Goal: Task Accomplishment & Management: Use online tool/utility

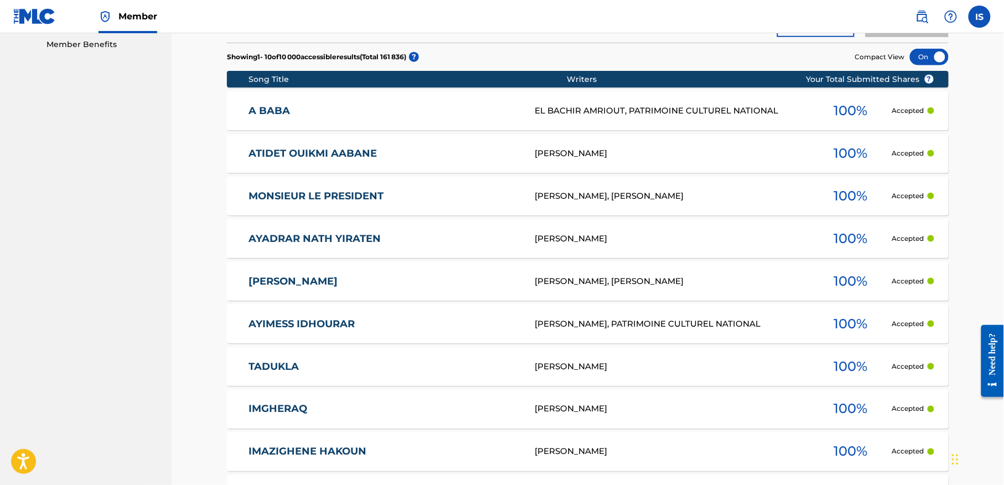
scroll to position [359, 0]
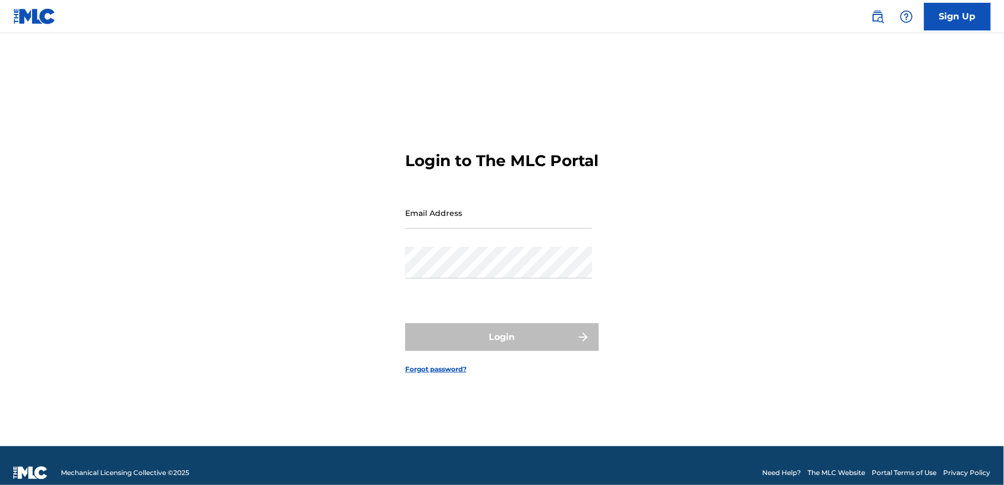
click at [483, 227] on input "Email Address" at bounding box center [498, 213] width 187 height 32
type input "[EMAIL_ADDRESS][DOMAIN_NAME]"
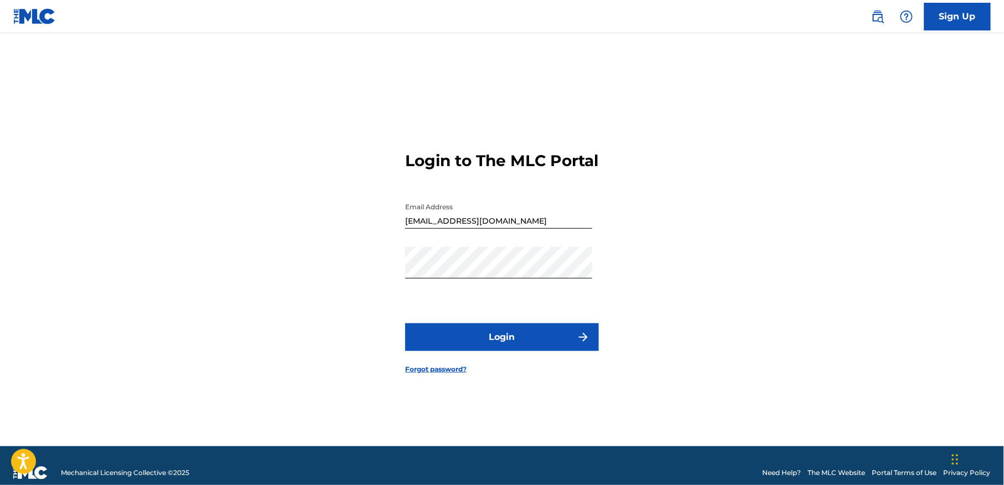
click at [499, 345] on button "Login" at bounding box center [502, 337] width 194 height 28
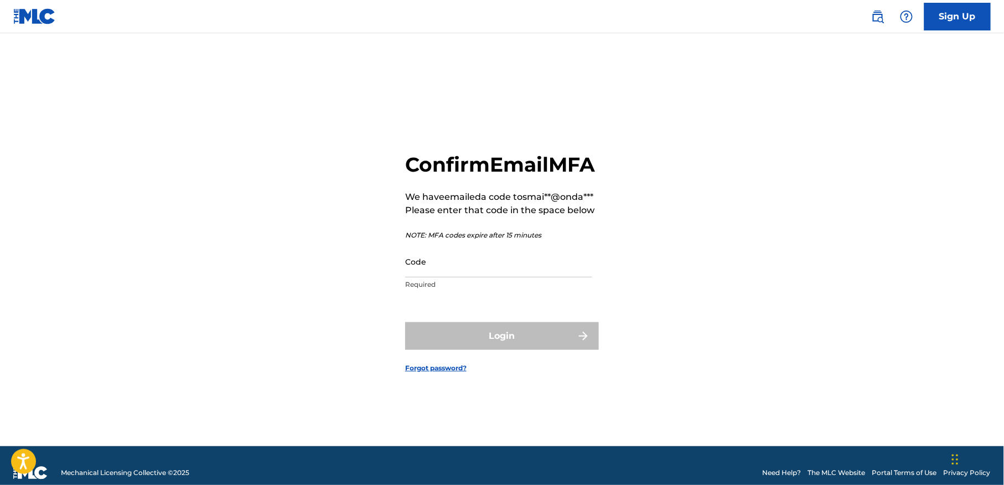
paste input "401540"
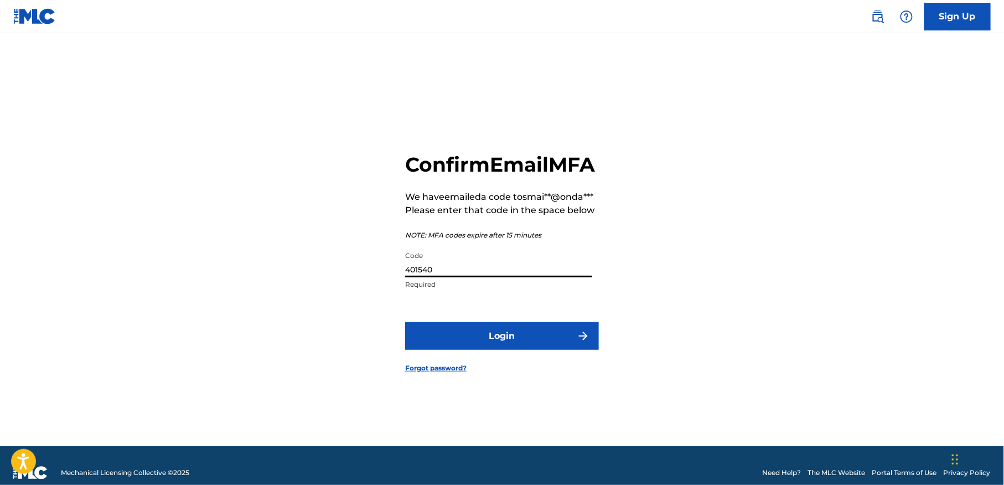
click at [461, 277] on input "401540" at bounding box center [498, 262] width 187 height 32
type input "401540"
click at [472, 335] on button "Login" at bounding box center [502, 336] width 194 height 28
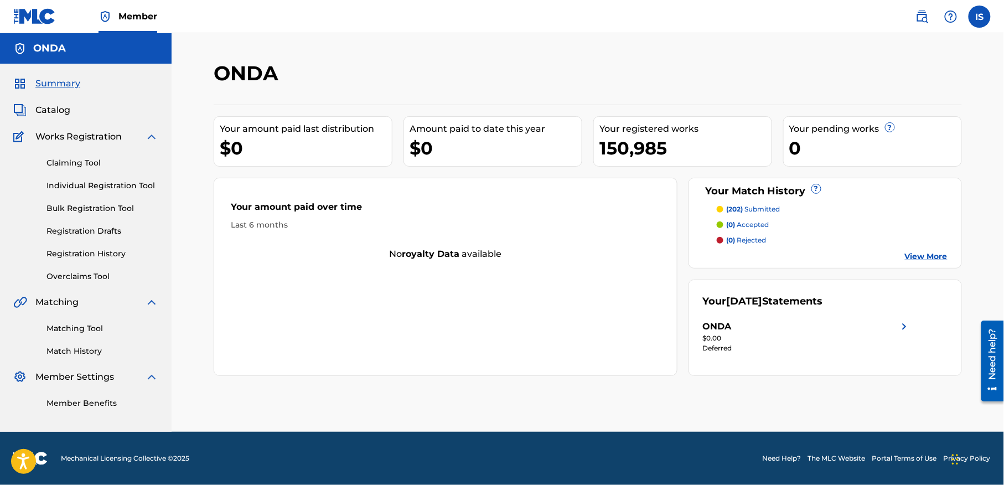
click at [51, 114] on span "Catalog" at bounding box center [52, 110] width 35 height 13
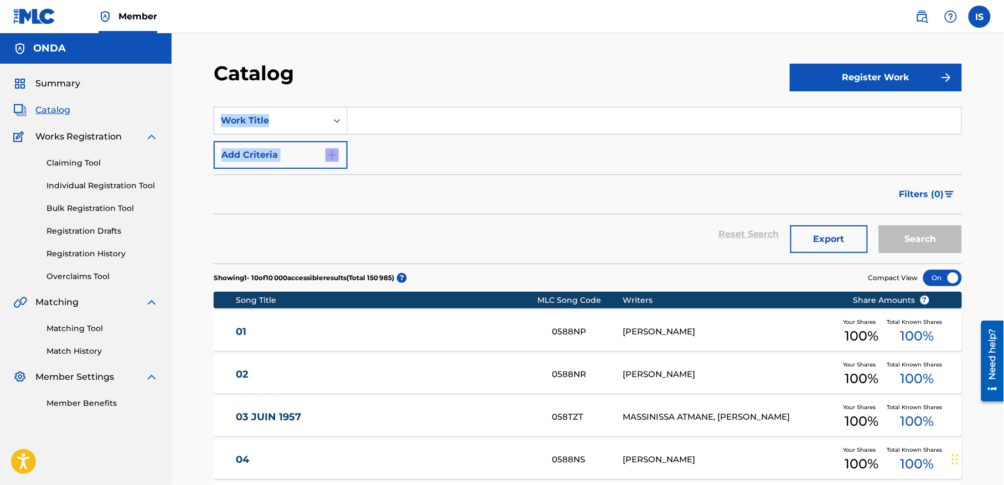
drag, startPoint x: 538, startPoint y: 197, endPoint x: 189, endPoint y: 132, distance: 354.8
click at [189, 132] on div "Catalog Register Work SearchWithCriteria262d49f7-d950-43d8-97cf-7f80c3ad46dd Wo…" at bounding box center [588, 412] width 832 height 758
click at [84, 260] on link "Registration History" at bounding box center [102, 254] width 112 height 12
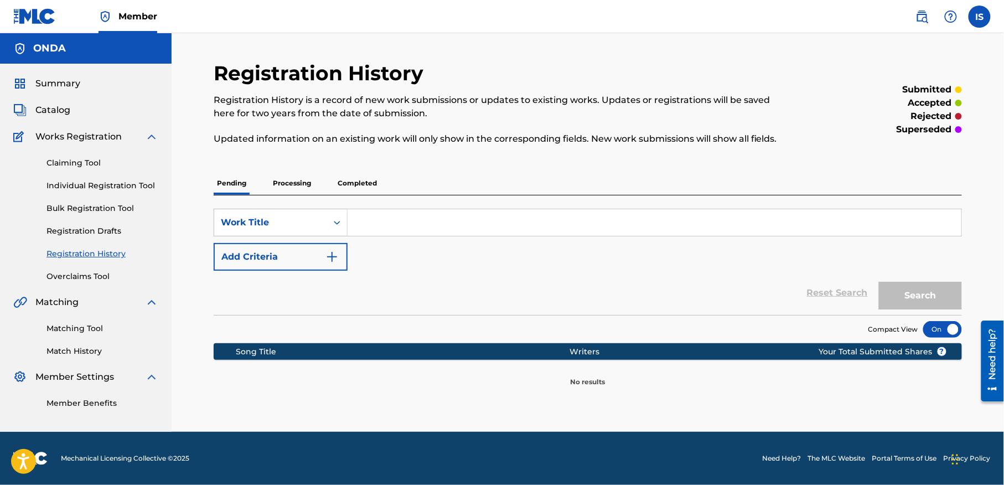
click at [280, 180] on p "Processing" at bounding box center [292, 183] width 45 height 23
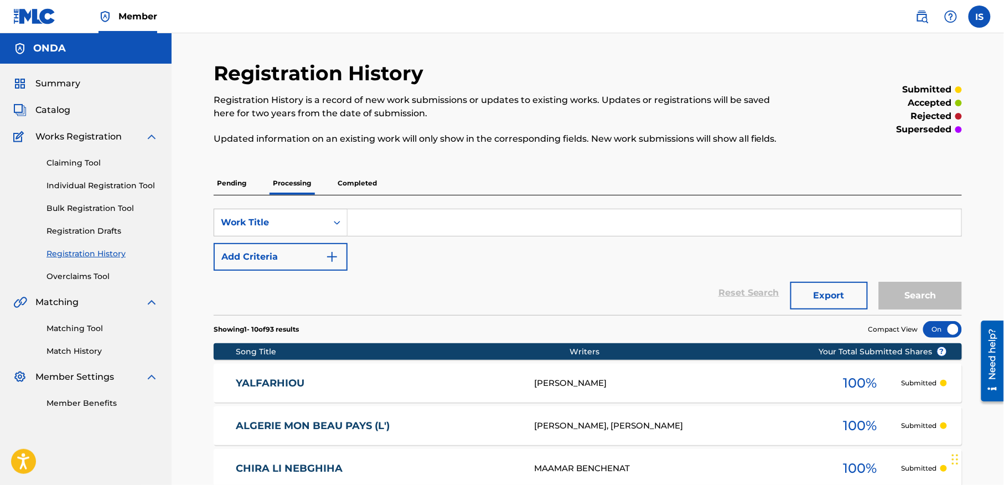
click at [365, 178] on p "Completed" at bounding box center [357, 183] width 46 height 23
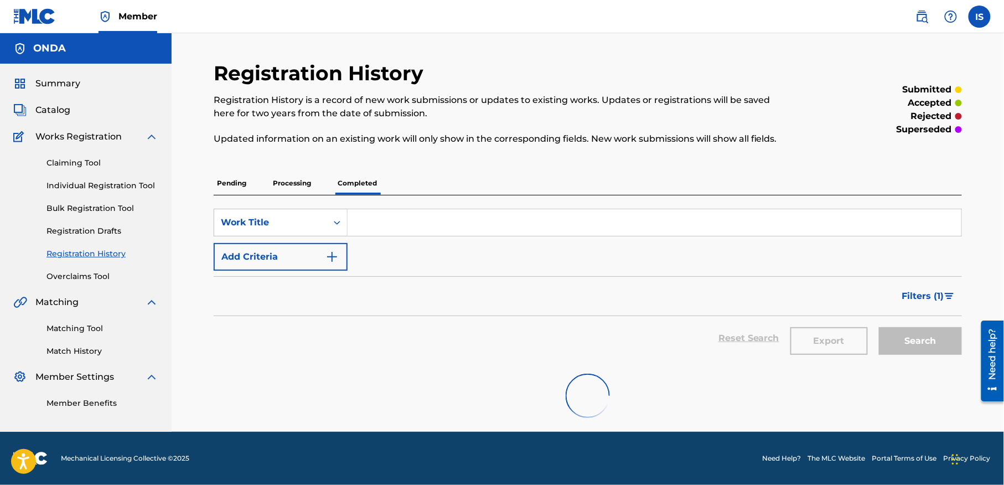
scroll to position [2, 0]
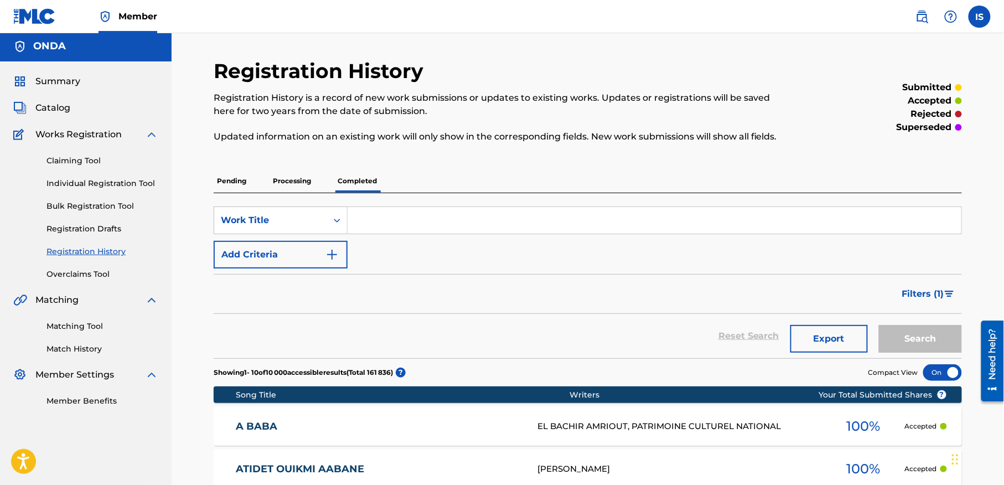
click at [365, 178] on p "Completed" at bounding box center [357, 180] width 46 height 23
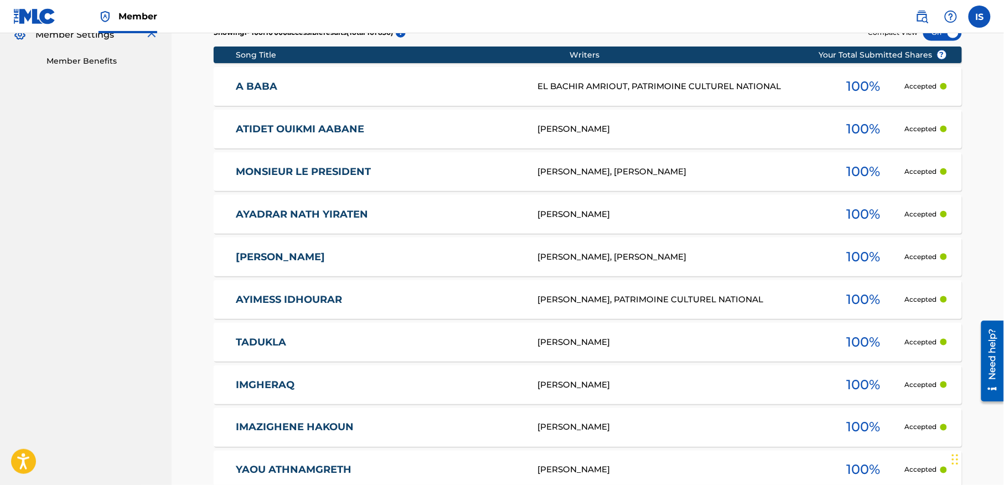
scroll to position [342, 0]
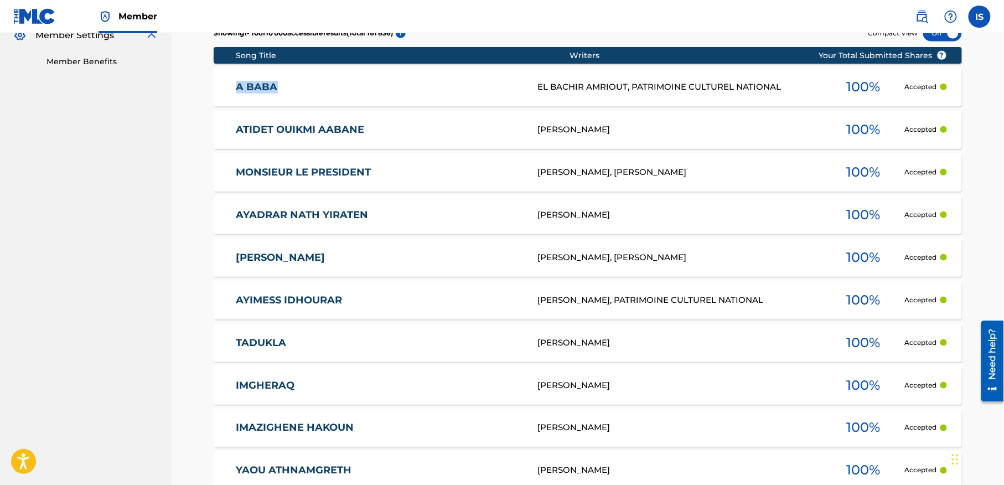
drag, startPoint x: 202, startPoint y: 83, endPoint x: 320, endPoint y: 80, distance: 117.9
click at [320, 80] on div "Registration History Registration History is a record of new work submissions o…" at bounding box center [587, 141] width 775 height 845
copy link "A BABA"
drag, startPoint x: 206, startPoint y: 135, endPoint x: 395, endPoint y: 142, distance: 188.3
click at [392, 142] on div "Registration History Registration History is a record of new work submissions o…" at bounding box center [587, 141] width 775 height 845
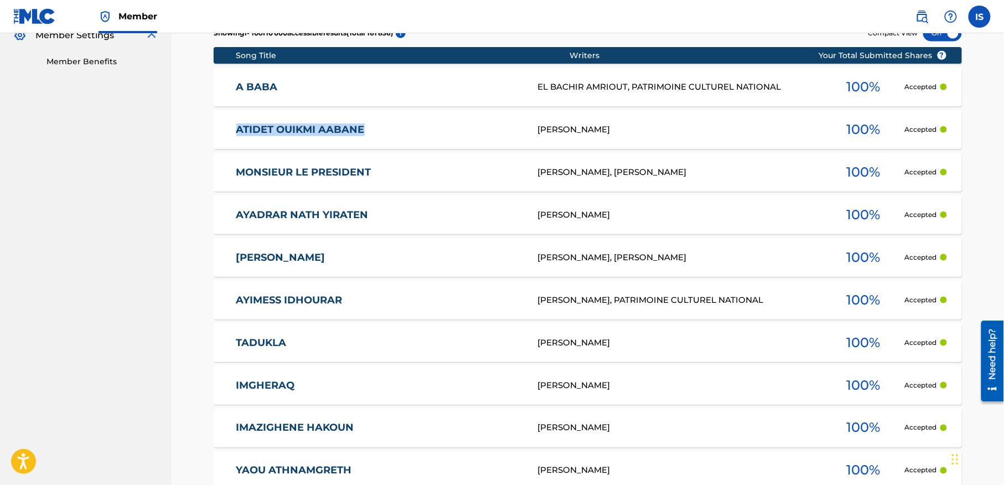
copy link "ATIDET OUIKMI AABANE"
drag, startPoint x: 222, startPoint y: 173, endPoint x: 423, endPoint y: 183, distance: 201.2
click at [423, 183] on div "MONSIEUR LE PRESIDENT LOUNES MATOUB, SLIMANE AZEM 100 % Accepted" at bounding box center [588, 172] width 748 height 39
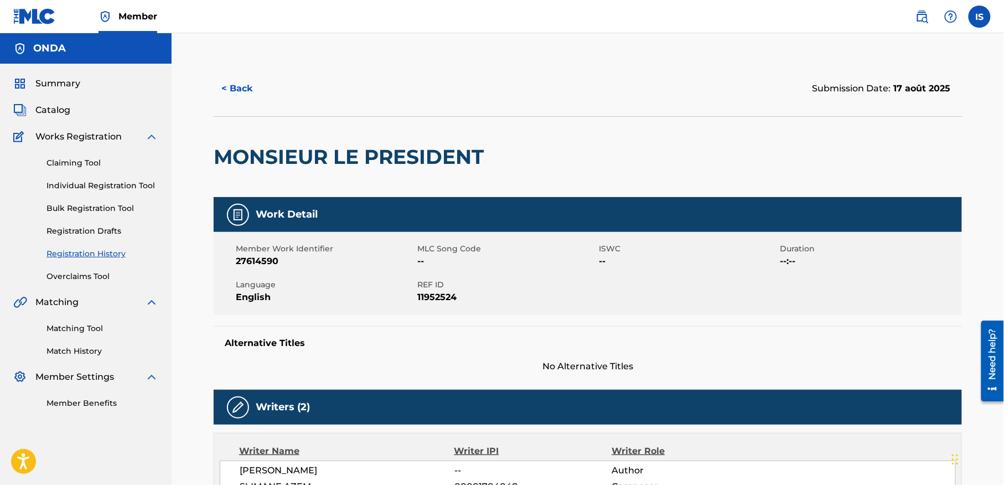
click at [233, 85] on button "< Back" at bounding box center [247, 89] width 66 height 28
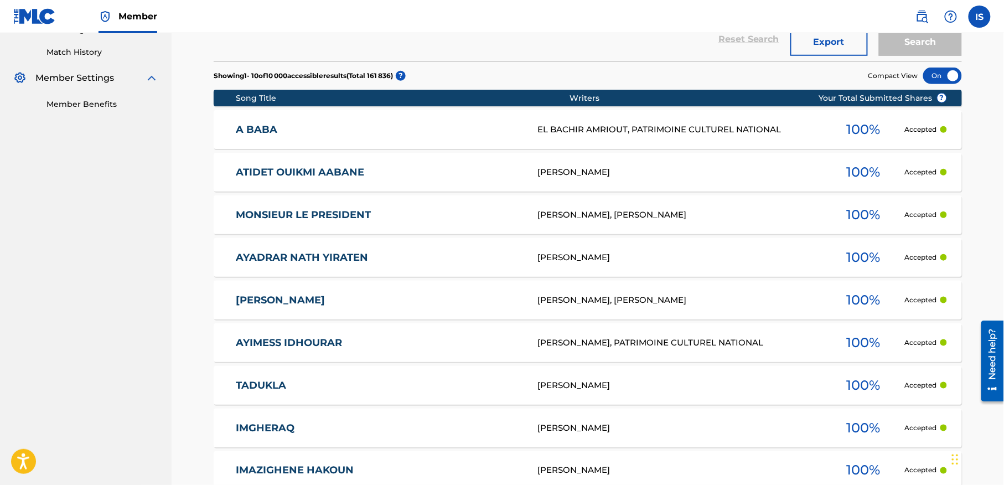
scroll to position [281, 0]
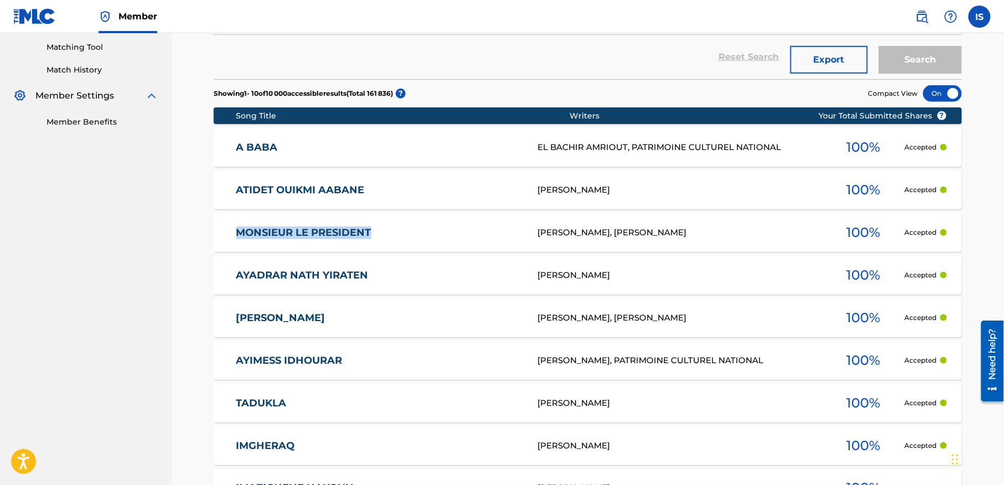
drag, startPoint x: 205, startPoint y: 232, endPoint x: 444, endPoint y: 244, distance: 239.4
click at [444, 244] on div "Registration History Registration History is a record of new work submissions o…" at bounding box center [587, 202] width 775 height 845
copy link "MONSIEUR LE PRESIDENT"
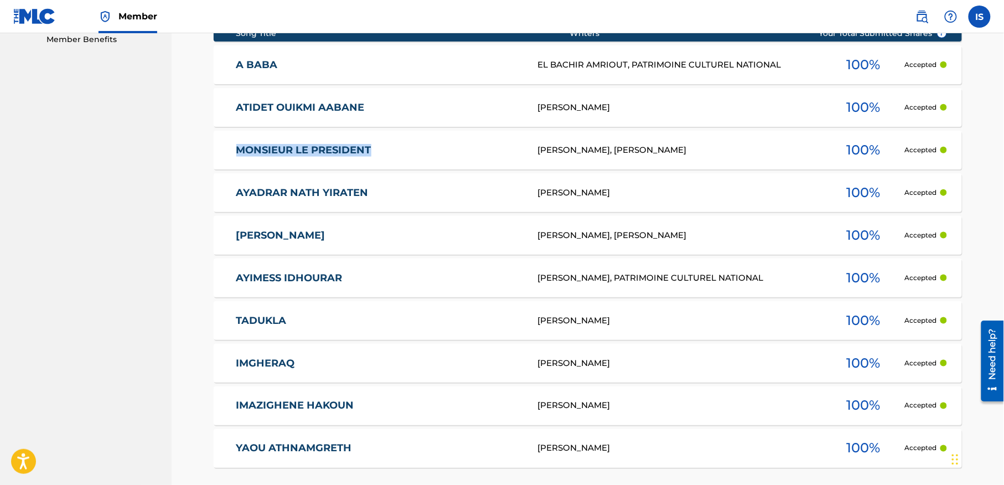
scroll to position [392, 0]
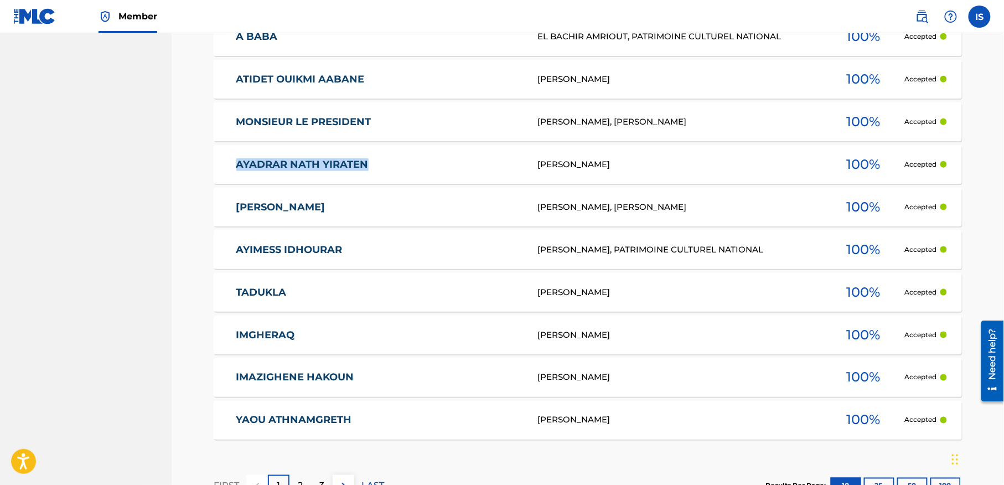
drag, startPoint x: 209, startPoint y: 166, endPoint x: 415, endPoint y: 164, distance: 206.5
click at [415, 164] on div "Registration History Registration History is a record of new work submissions o…" at bounding box center [587, 91] width 775 height 845
copy link "AYADRAR NATH YIRATEN"
drag, startPoint x: 198, startPoint y: 209, endPoint x: 353, endPoint y: 215, distance: 155.7
click at [353, 215] on div "Registration History Registration History is a record of new work submissions o…" at bounding box center [588, 77] width 832 height 873
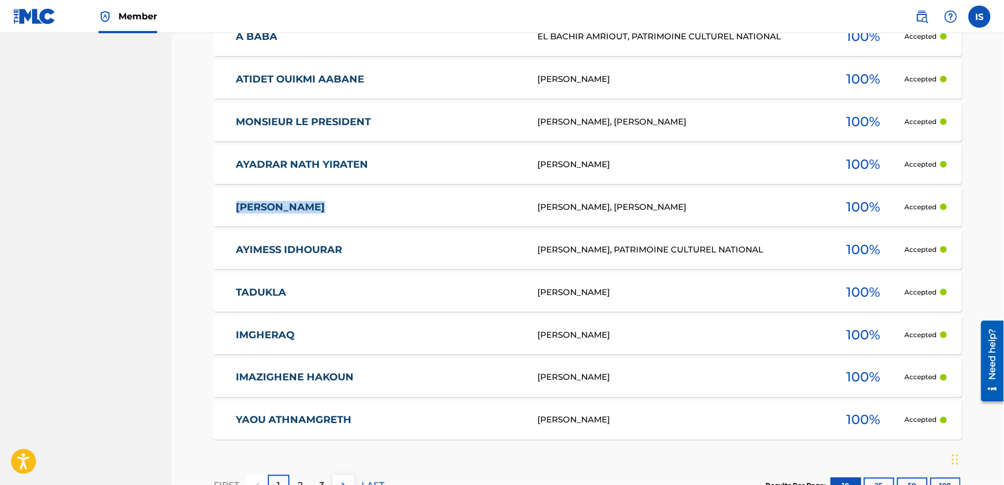
copy link "[PERSON_NAME]"
drag, startPoint x: 213, startPoint y: 249, endPoint x: 372, endPoint y: 262, distance: 159.4
click at [372, 262] on div "AYIMESS IDHOURAR LOUNES MATOUB, PATRIMOINE CULTUREL NATIONAL 100 % Accepted" at bounding box center [588, 249] width 748 height 39
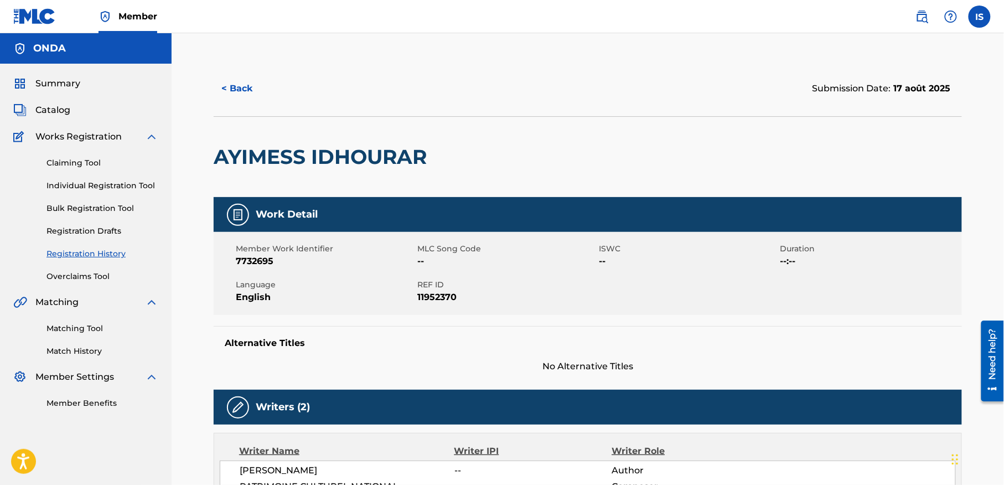
click at [523, 45] on div "< Back Submission Date: 17 août 2025 AYIMESS IDHOURAR Work Detail Member Work I…" at bounding box center [588, 419] width 832 height 773
click at [228, 93] on button "< Back" at bounding box center [247, 89] width 66 height 28
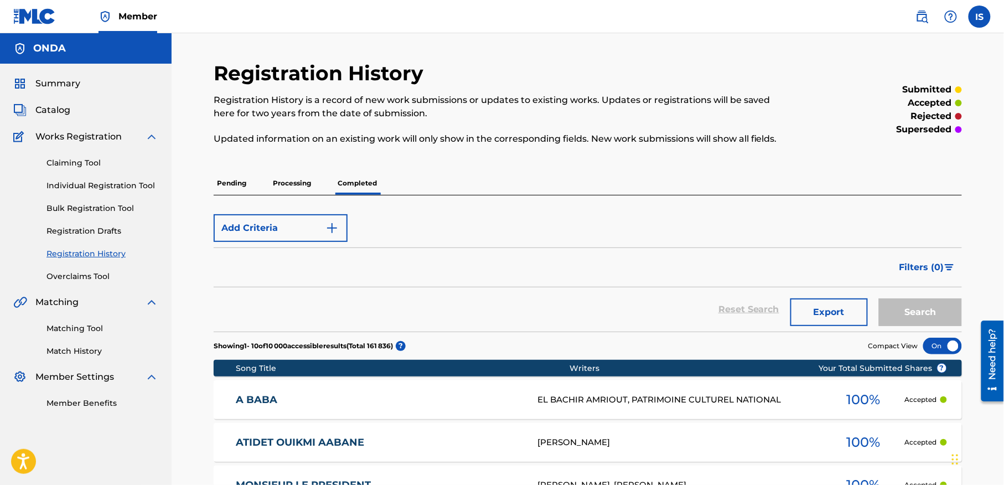
scroll to position [2, 0]
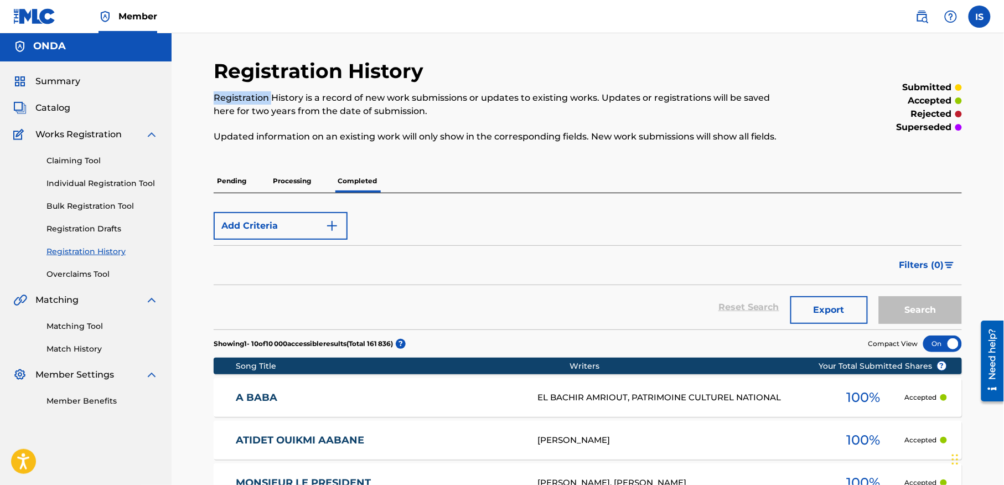
click at [228, 93] on p "Registration History is a record of new work submissions or updates to existing…" at bounding box center [502, 104] width 576 height 27
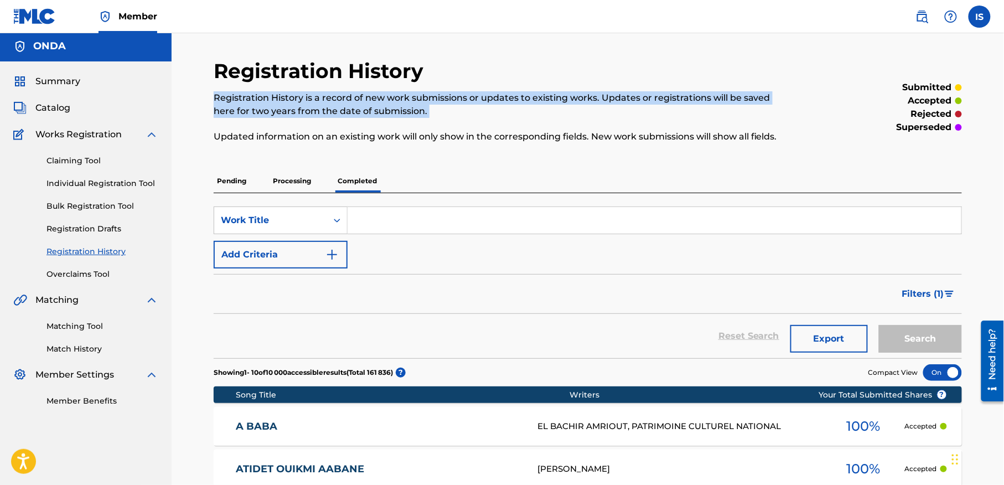
click at [228, 93] on p "Registration History is a record of new work submissions or updates to existing…" at bounding box center [502, 104] width 576 height 27
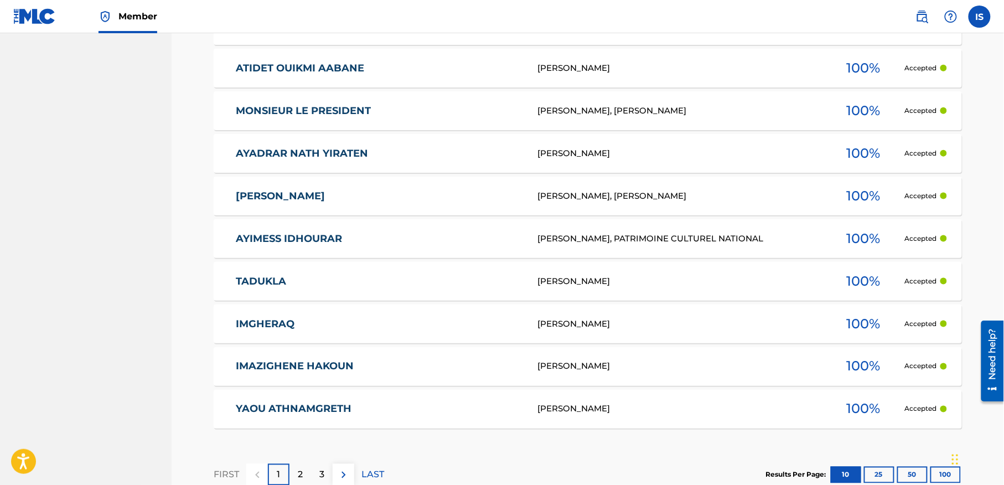
click at [306, 259] on section "Song Title Writers ? Your Total Submitted Shares A BABA EL BACHIR AMRIOUT, PATR…" at bounding box center [588, 204] width 748 height 448
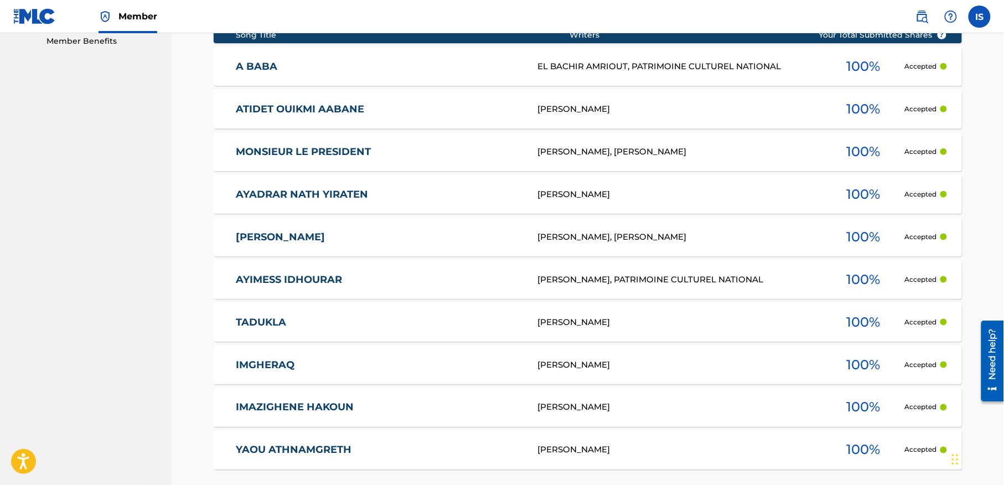
scroll to position [361, 0]
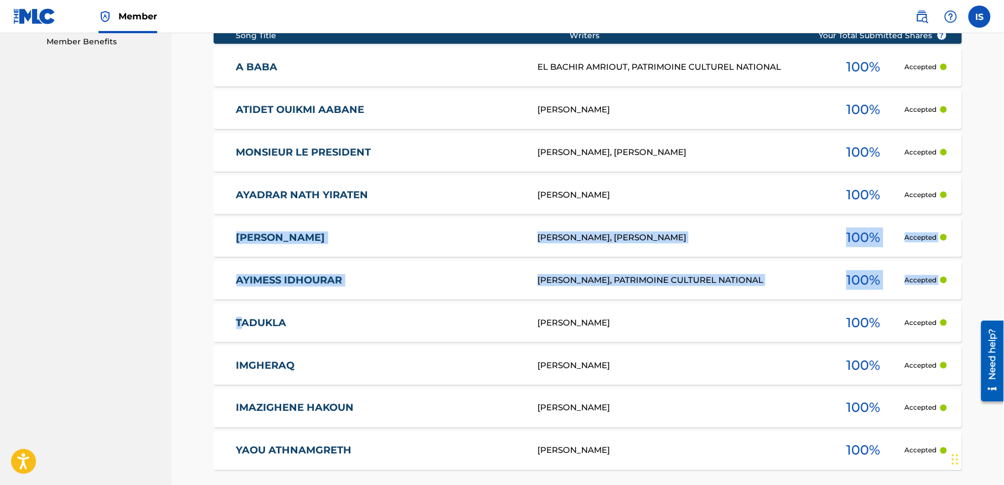
drag, startPoint x: 223, startPoint y: 241, endPoint x: 240, endPoint y: 314, distance: 75.1
click at [240, 315] on div "Registration History Registration History is a record of new work submissions o…" at bounding box center [587, 121] width 775 height 845
click at [182, 277] on div "Registration History Registration History is a record of new work submissions o…" at bounding box center [588, 108] width 832 height 873
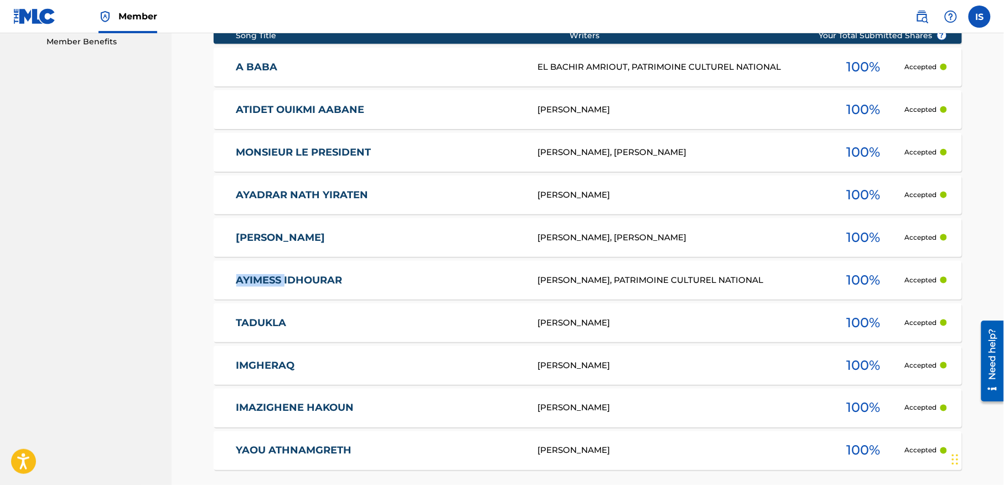
click at [182, 277] on div "Registration History Registration History is a record of new work submissions o…" at bounding box center [588, 108] width 832 height 873
drag, startPoint x: 199, startPoint y: 322, endPoint x: 221, endPoint y: 215, distance: 109.1
click at [207, 291] on div "Registration History Registration History is a record of new work submissions o…" at bounding box center [588, 108] width 832 height 873
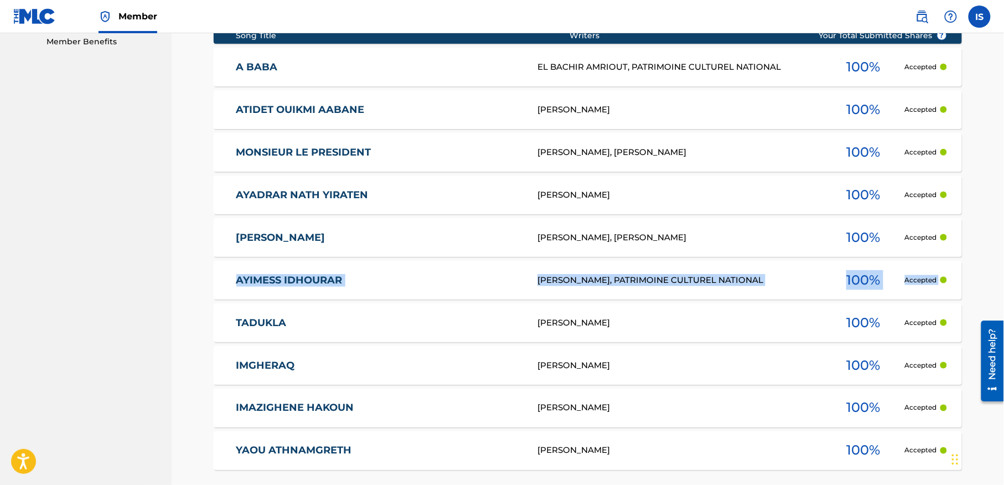
click at [193, 335] on div "Registration History Registration History is a record of new work submissions o…" at bounding box center [588, 108] width 832 height 873
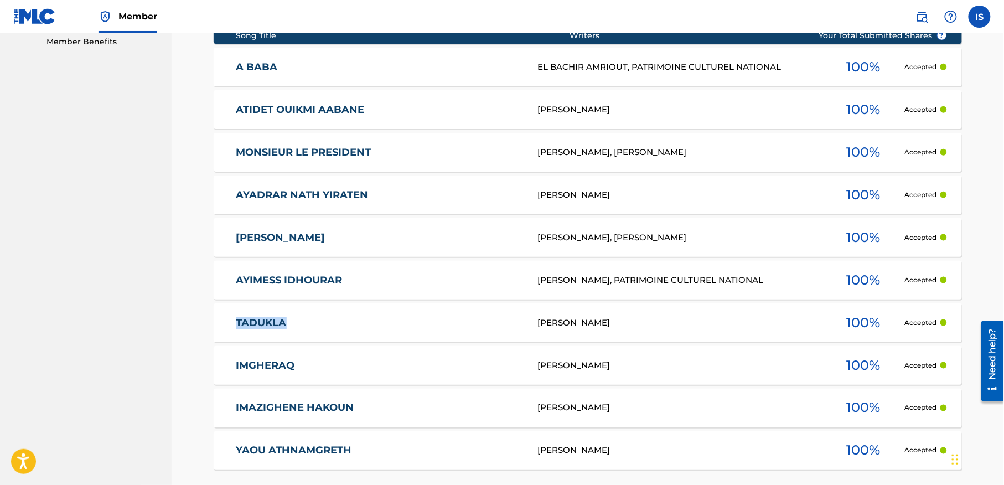
click at [193, 335] on div "Registration History Registration History is a record of new work submissions o…" at bounding box center [588, 108] width 832 height 873
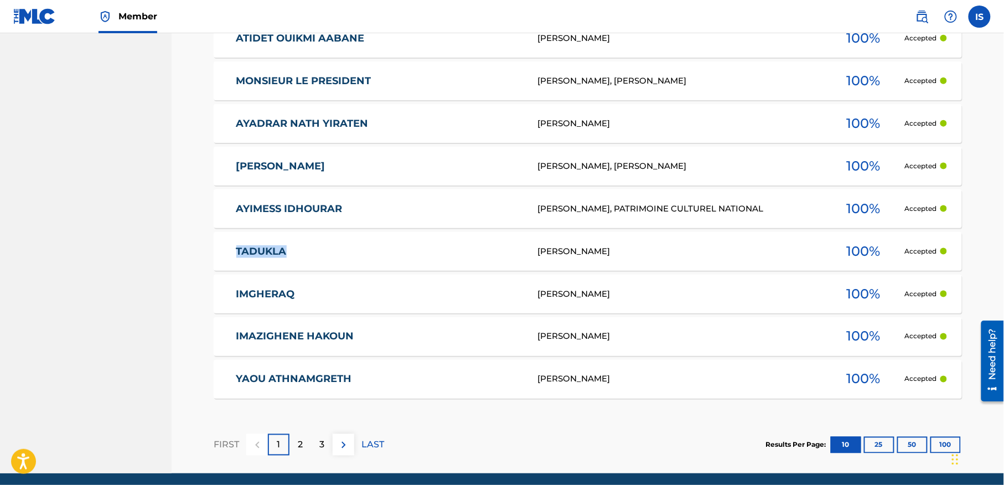
scroll to position [461, 0]
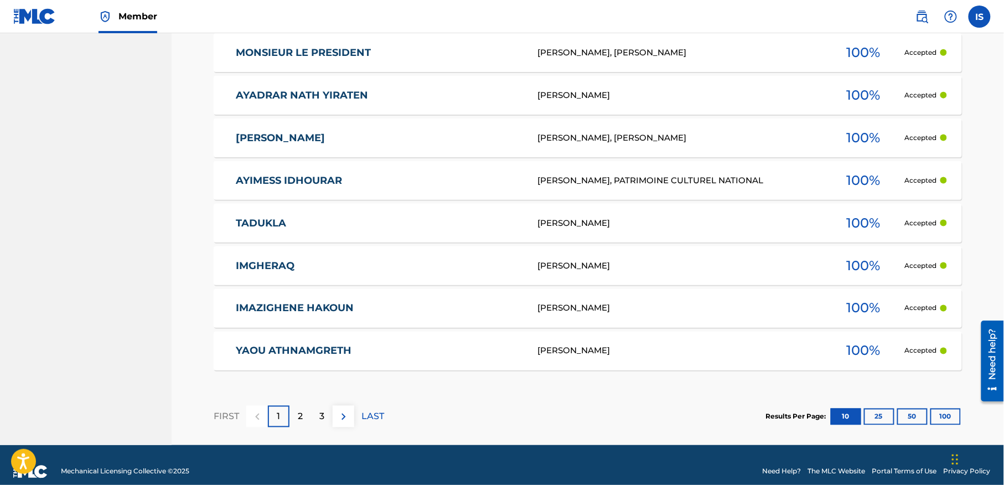
click at [204, 264] on div "Registration History Registration History is a record of new work submissions o…" at bounding box center [587, 22] width 775 height 845
copy link "IMGHERAQ"
click at [200, 307] on div "Registration History Registration History is a record of new work submissions o…" at bounding box center [587, 22] width 775 height 845
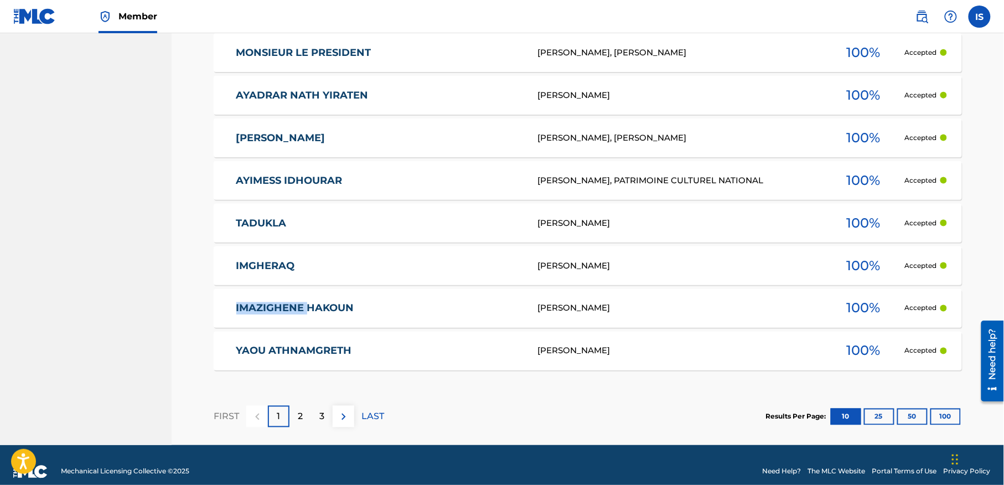
click at [200, 307] on div "Registration History Registration History is a record of new work submissions o…" at bounding box center [587, 22] width 775 height 845
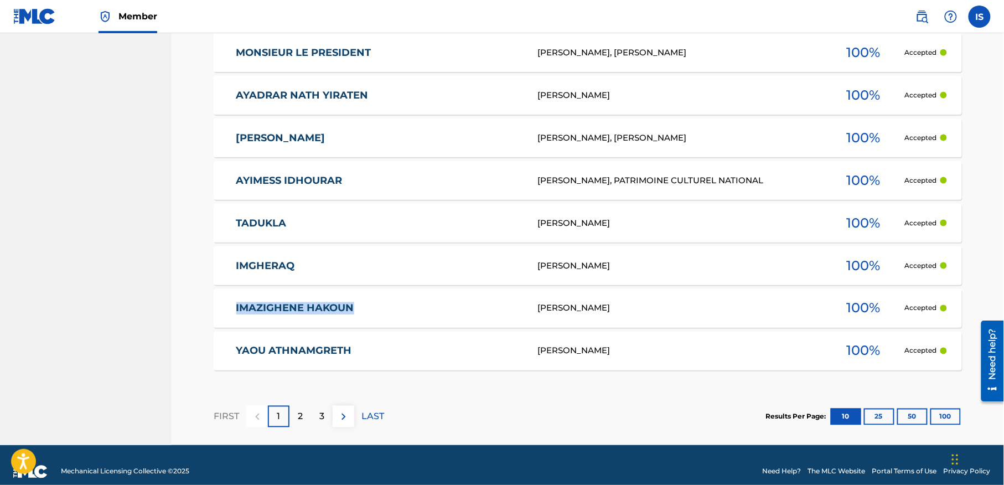
click at [200, 307] on div "Registration History Registration History is a record of new work submissions o…" at bounding box center [587, 22] width 775 height 845
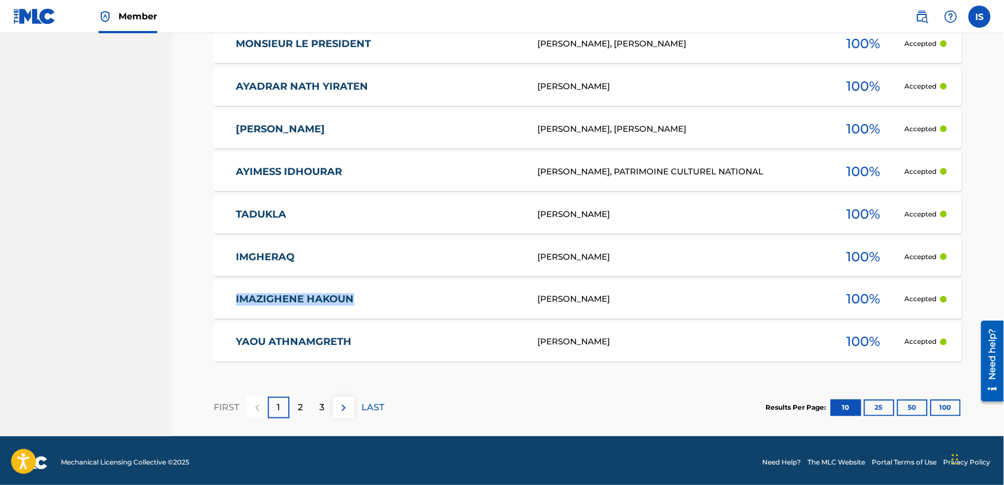
scroll to position [475, 0]
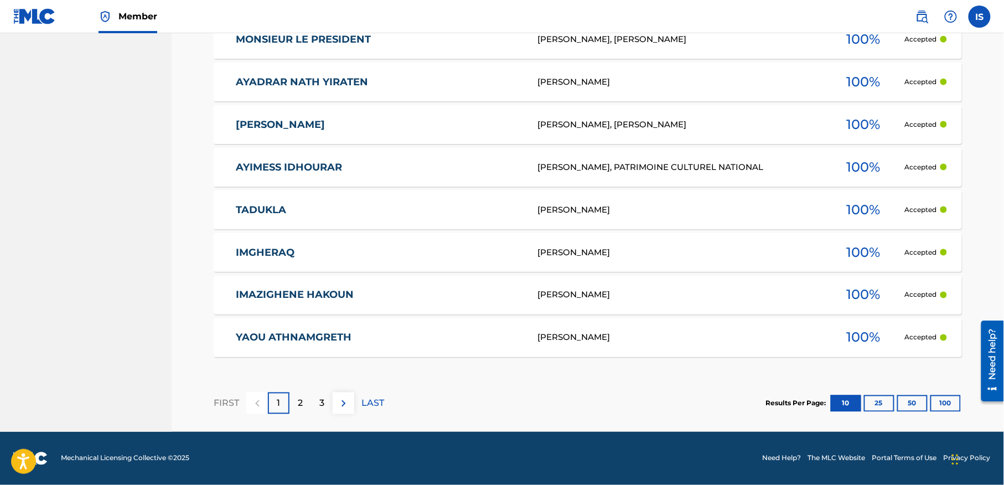
click at [206, 339] on div "Registration History Registration History is a record of new work submissions o…" at bounding box center [587, 9] width 775 height 845
copy link "YAOU ATHNAMGRETH"
click at [304, 399] on div "2" at bounding box center [300, 403] width 22 height 22
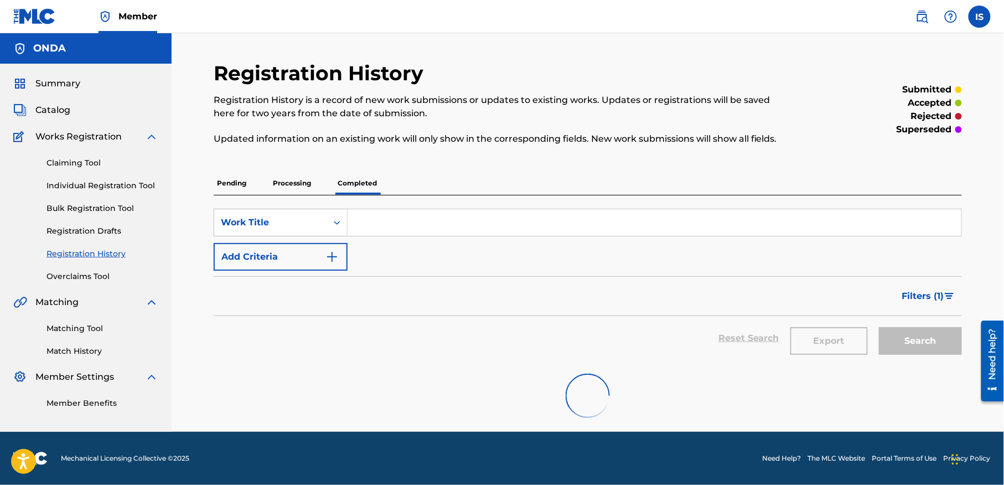
scroll to position [2, 0]
click at [304, 399] on div at bounding box center [588, 395] width 748 height 71
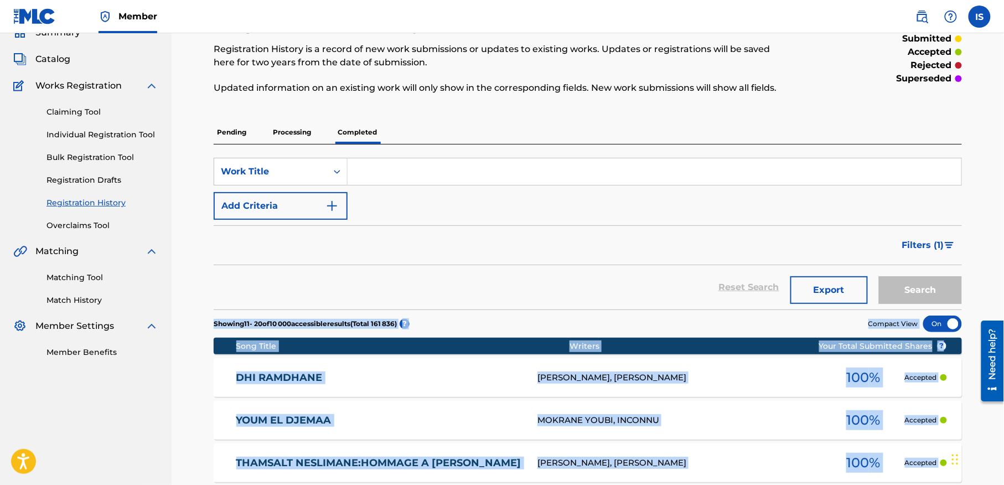
scroll to position [199, 0]
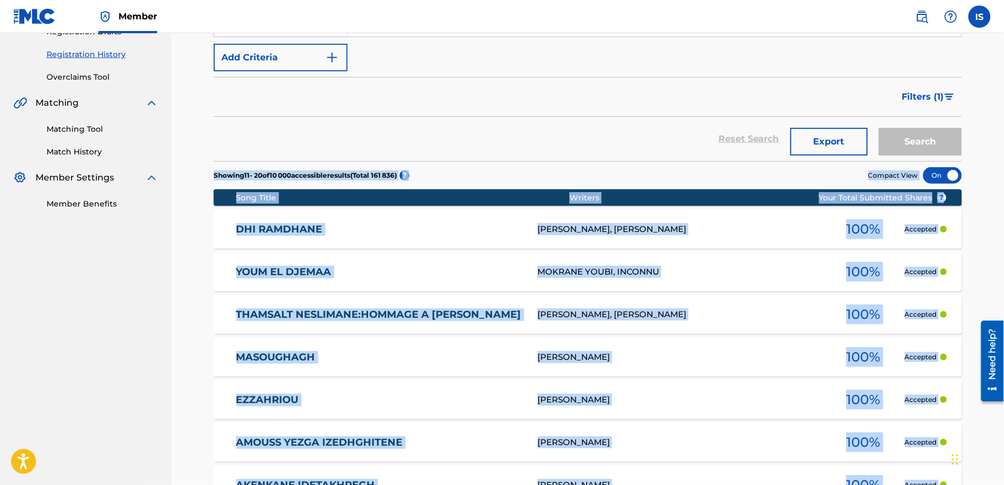
click at [180, 363] on div "Registration History Registration History is a record of new work submissions o…" at bounding box center [588, 270] width 832 height 873
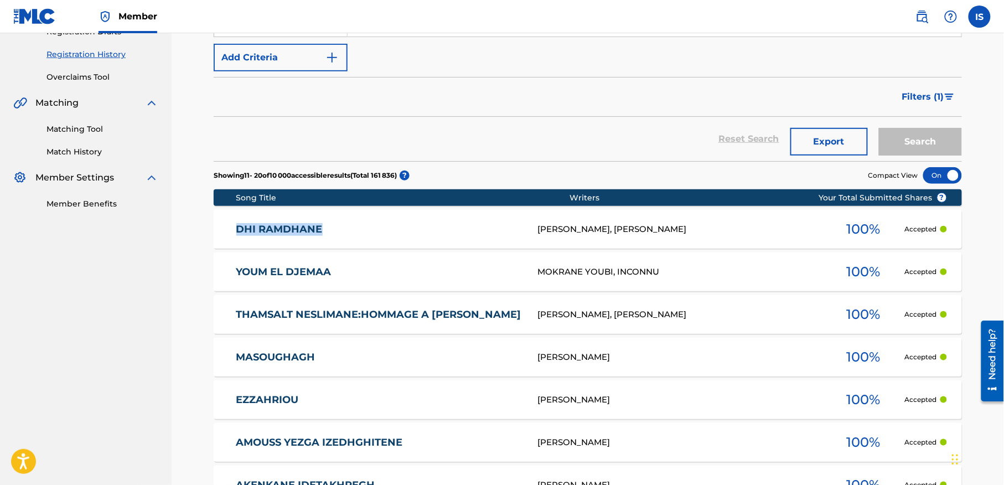
drag, startPoint x: 210, startPoint y: 232, endPoint x: 353, endPoint y: 225, distance: 142.5
click at [353, 225] on div "Registration History Registration History is a record of new work submissions o…" at bounding box center [587, 284] width 775 height 845
copy link "DHI RAMDHANE"
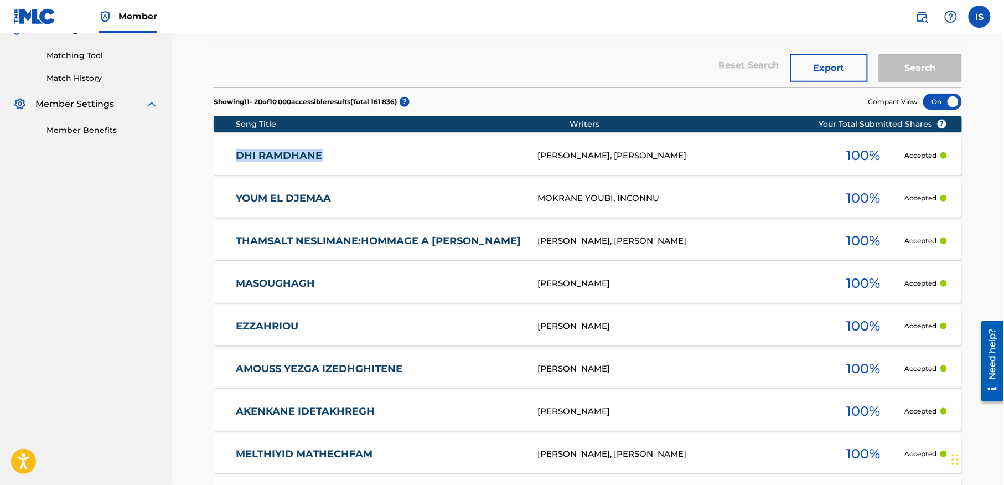
scroll to position [275, 0]
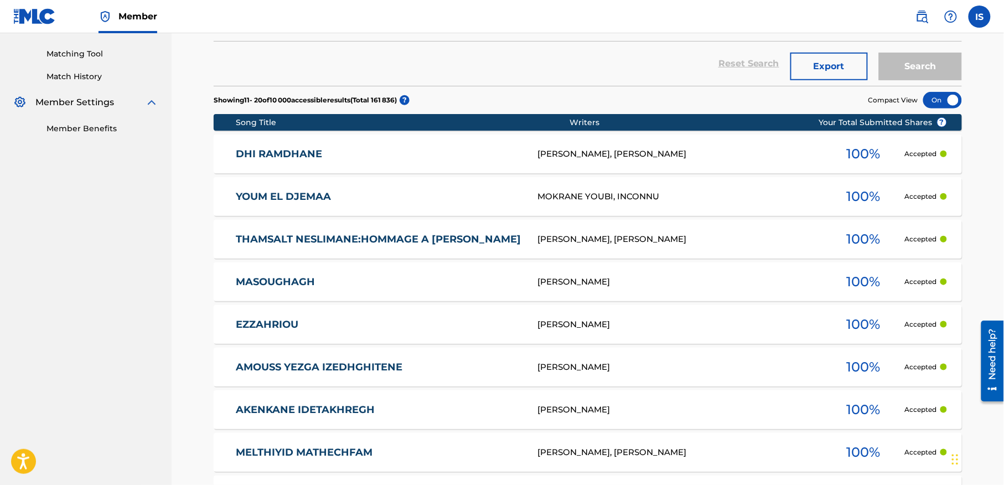
click at [206, 241] on div "Registration History Registration History is a record of new work submissions o…" at bounding box center [587, 208] width 775 height 845
copy link "THAMSALT NESLIMANE:HOMMAGE A SLIMEN AZEM"
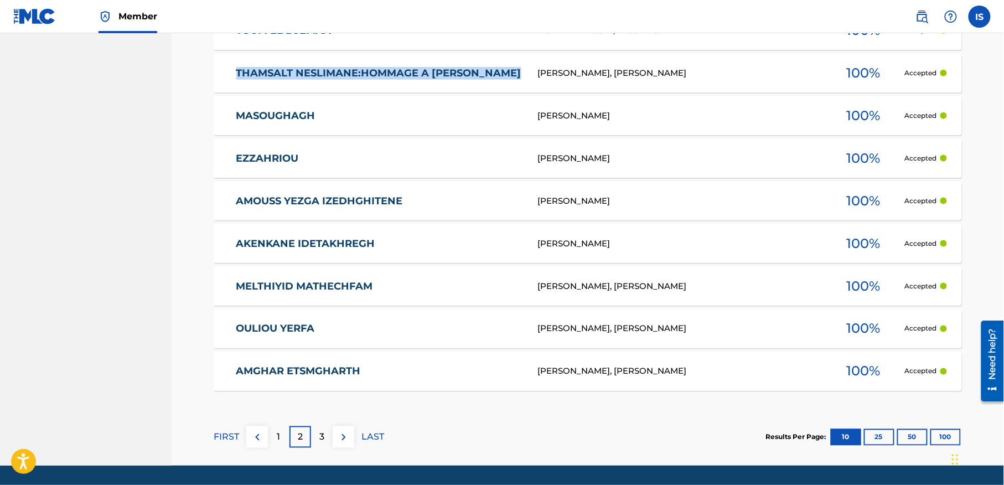
scroll to position [441, 0]
click at [466, 82] on div "THAMSALT NESLIMANE:HOMMAGE A SLIMEN AZEM LOUNES MATOUB, SLIMANE AZEM 100 % Acce…" at bounding box center [588, 72] width 748 height 39
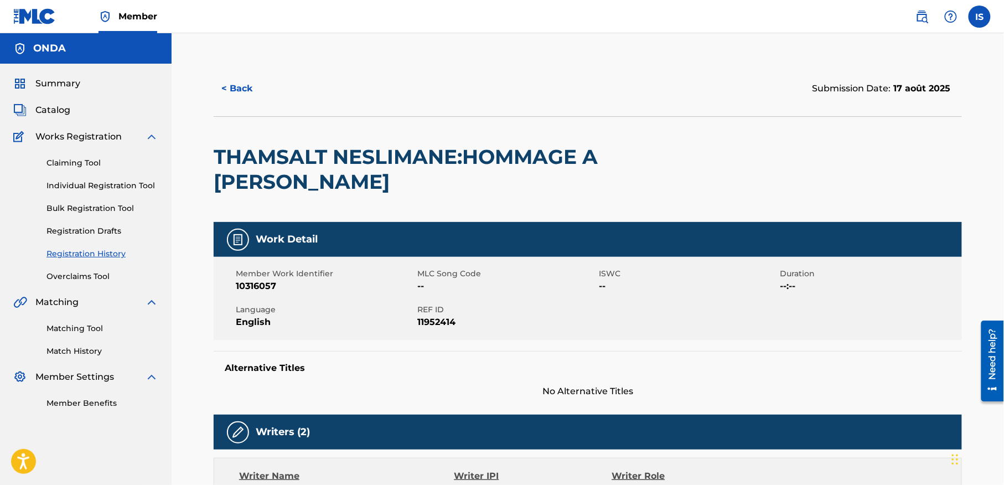
click at [223, 91] on button "< Back" at bounding box center [247, 89] width 66 height 28
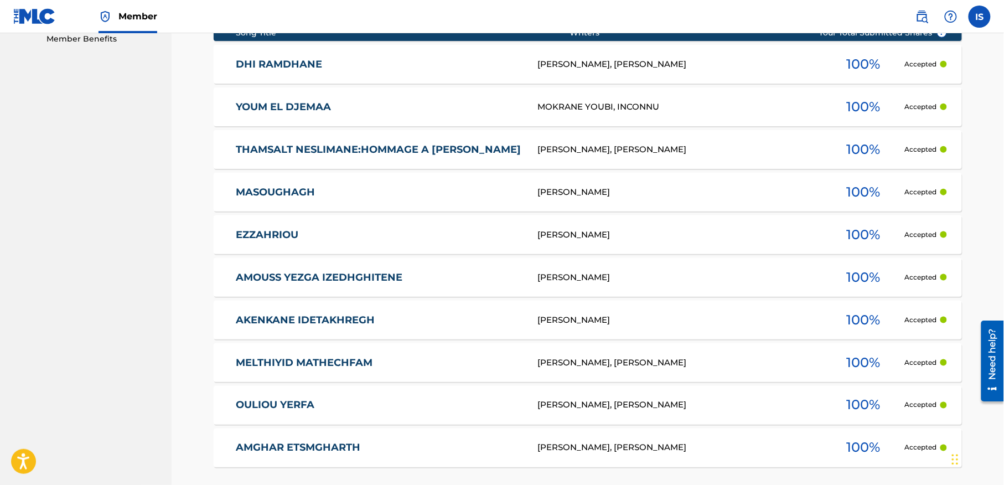
scroll to position [366, 0]
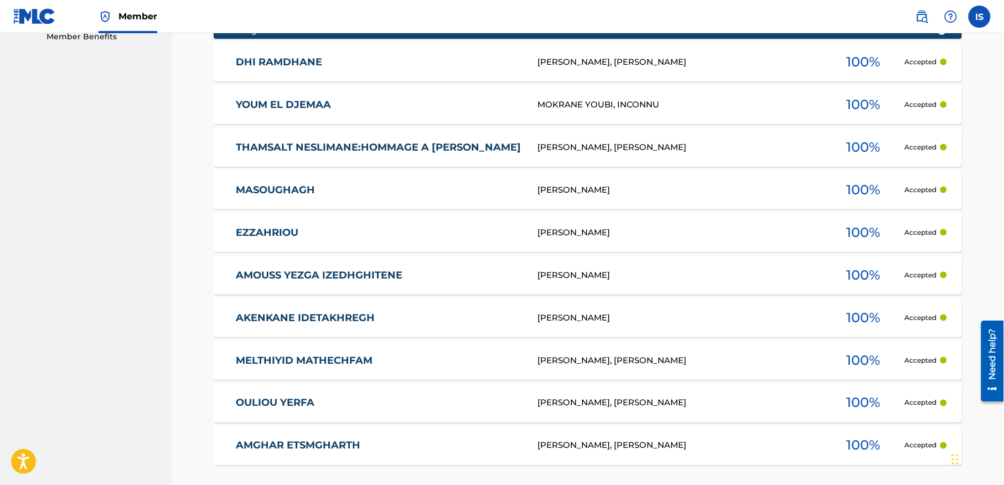
click at [208, 193] on div "Registration History Registration History is a record of new work submissions o…" at bounding box center [587, 116] width 775 height 845
copy link "MASOUGHAGH"
click at [200, 233] on div "Registration History Registration History is a record of new work submissions o…" at bounding box center [587, 116] width 775 height 845
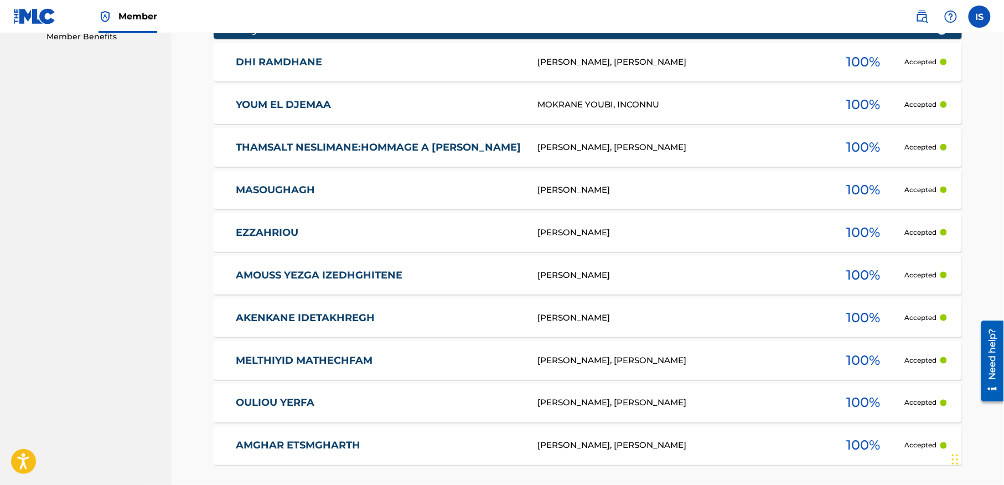
click at [200, 233] on div "Registration History Registration History is a record of new work submissions o…" at bounding box center [587, 116] width 775 height 845
click at [215, 271] on div "AMOUSS YEZGA IZEDHGHITENE LOUNES MATOUB 100 % Accepted" at bounding box center [588, 275] width 748 height 39
click at [215, 271] on div "Registration History Registration History is a record of new work submissions o…" at bounding box center [587, 116] width 775 height 845
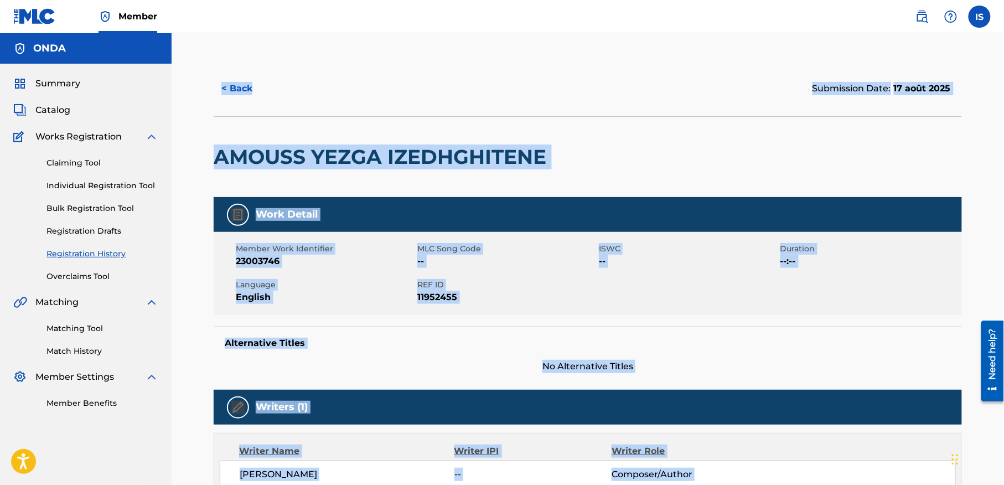
click at [240, 87] on button "< Back" at bounding box center [247, 89] width 66 height 28
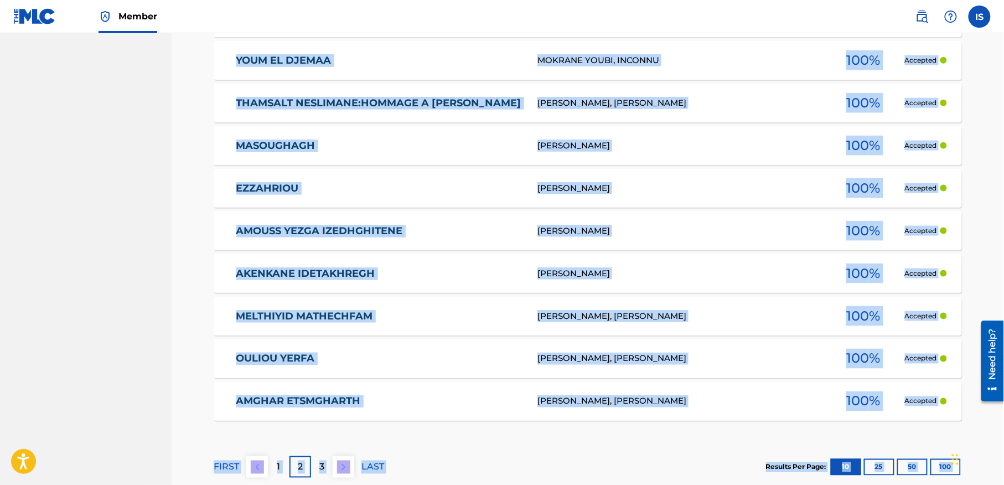
scroll to position [421, 0]
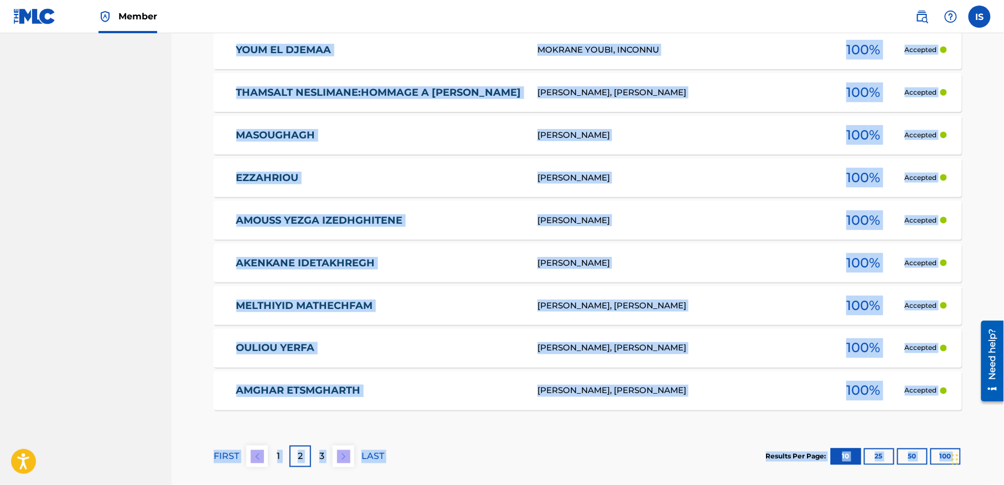
click at [189, 219] on div "Registration History Registration History is a record of new work submissions o…" at bounding box center [588, 48] width 832 height 873
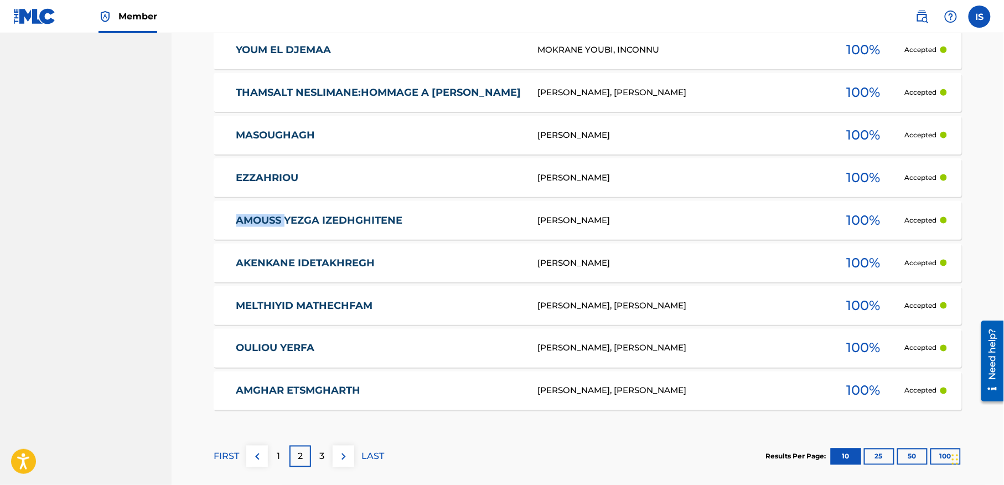
click at [189, 219] on div "Registration History Registration History is a record of new work submissions o…" at bounding box center [588, 48] width 832 height 873
click at [204, 270] on div "Registration History Registration History is a record of new work submissions o…" at bounding box center [587, 62] width 775 height 845
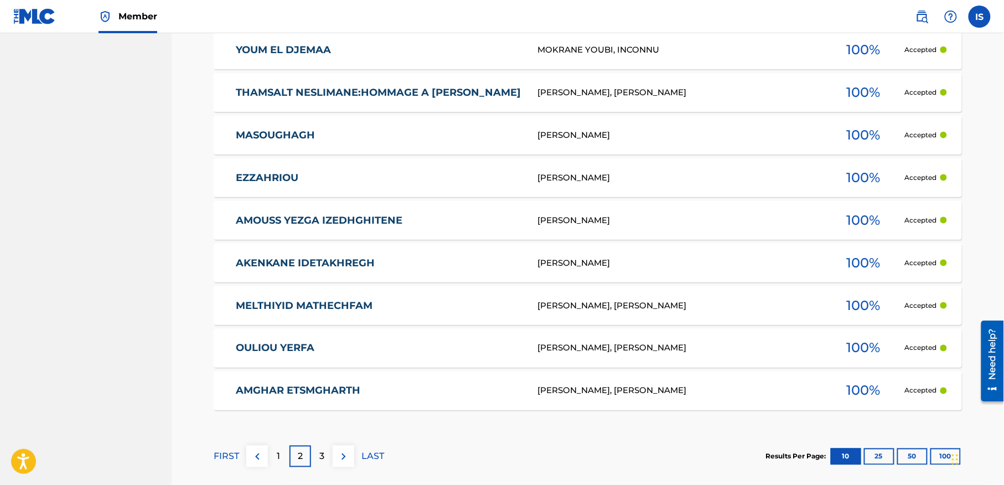
click at [204, 270] on div "Registration History Registration History is a record of new work submissions o…" at bounding box center [587, 62] width 775 height 845
click at [220, 315] on div "MELTHIYID MATHECHFAM MEZIANE NOUREDDINE, SLIMANE AZEM 100 % Accepted" at bounding box center [588, 305] width 748 height 39
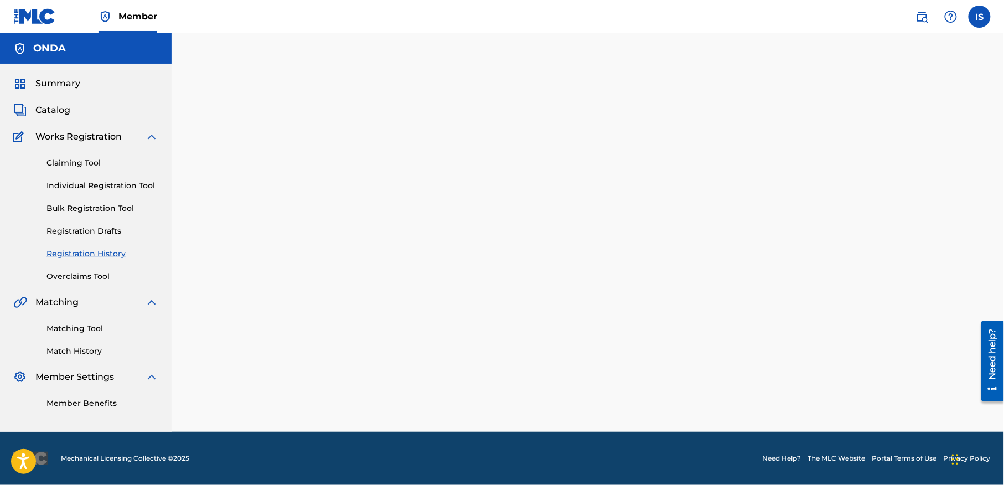
click at [220, 315] on div at bounding box center [587, 246] width 775 height 371
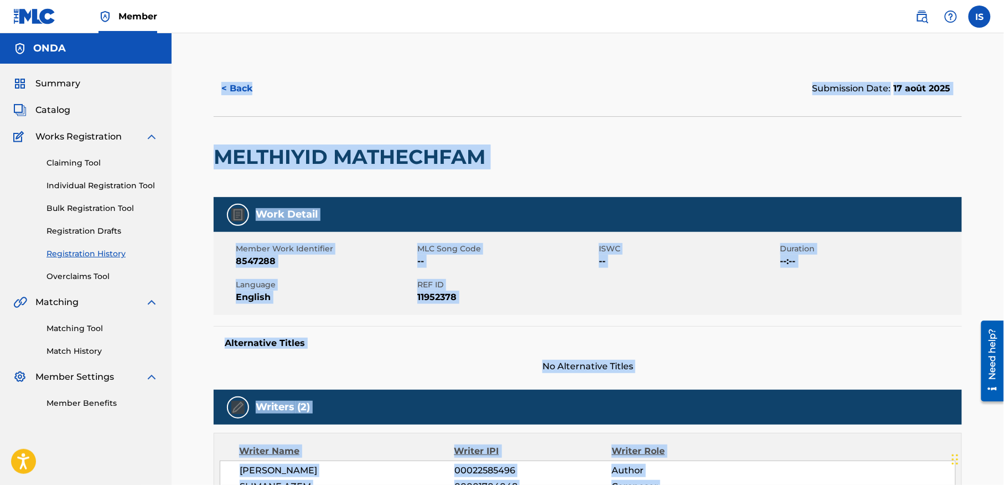
click at [229, 95] on button "< Back" at bounding box center [247, 89] width 66 height 28
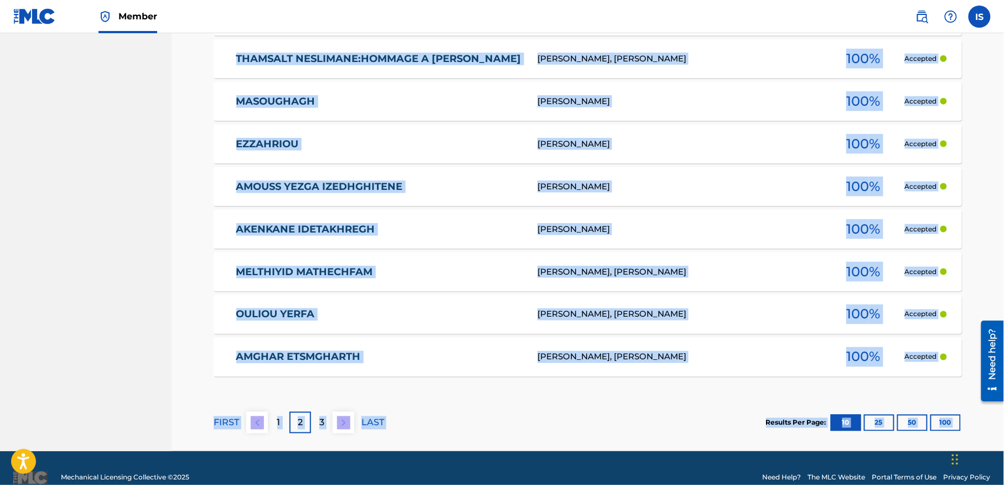
scroll to position [475, 0]
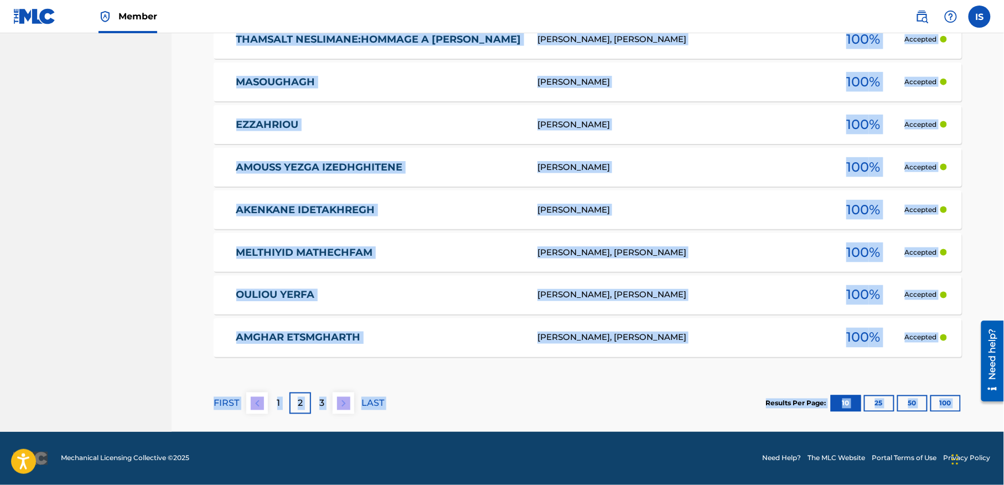
click at [323, 407] on p "3" at bounding box center [321, 403] width 5 height 13
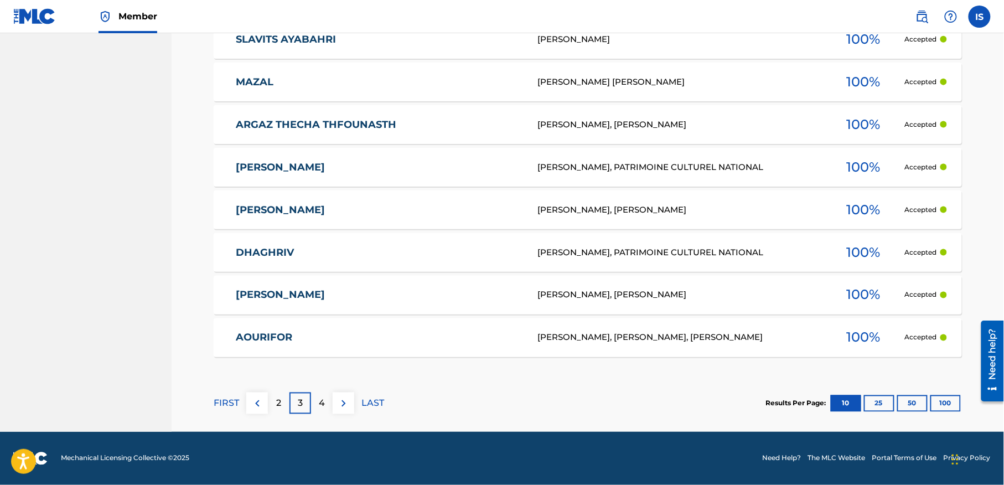
scroll to position [0, 0]
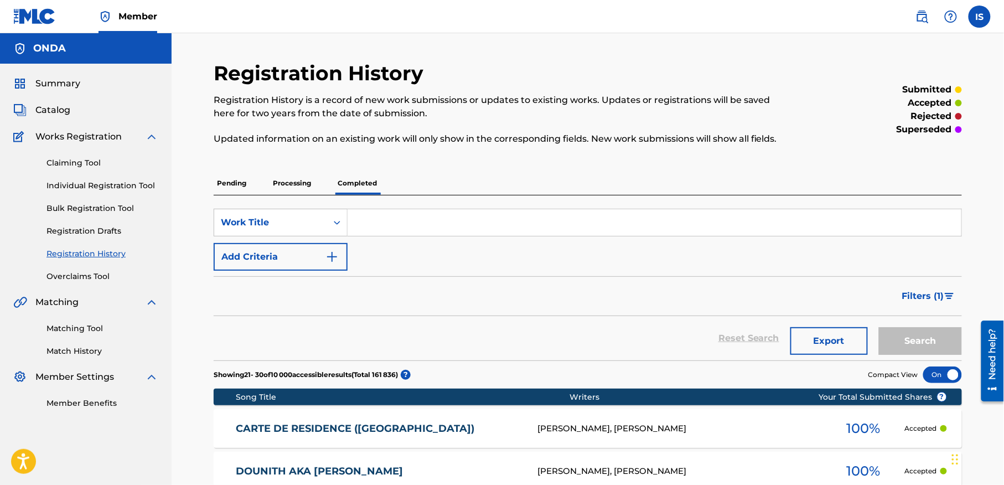
click at [390, 218] on input "Search Form" at bounding box center [655, 222] width 614 height 27
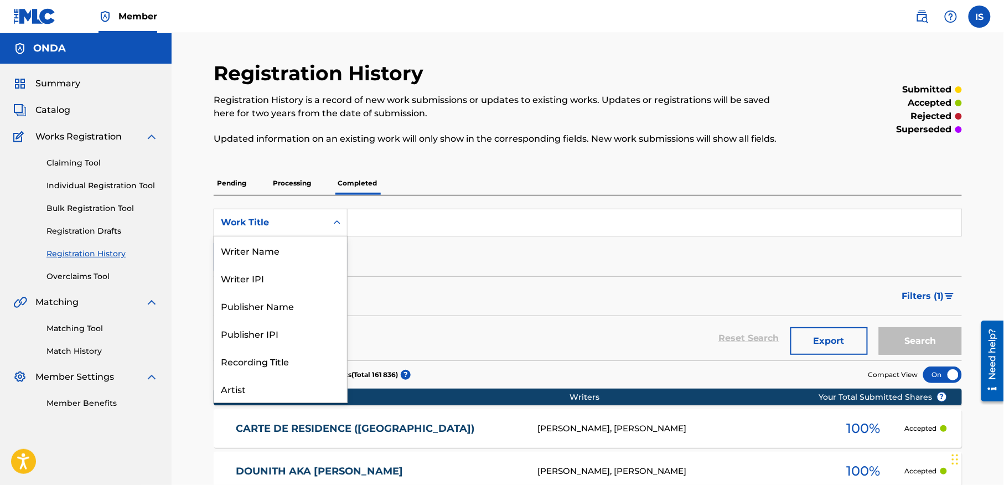
click at [262, 224] on div "Work Title" at bounding box center [271, 222] width 100 height 13
click at [280, 248] on div "Writer Name" at bounding box center [280, 250] width 133 height 28
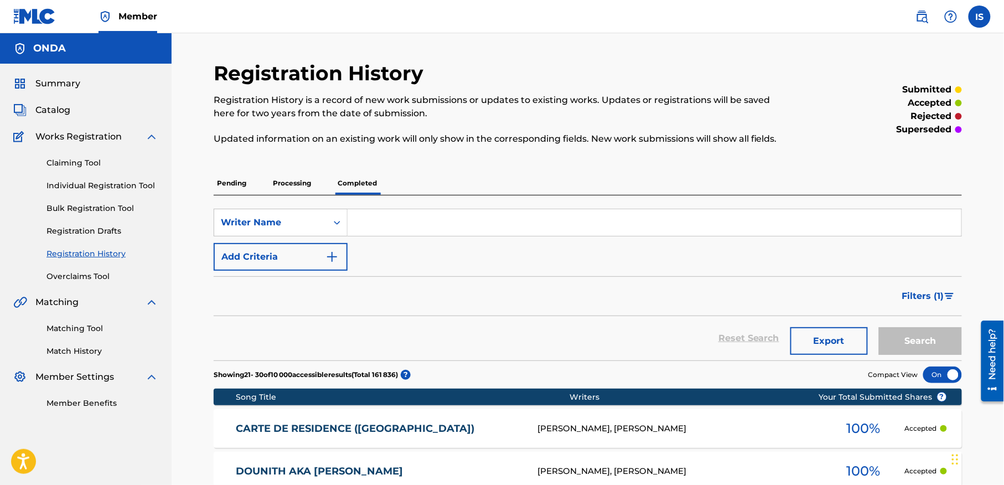
click at [386, 226] on input "Search Form" at bounding box center [655, 222] width 614 height 27
click at [879, 327] on button "Search" at bounding box center [920, 341] width 83 height 28
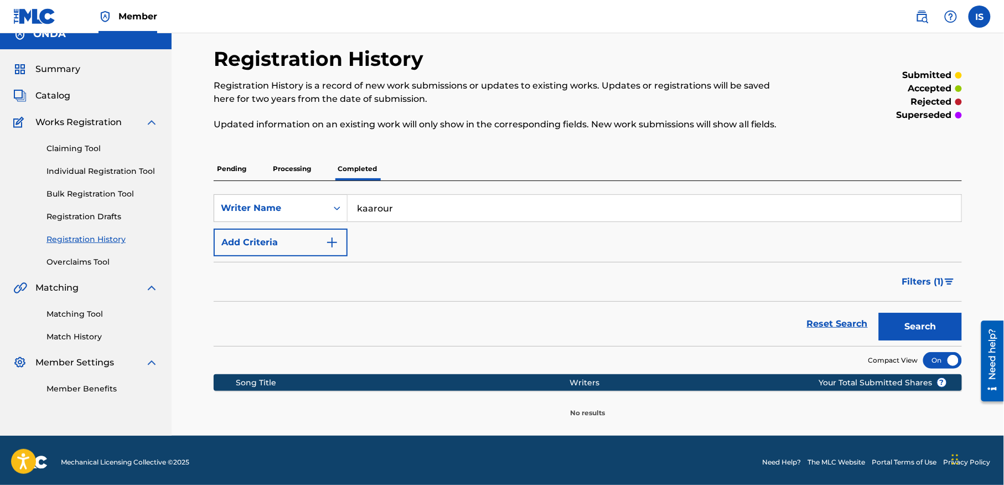
scroll to position [19, 0]
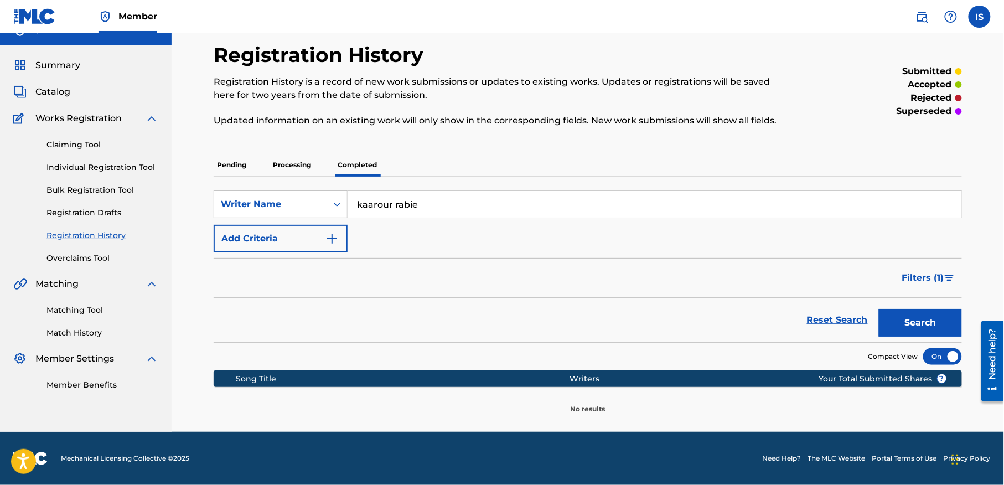
type input "kaarour rabie"
click at [879, 309] on button "Search" at bounding box center [920, 323] width 83 height 28
click at [270, 166] on p "Processing" at bounding box center [292, 164] width 45 height 23
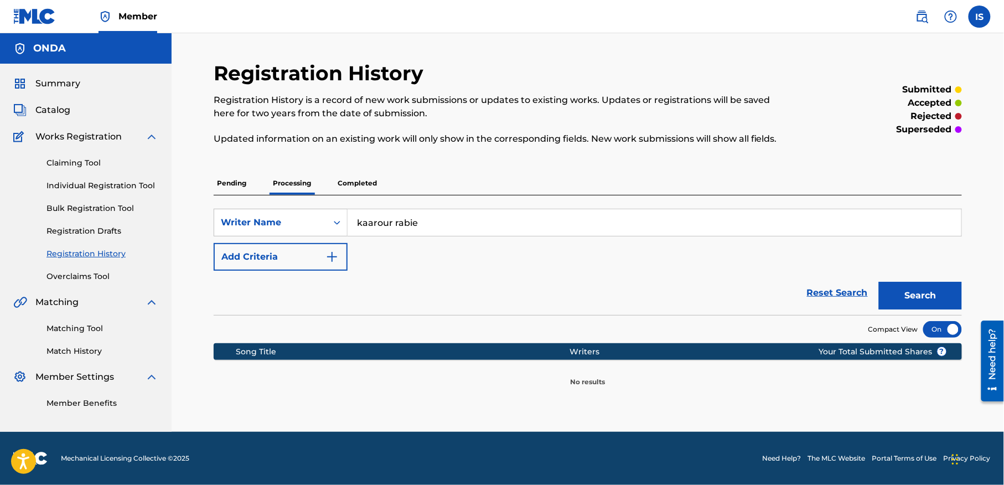
click at [366, 185] on p "Completed" at bounding box center [357, 183] width 46 height 23
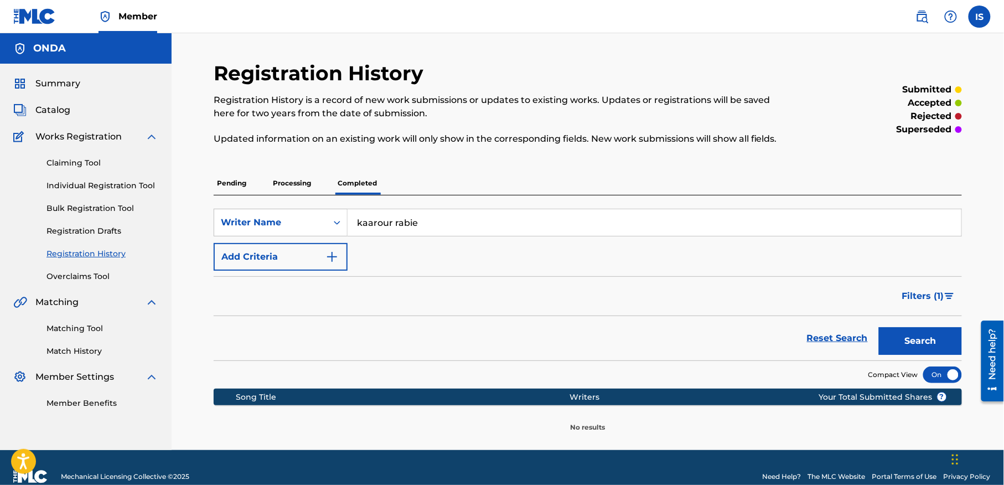
click at [407, 226] on input "kaarour rabie" at bounding box center [655, 222] width 614 height 27
click at [879, 327] on button "Search" at bounding box center [920, 341] width 83 height 28
type input "k"
type input "KAAROUR"
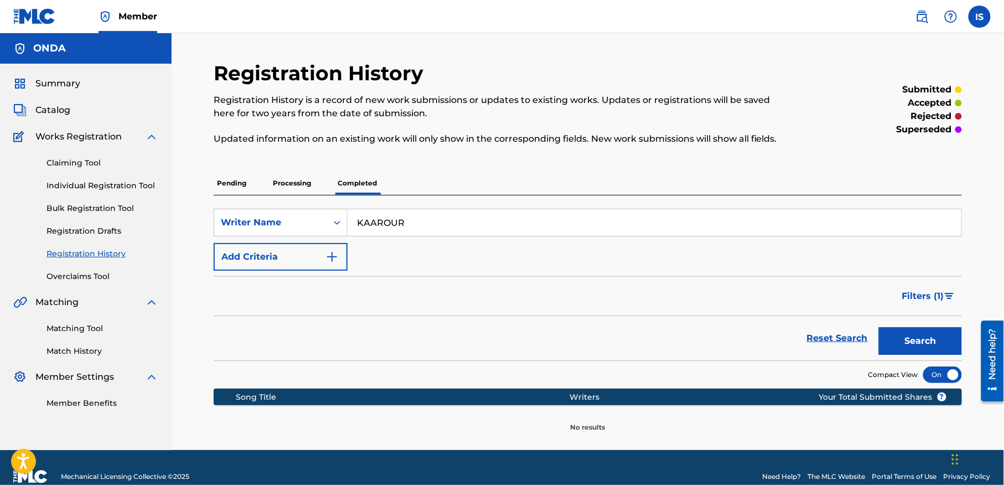
click at [879, 327] on button "Search" at bounding box center [920, 341] width 83 height 28
click at [407, 226] on input "KAAROUR" at bounding box center [655, 222] width 614 height 27
click at [407, 226] on input "Search Form" at bounding box center [655, 222] width 614 height 27
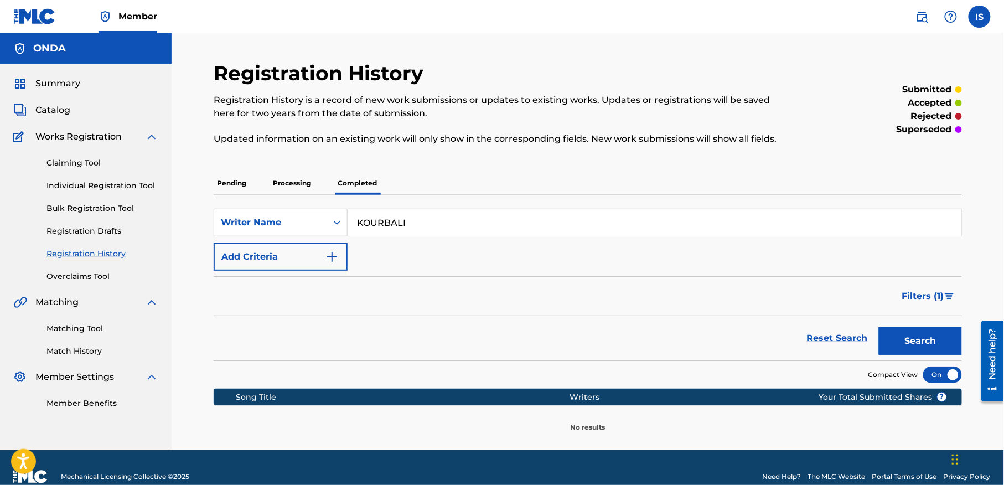
click at [879, 327] on button "Search" at bounding box center [920, 341] width 83 height 28
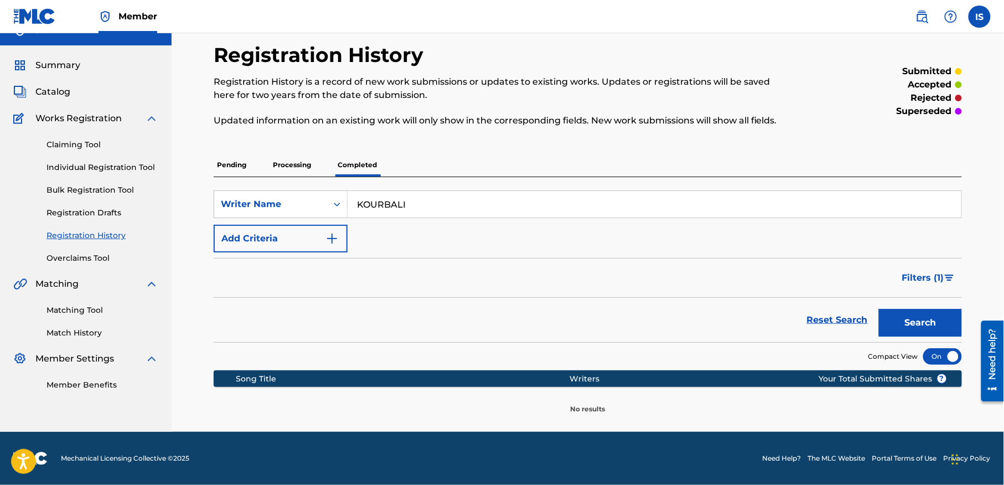
scroll to position [19, 0]
click at [879, 309] on button "Search" at bounding box center [920, 323] width 83 height 28
click at [385, 204] on input "KOURBALI" at bounding box center [655, 204] width 614 height 27
click at [879, 309] on button "Search" at bounding box center [920, 323] width 83 height 28
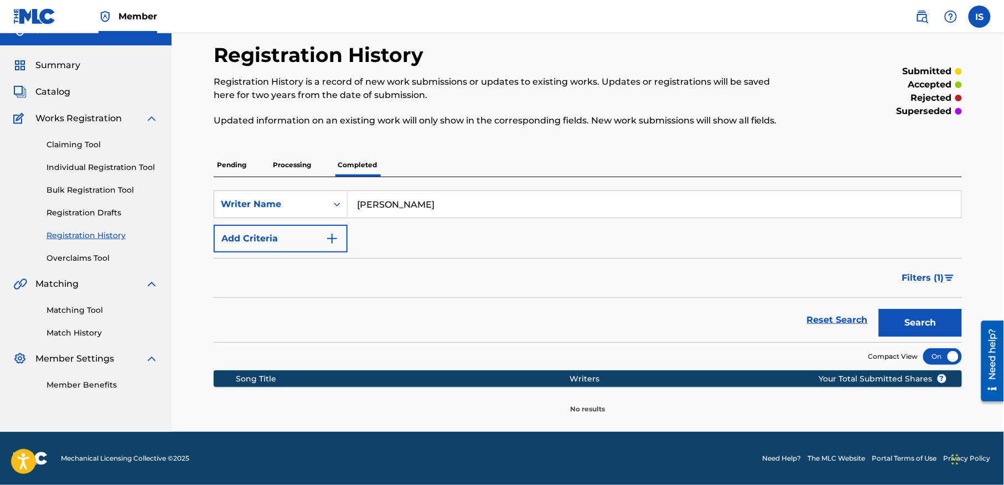
click at [420, 207] on input "MOURAH REDA" at bounding box center [655, 204] width 614 height 27
type input "MOURAH"
click at [879, 309] on button "Search" at bounding box center [920, 323] width 83 height 28
click at [93, 241] on link "Registration History" at bounding box center [102, 236] width 112 height 12
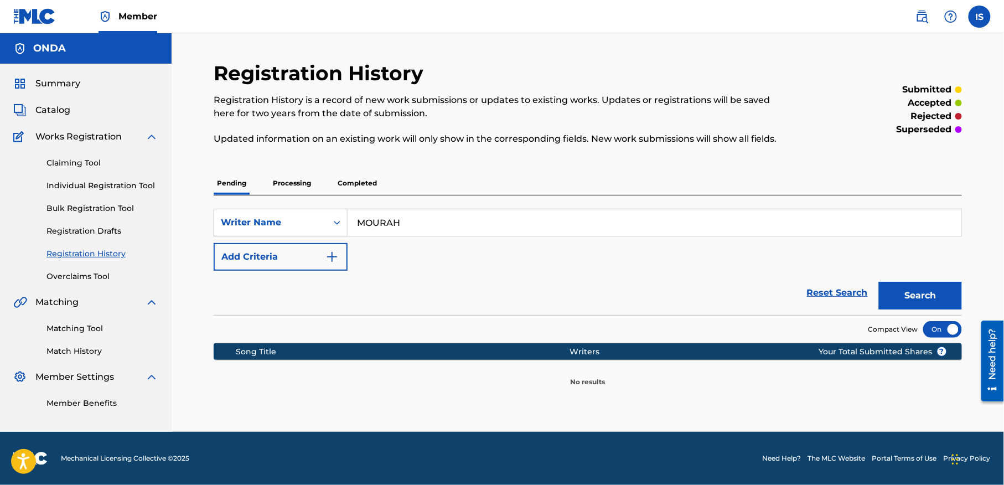
click at [426, 207] on div "SearchWithCriteria29b877c0-db6c-4eac-9b7e-3d1a54bb1d14 Writer Name MOURAH Add C…" at bounding box center [588, 255] width 748 height 120
click at [939, 284] on button "Search" at bounding box center [920, 296] width 83 height 28
drag, startPoint x: 319, startPoint y: 179, endPoint x: 353, endPoint y: 186, distance: 35.0
click at [353, 186] on div "Pending Processing Completed" at bounding box center [588, 183] width 748 height 23
click at [353, 186] on p "Completed" at bounding box center [357, 183] width 46 height 23
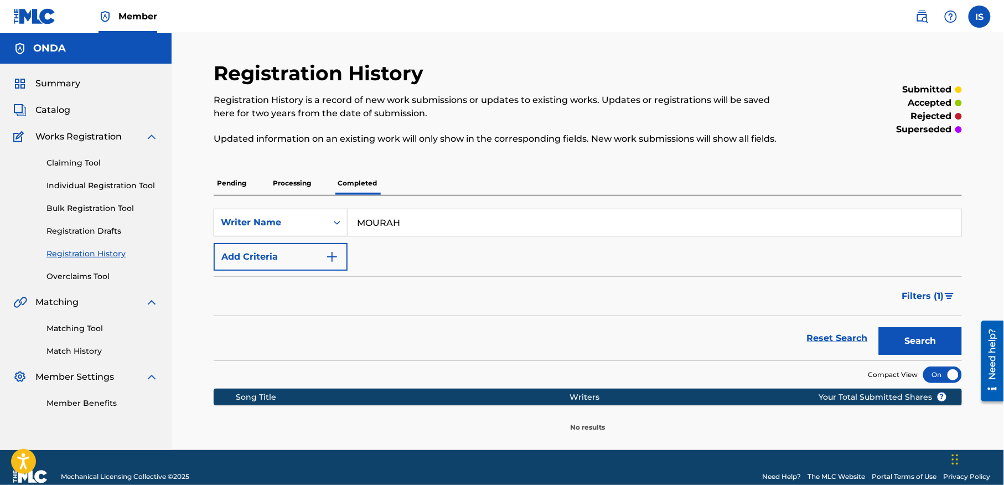
click at [911, 346] on button "Search" at bounding box center [920, 341] width 83 height 28
click at [379, 224] on input "MOURAH" at bounding box center [655, 222] width 614 height 27
type input "ABACHA"
click at [879, 327] on button "Search" at bounding box center [920, 341] width 83 height 28
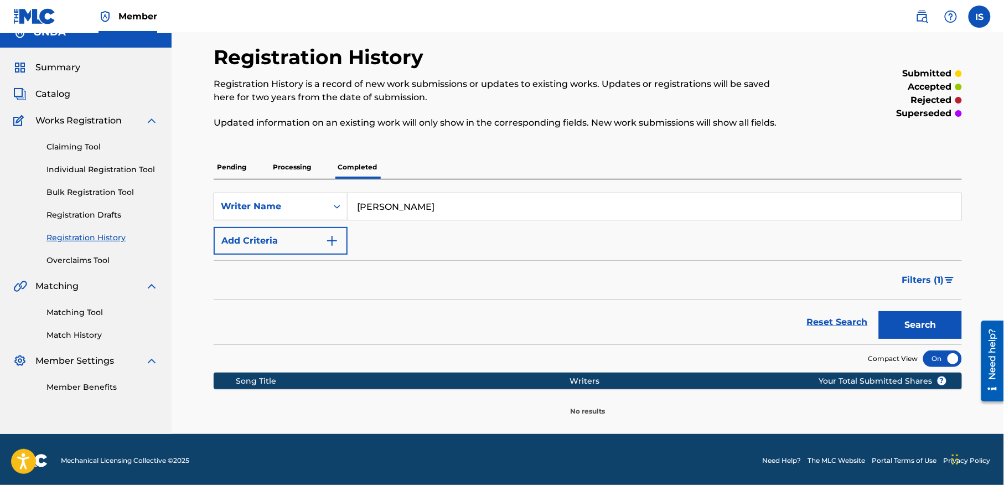
scroll to position [18, 0]
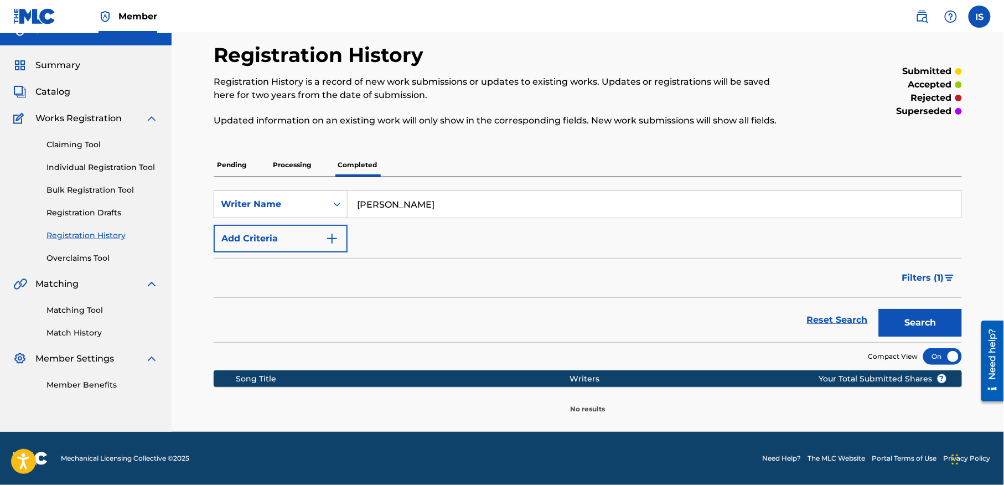
click at [362, 164] on p "Completed" at bounding box center [357, 164] width 46 height 23
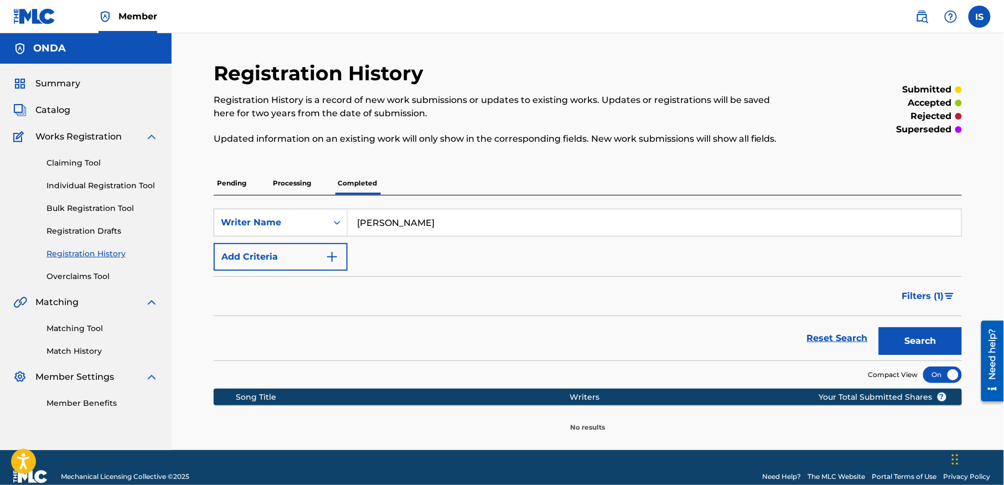
click at [386, 214] on input "ABACHA" at bounding box center [655, 222] width 614 height 27
click at [879, 327] on button "Search" at bounding box center [920, 341] width 83 height 28
click at [110, 260] on link "Registration History" at bounding box center [102, 254] width 112 height 12
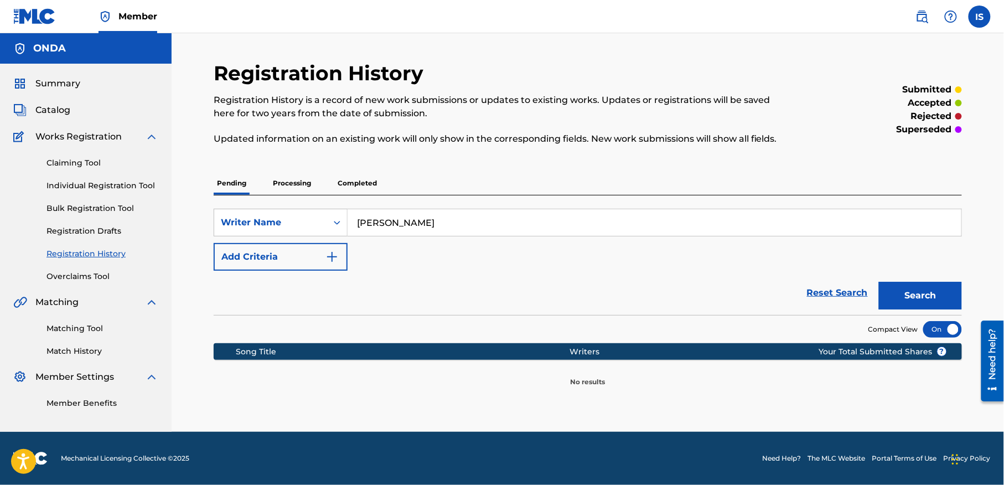
click at [381, 227] on input "ABACHA" at bounding box center [655, 222] width 614 height 27
type input "BELAROUI"
click at [879, 282] on button "Search" at bounding box center [920, 296] width 83 height 28
click at [364, 178] on p "Completed" at bounding box center [357, 183] width 46 height 23
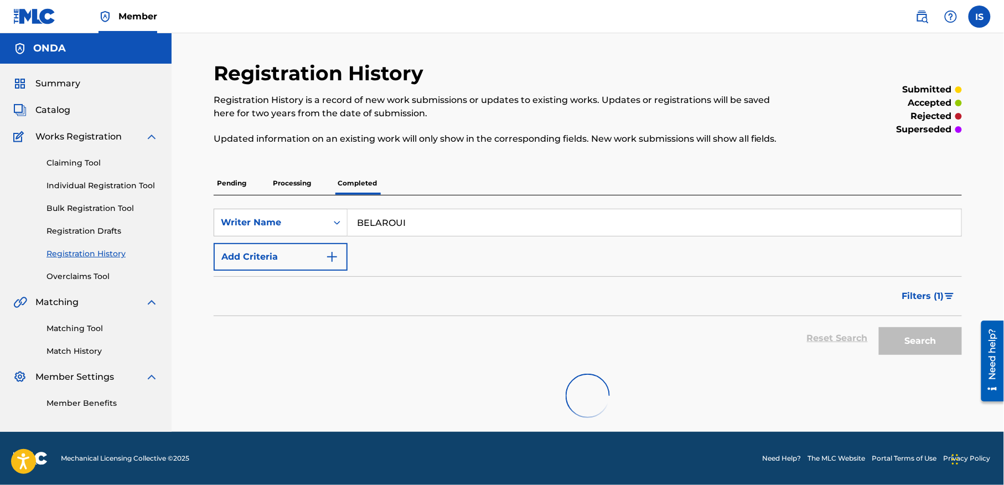
click at [423, 230] on input "BELAROUI" at bounding box center [655, 222] width 614 height 27
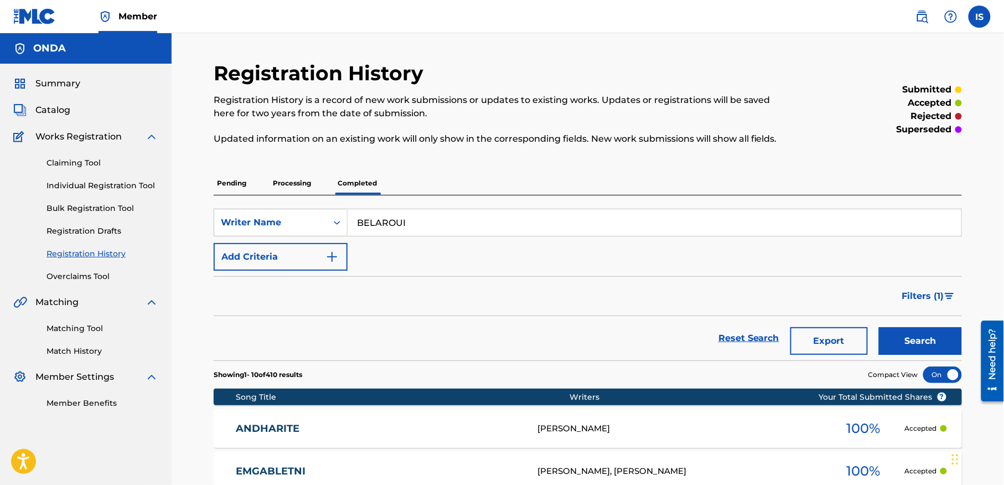
click at [68, 89] on span "Summary" at bounding box center [57, 83] width 45 height 13
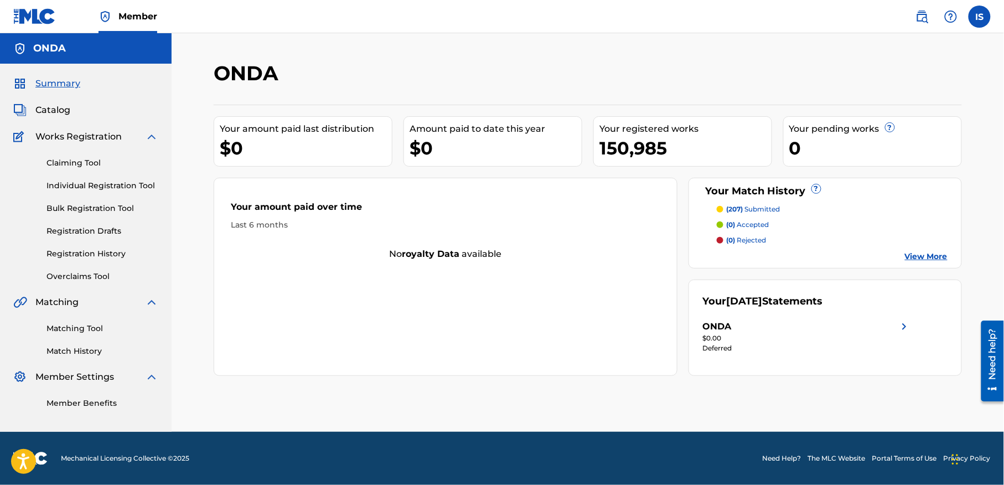
click at [84, 334] on link "Matching Tool" at bounding box center [102, 329] width 112 height 12
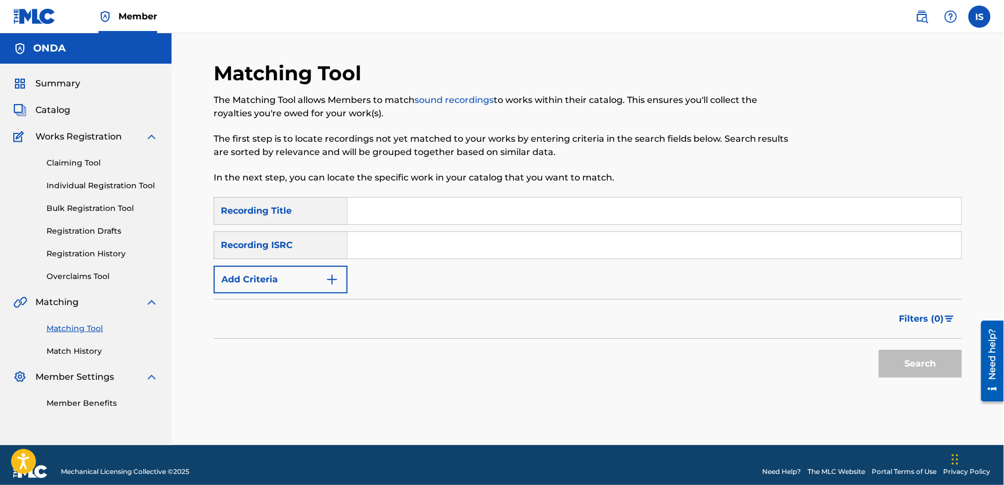
click at [381, 207] on input "Search Form" at bounding box center [655, 211] width 614 height 27
paste input "SBABI L'AMOUR"
type input "SBABI L'AMOUR"
click at [262, 302] on div "Filters ( 0 )" at bounding box center [588, 319] width 748 height 40
click at [259, 287] on button "Add Criteria" at bounding box center [281, 280] width 134 height 28
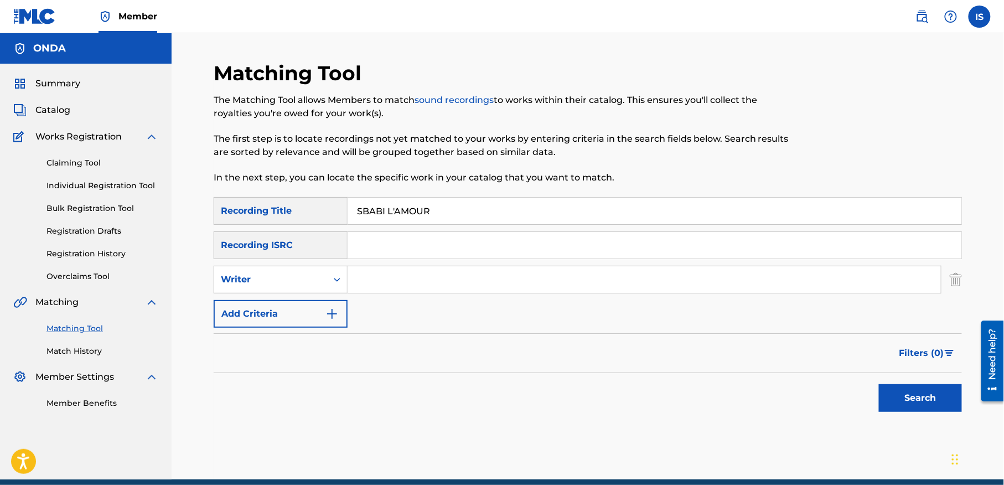
click at [428, 288] on input "Search Form" at bounding box center [644, 279] width 593 height 27
type input "KAAROUR"
click at [879, 384] on button "Search" at bounding box center [920, 398] width 83 height 28
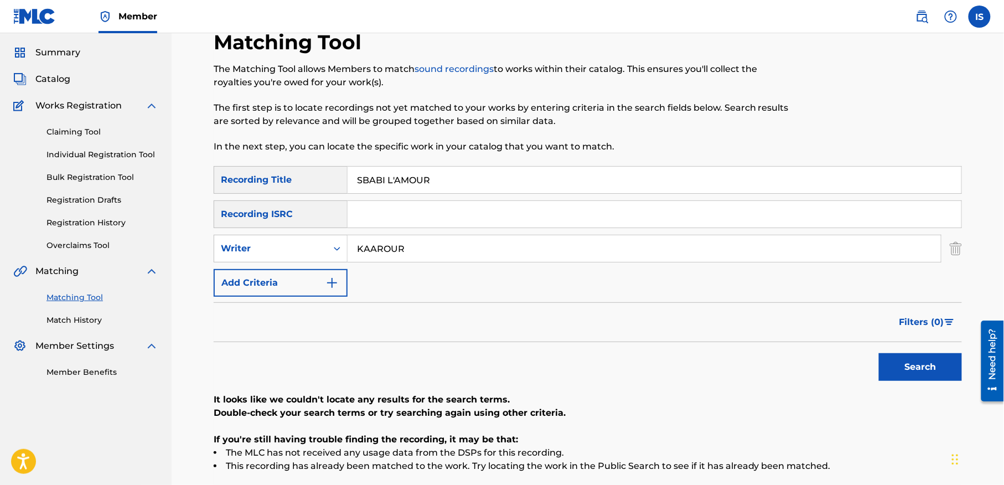
scroll to position [32, 0]
click at [389, 237] on input "KAAROUR" at bounding box center [644, 247] width 593 height 27
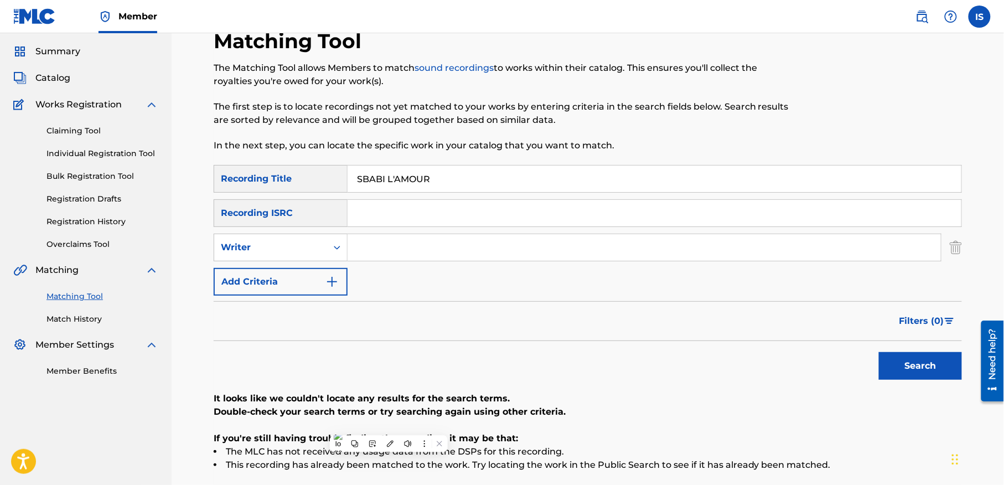
click at [879, 352] on button "Search" at bounding box center [920, 366] width 83 height 28
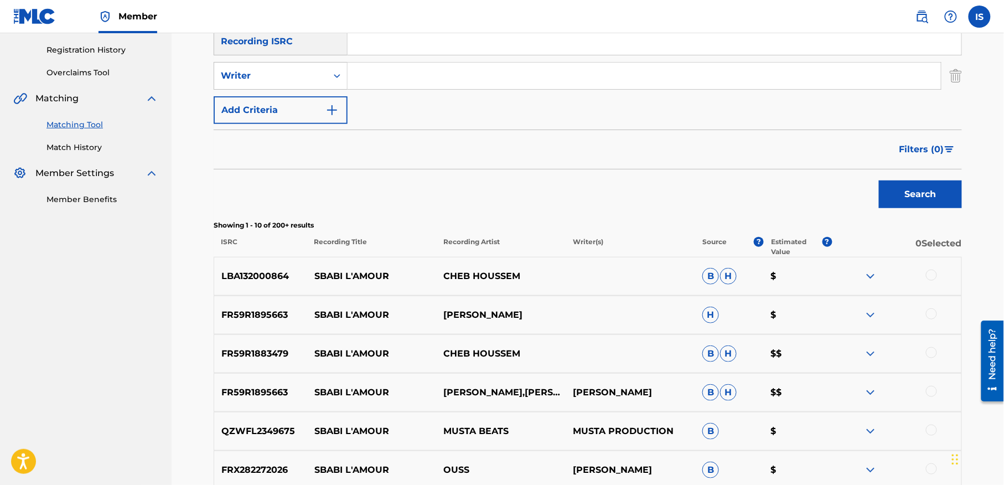
scroll to position [265, 0]
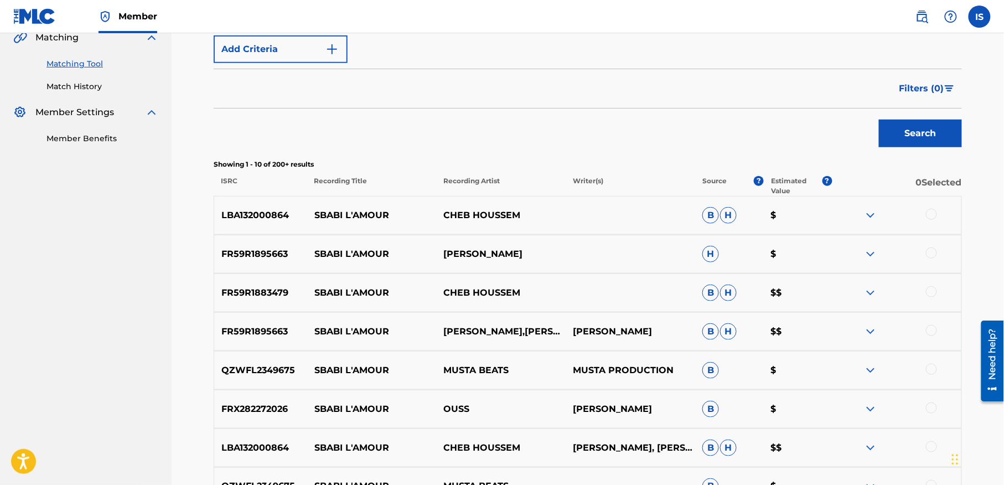
click at [931, 215] on div at bounding box center [931, 214] width 11 height 11
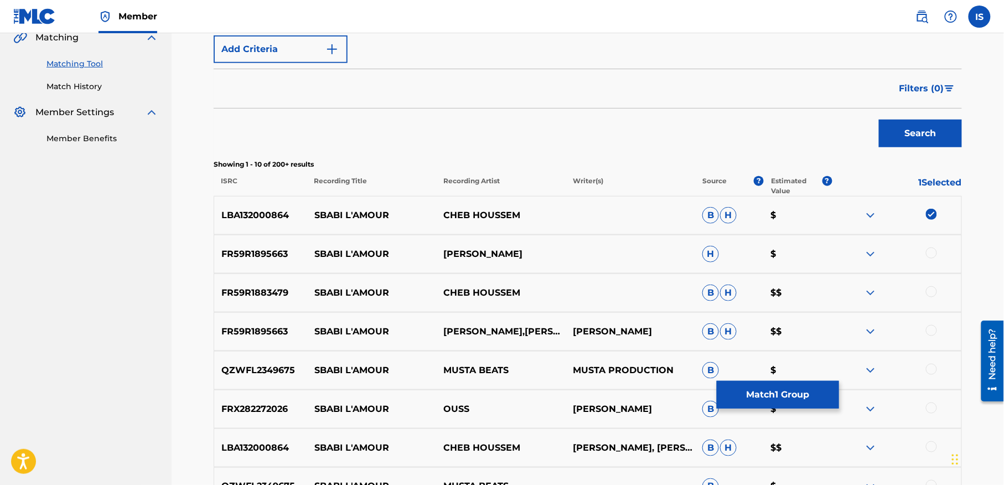
click at [927, 291] on div at bounding box center [931, 291] width 11 height 11
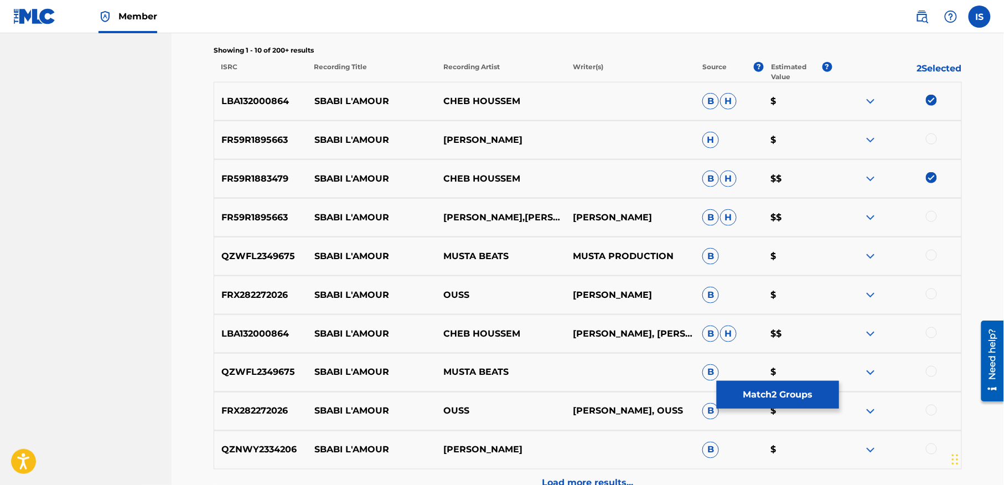
scroll to position [415, 0]
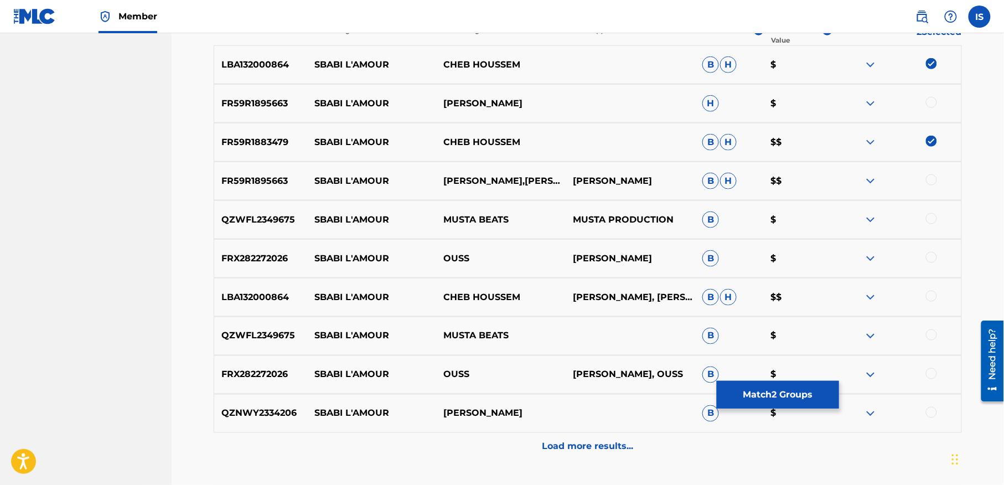
click at [933, 294] on div at bounding box center [931, 296] width 11 height 11
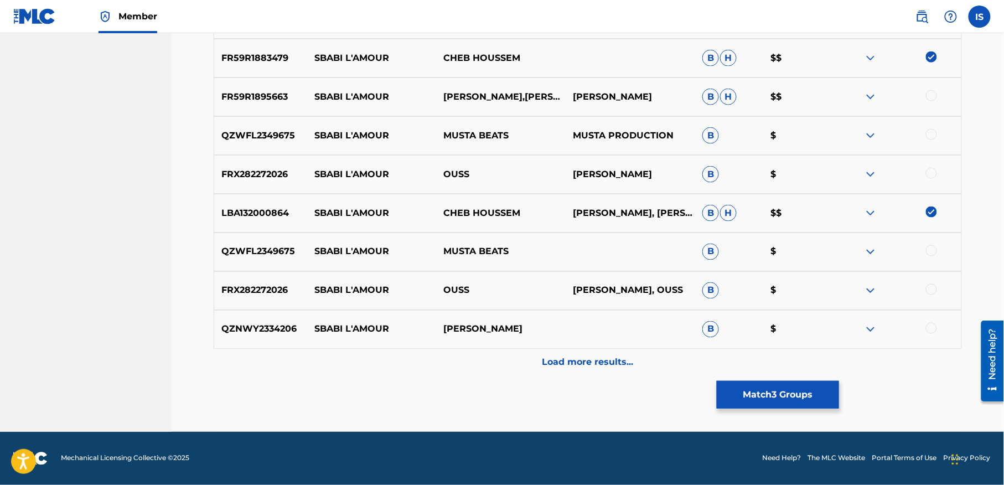
click at [589, 361] on p "Load more results..." at bounding box center [587, 362] width 91 height 13
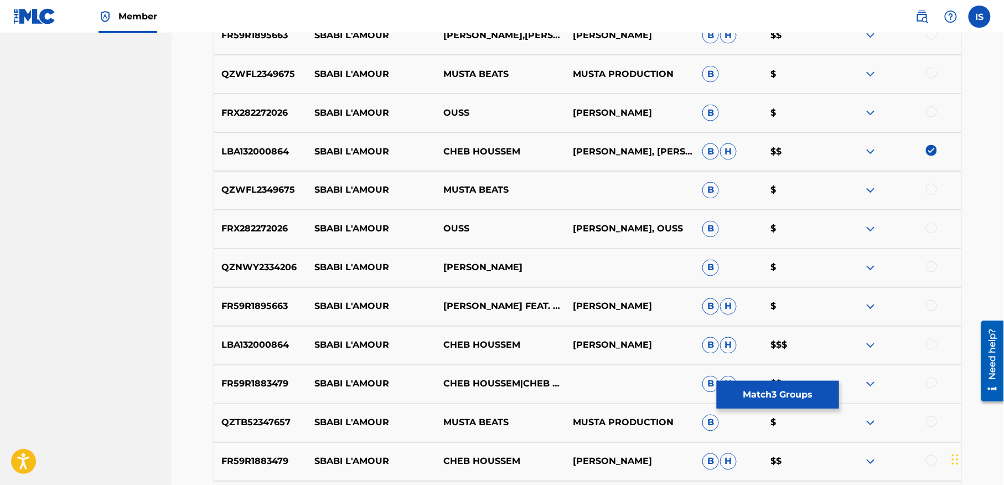
scroll to position [600, 0]
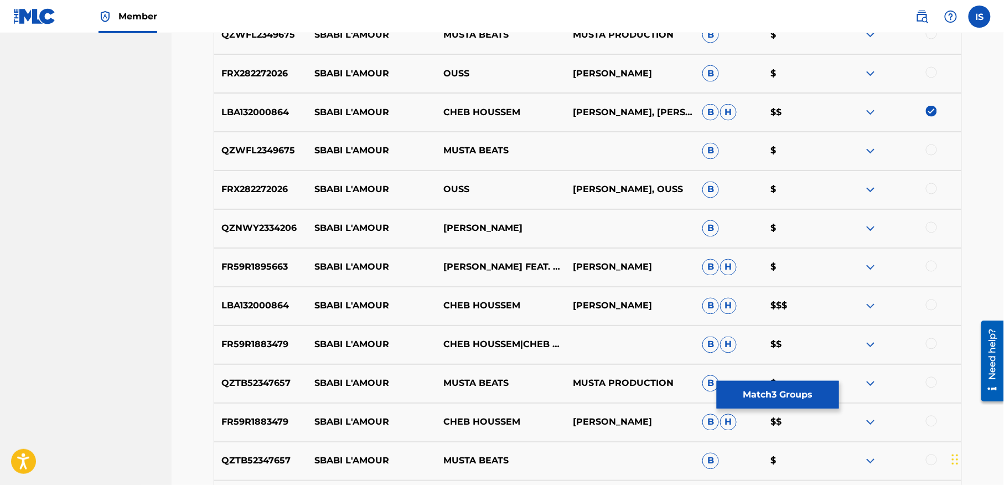
click at [933, 304] on div at bounding box center [931, 304] width 11 height 11
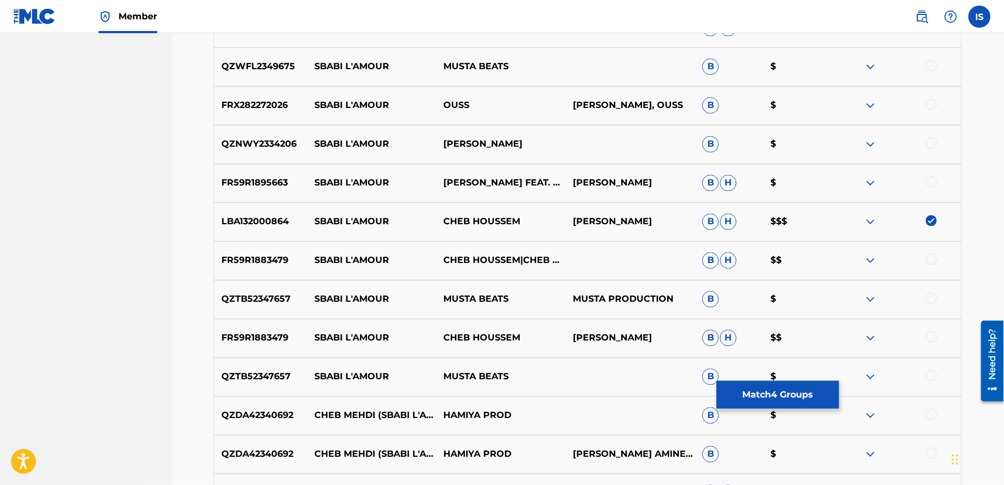
scroll to position [700, 0]
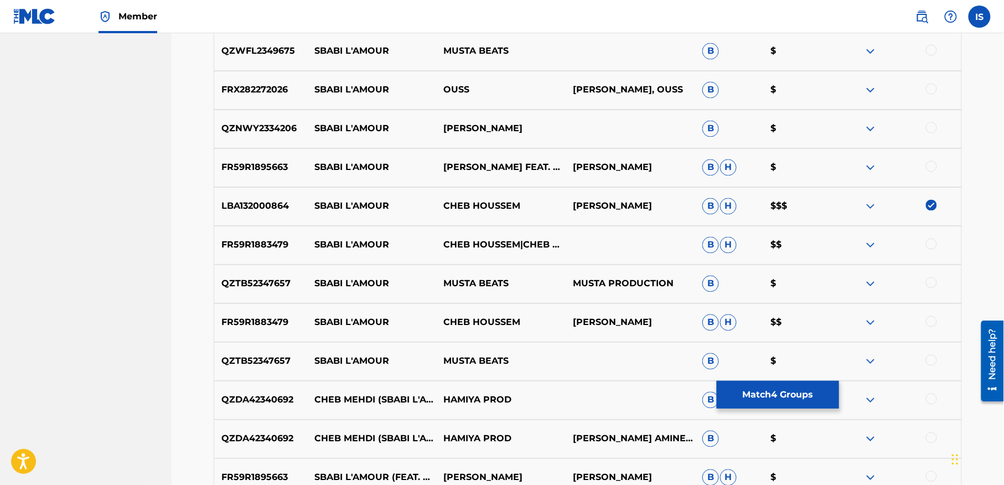
click at [931, 244] on div at bounding box center [931, 244] width 11 height 11
click at [931, 322] on div at bounding box center [931, 321] width 11 height 11
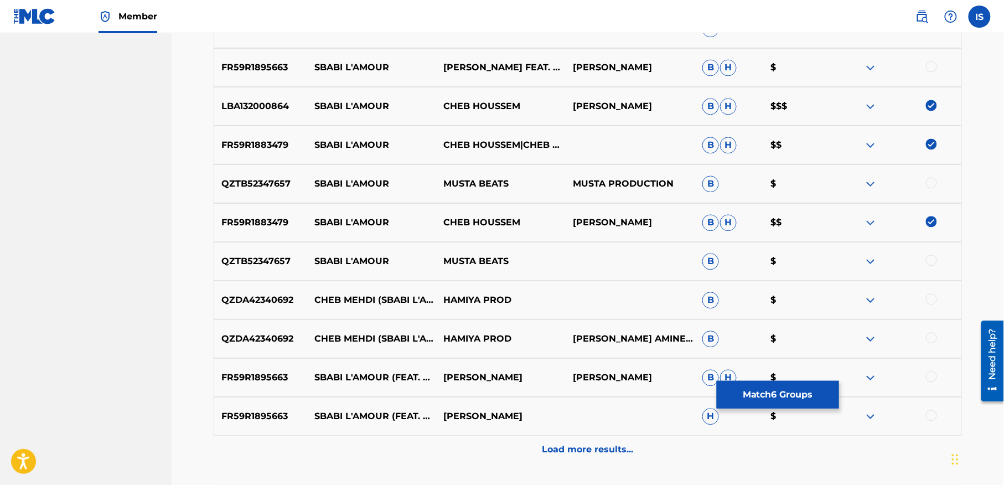
scroll to position [800, 0]
click at [575, 450] on p "Load more results..." at bounding box center [587, 448] width 91 height 13
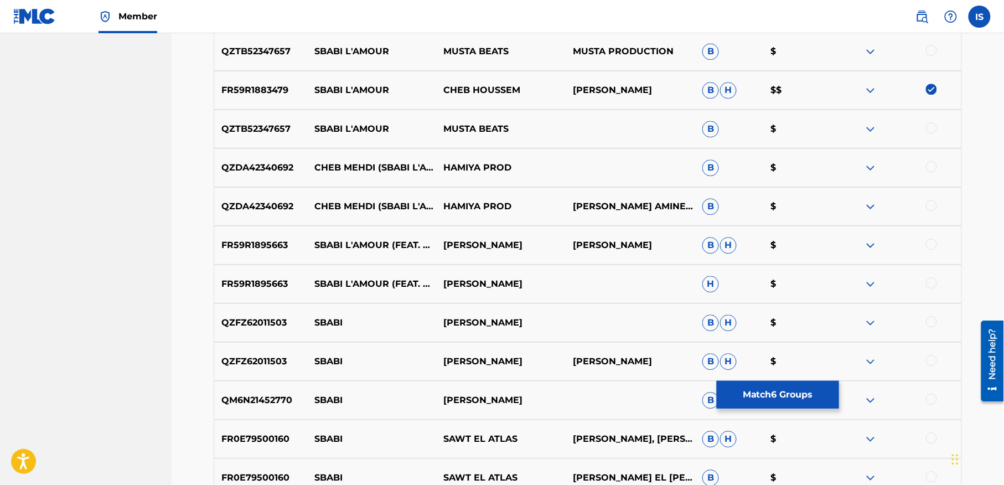
scroll to position [937, 0]
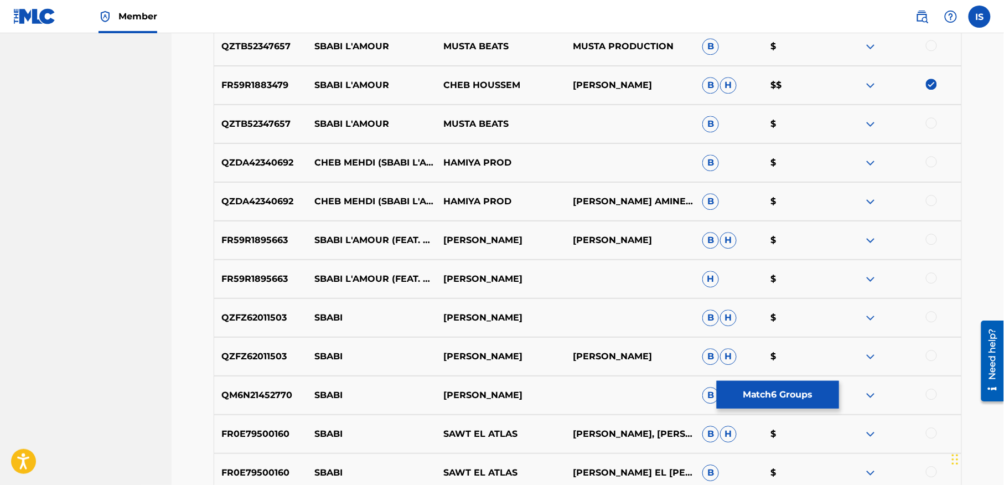
click at [931, 241] on div at bounding box center [931, 239] width 11 height 11
click at [931, 277] on div at bounding box center [931, 277] width 11 height 11
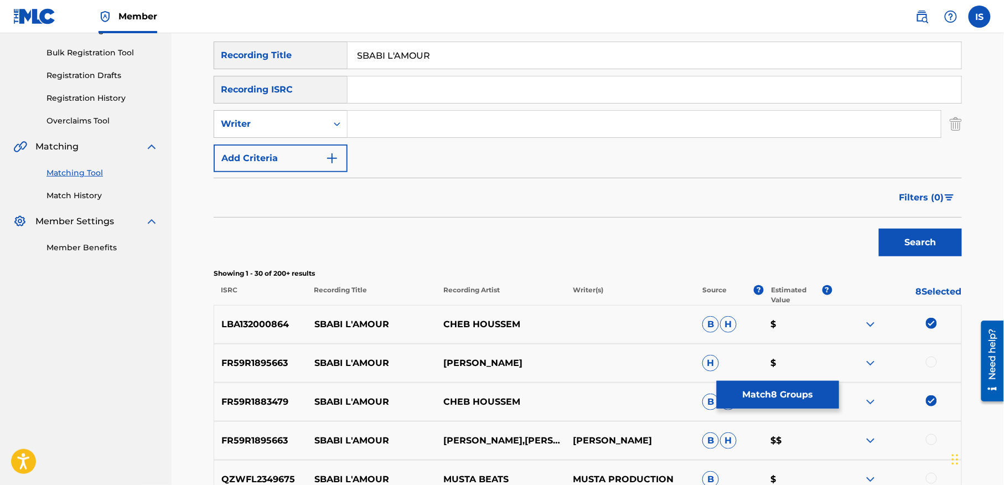
scroll to position [153, 0]
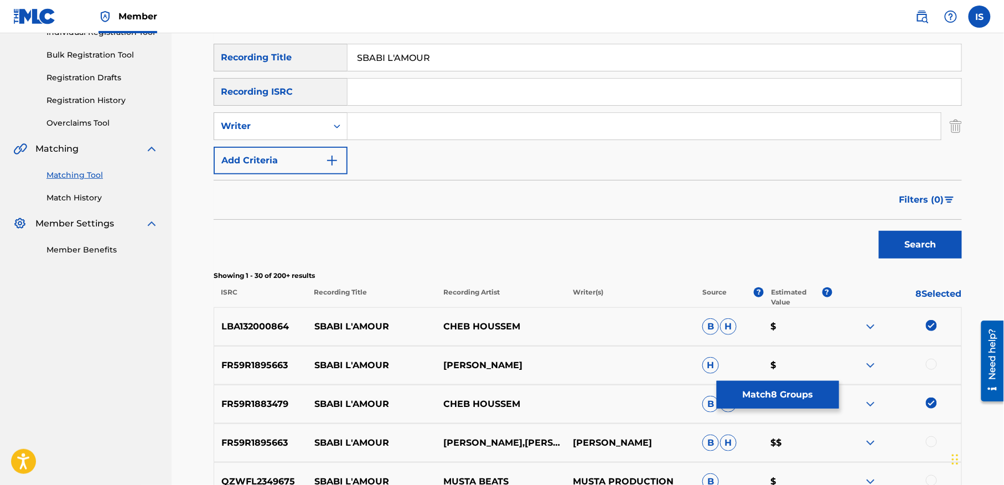
click at [767, 390] on button "Match 8 Groups" at bounding box center [778, 395] width 122 height 28
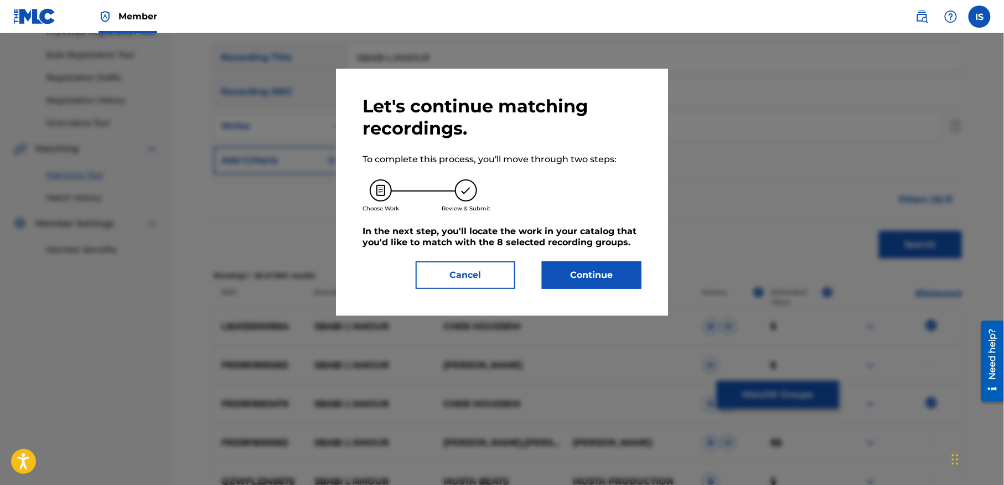
click at [588, 270] on button "Continue" at bounding box center [592, 275] width 100 height 28
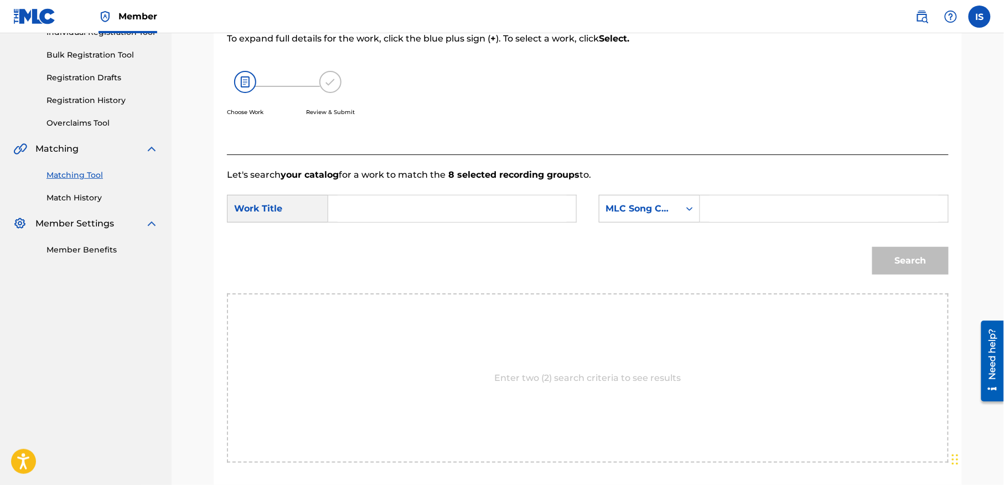
drag, startPoint x: 401, startPoint y: 190, endPoint x: 388, endPoint y: 203, distance: 18.0
click at [388, 203] on form "SearchWithCriteria57820f12-5235-46a6-b18a-91034906e263 Work Title SearchWithCri…" at bounding box center [588, 238] width 722 height 112
click at [388, 203] on input "Search Form" at bounding box center [452, 208] width 229 height 27
paste input "SBABI L'AMOUR"
type input "SBABI L'AMOUR"
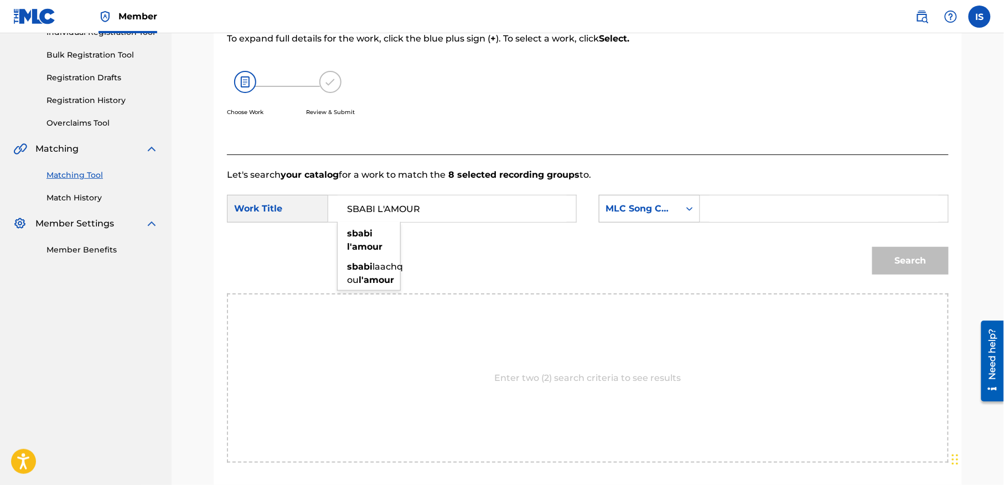
click at [638, 217] on div "MLC Song Code" at bounding box center [639, 208] width 80 height 21
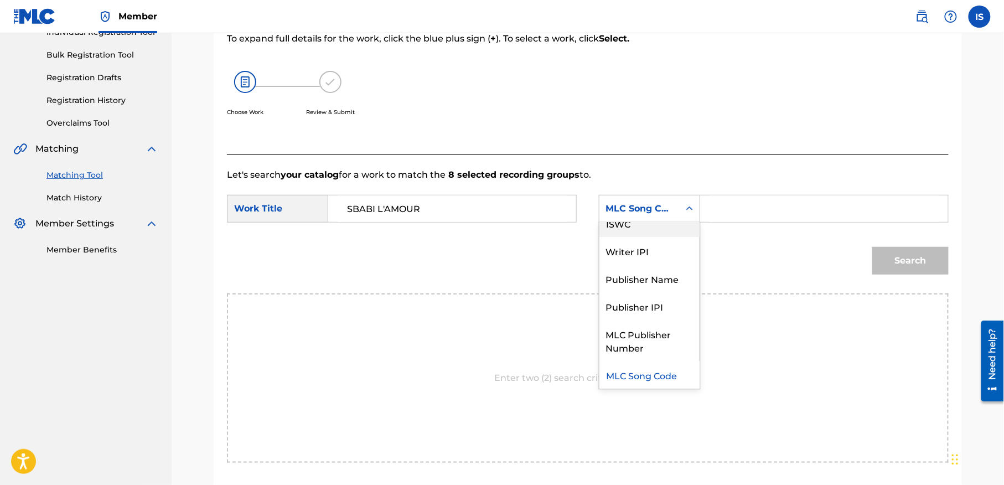
scroll to position [0, 0]
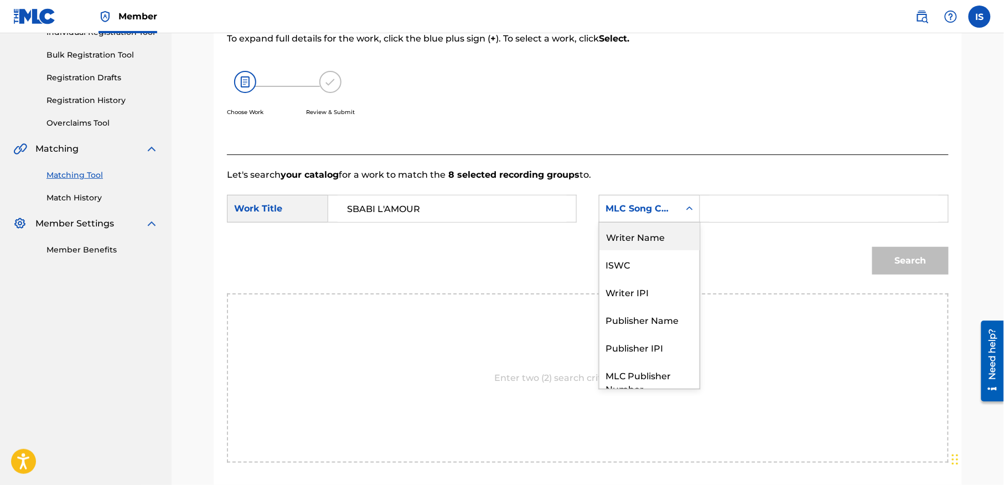
click at [645, 227] on div "Writer Name" at bounding box center [649, 237] width 100 height 28
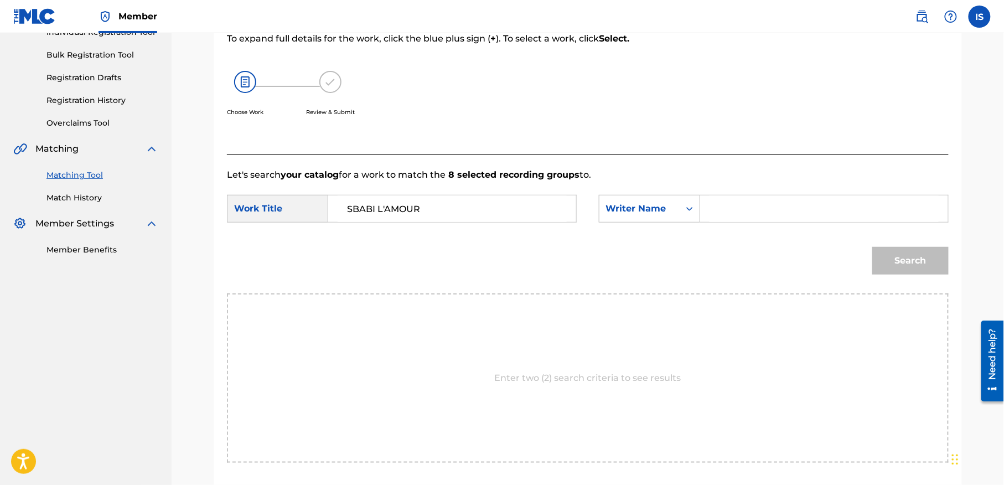
click at [730, 213] on input "Search Form" at bounding box center [824, 208] width 229 height 27
type input "KAAROUR"
click at [872, 247] on button "Search" at bounding box center [910, 261] width 76 height 28
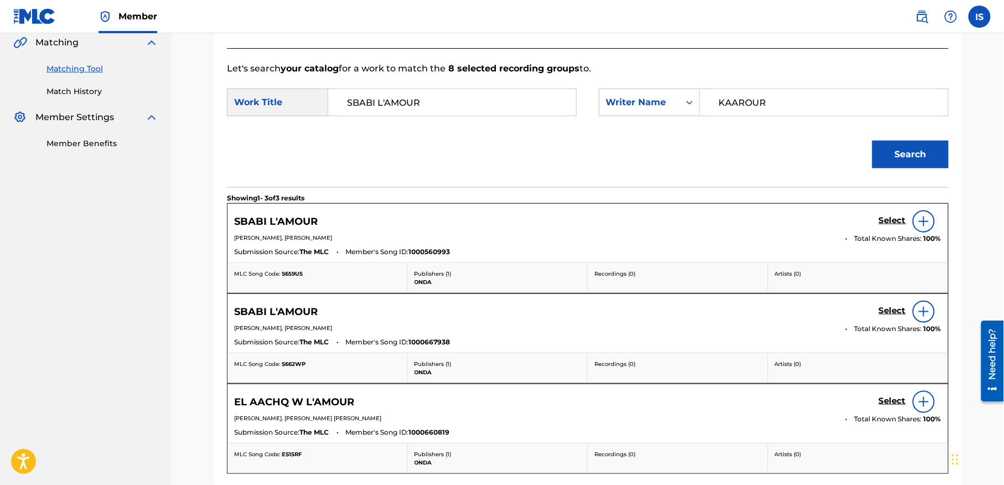
scroll to position [258, 0]
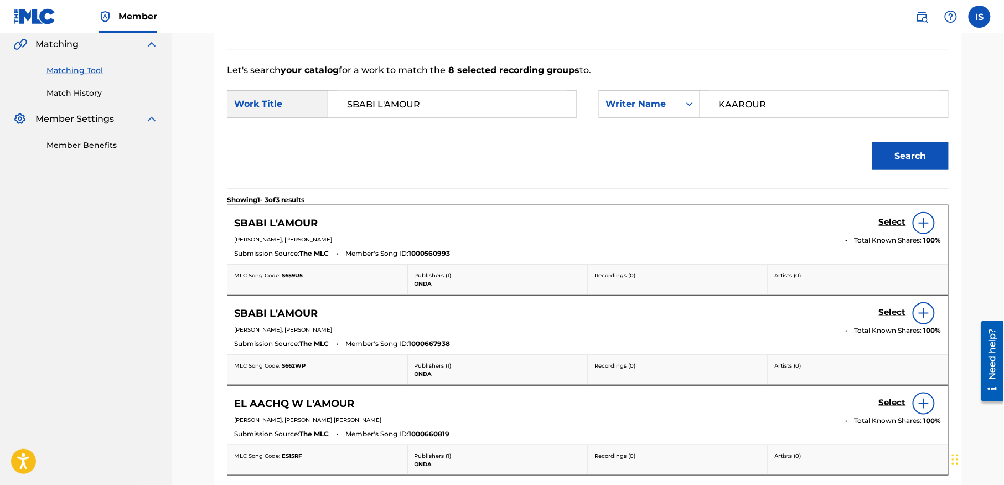
click at [863, 225] on div "SBABI L'AMOUR Select" at bounding box center [587, 223] width 707 height 22
click at [890, 217] on h5 "Select" at bounding box center [892, 222] width 27 height 11
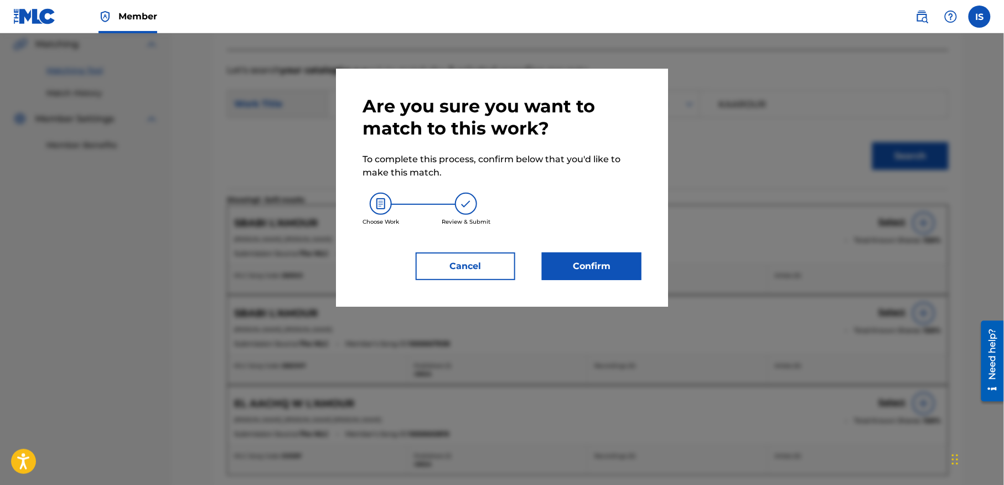
click at [580, 273] on button "Confirm" at bounding box center [592, 266] width 100 height 28
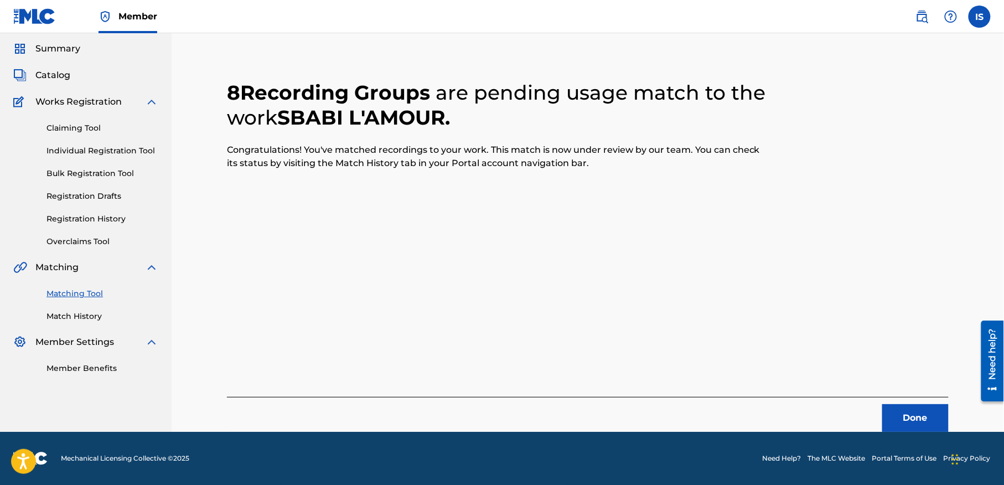
scroll to position [34, 0]
drag, startPoint x: 933, startPoint y: 410, endPoint x: 917, endPoint y: 416, distance: 16.9
click at [917, 416] on button "Done" at bounding box center [915, 419] width 66 height 28
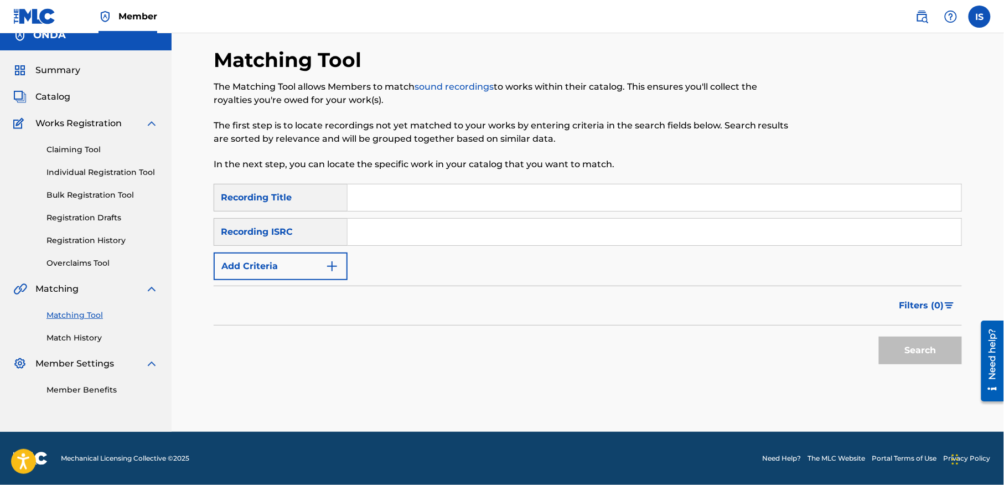
scroll to position [14, 0]
click at [431, 200] on input "Search Form" at bounding box center [655, 197] width 614 height 27
paste input "KELMET NEBGHIK KELMET OMRI WELAT JETABLE"
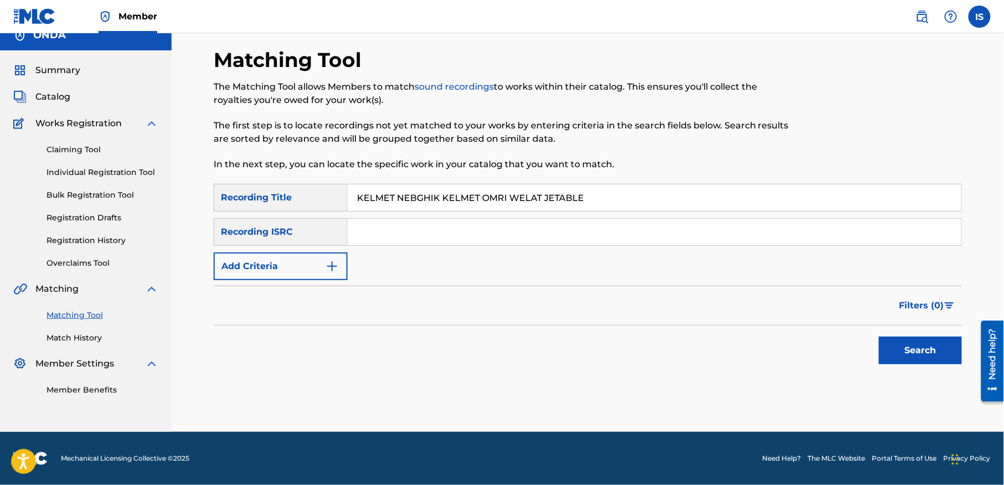
type input "KELMET NEBGHIK KELMET OMRI WELAT JETABLE"
click at [268, 262] on button "Add Criteria" at bounding box center [281, 266] width 134 height 28
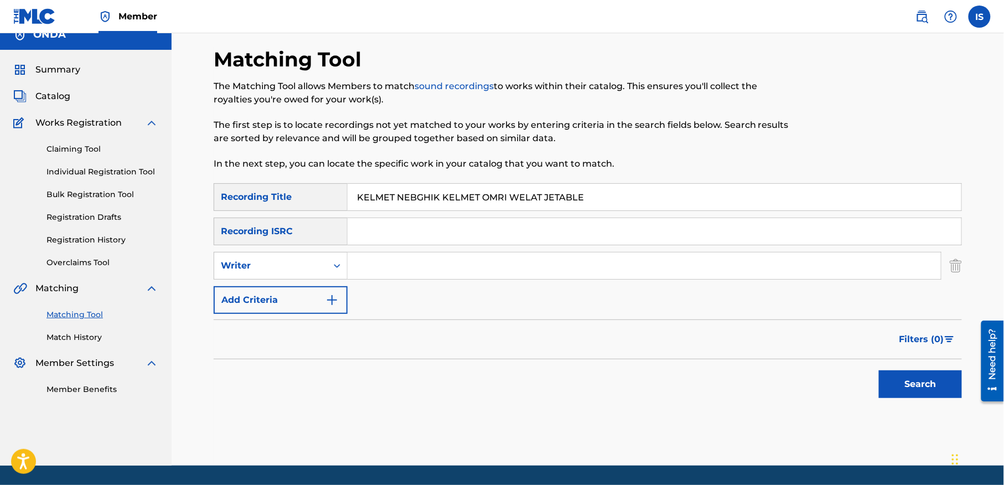
click at [375, 259] on input "Search Form" at bounding box center [644, 265] width 593 height 27
type input "KAAROUR"
click at [897, 385] on button "Search" at bounding box center [920, 384] width 83 height 28
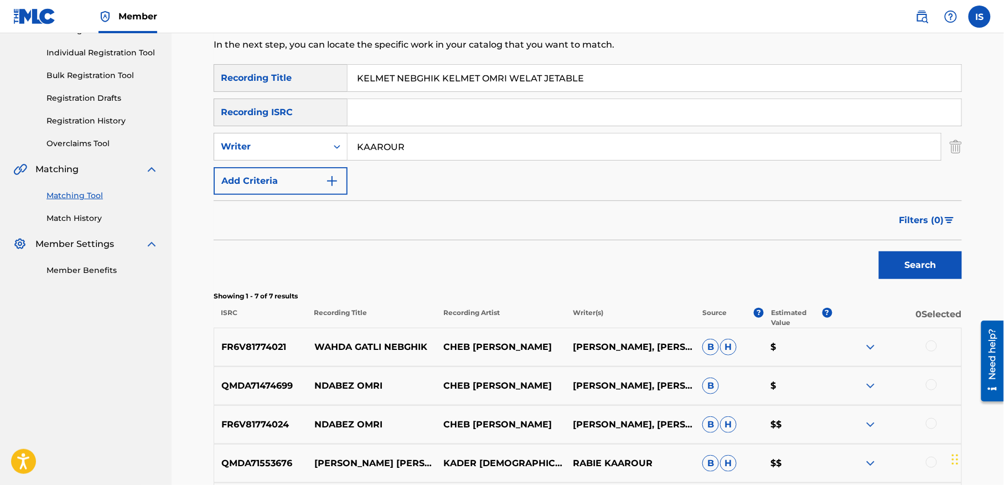
scroll to position [133, 0]
drag, startPoint x: 441, startPoint y: 76, endPoint x: 268, endPoint y: 92, distance: 173.4
click at [268, 94] on div "SearchWithCriteriafcfc73c8-54a3-4135-a1e8-cdabf296a9ac Recording Title KELMET N…" at bounding box center [588, 129] width 748 height 131
click at [879, 251] on button "Search" at bounding box center [920, 265] width 83 height 28
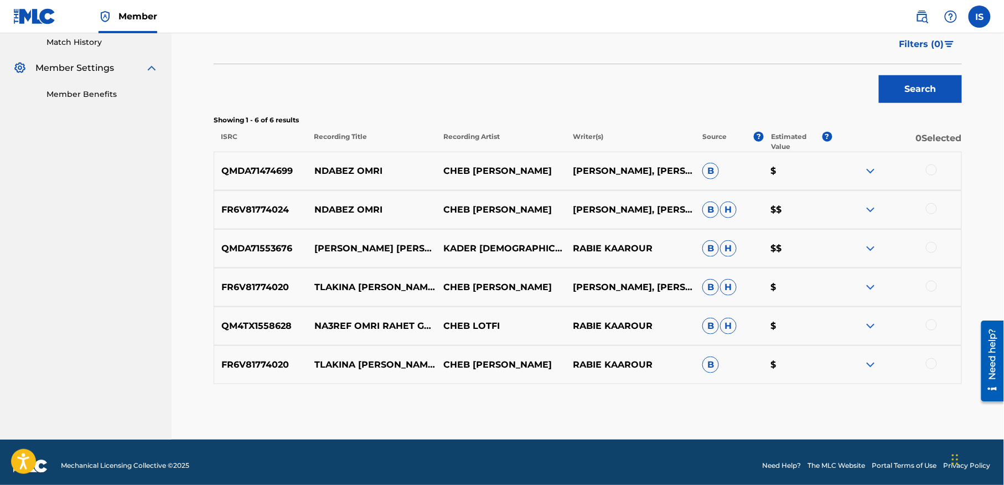
scroll to position [0, 0]
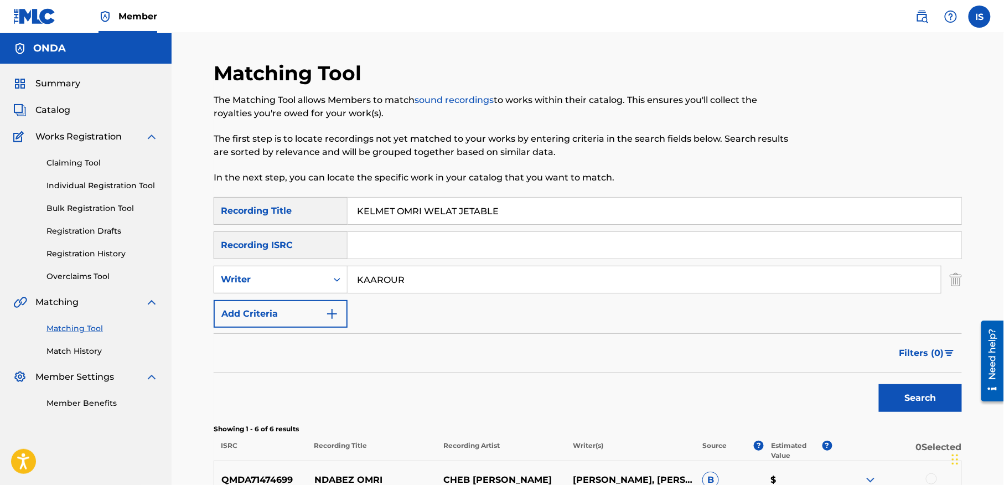
drag, startPoint x: 425, startPoint y: 210, endPoint x: 201, endPoint y: 202, distance: 223.8
click at [201, 202] on div "Matching Tool The Matching Tool allows Members to match sound recordings to wor…" at bounding box center [587, 404] width 775 height 687
click at [879, 384] on button "Search" at bounding box center [920, 398] width 83 height 28
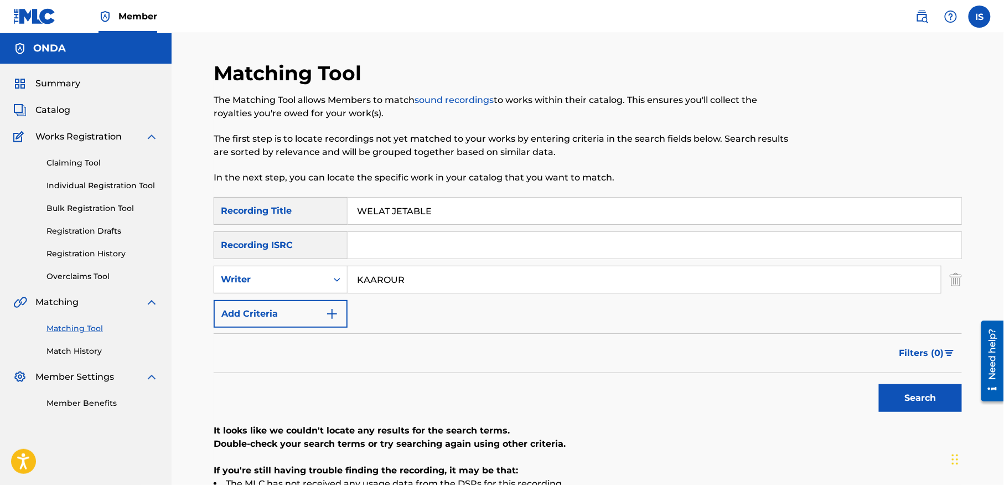
click at [444, 221] on input "WELAT JETABLE" at bounding box center [655, 211] width 614 height 27
paste input "OUINEK YA OUINEK"
click at [444, 221] on input "WELAT OUINEK YA OUINEK" at bounding box center [655, 211] width 614 height 27
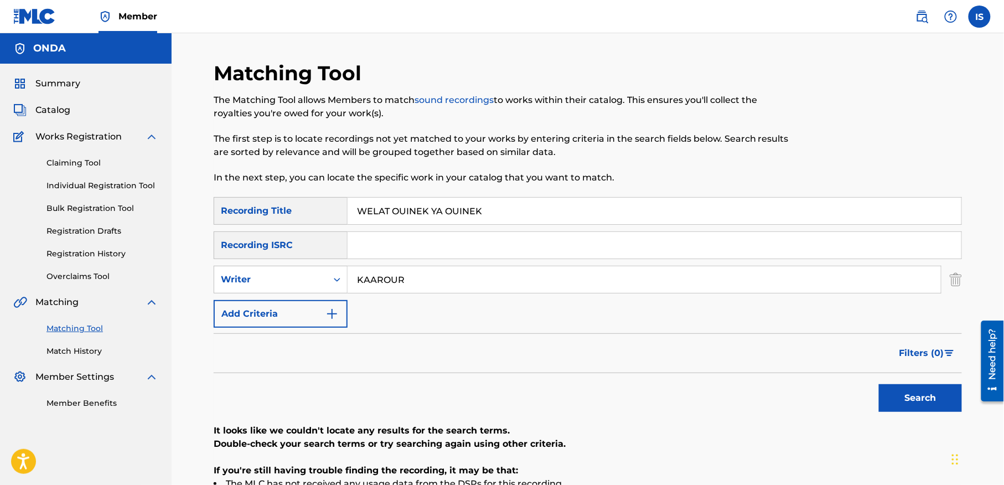
click at [444, 221] on input "WELAT OUINEK YA OUINEK" at bounding box center [655, 211] width 614 height 27
paste input "Search Form"
click at [879, 384] on button "Search" at bounding box center [920, 398] width 83 height 28
click at [439, 215] on input "OUINEK YA OUINEK" at bounding box center [655, 211] width 614 height 27
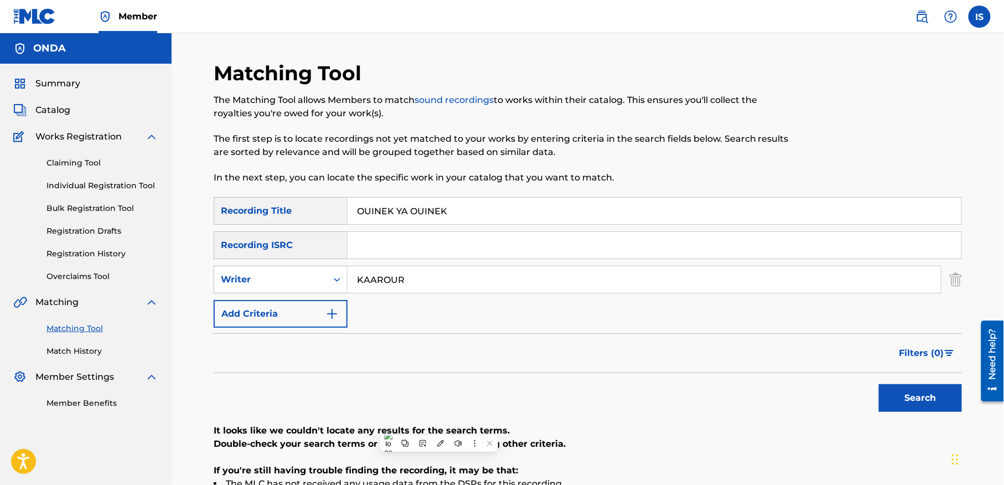
click at [439, 215] on input "OUINEK YA OUINEK" at bounding box center [655, 211] width 614 height 27
paste input "KHATIRA KHATIRA"
type input "KHATIRA KHATIRA"
click at [375, 286] on input "KAAROUR" at bounding box center [644, 279] width 593 height 27
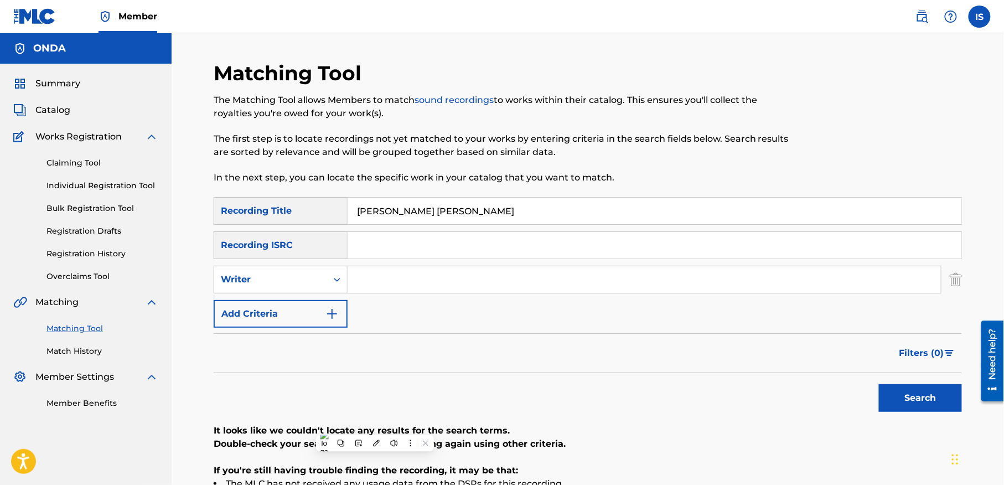
click at [879, 384] on button "Search" at bounding box center [920, 398] width 83 height 28
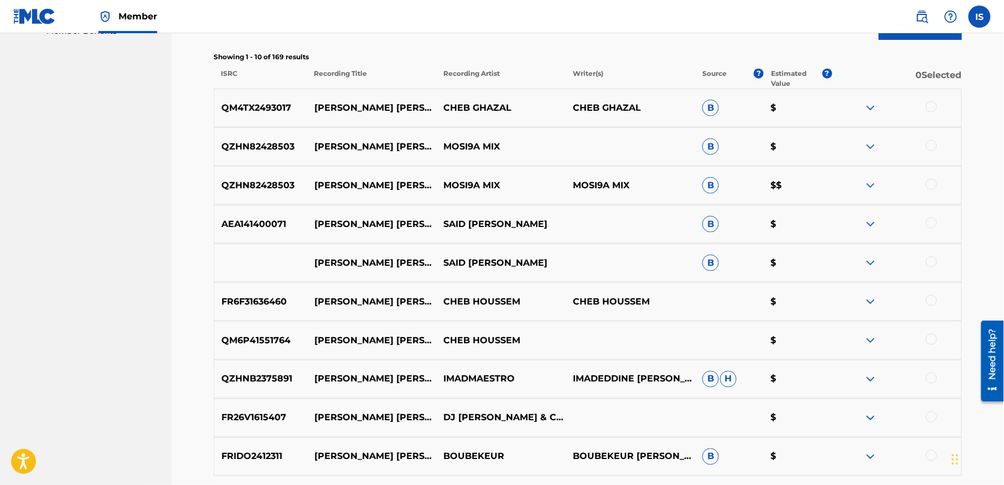
scroll to position [374, 0]
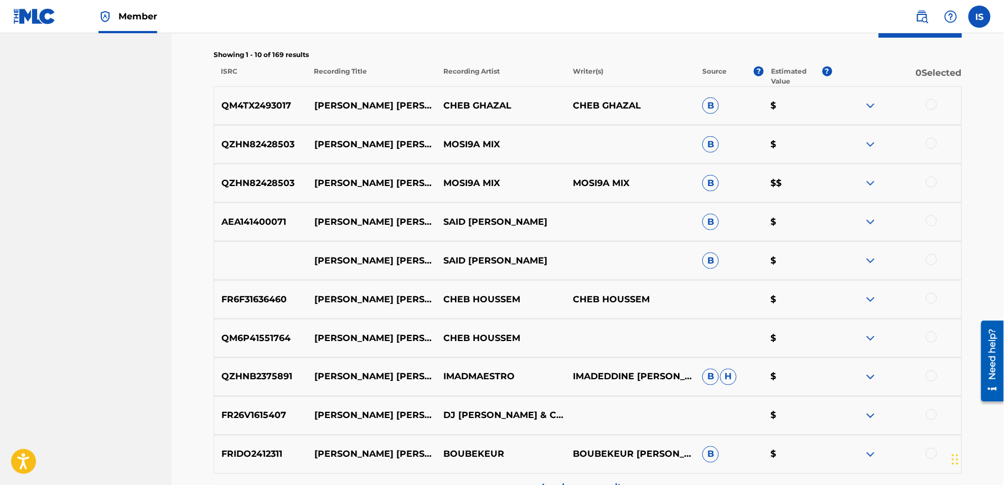
click at [928, 297] on div at bounding box center [931, 298] width 11 height 11
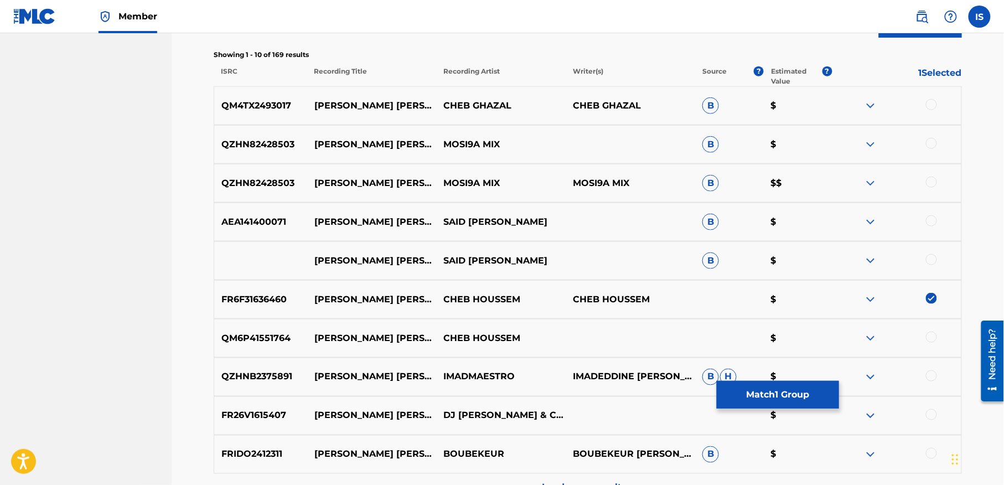
click at [930, 339] on div at bounding box center [931, 337] width 11 height 11
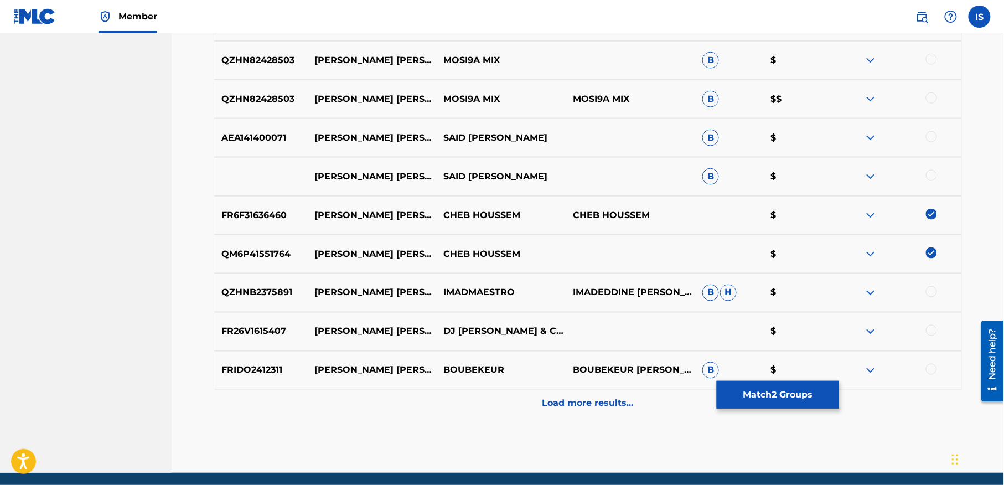
scroll to position [464, 0]
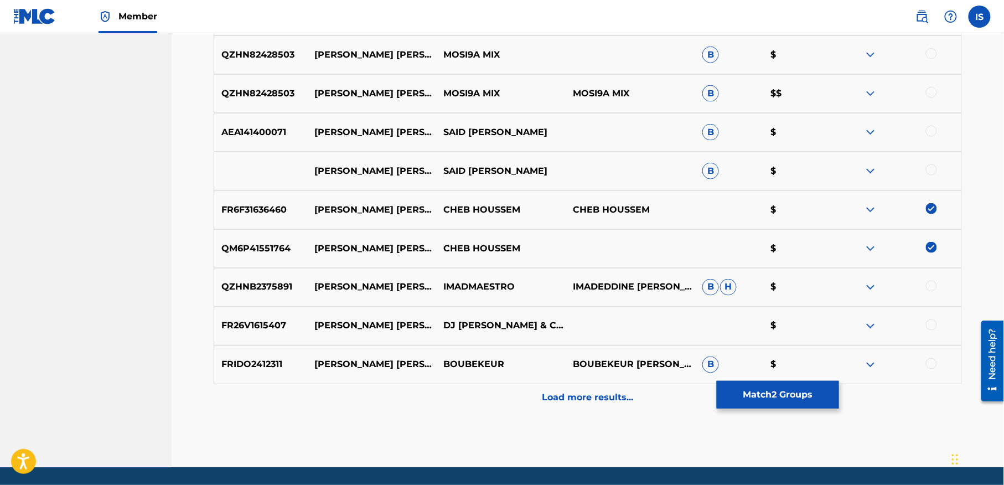
click at [930, 342] on div "FR26V1615407 KHATIRA KHATIRA DJ NABIL & CHEB HOUSSEM $" at bounding box center [588, 326] width 748 height 39
click at [592, 397] on p "Load more results..." at bounding box center [587, 397] width 91 height 13
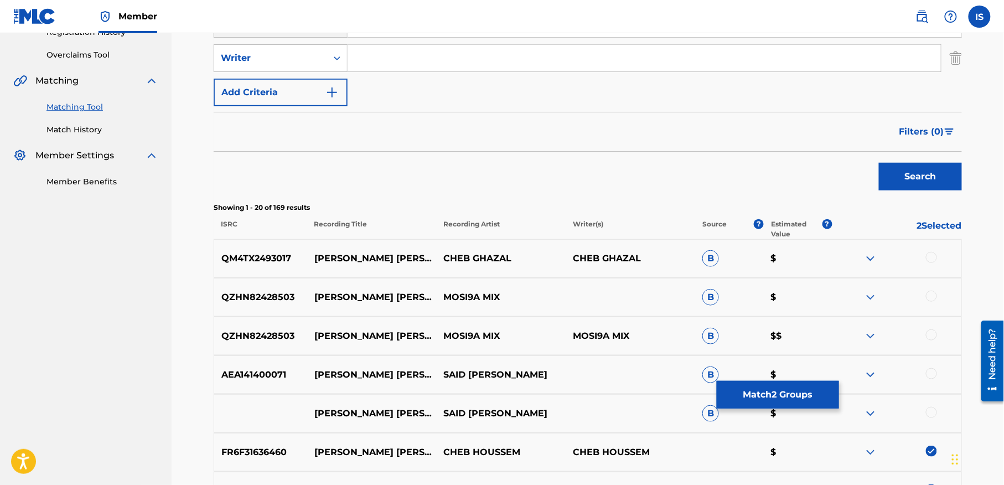
scroll to position [255, 0]
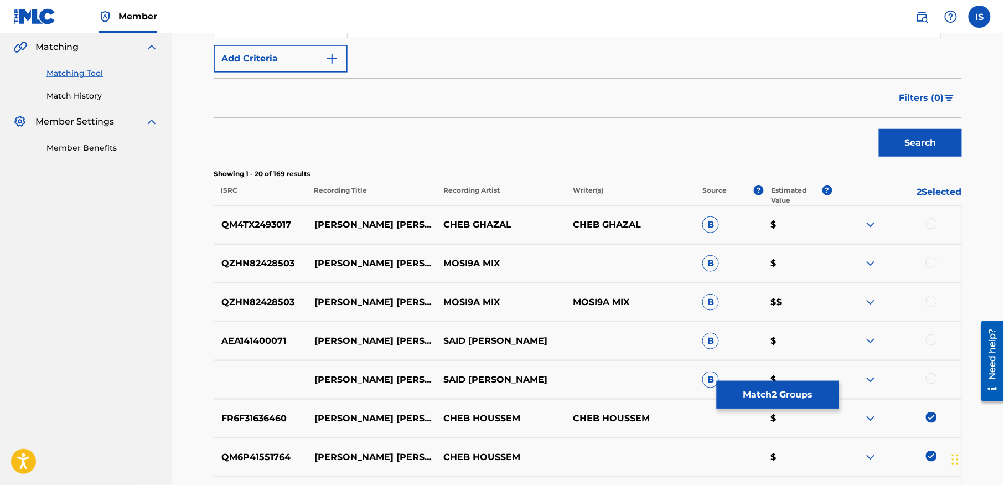
click at [933, 260] on div at bounding box center [931, 262] width 11 height 11
click at [931, 301] on div at bounding box center [931, 301] width 11 height 11
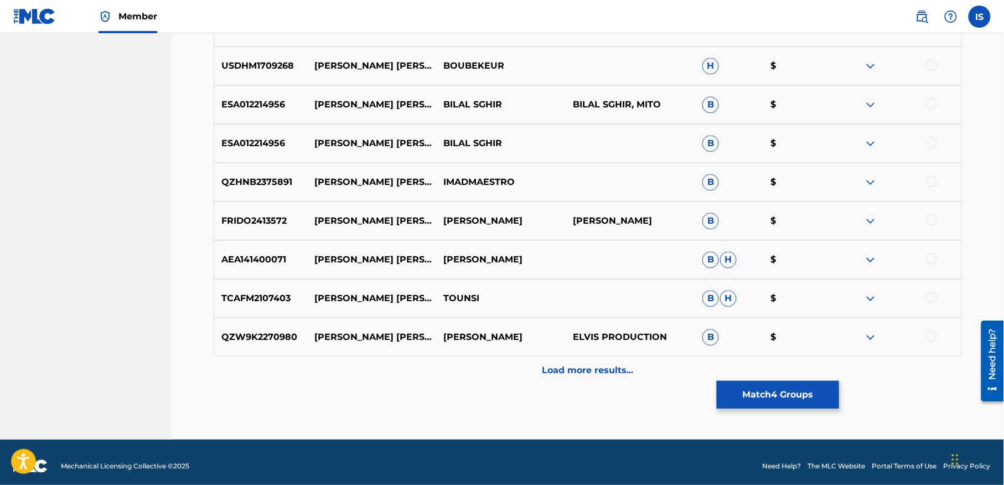
scroll to position [887, 0]
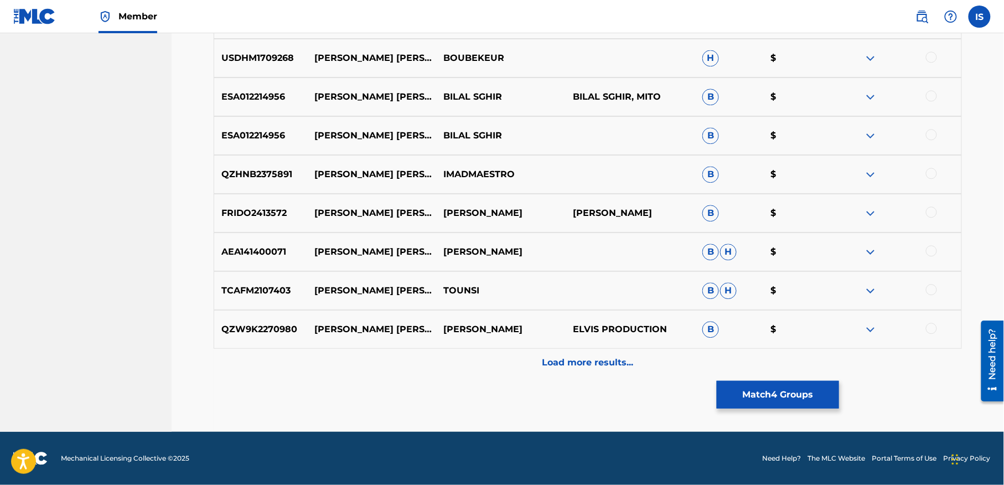
click at [568, 350] on div "Load more results..." at bounding box center [588, 363] width 748 height 28
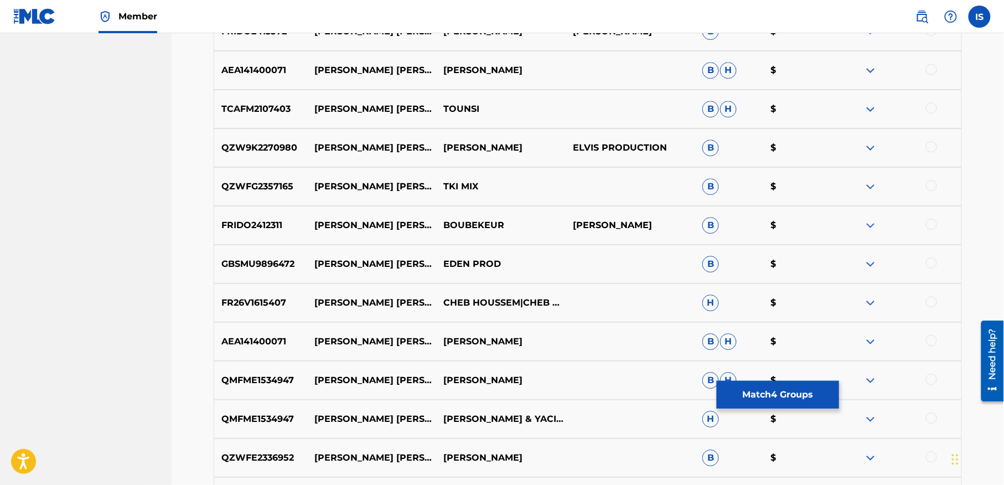
scroll to position [1075, 0]
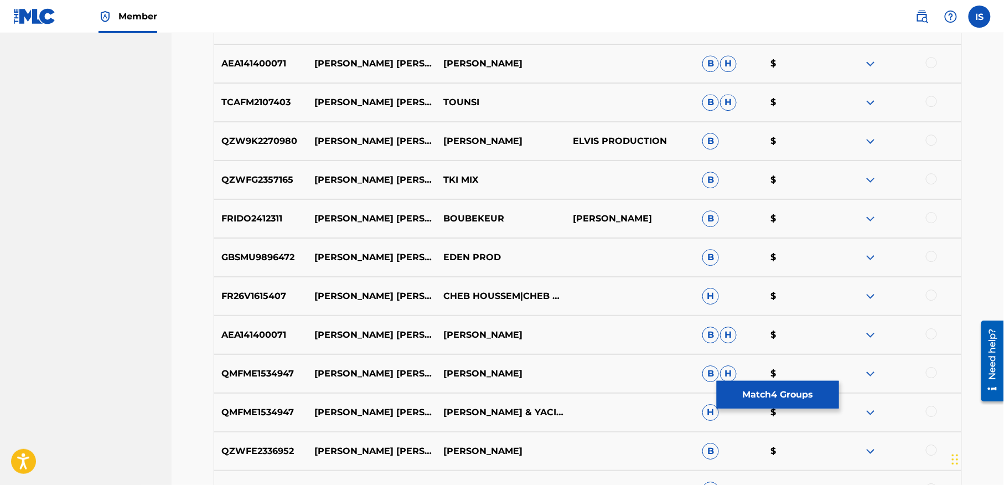
click at [931, 292] on div at bounding box center [931, 294] width 11 height 11
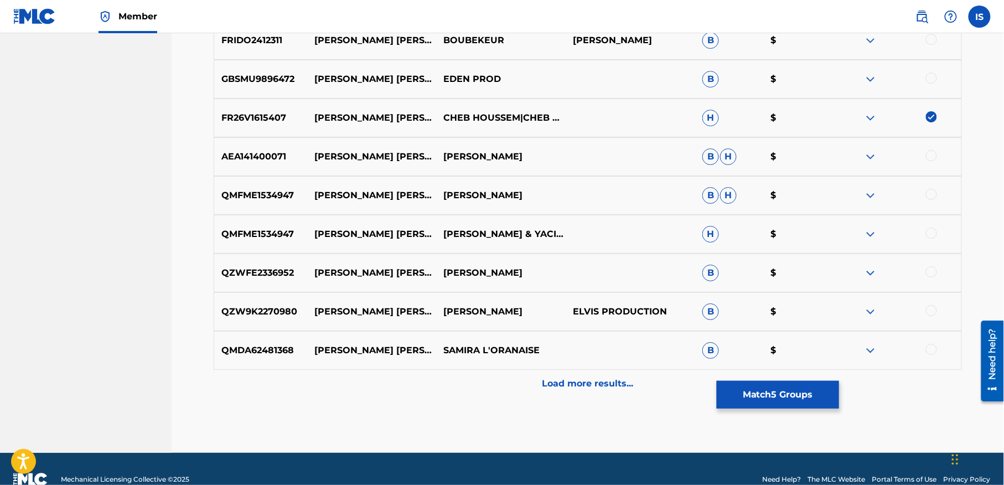
click at [575, 385] on p "Load more results..." at bounding box center [587, 383] width 91 height 13
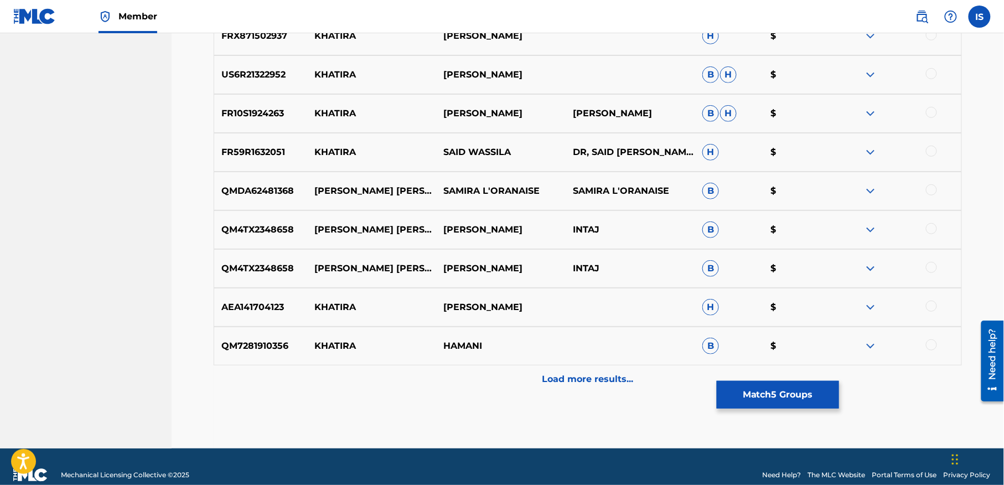
scroll to position [1662, 0]
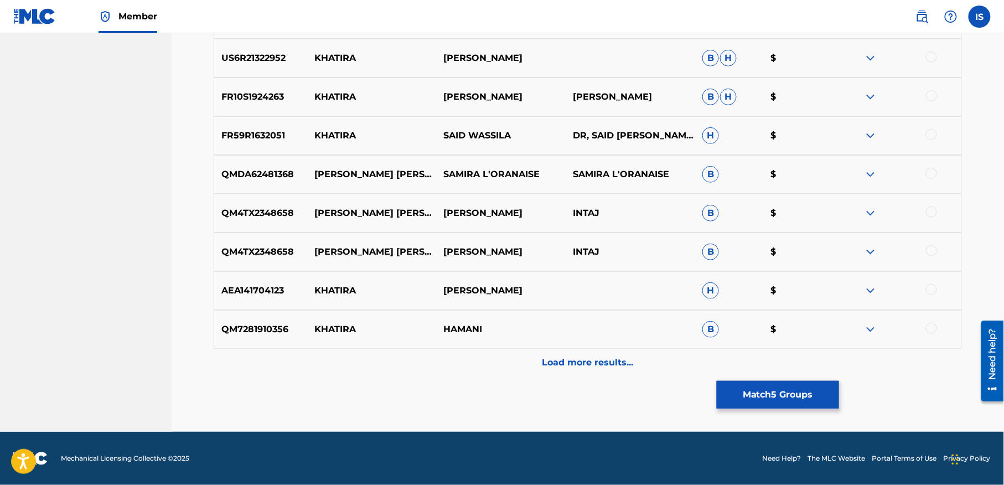
click at [576, 373] on div "Load more results..." at bounding box center [588, 363] width 748 height 28
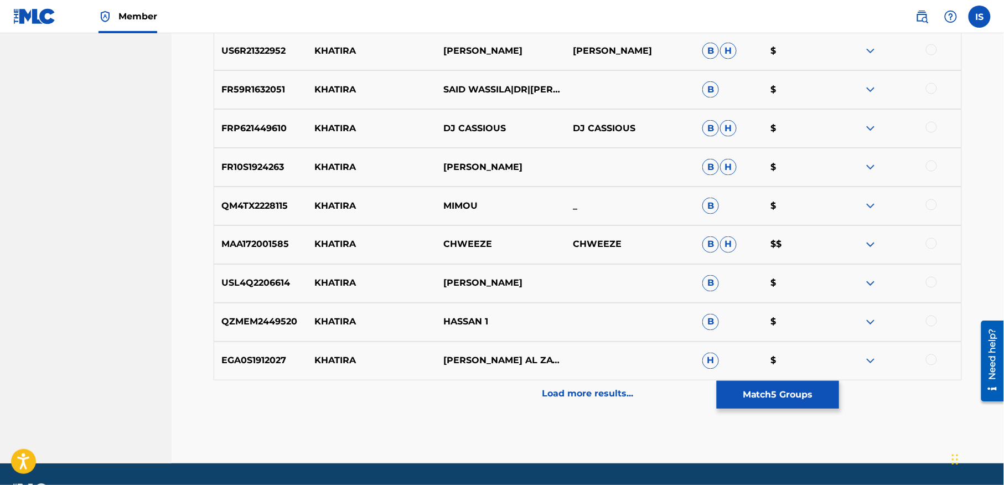
scroll to position [2026, 0]
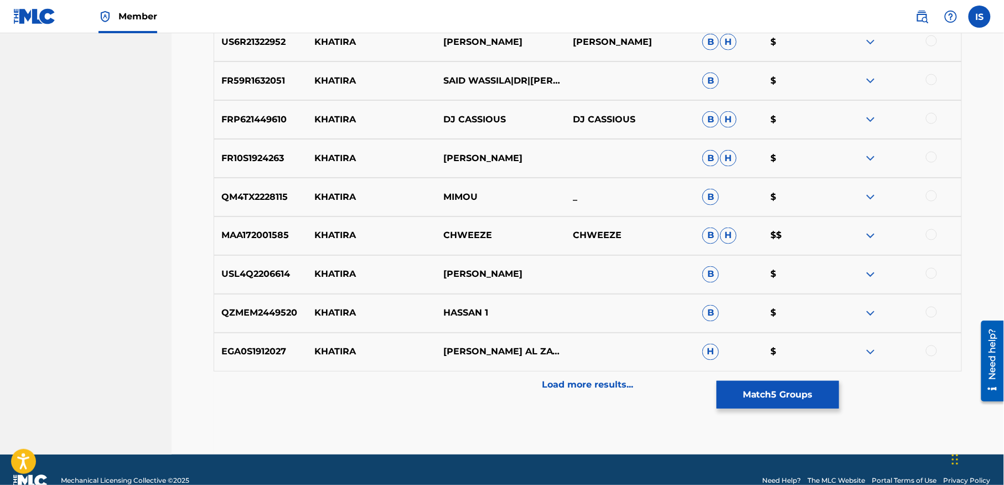
click at [570, 384] on p "Load more results..." at bounding box center [587, 385] width 91 height 13
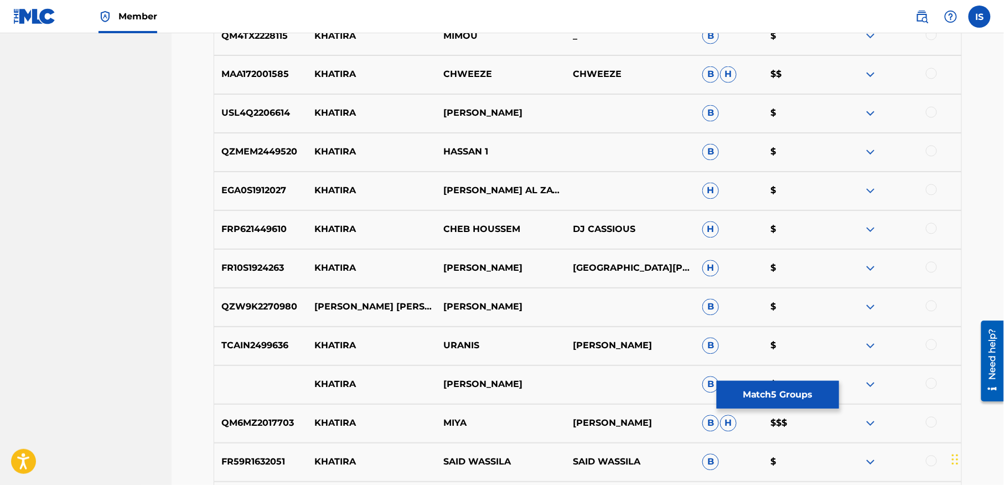
scroll to position [2222, 0]
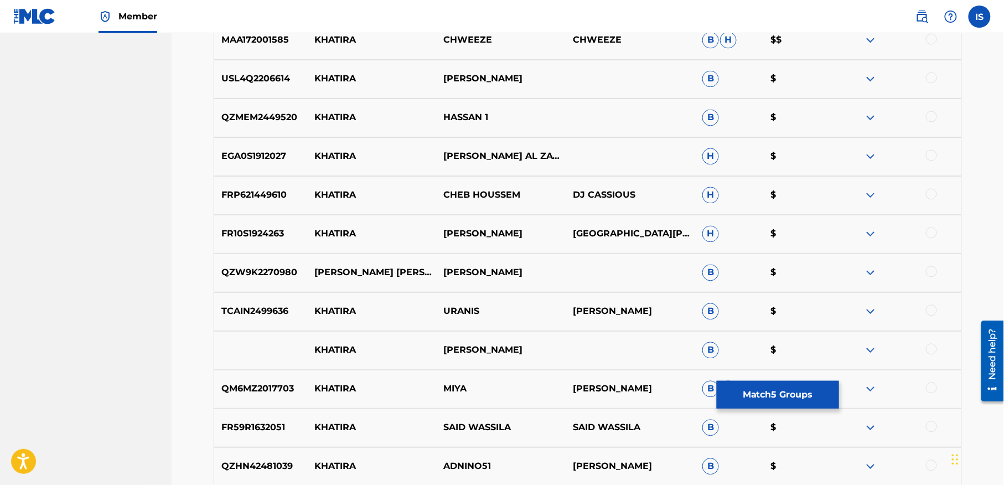
click at [929, 193] on div at bounding box center [931, 194] width 11 height 11
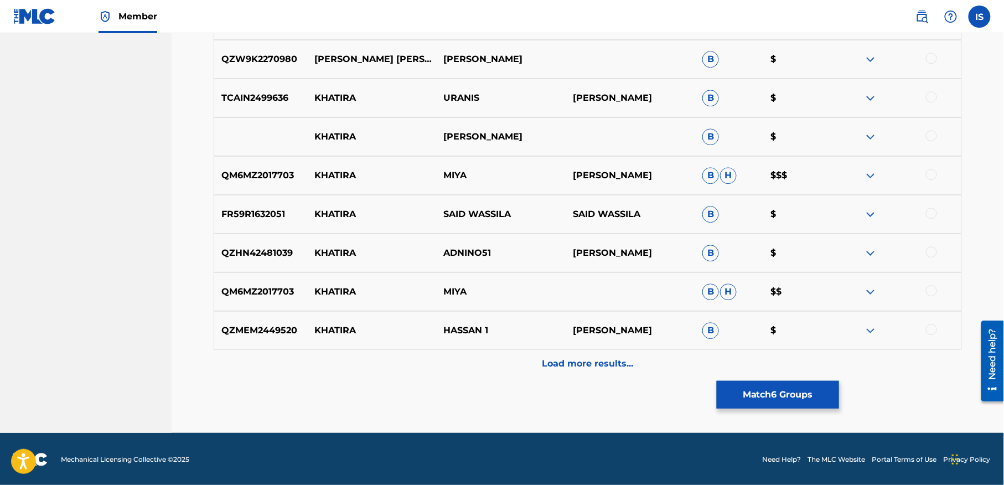
scroll to position [2437, 0]
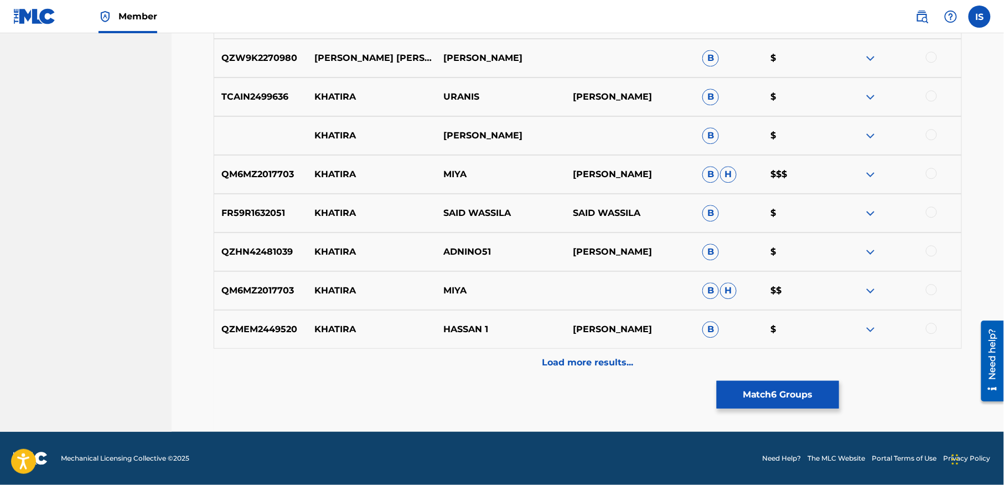
click at [578, 366] on p "Load more results..." at bounding box center [587, 362] width 91 height 13
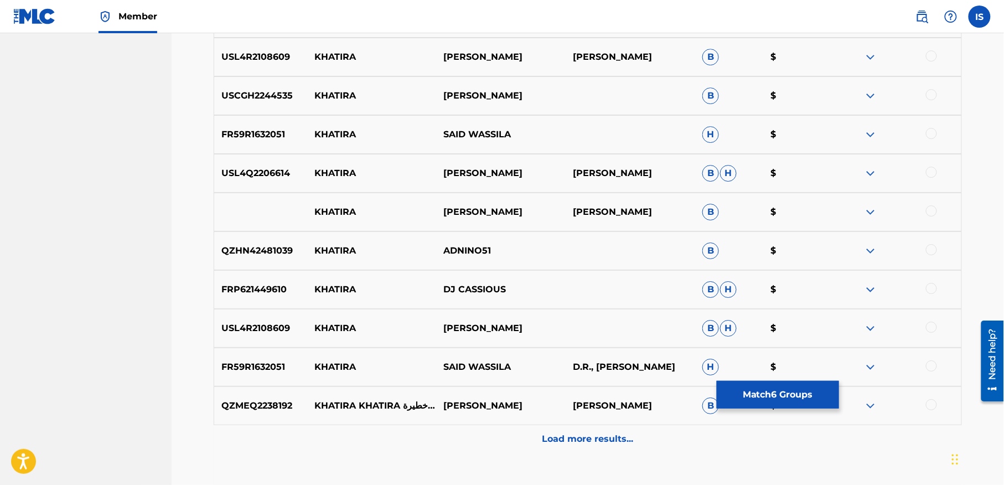
scroll to position [2788, 0]
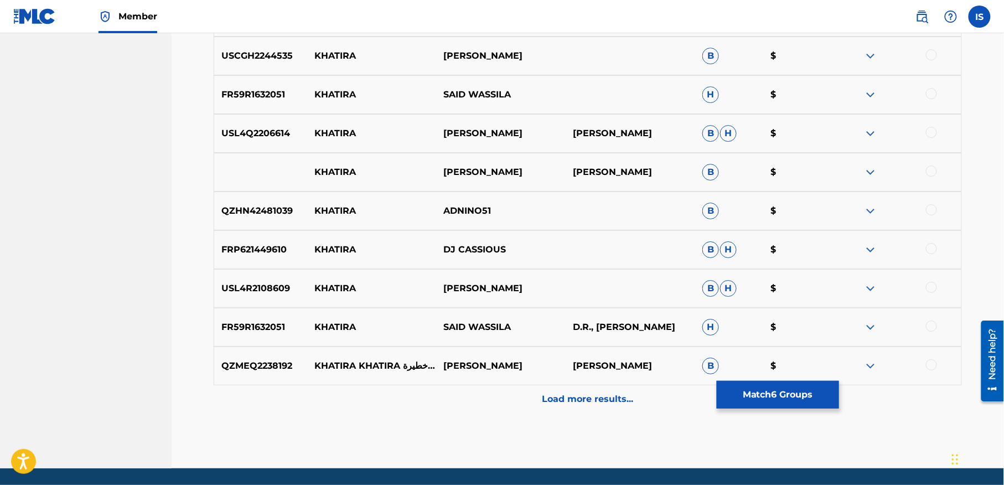
click at [576, 394] on p "Load more results..." at bounding box center [587, 398] width 91 height 13
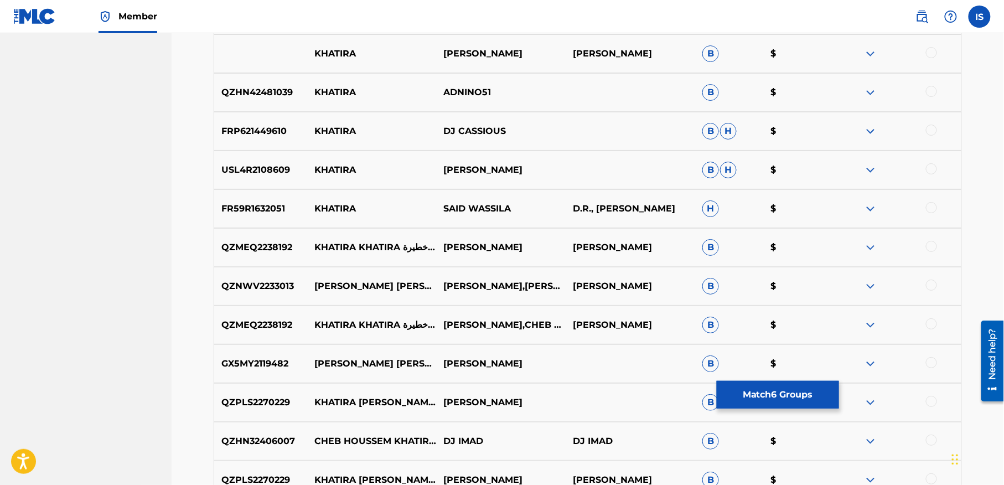
scroll to position [2929, 0]
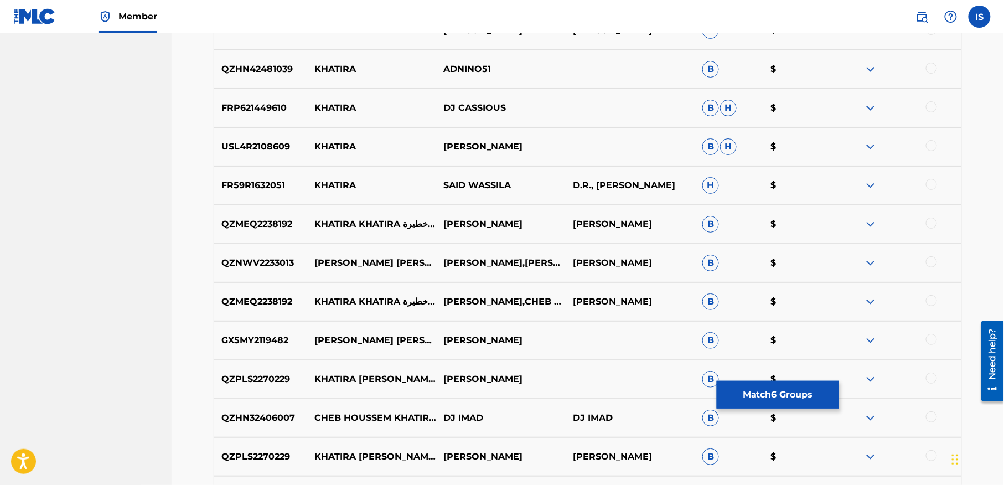
click at [408, 395] on div "QZPLS2270229 KHATIRA KHATIRA BILAL DOUIDI ELVIS PROD B $" at bounding box center [588, 379] width 748 height 39
click at [931, 412] on div at bounding box center [931, 416] width 11 height 11
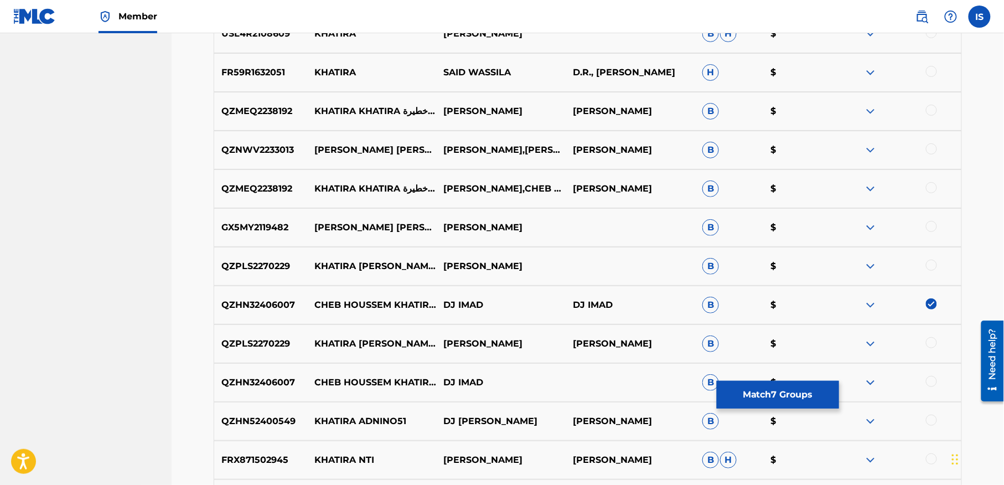
scroll to position [3043, 0]
click at [926, 380] on div at bounding box center [931, 380] width 11 height 11
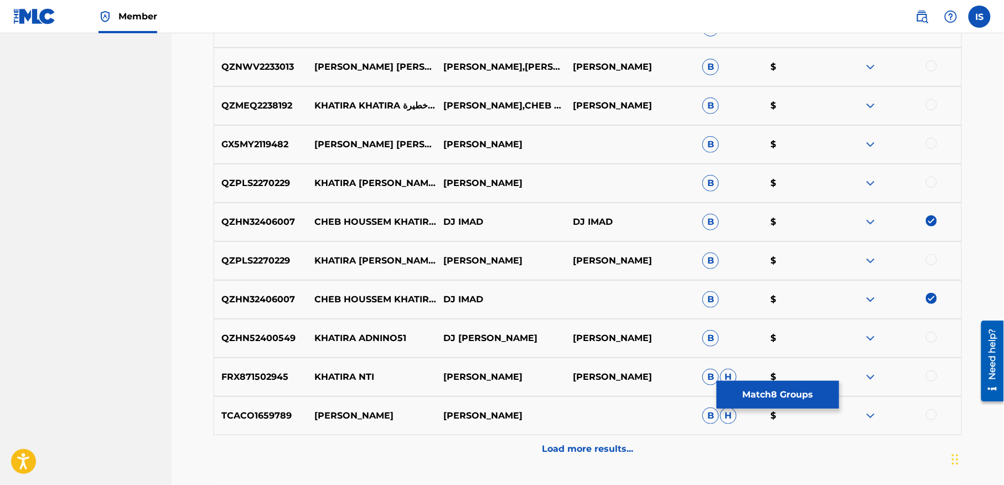
scroll to position [3136, 0]
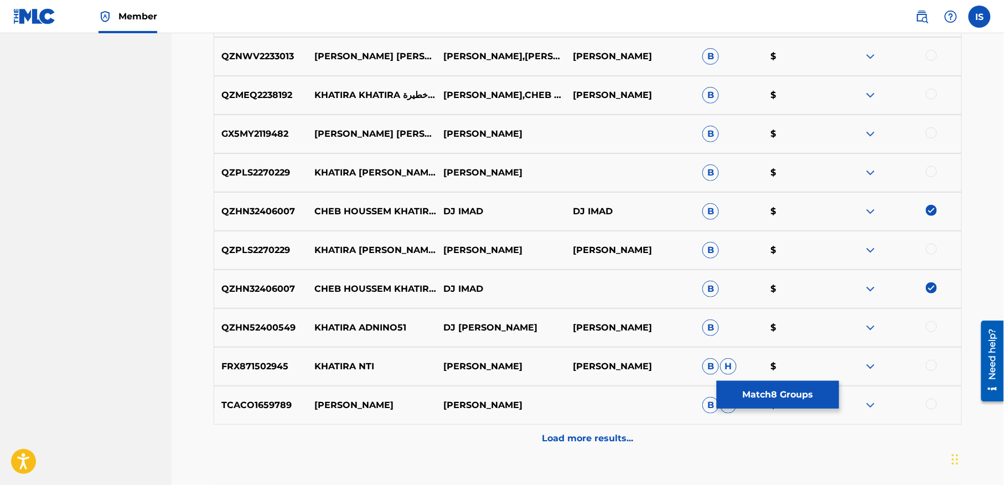
click at [601, 449] on div "Load more results..." at bounding box center [588, 439] width 748 height 28
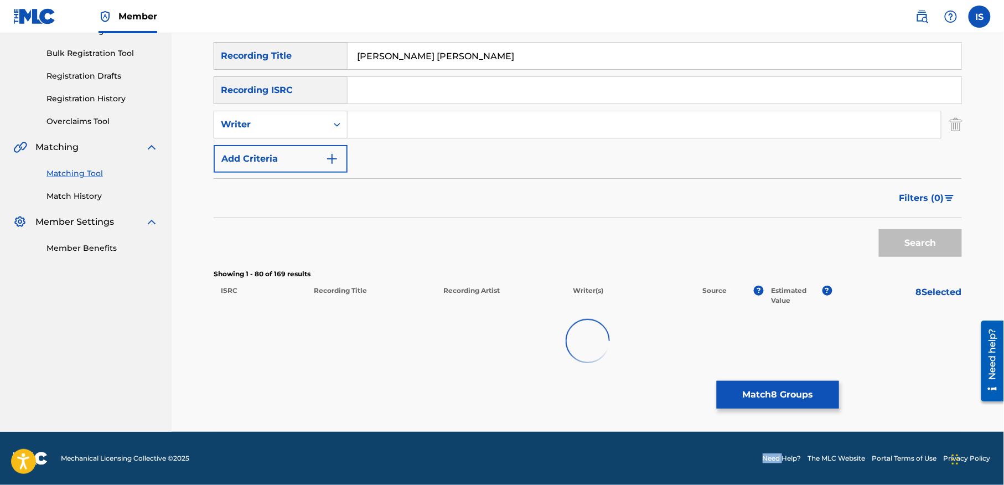
click at [601, 449] on footer "Mechanical Licensing Collective © 2025 Need Help? The MLC Website Portal Terms …" at bounding box center [502, 458] width 1004 height 53
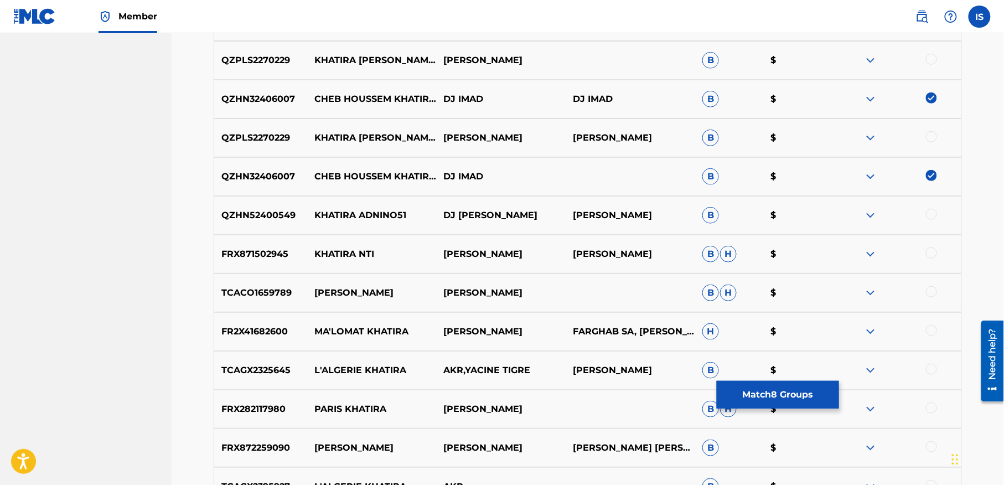
scroll to position [3268, 0]
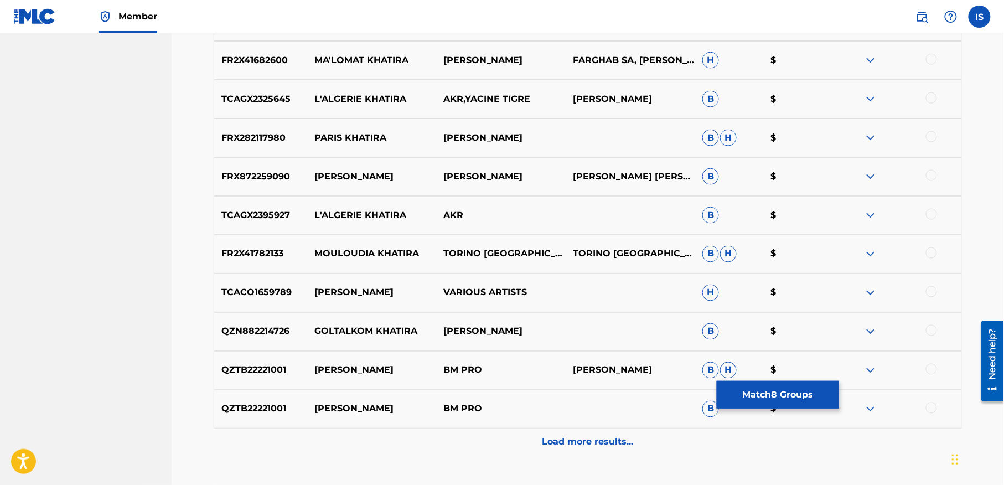
click at [600, 439] on p "Load more results..." at bounding box center [587, 442] width 91 height 13
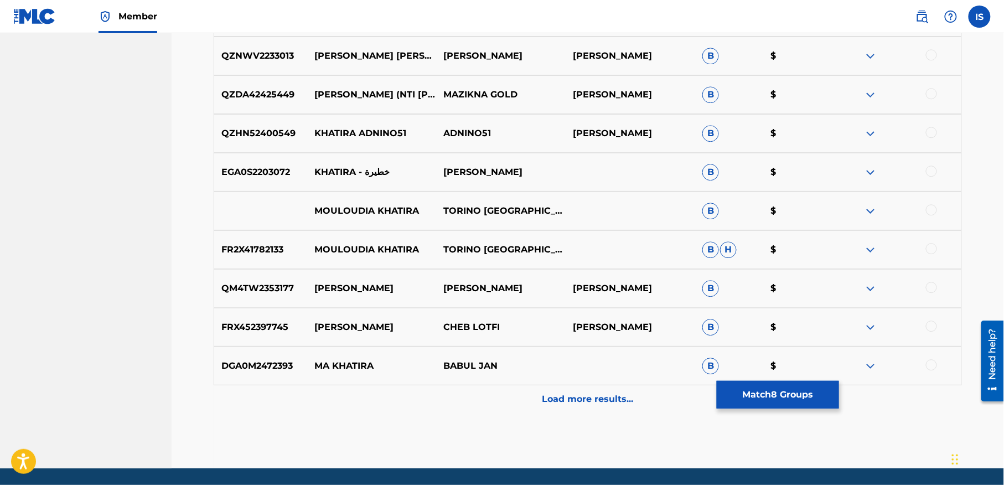
scroll to position [3961, 0]
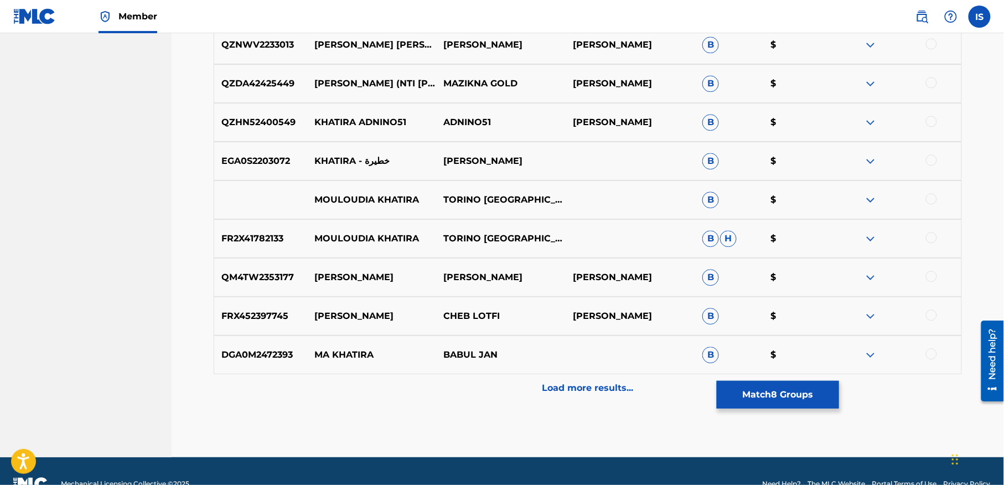
click at [592, 397] on div "Load more results..." at bounding box center [588, 388] width 748 height 28
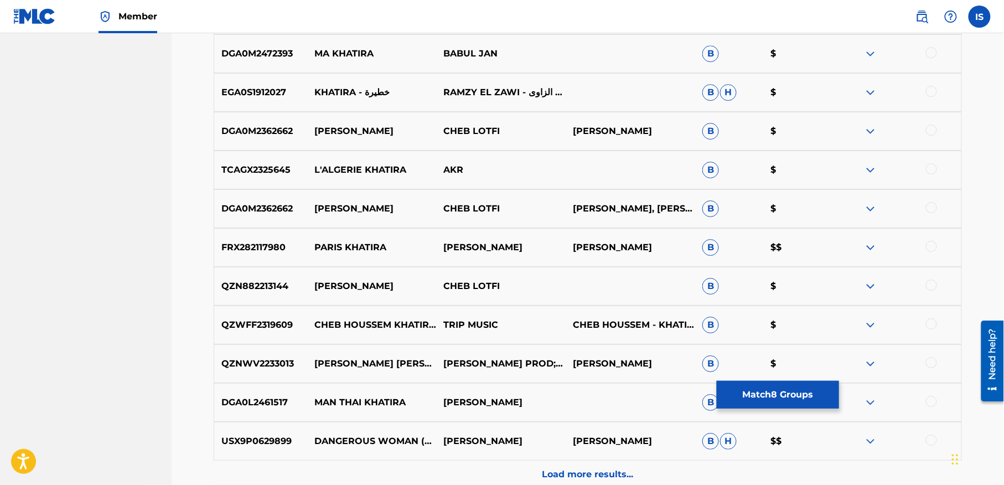
scroll to position [4272, 0]
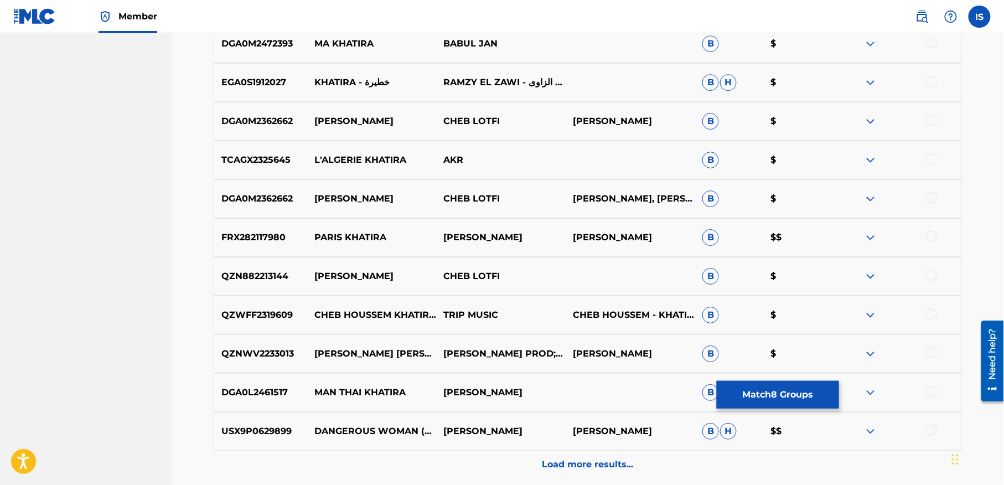
click at [935, 315] on div at bounding box center [931, 313] width 11 height 11
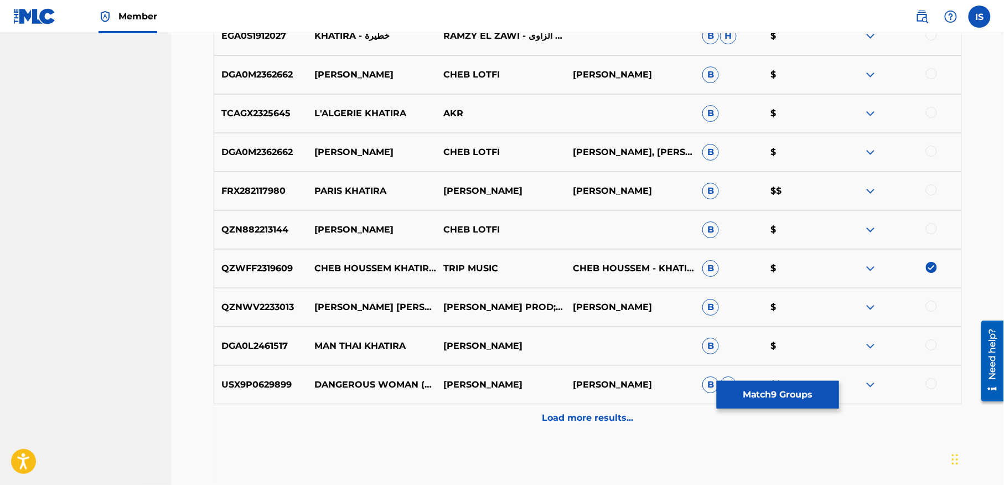
scroll to position [4320, 0]
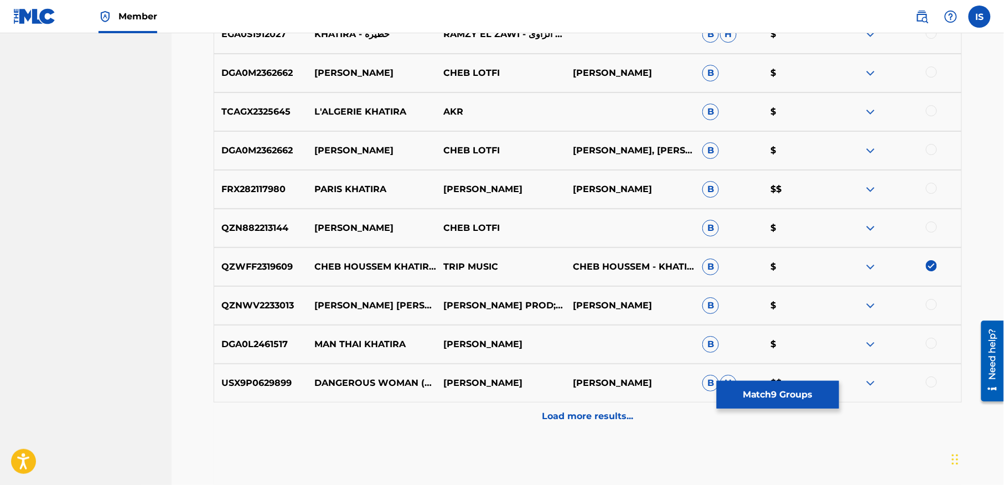
click at [623, 426] on div "Load more results..." at bounding box center [588, 416] width 748 height 28
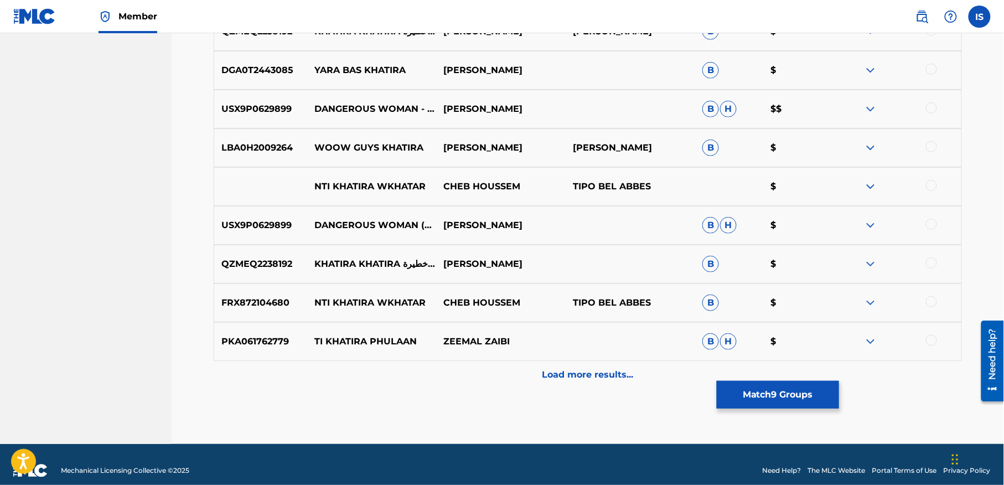
scroll to position [4761, 0]
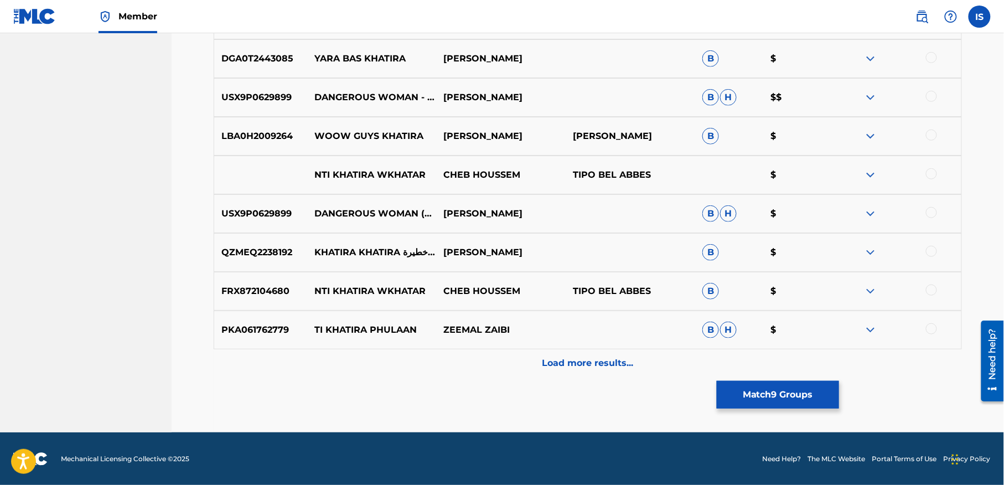
drag, startPoint x: 778, startPoint y: 370, endPoint x: 775, endPoint y: 393, distance: 23.4
click at [764, 371] on div "Load more results..." at bounding box center [588, 363] width 748 height 28
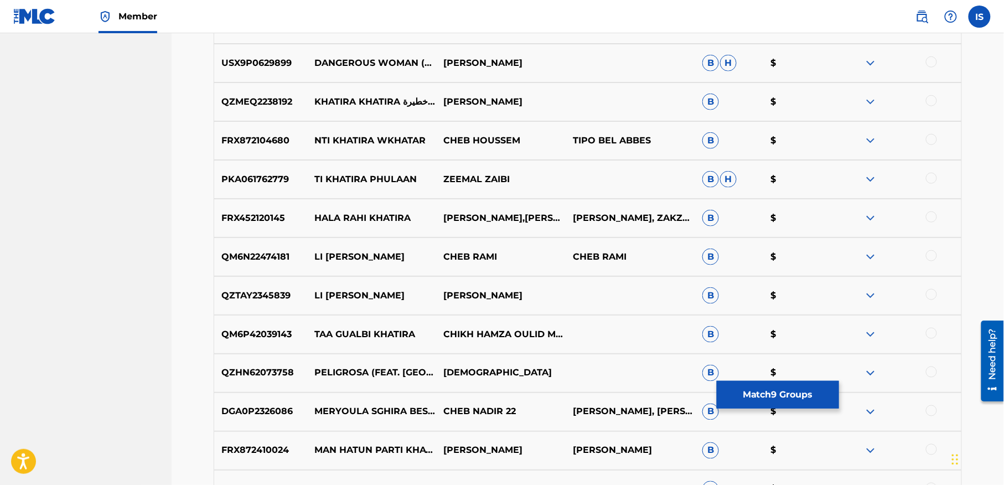
click at [764, 371] on p "$" at bounding box center [798, 372] width 69 height 13
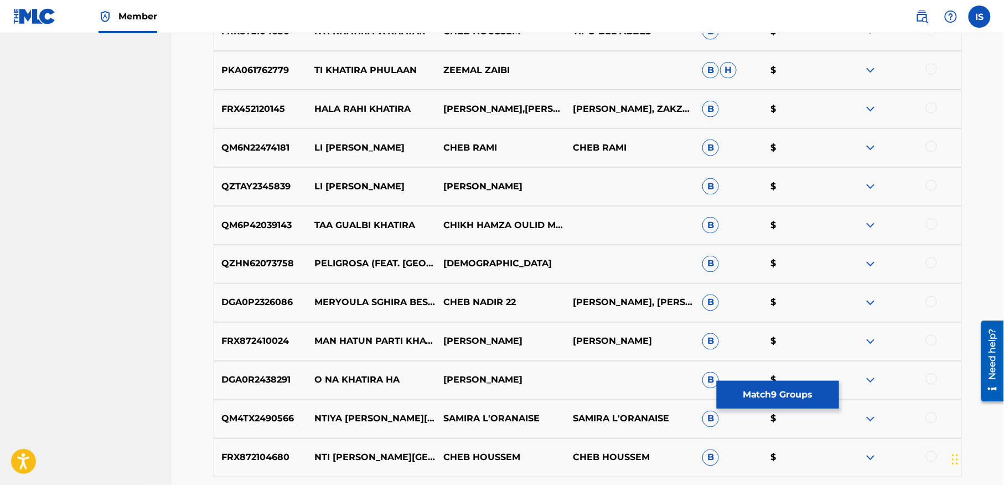
scroll to position [5022, 0]
click at [766, 401] on button "Match 9 Groups" at bounding box center [778, 395] width 122 height 28
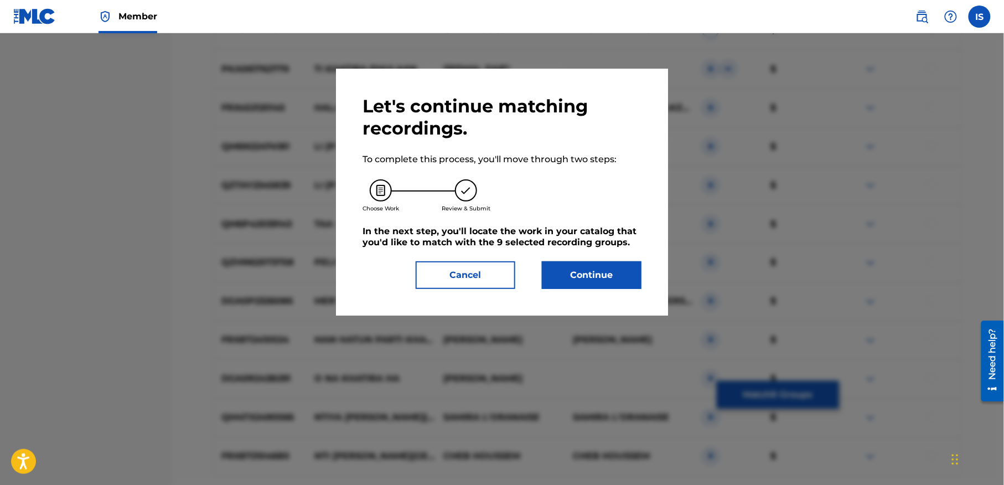
click at [574, 273] on button "Continue" at bounding box center [592, 275] width 100 height 28
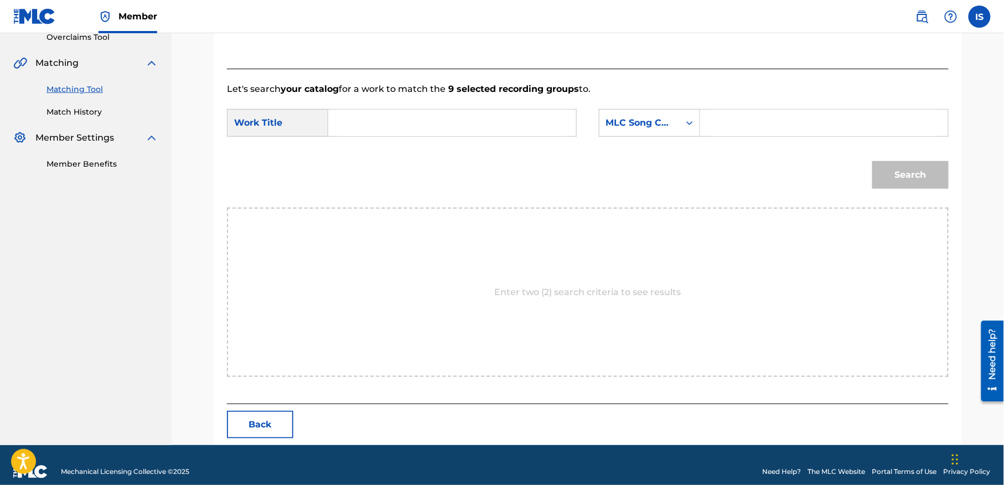
scroll to position [253, 0]
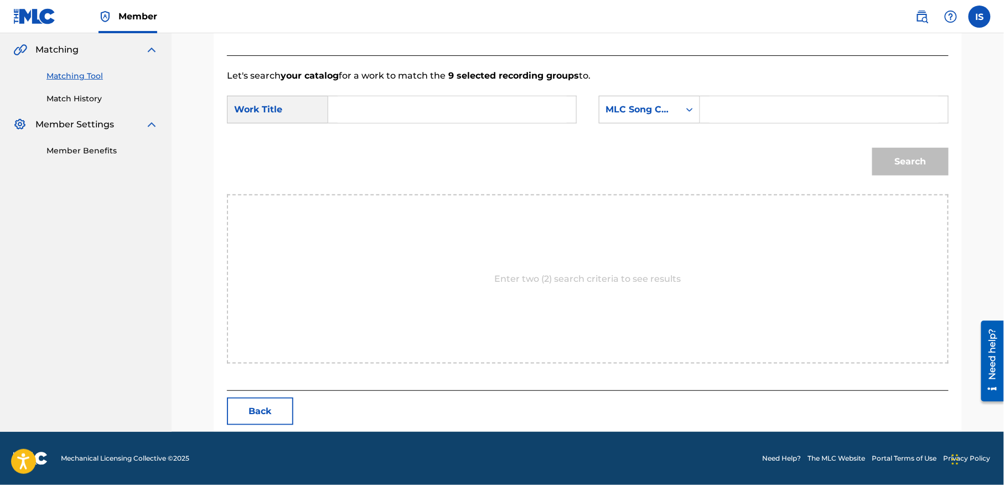
click at [408, 120] on input "Search Form" at bounding box center [452, 109] width 229 height 27
paste input "KHATIRA KHATIRA"
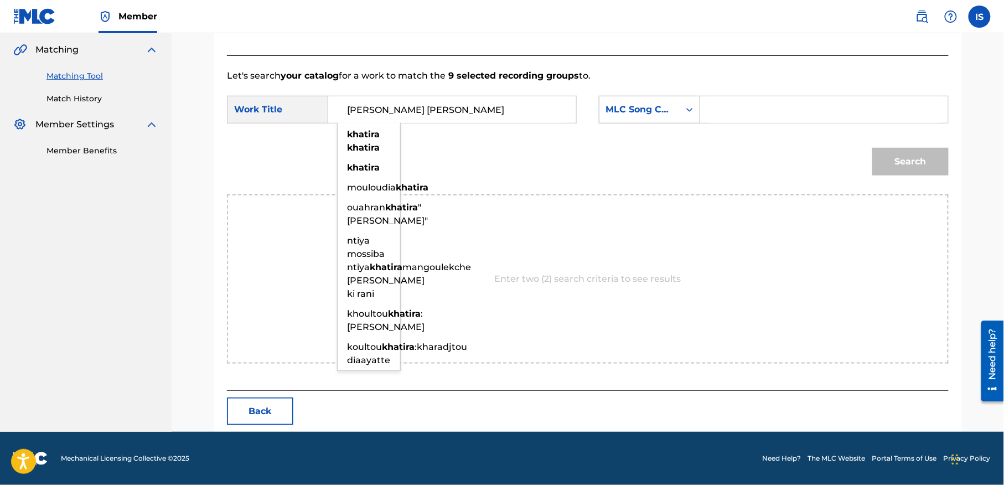
type input "KHATIRA KHATIRA"
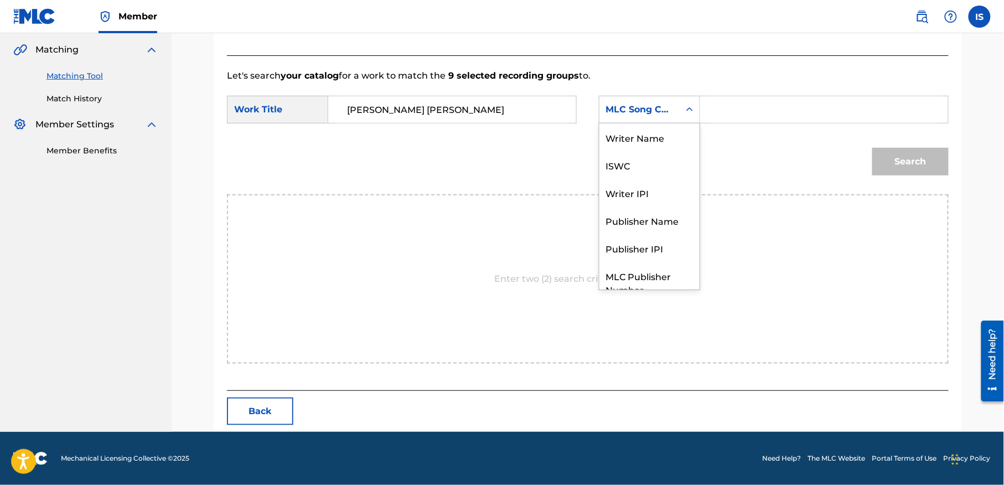
click at [635, 113] on div "MLC Song Code" at bounding box center [639, 109] width 67 height 13
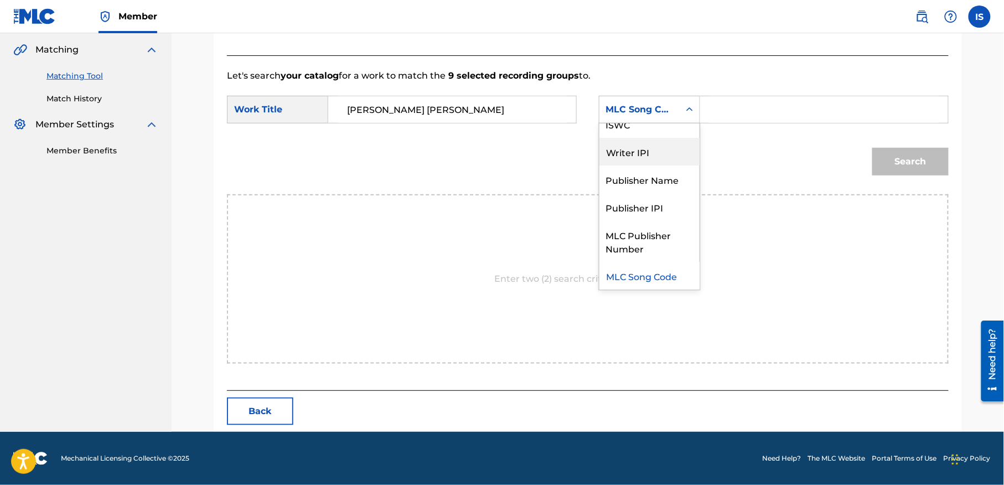
scroll to position [0, 0]
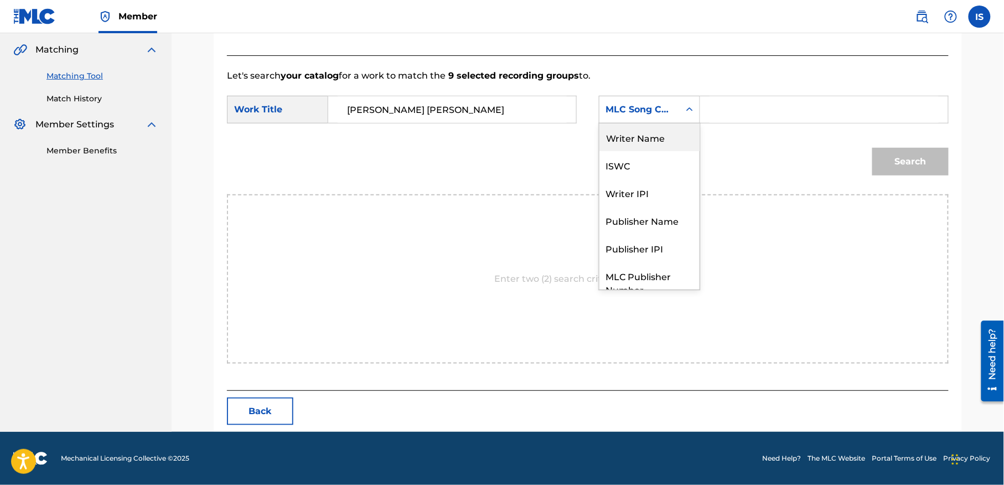
click at [638, 136] on div "Writer Name" at bounding box center [649, 137] width 100 height 28
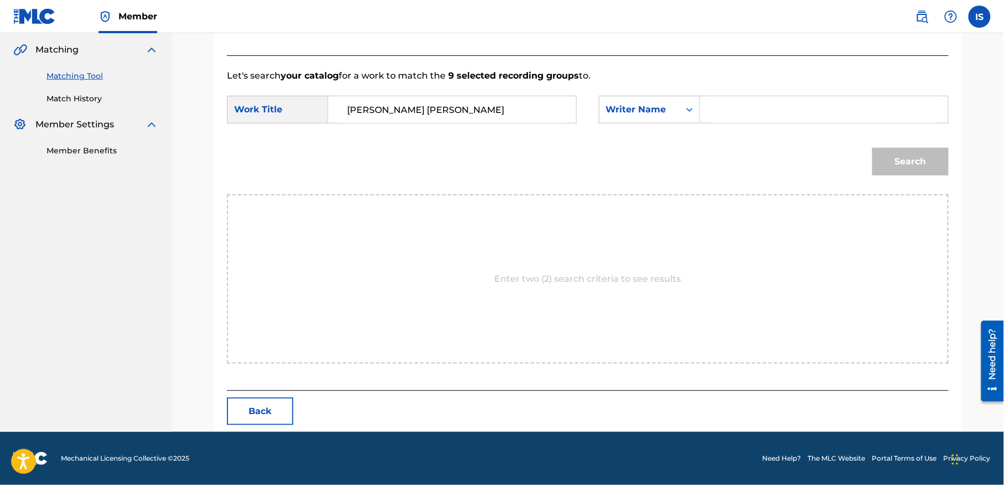
click at [730, 107] on input "Search Form" at bounding box center [824, 109] width 229 height 27
click at [872, 148] on button "Search" at bounding box center [910, 162] width 76 height 28
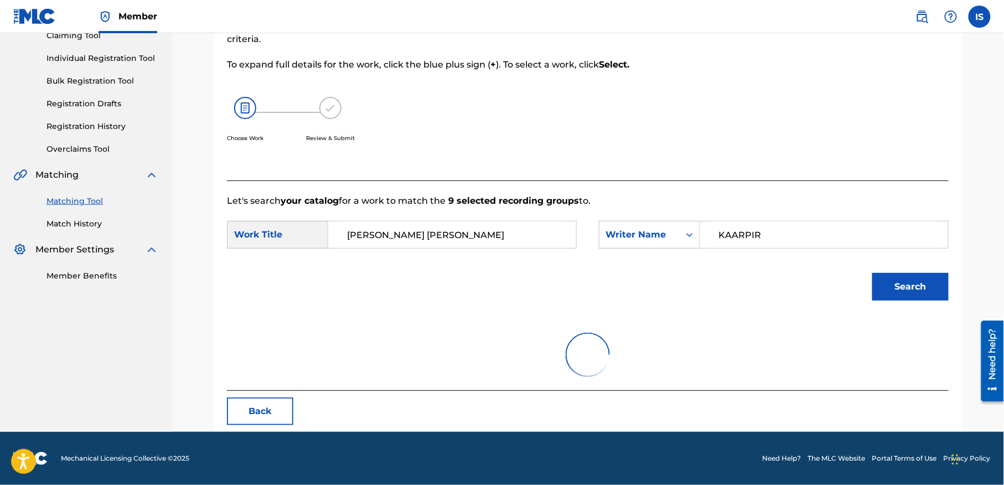
scroll to position [80, 0]
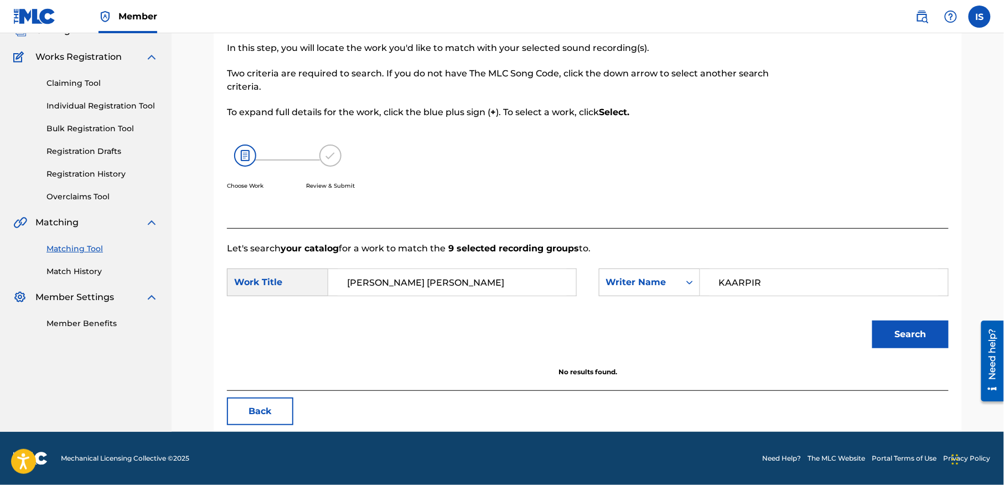
click at [777, 278] on input "KAARPIR" at bounding box center [824, 282] width 229 height 27
type input "K"
type input "CHENIKI"
click at [872, 320] on button "Search" at bounding box center [910, 334] width 76 height 28
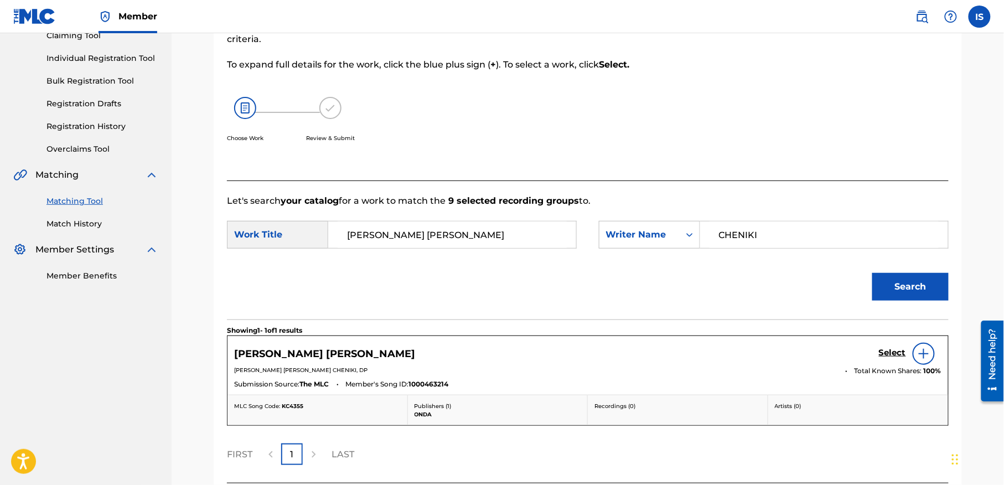
scroll to position [220, 0]
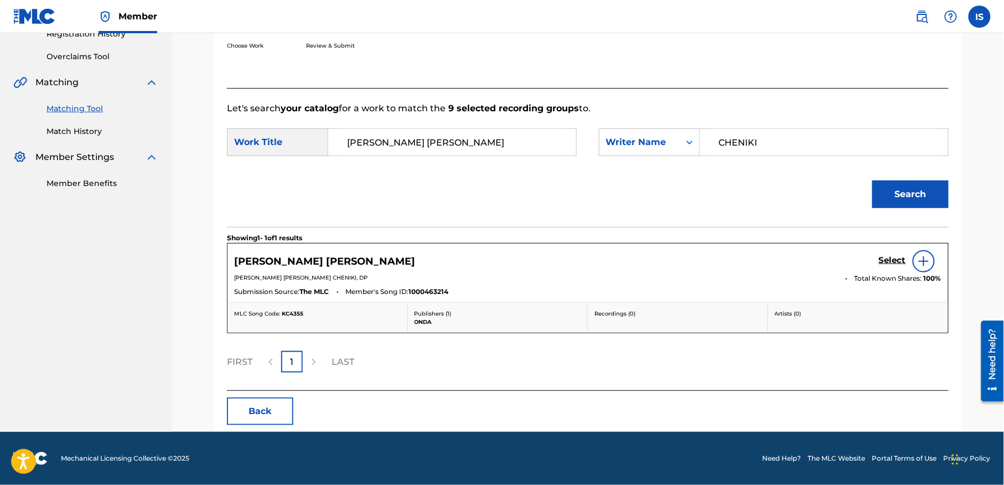
click at [891, 260] on h5 "Select" at bounding box center [892, 260] width 27 height 11
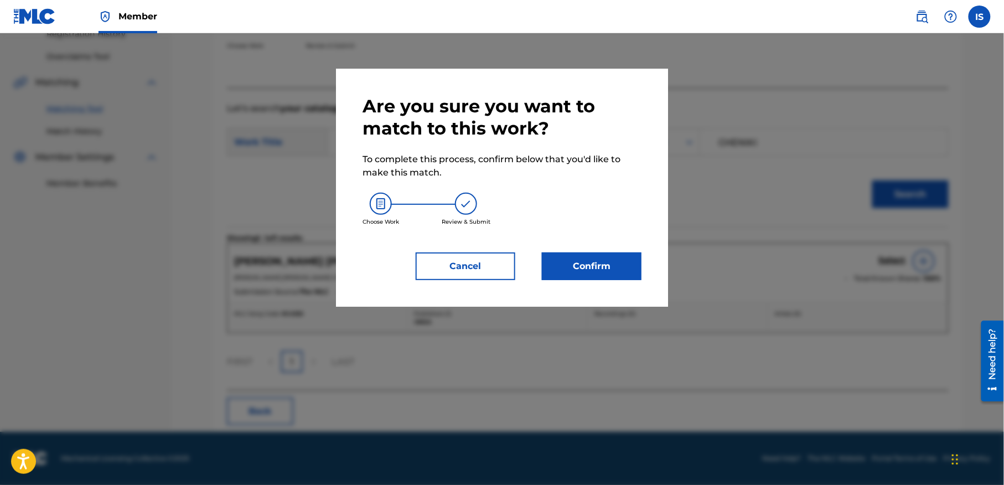
click at [576, 258] on button "Confirm" at bounding box center [592, 266] width 100 height 28
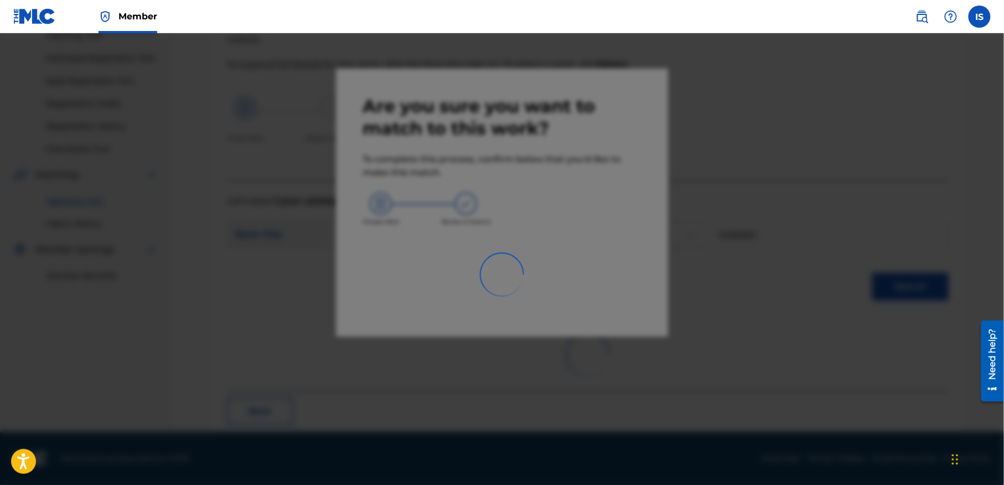
scroll to position [34, 0]
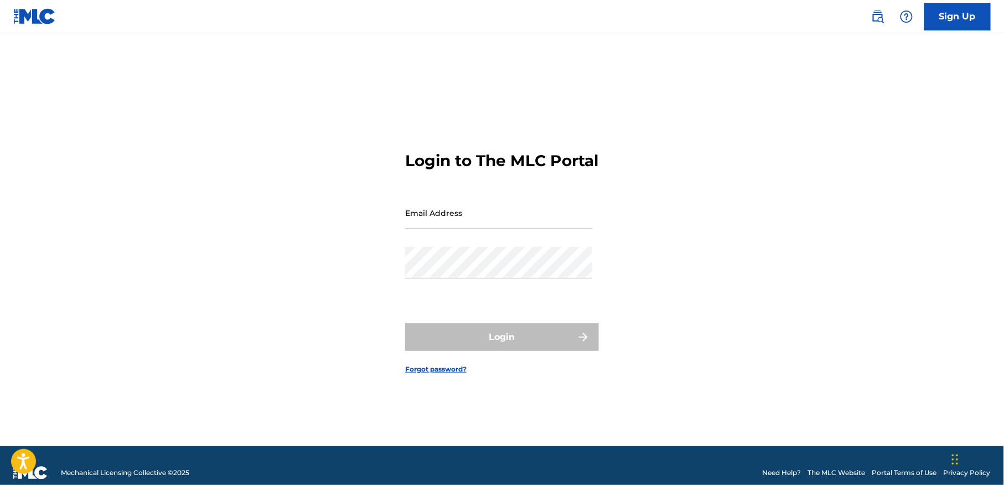
click at [524, 244] on div "Email Address" at bounding box center [498, 222] width 187 height 50
click at [516, 227] on input "Email Address" at bounding box center [498, 213] width 187 height 32
type input "[EMAIL_ADDRESS][DOMAIN_NAME]"
click at [531, 247] on div "Email Address smaili@onda.dz" at bounding box center [498, 222] width 187 height 50
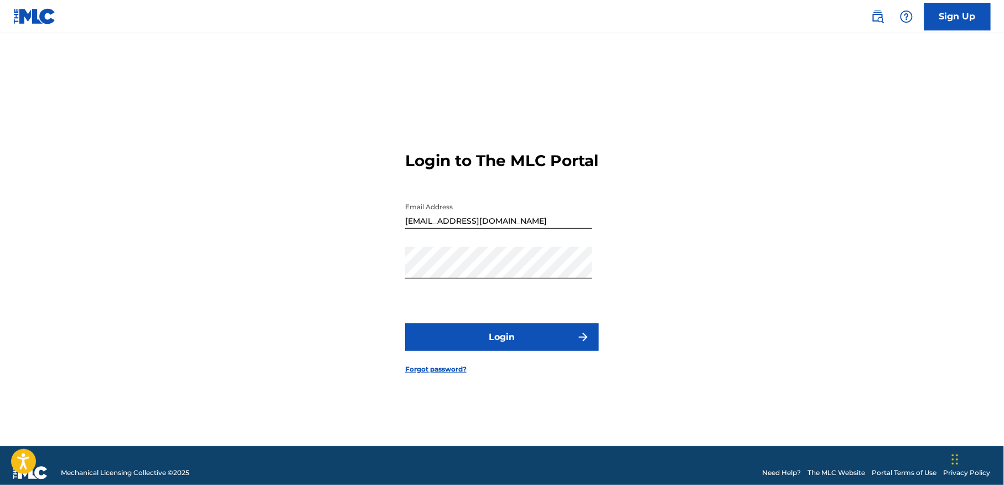
click at [516, 351] on button "Login" at bounding box center [502, 337] width 194 height 28
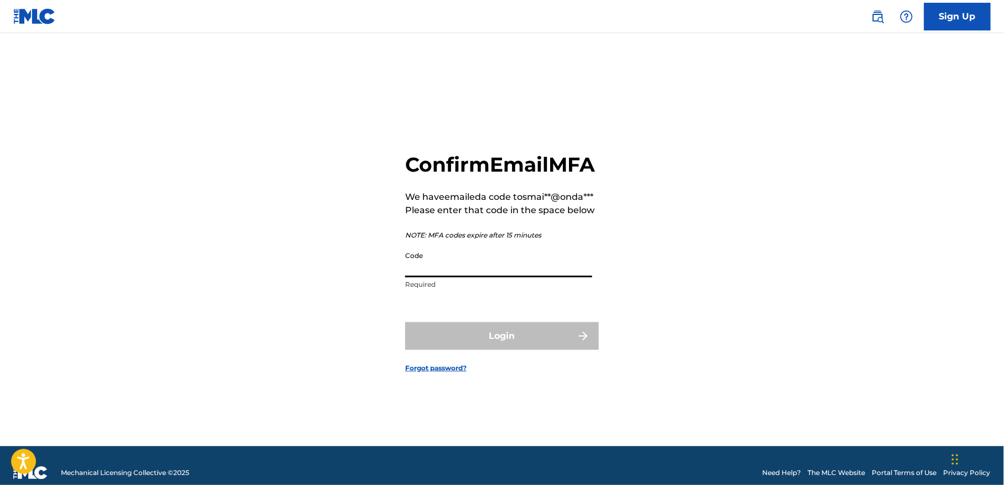
click at [487, 275] on input "Code" at bounding box center [498, 262] width 187 height 32
paste input "199517"
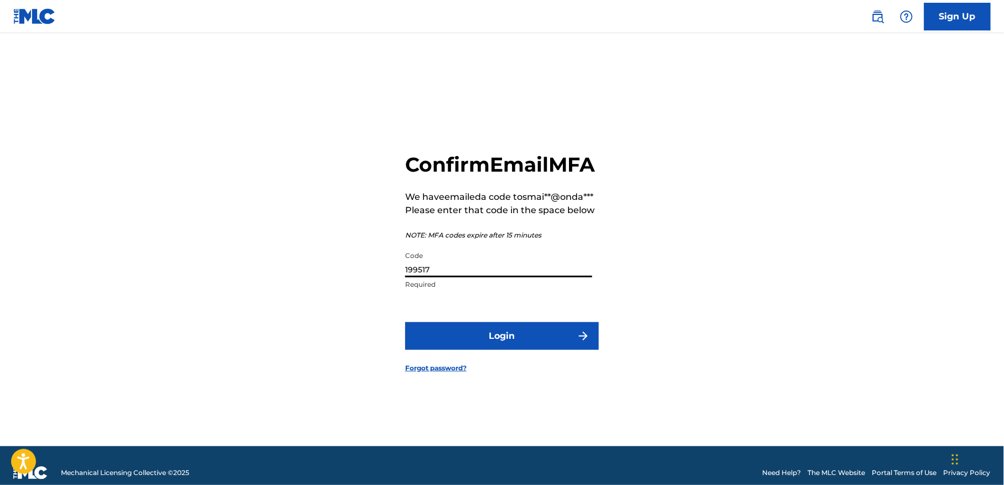
type input "199517"
drag, startPoint x: 478, startPoint y: 322, endPoint x: 474, endPoint y: 341, distance: 19.3
click at [474, 341] on form "Confirm Email MFA We have emailed a code to smai**@onda*** Please enter that co…" at bounding box center [502, 253] width 194 height 385
click at [474, 341] on button "Login" at bounding box center [502, 336] width 194 height 28
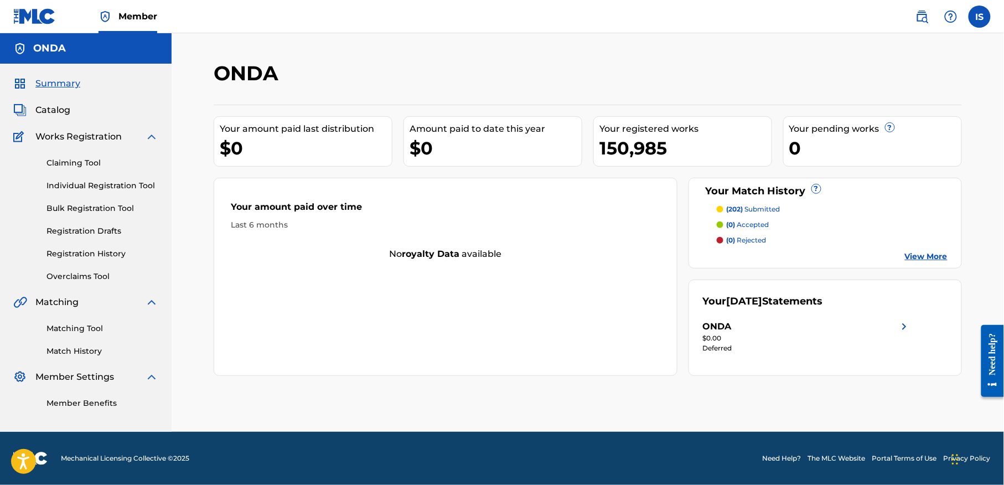
click at [71, 334] on link "Matching Tool" at bounding box center [102, 329] width 112 height 12
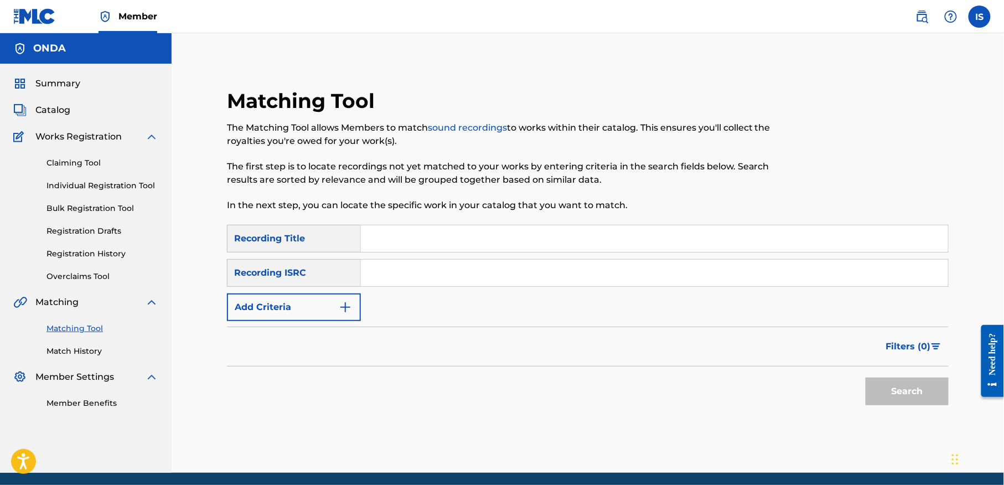
click at [454, 236] on input "Search Form" at bounding box center [654, 238] width 587 height 27
paste input "A BABA"
type input "A BABA"
click at [271, 310] on button "Add Criteria" at bounding box center [294, 307] width 134 height 28
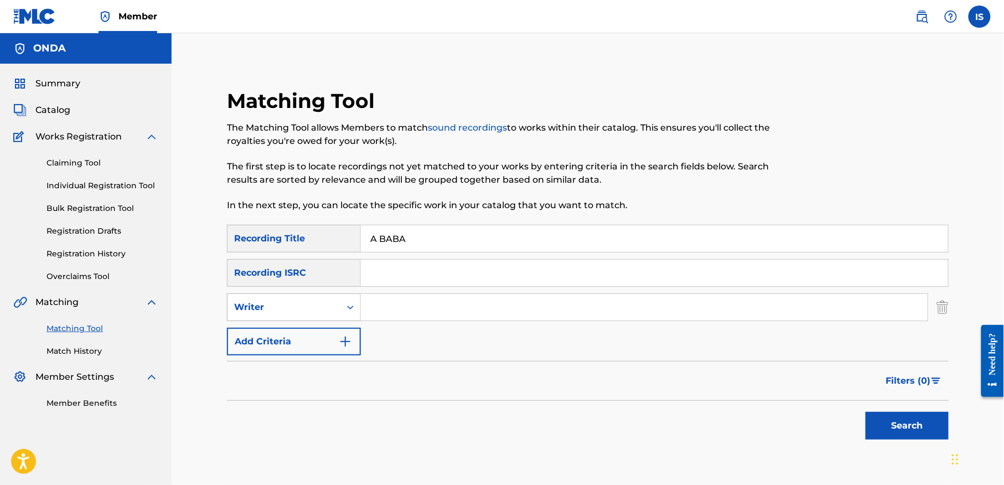
click at [318, 306] on div "Writer" at bounding box center [284, 307] width 100 height 13
click at [372, 304] on input "Search Form" at bounding box center [644, 307] width 567 height 27
click at [866, 412] on button "Search" at bounding box center [907, 426] width 83 height 28
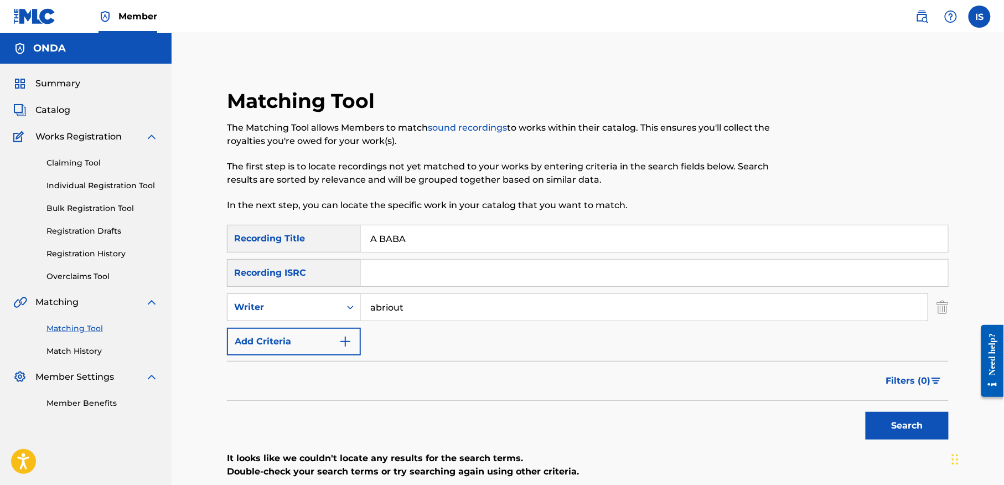
click at [384, 308] on input "abriout" at bounding box center [644, 307] width 567 height 27
type input "amriout"
click at [866, 412] on button "Search" at bounding box center [907, 426] width 83 height 28
click at [425, 231] on input "A BABA" at bounding box center [654, 238] width 587 height 27
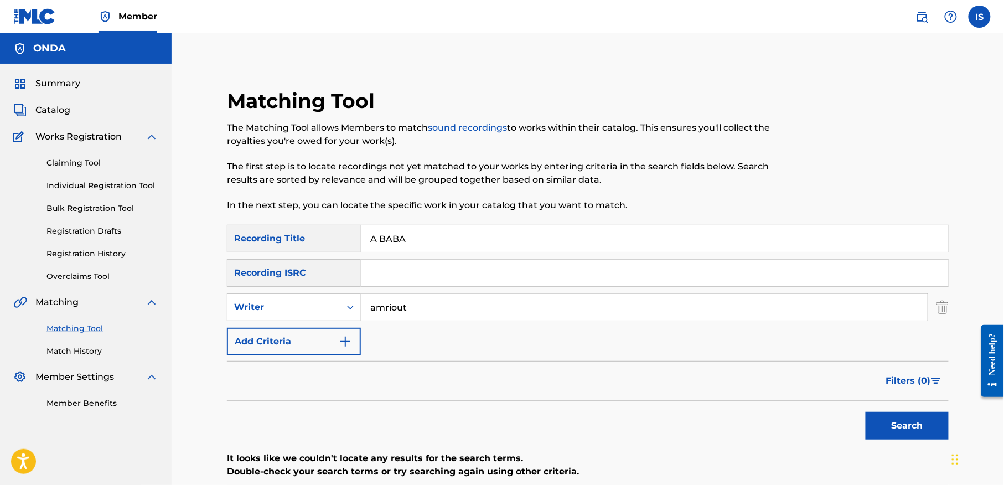
paste input "ATIDET OUIKMI AABANE"
click at [425, 231] on input "A ATIDET OUIKMI AABANE" at bounding box center [654, 238] width 587 height 27
paste input "Search Form"
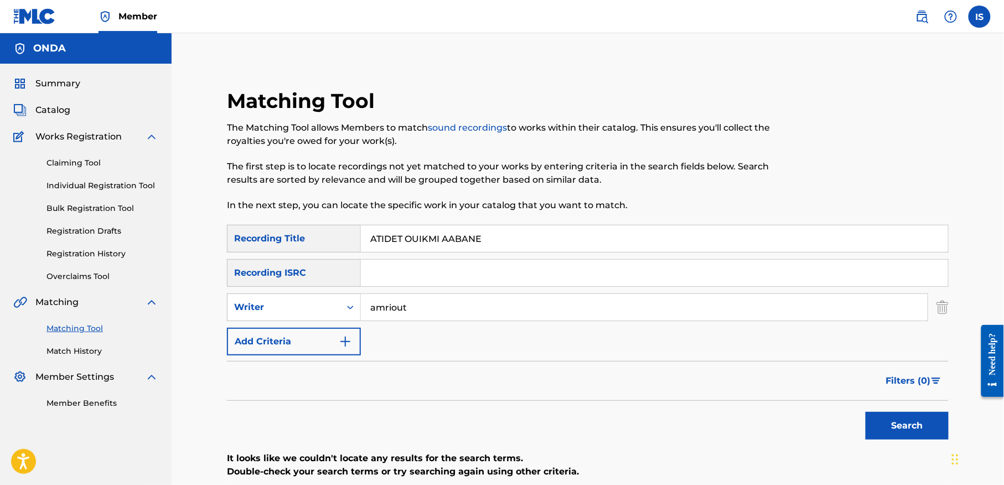
type input "ATIDET OUIKMI AABANE"
click at [377, 318] on input "amriout" at bounding box center [644, 307] width 567 height 27
type input "matoub"
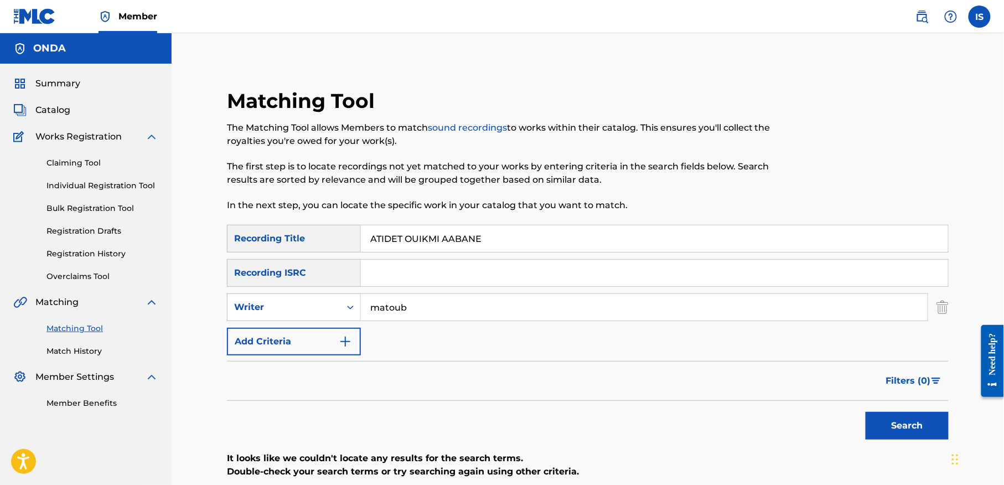
click at [866, 412] on button "Search" at bounding box center [907, 426] width 83 height 28
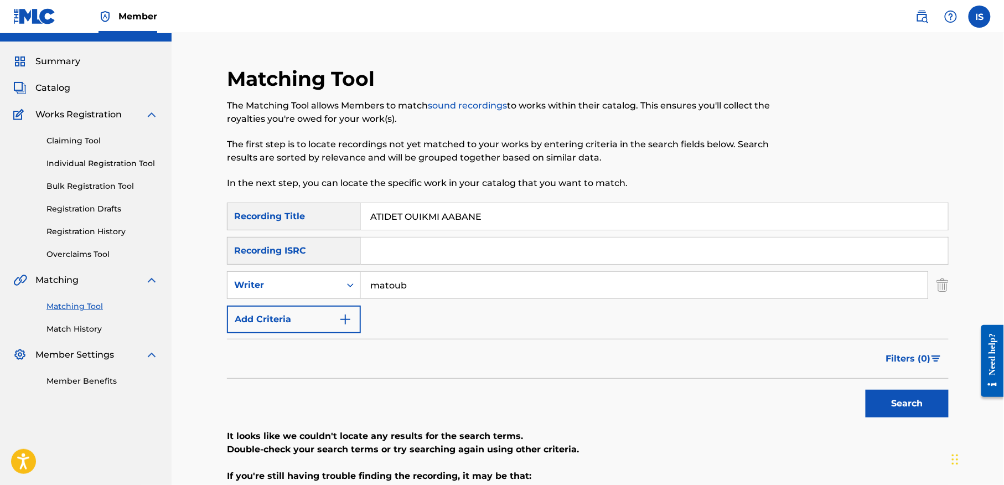
scroll to position [27, 0]
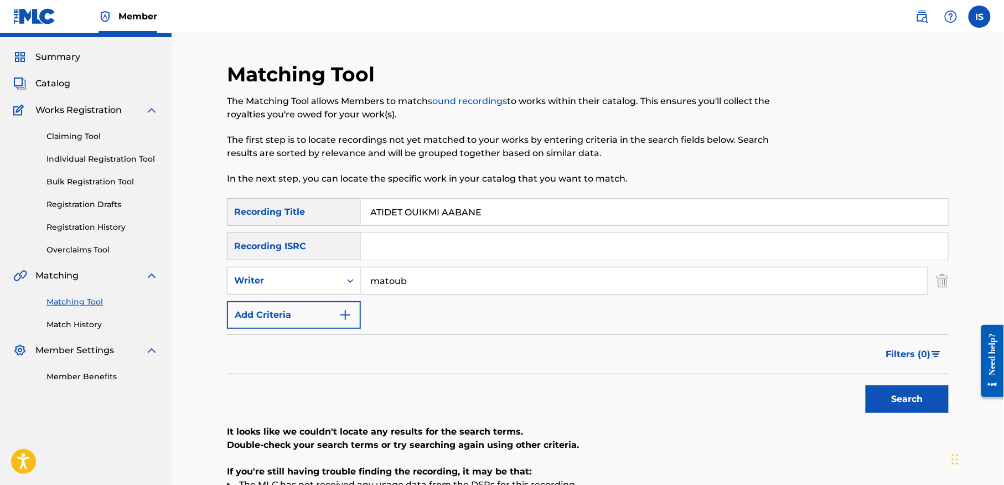
drag, startPoint x: 447, startPoint y: 226, endPoint x: 421, endPoint y: 201, distance: 35.6
click at [428, 209] on div "SearchWithCriteria79e0fa5e-1667-404f-8cb0-63c4fd5dcd9f Recording Title ATIDET O…" at bounding box center [588, 263] width 722 height 131
click at [421, 201] on input "ATIDET OUIKMI AABANE" at bounding box center [654, 212] width 587 height 27
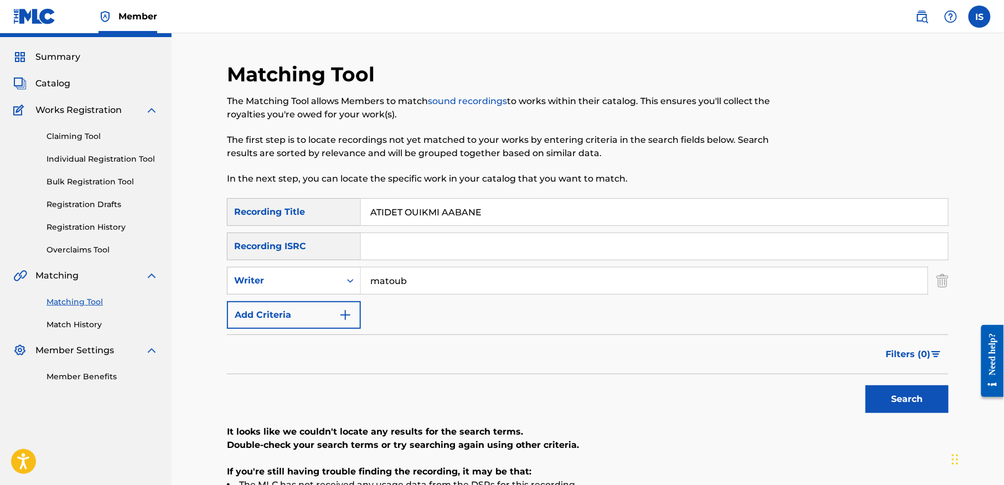
paste input "MONSIEUR LE PRESIDENT"
type input "MONSIEUR LE PRESIDENT"
click at [920, 408] on button "Search" at bounding box center [907, 399] width 83 height 28
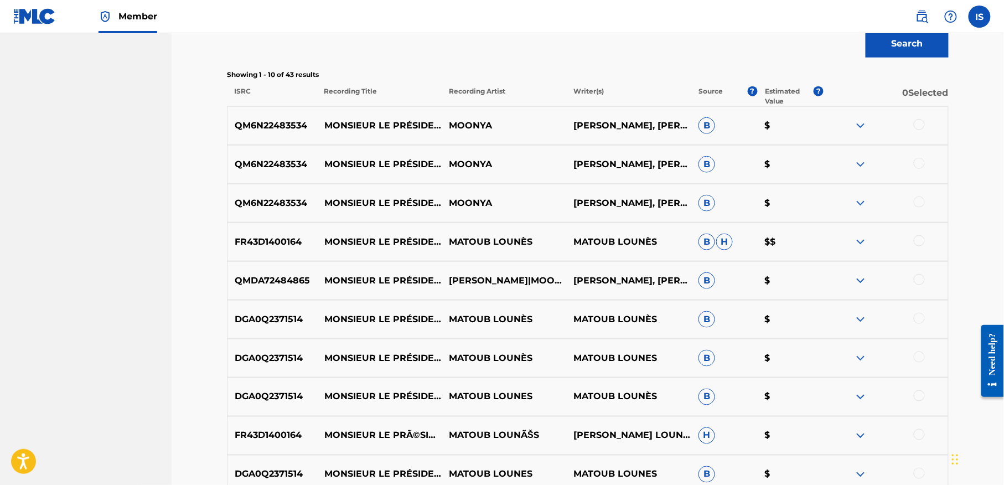
scroll to position [402, 0]
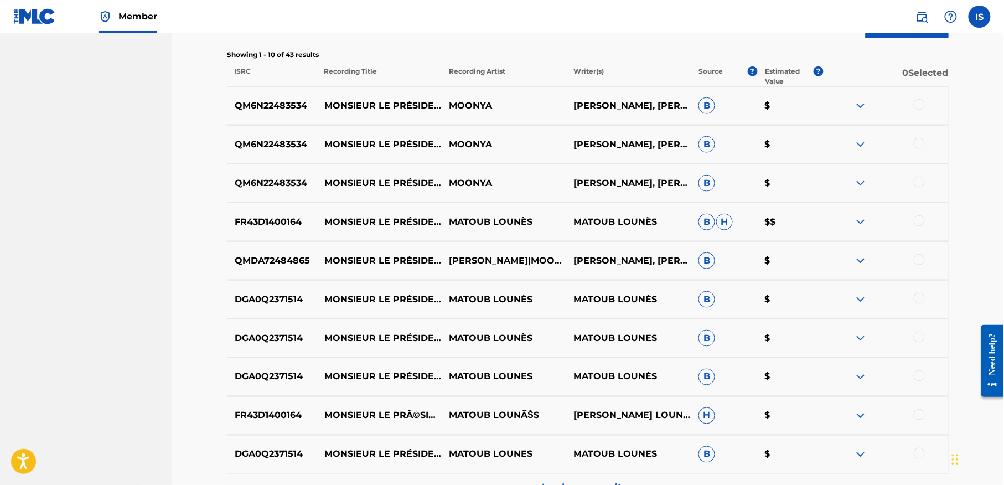
click at [922, 215] on div at bounding box center [886, 221] width 125 height 13
click at [917, 225] on div at bounding box center [919, 220] width 11 height 11
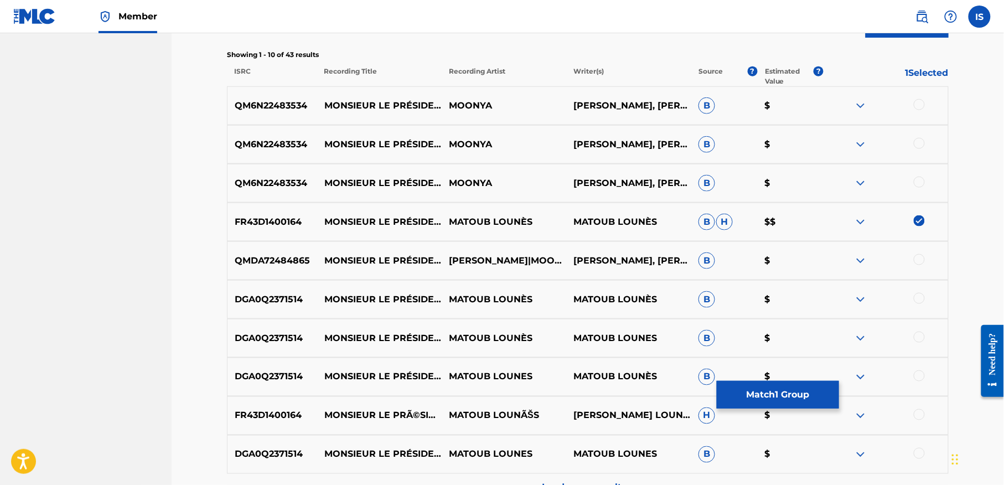
click at [919, 253] on div "QMDA72484865 MONSIEUR LE PRÉSIDENT (PIANO) MATOUB LOUNÈS|MOONYA AMANDINE FONTA…" at bounding box center [588, 260] width 722 height 39
click at [917, 262] on div at bounding box center [919, 259] width 11 height 11
click at [914, 298] on div at bounding box center [919, 298] width 11 height 11
click at [922, 340] on div at bounding box center [919, 337] width 11 height 11
click at [921, 373] on div at bounding box center [919, 375] width 11 height 11
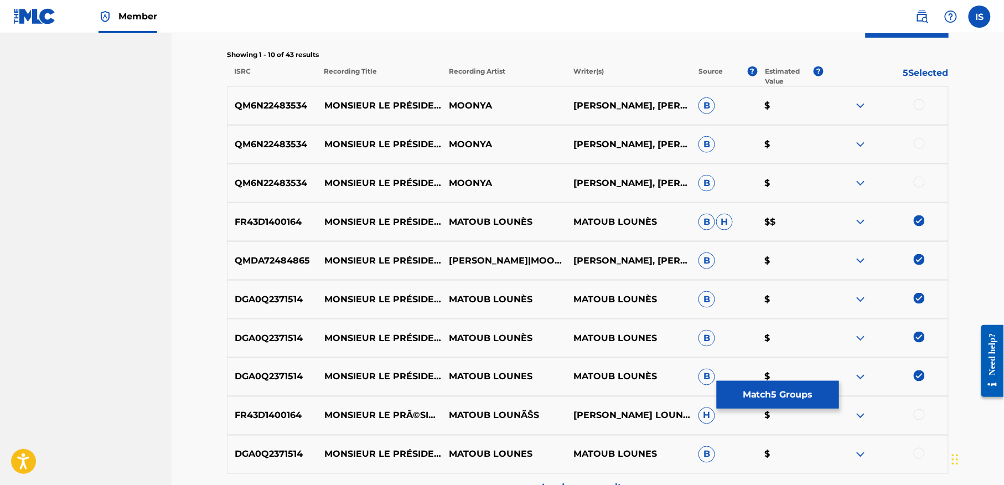
click at [919, 416] on div at bounding box center [919, 414] width 11 height 11
click at [919, 450] on div at bounding box center [919, 453] width 11 height 11
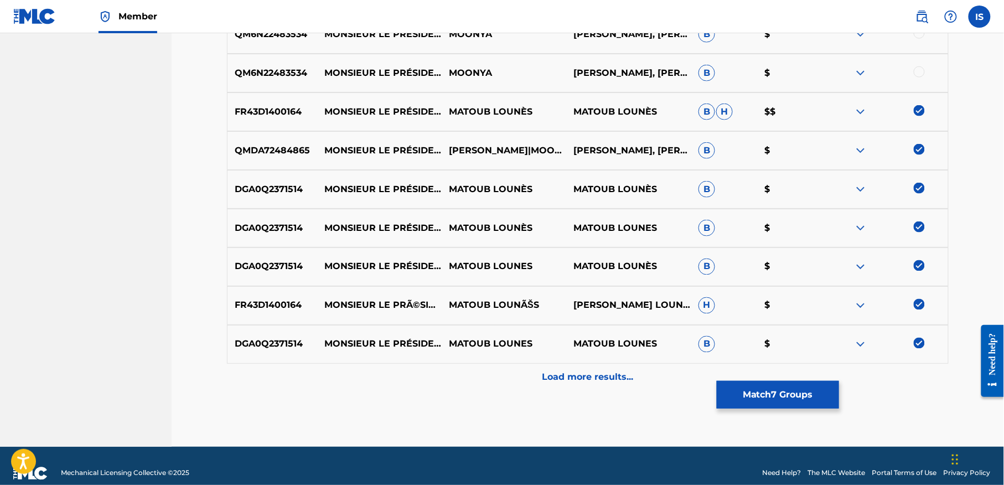
scroll to position [528, 0]
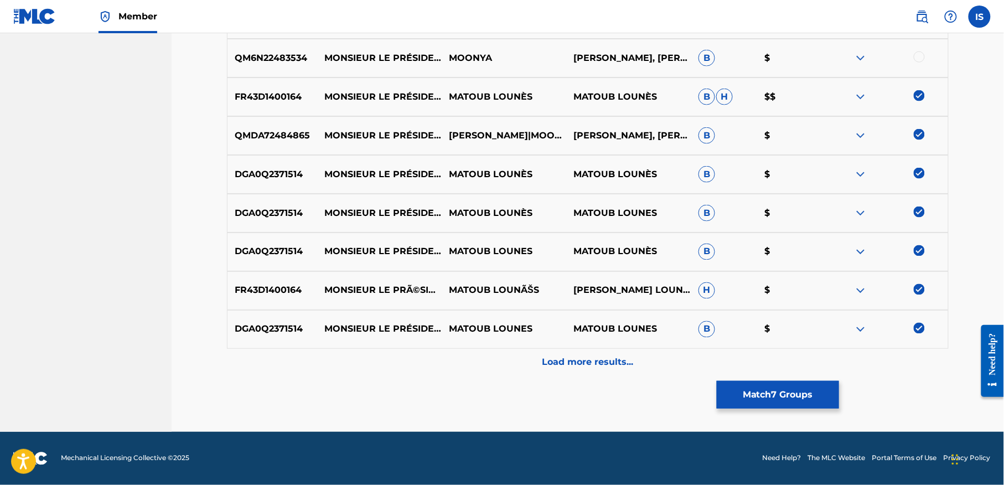
click at [581, 361] on p "Load more results..." at bounding box center [587, 362] width 91 height 13
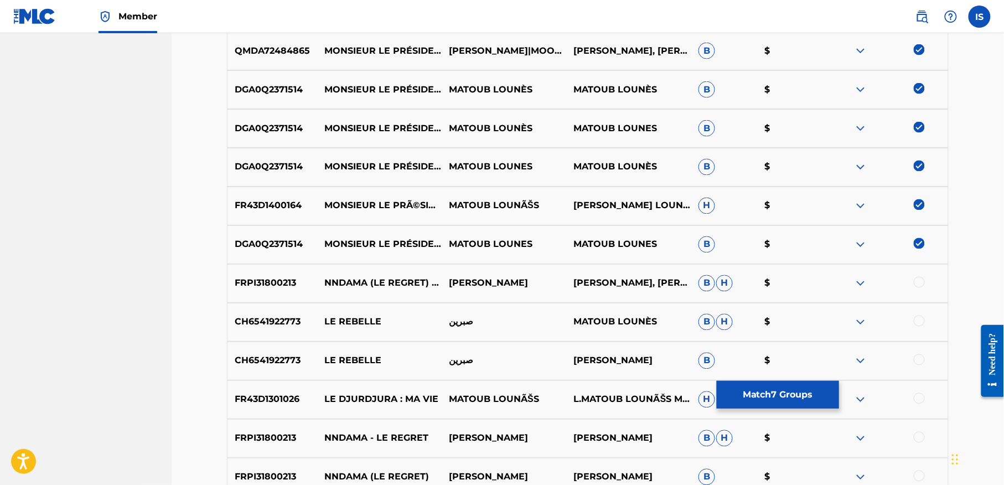
scroll to position [612, 0]
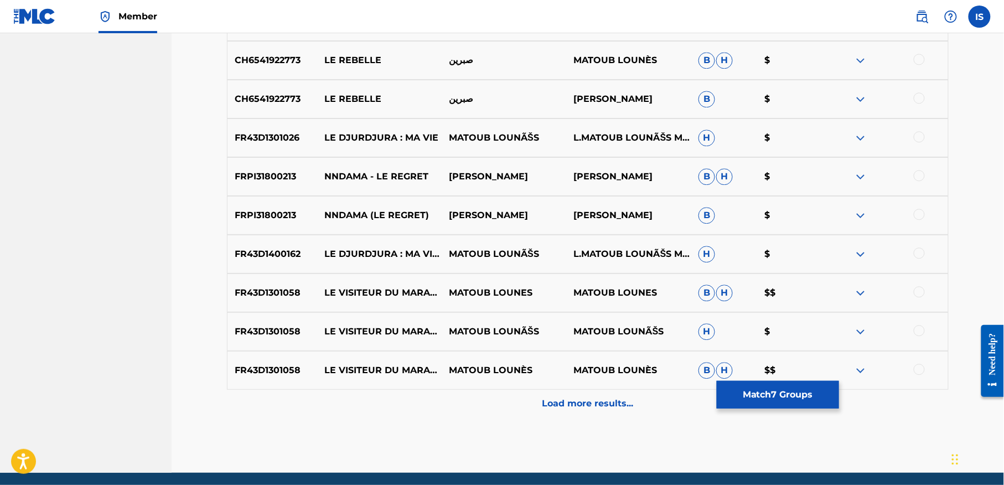
click at [572, 395] on div "Load more results..." at bounding box center [588, 404] width 722 height 28
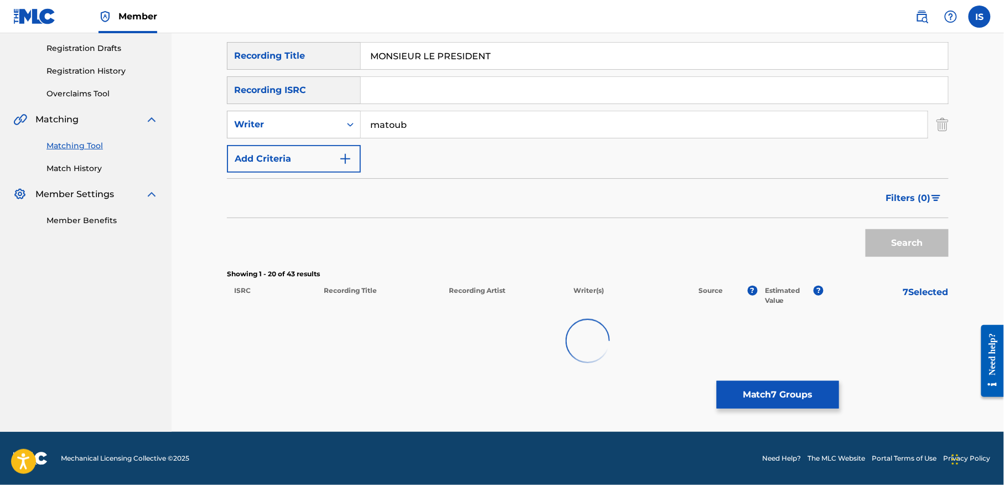
click at [572, 395] on div "Matching Tool The Matching Tool allows Members to match sound recordings to wor…" at bounding box center [588, 169] width 722 height 526
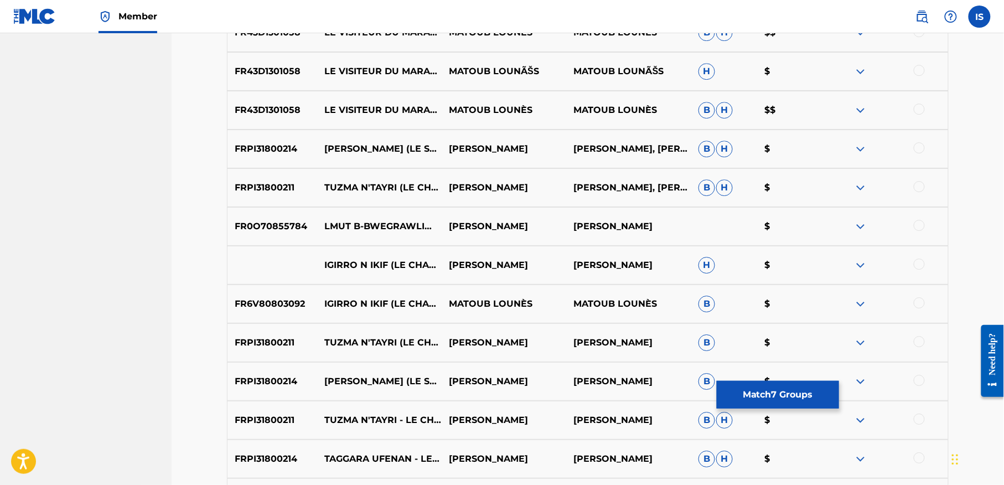
scroll to position [1143, 0]
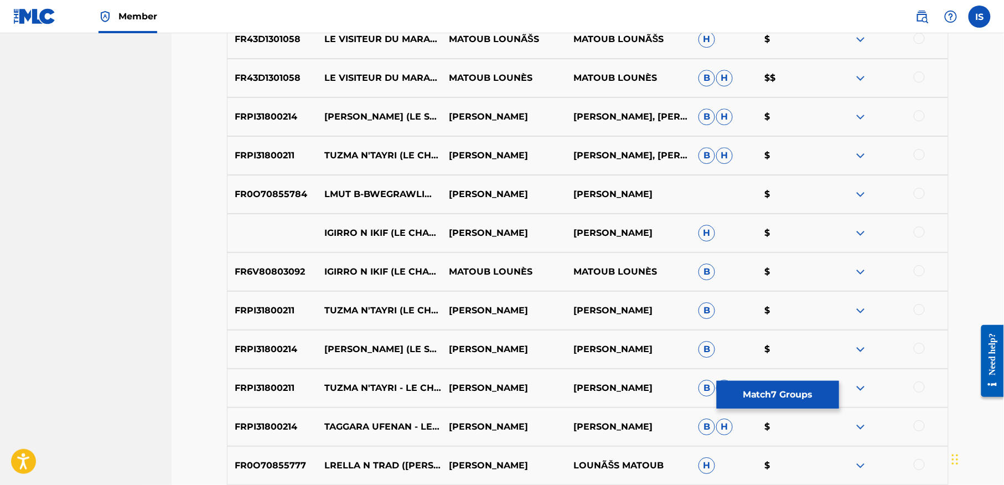
scroll to position [1243, 0]
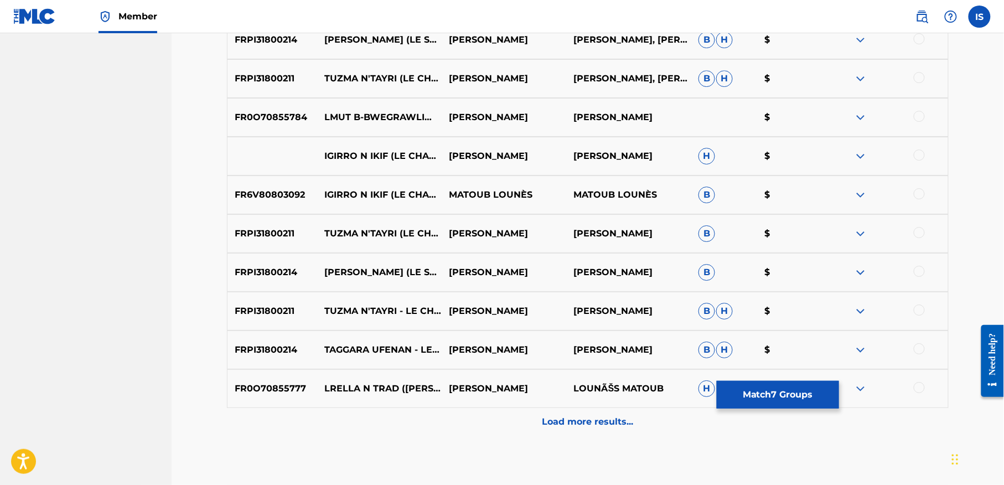
click at [591, 418] on p "Load more results..." at bounding box center [587, 421] width 91 height 13
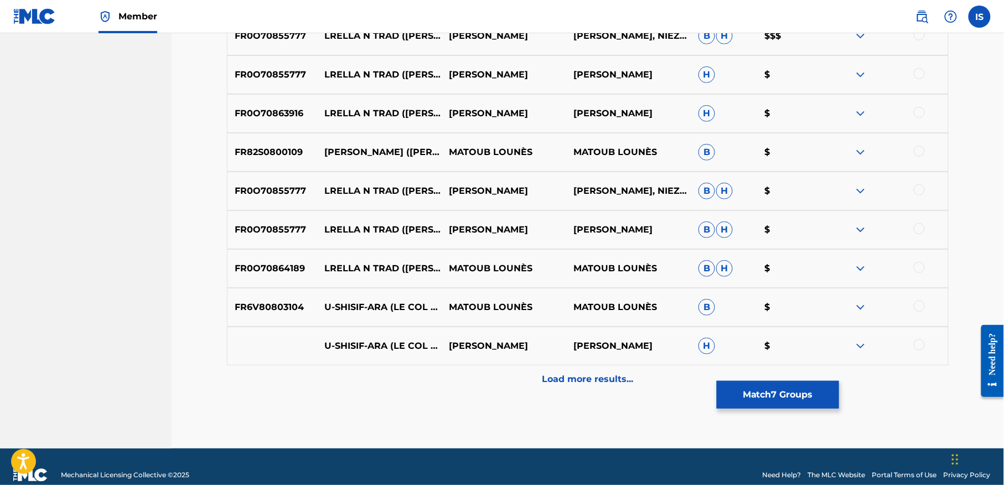
scroll to position [1690, 0]
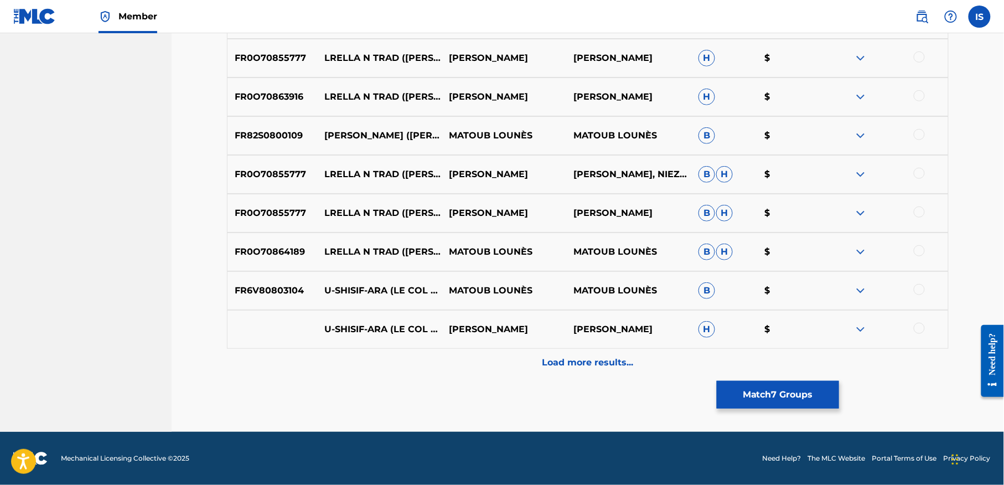
click at [767, 406] on button "Match 7 Groups" at bounding box center [778, 395] width 122 height 28
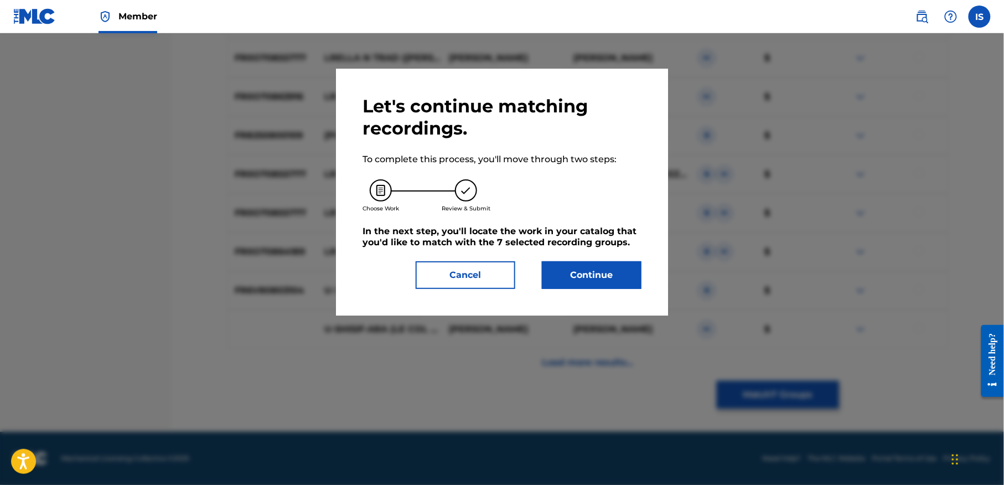
click at [570, 275] on button "Continue" at bounding box center [592, 275] width 100 height 28
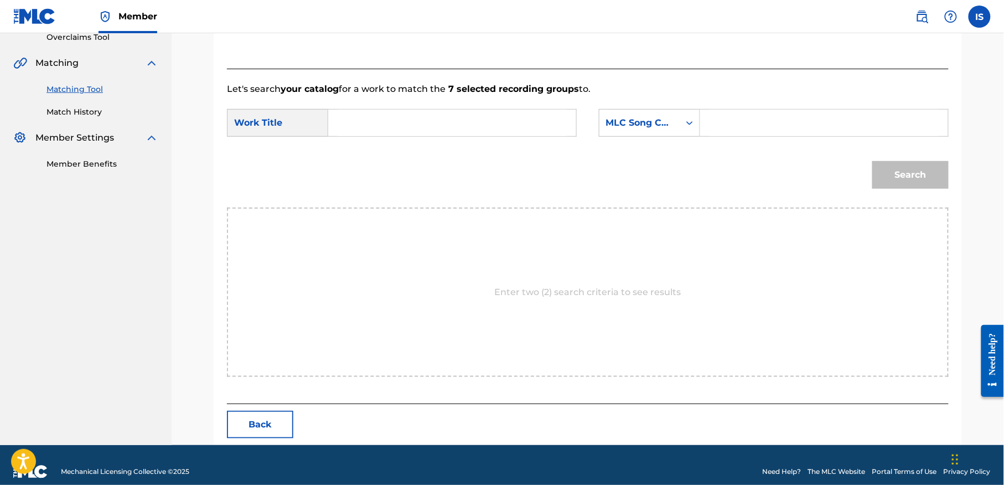
scroll to position [253, 0]
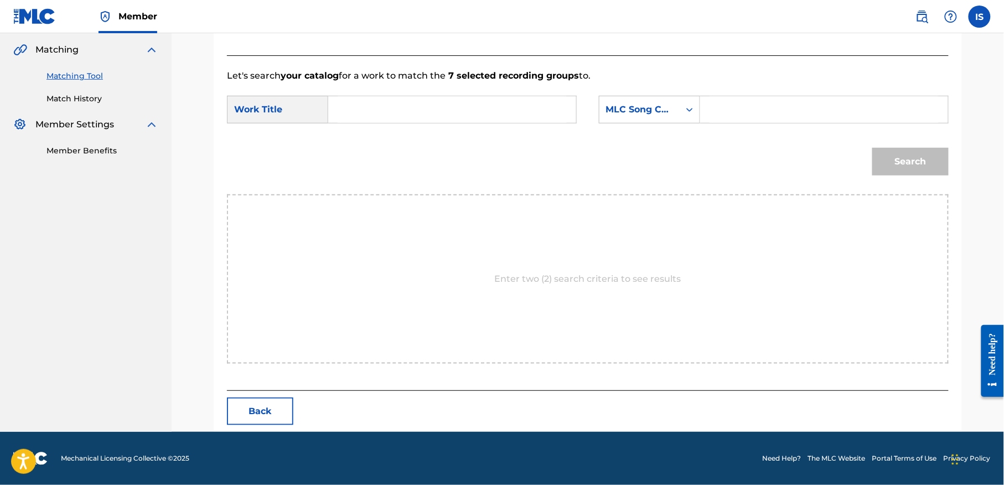
click at [430, 101] on input "Search Form" at bounding box center [452, 109] width 229 height 27
paste input "MONSIEUR LE PRESIDENT"
type input "MONSIEUR LE PRESIDENT"
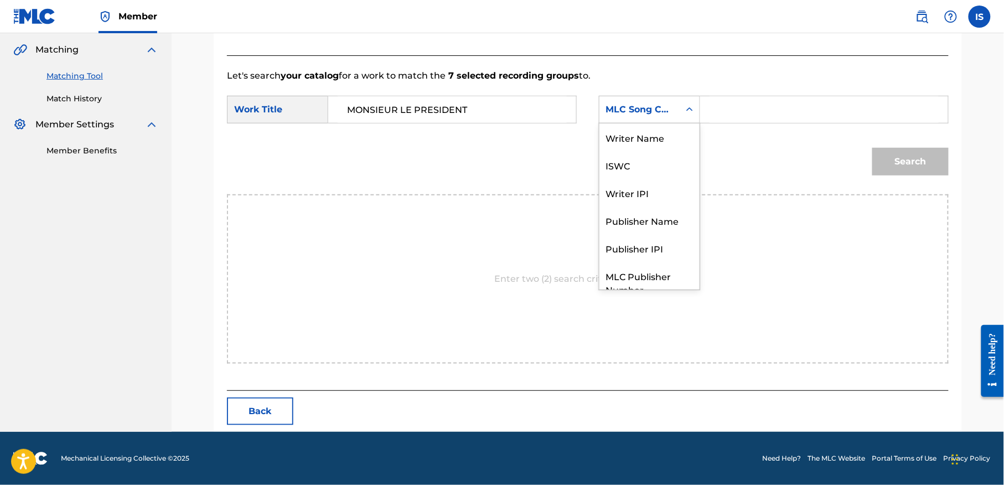
click at [654, 106] on div "MLC Song Code" at bounding box center [639, 109] width 67 height 13
click at [652, 138] on div "Writer Name" at bounding box center [649, 137] width 100 height 28
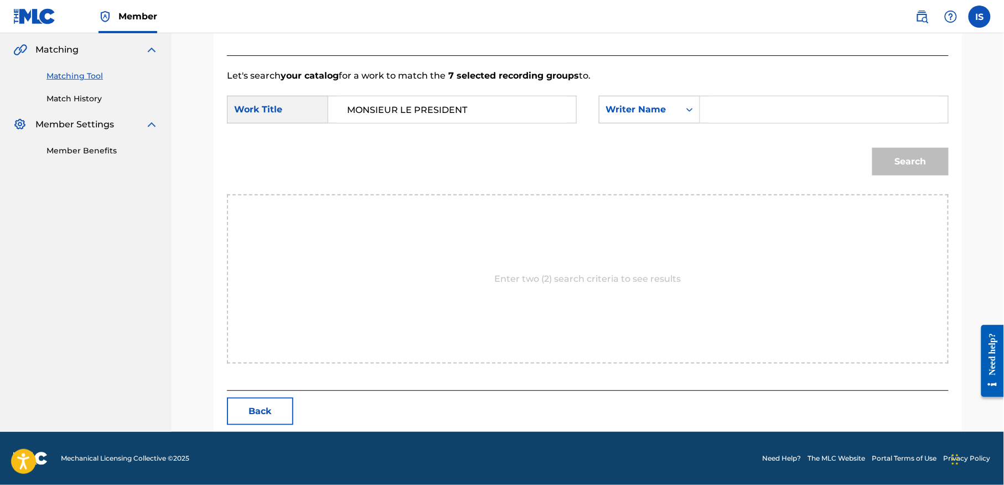
click at [742, 113] on input "Search Form" at bounding box center [824, 109] width 229 height 27
type input "matoub"
click at [934, 155] on button "Search" at bounding box center [910, 162] width 76 height 28
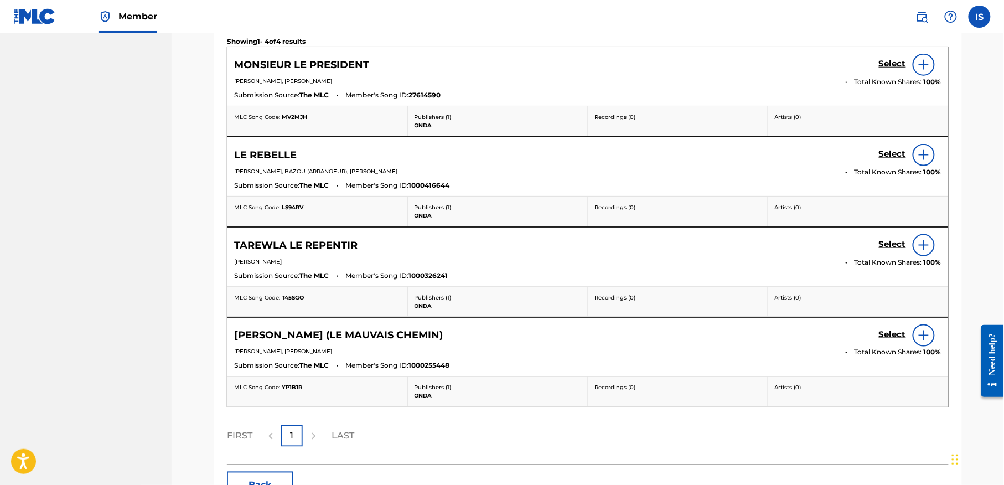
scroll to position [430, 0]
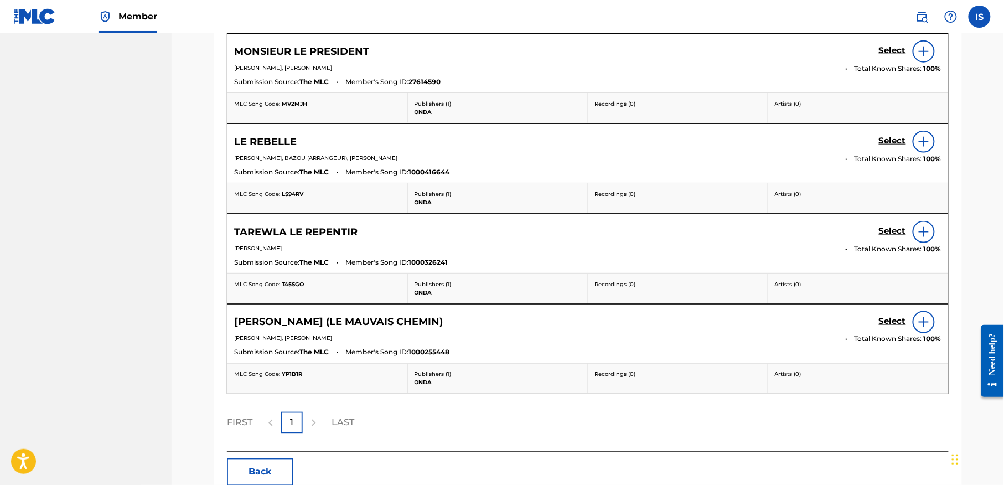
click at [887, 54] on h5 "Select" at bounding box center [892, 50] width 27 height 11
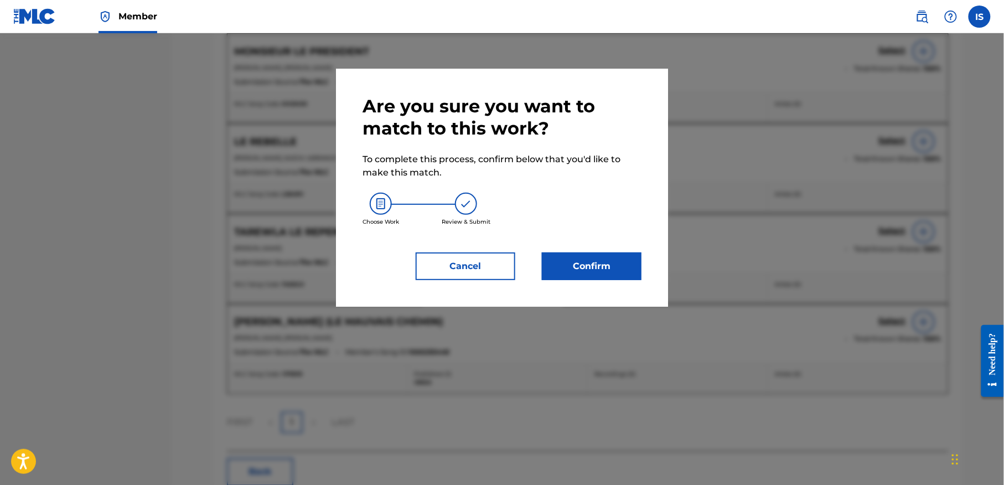
click at [610, 273] on button "Confirm" at bounding box center [592, 266] width 100 height 28
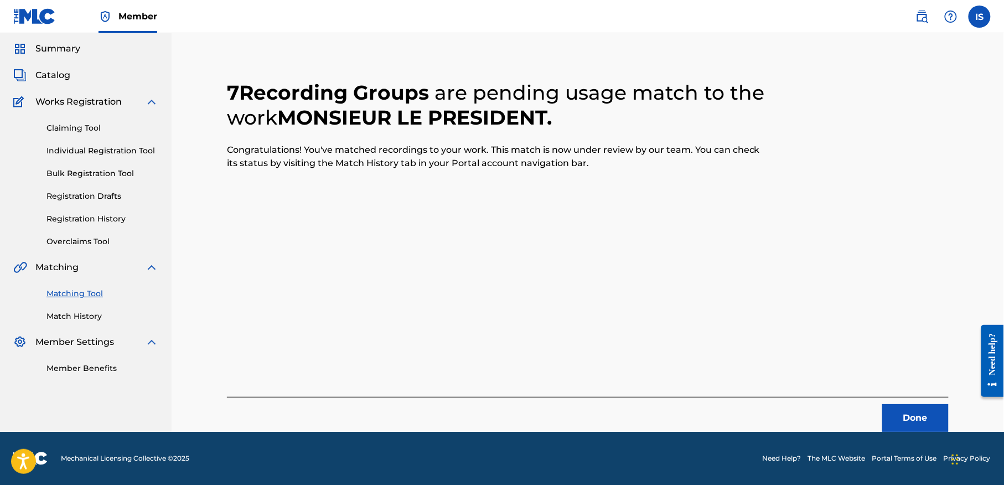
scroll to position [34, 0]
drag, startPoint x: 501, startPoint y: 148, endPoint x: 558, endPoint y: 231, distance: 100.3
click at [530, 190] on div "7 Recording Groups are pending usage match to the work MONSIEUR LE PRESIDENT . …" at bounding box center [588, 243] width 722 height 378
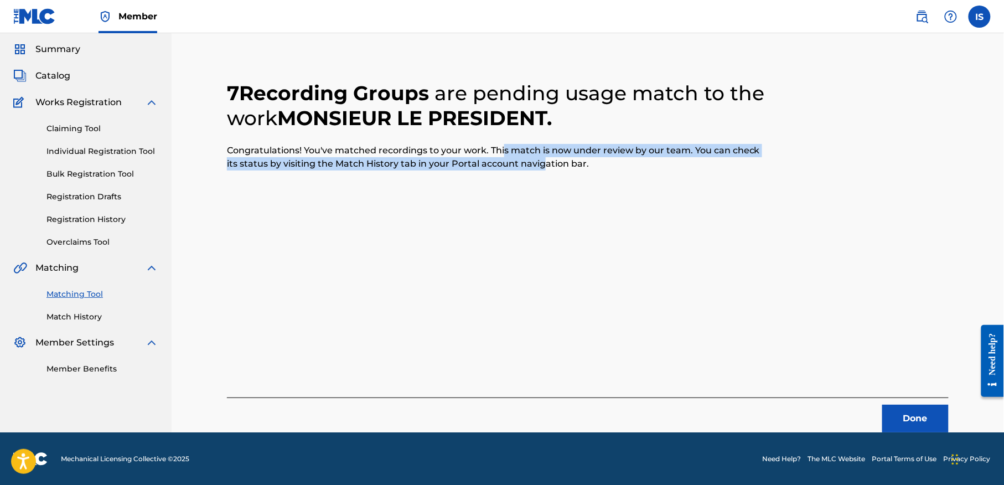
click at [890, 406] on button "Done" at bounding box center [915, 419] width 66 height 28
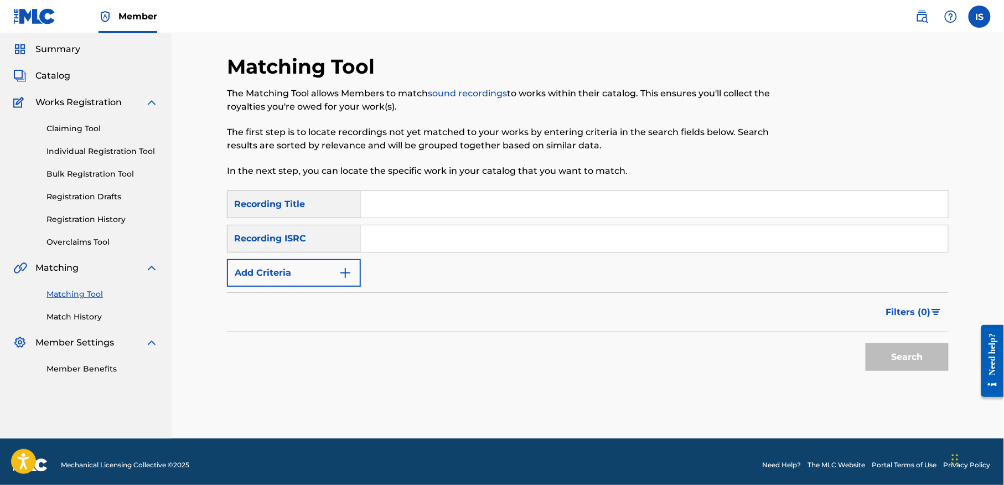
click at [457, 204] on input "Search Form" at bounding box center [654, 204] width 587 height 27
paste input "AYADRAR NATH YIRATEN"
type input "AYADRAR NATH YIRATEN"
click at [291, 268] on button "Add Criteria" at bounding box center [294, 273] width 134 height 28
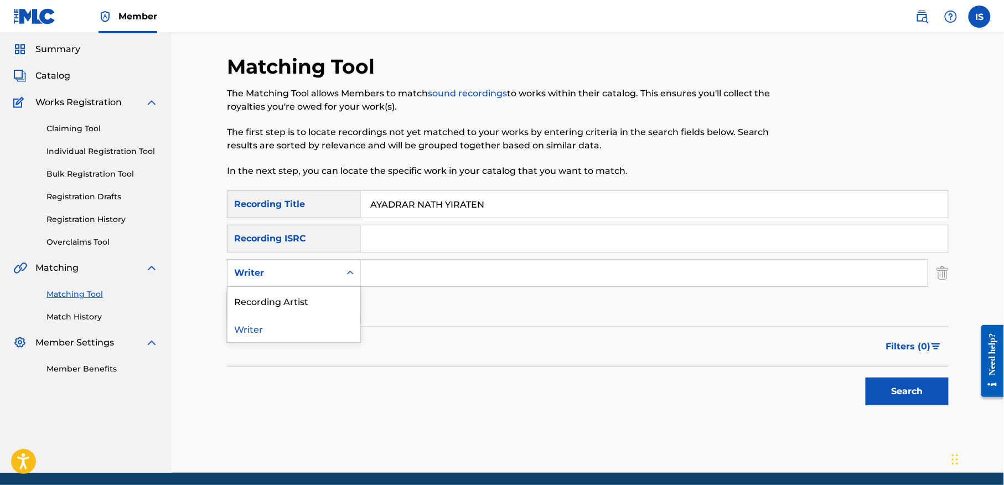
drag, startPoint x: 350, startPoint y: 259, endPoint x: 334, endPoint y: 280, distance: 26.1
click at [335, 280] on div "Writer" at bounding box center [294, 273] width 134 height 28
click at [334, 280] on div "Writer" at bounding box center [283, 272] width 113 height 21
click at [399, 268] on input "Search Form" at bounding box center [644, 273] width 567 height 27
type input "matoub"
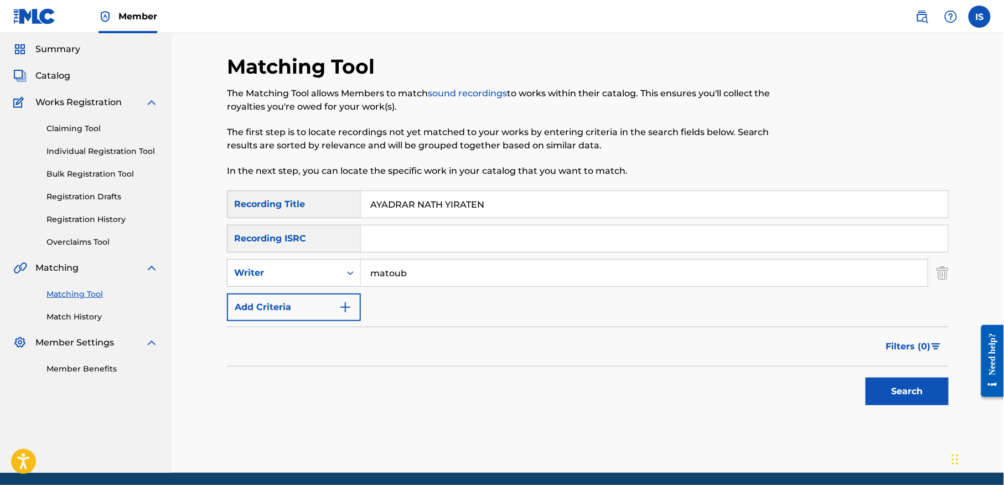
click at [893, 390] on button "Search" at bounding box center [907, 391] width 83 height 28
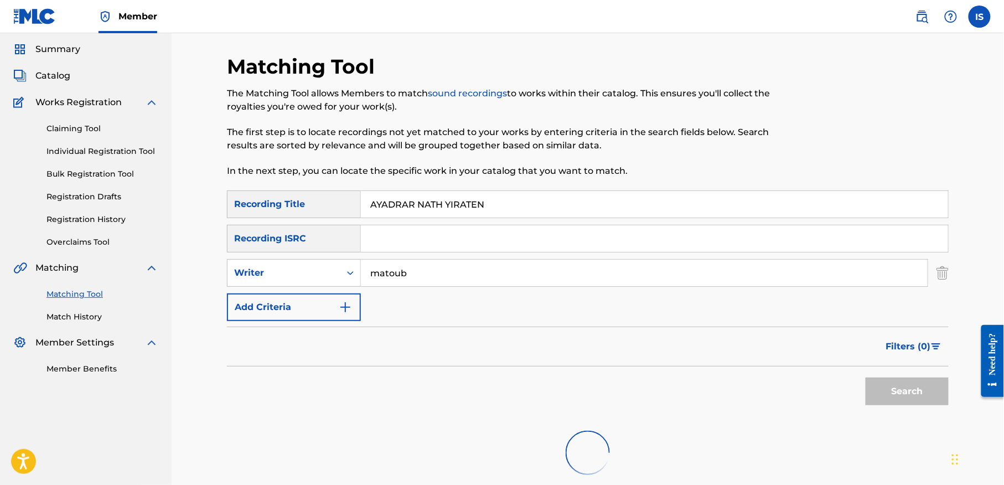
click at [897, 376] on div "Search" at bounding box center [904, 388] width 89 height 44
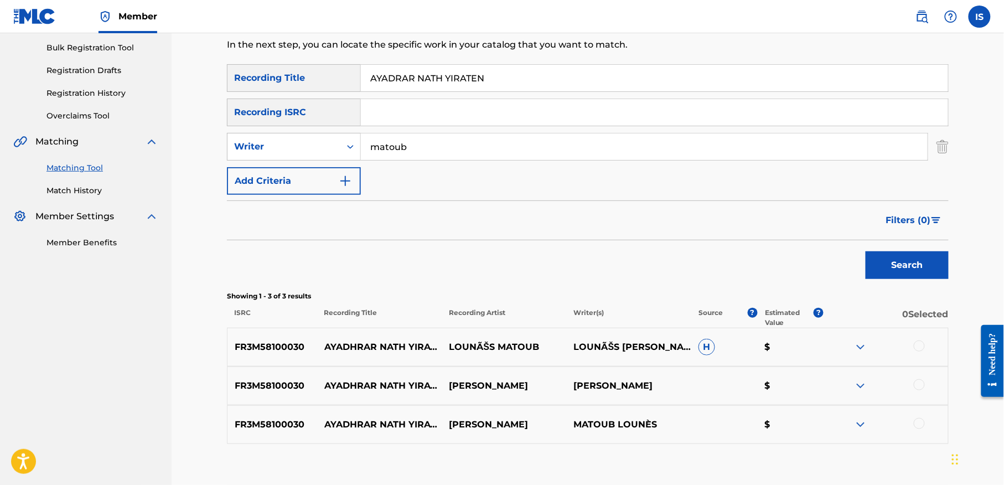
scroll to position [229, 0]
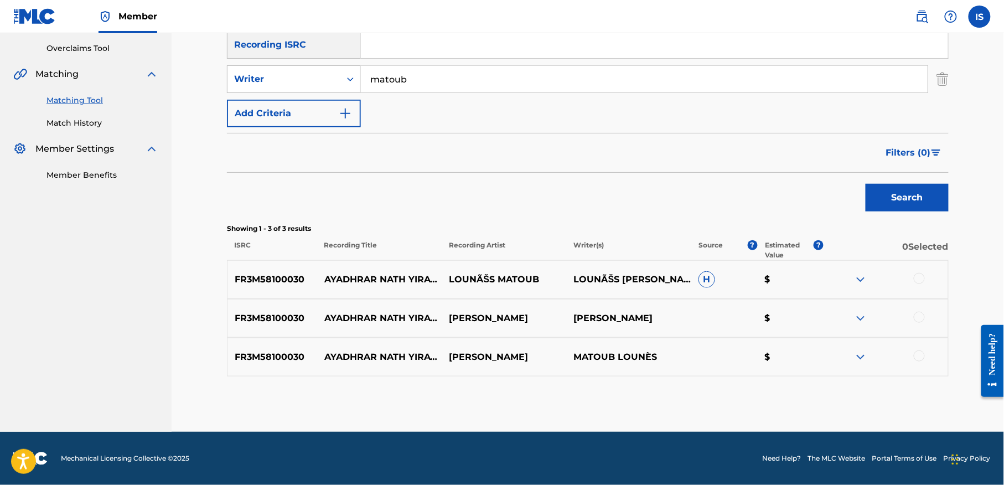
click at [918, 279] on div at bounding box center [919, 278] width 11 height 11
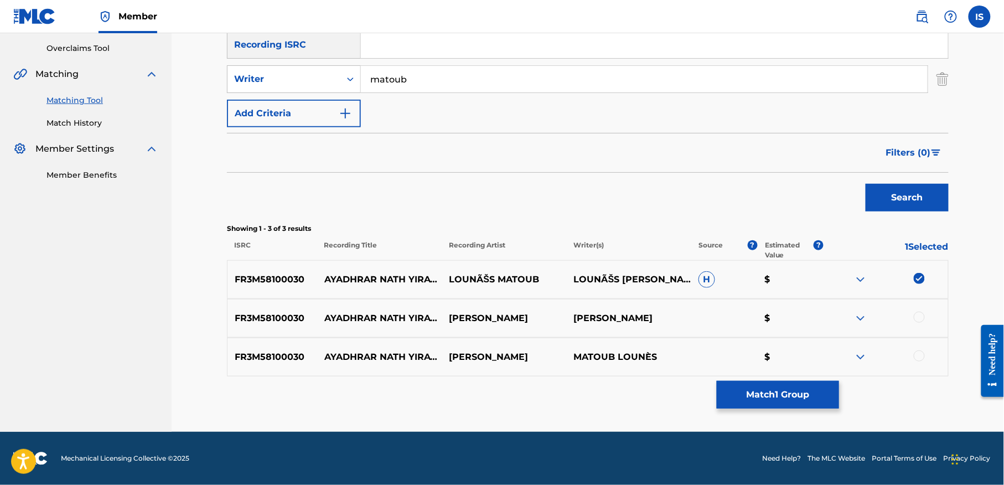
click at [919, 317] on div at bounding box center [919, 317] width 11 height 11
click at [919, 361] on div at bounding box center [886, 356] width 125 height 13
click at [918, 357] on div at bounding box center [919, 355] width 11 height 11
click at [782, 404] on button "Match 3 Groups" at bounding box center [778, 395] width 122 height 28
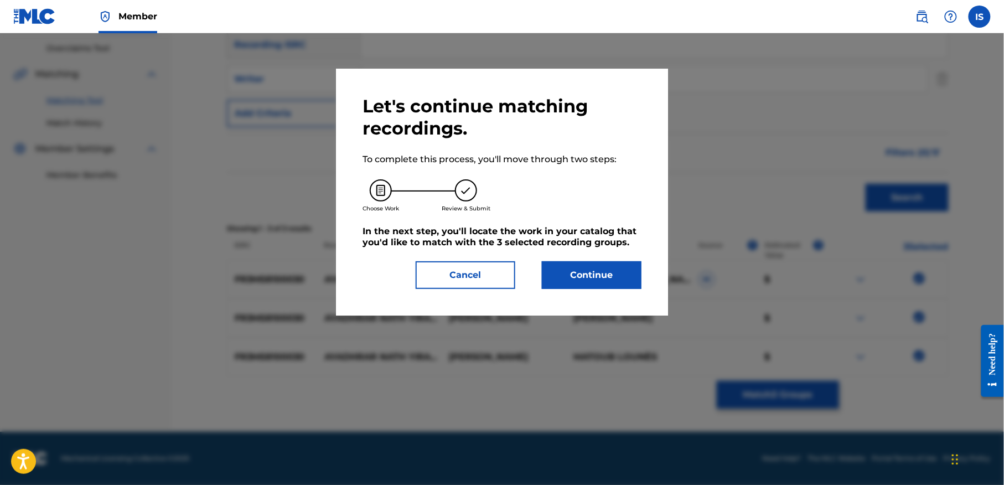
click at [587, 277] on button "Continue" at bounding box center [592, 275] width 100 height 28
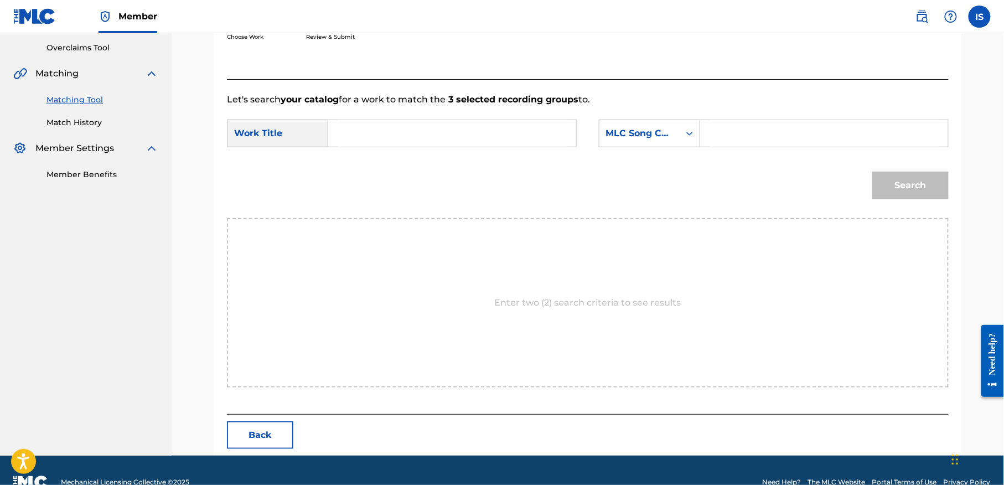
click at [405, 127] on input "Search Form" at bounding box center [452, 133] width 229 height 27
paste input "AYADRAR NATH YIRATEN"
type input "AYADRAR NATH YIRATEN"
click at [722, 127] on input "Search Form" at bounding box center [824, 133] width 229 height 27
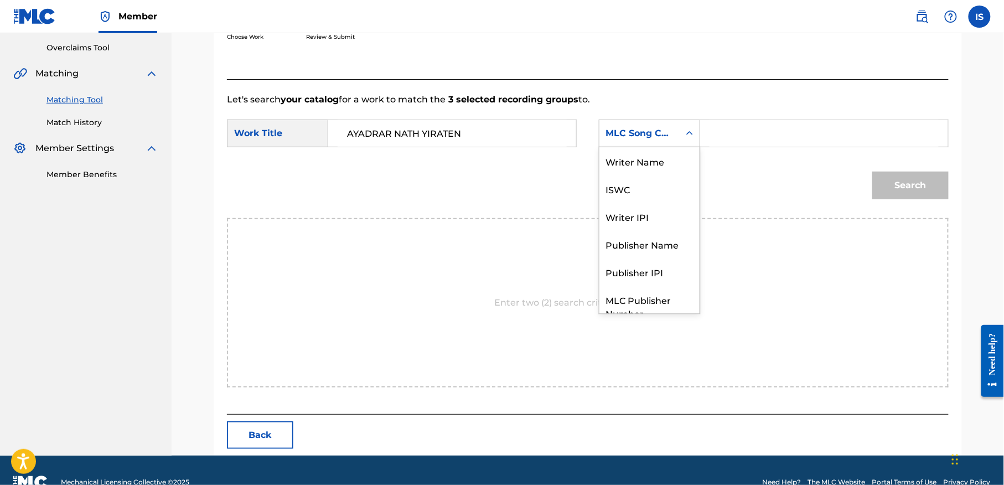
click at [666, 138] on div "MLC Song Code" at bounding box center [639, 133] width 67 height 13
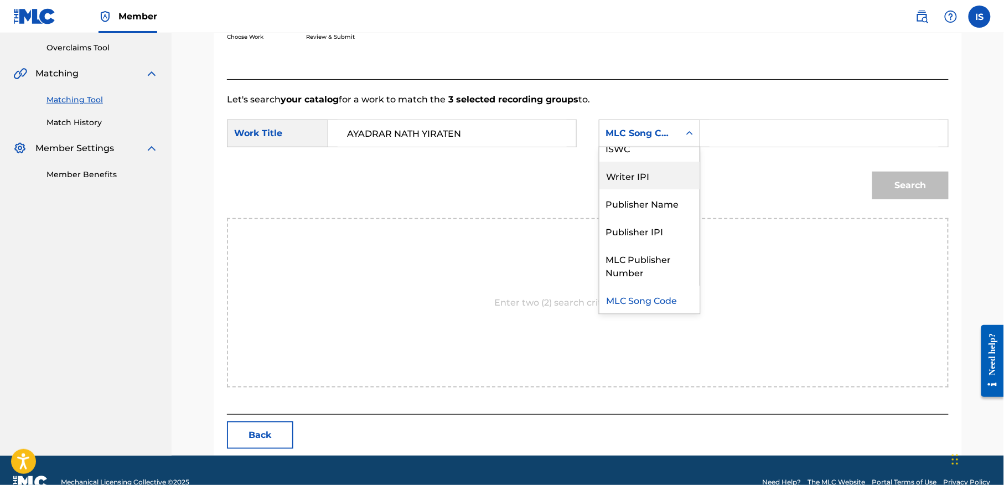
scroll to position [0, 0]
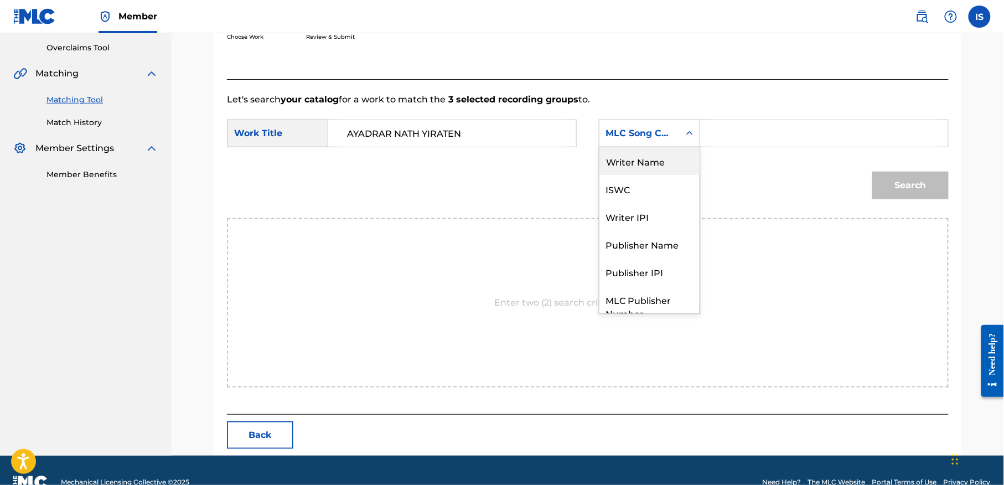
click at [667, 166] on div "Writer Name" at bounding box center [649, 161] width 100 height 28
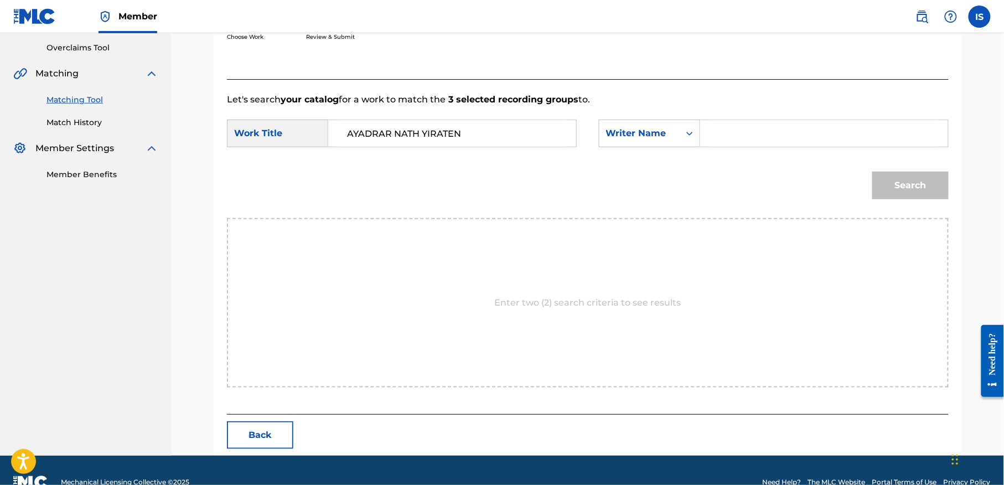
click at [764, 117] on form "SearchWithCriteria88cd1395-3e0d-47f2-9ccc-ebae84fa12d9 Work Title AYADRAR NATH …" at bounding box center [588, 162] width 722 height 112
click at [760, 136] on input "Search Form" at bounding box center [824, 133] width 229 height 27
type input "matoub"
click at [902, 184] on button "Search" at bounding box center [910, 186] width 76 height 28
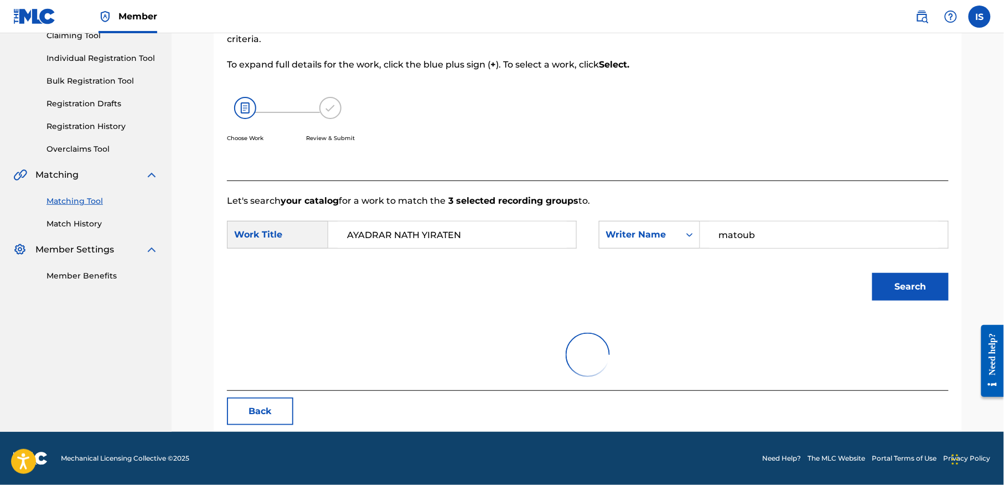
click at [904, 184] on div "Let's search your catalog for a work to match the 3 selected recording groups t…" at bounding box center [588, 285] width 722 height 210
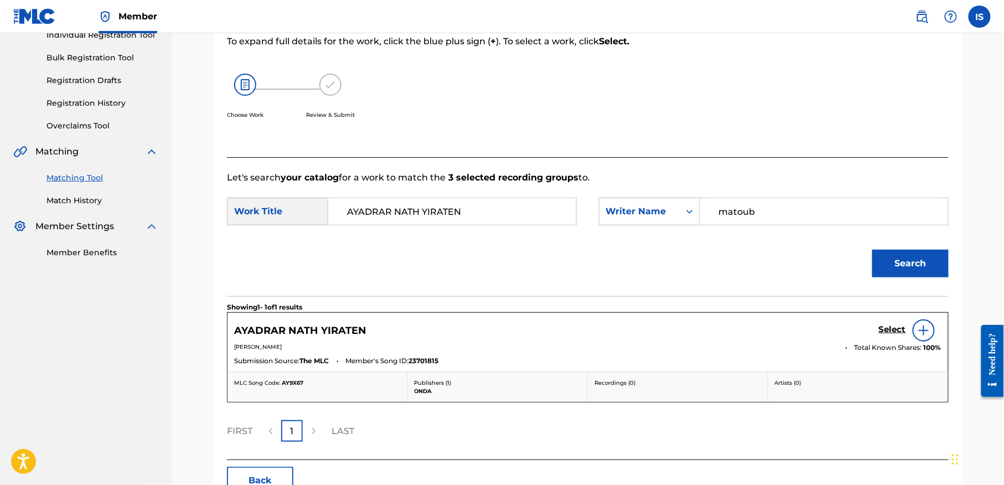
scroll to position [220, 0]
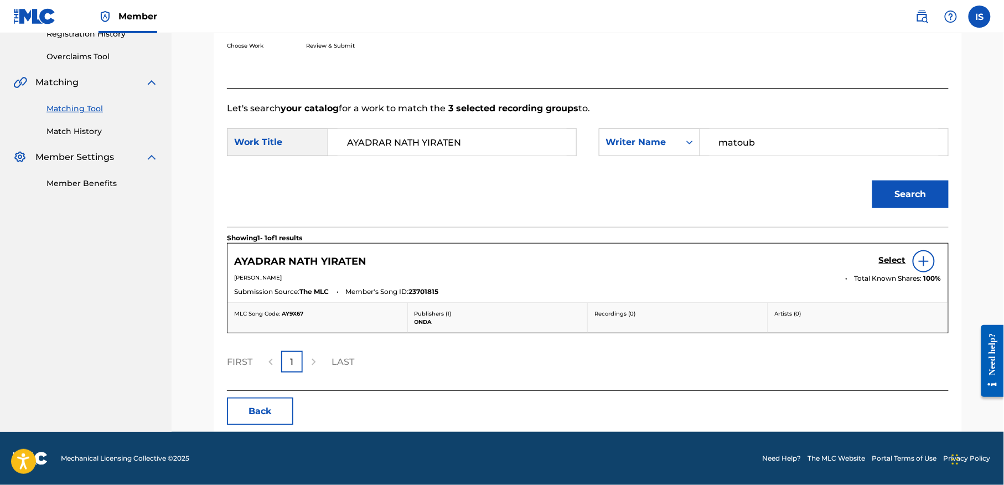
click at [893, 258] on h5 "Select" at bounding box center [892, 260] width 27 height 11
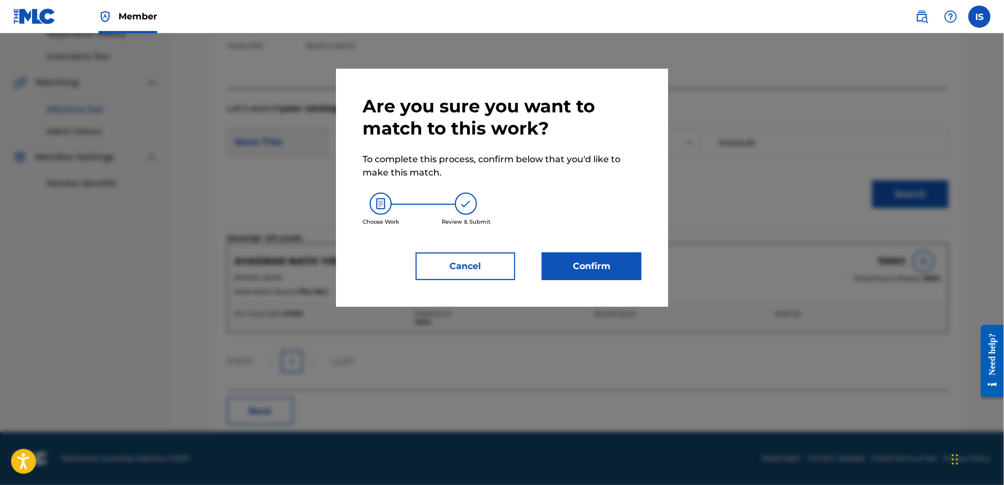
click at [598, 257] on button "Confirm" at bounding box center [592, 266] width 100 height 28
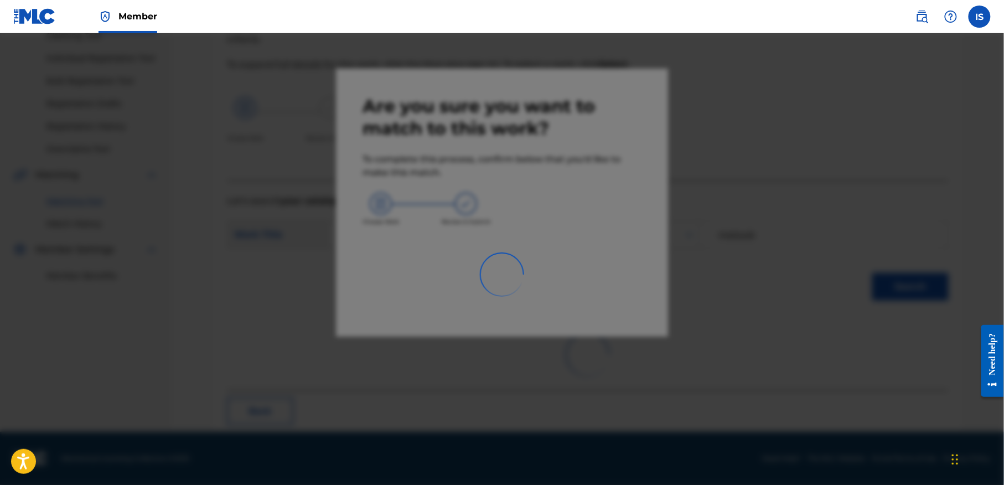
scroll to position [34, 0]
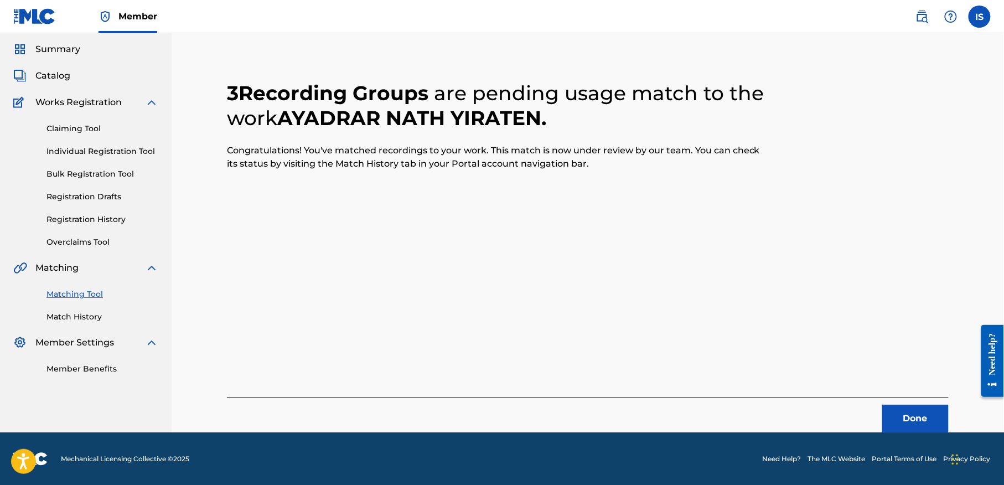
click at [941, 420] on button "Done" at bounding box center [915, 419] width 66 height 28
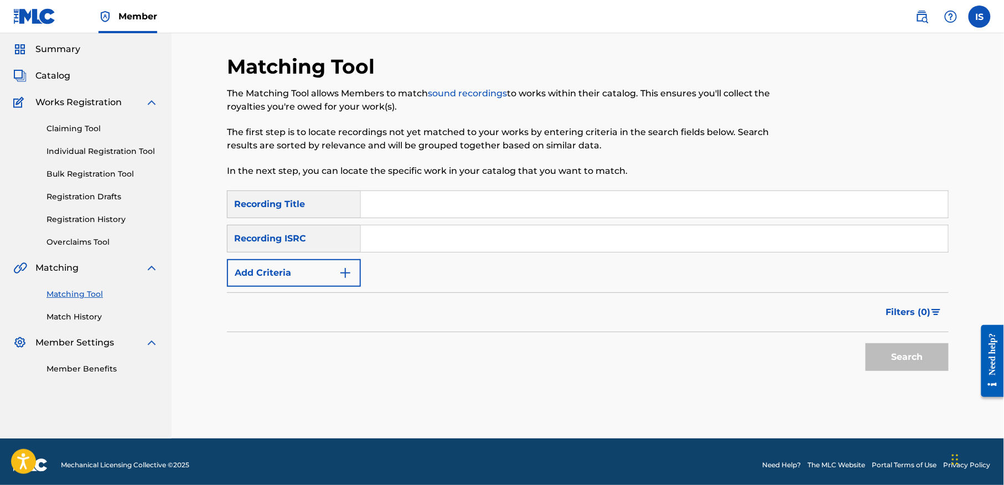
click at [461, 206] on input "Search Form" at bounding box center [654, 204] width 587 height 27
paste input "[PERSON_NAME]"
type input "[PERSON_NAME]"
click at [311, 265] on button "Add Criteria" at bounding box center [294, 273] width 134 height 28
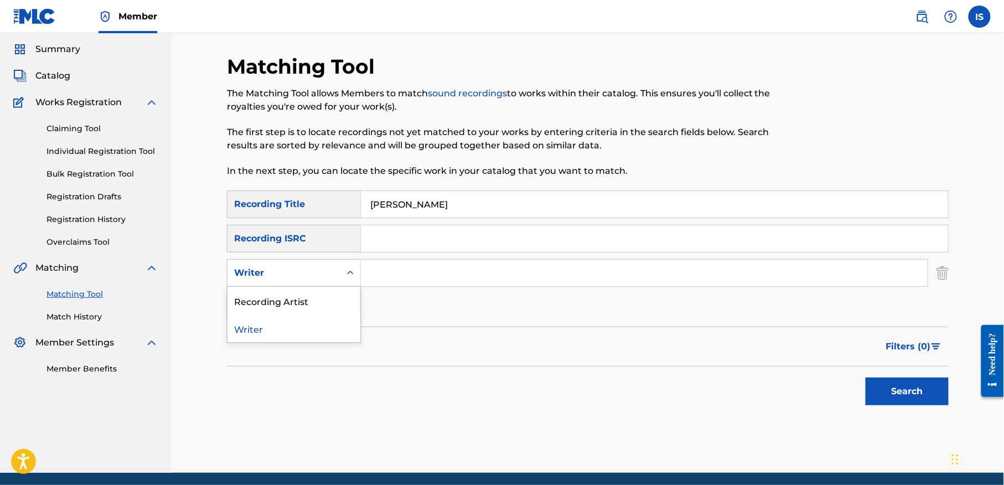
click at [321, 271] on div "Writer" at bounding box center [284, 272] width 100 height 13
click at [401, 268] on input "Search Form" at bounding box center [644, 273] width 567 height 27
type input "azem"
click at [889, 385] on button "Search" at bounding box center [907, 391] width 83 height 28
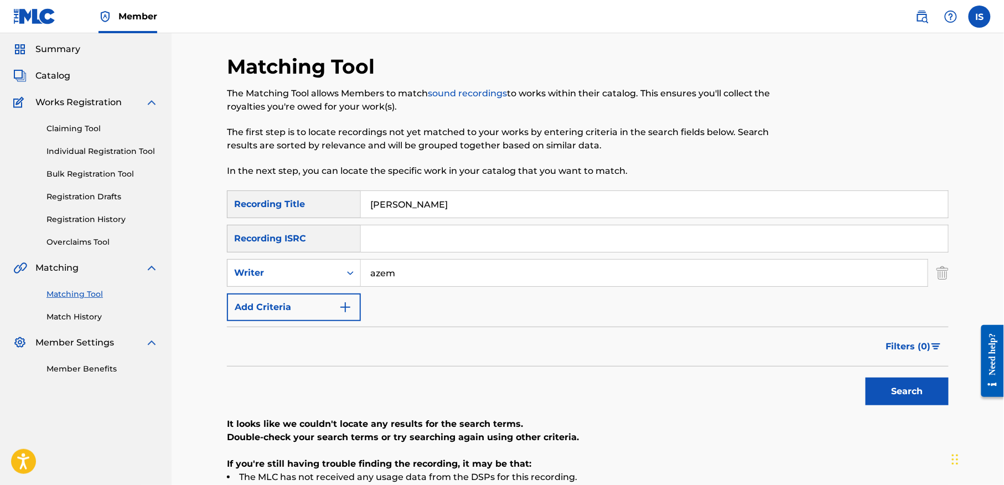
click at [428, 191] on input "[PERSON_NAME]" at bounding box center [654, 204] width 587 height 27
paste input "AYIMESS IDHOURAR"
type input "AYIMESS IDHOURAR"
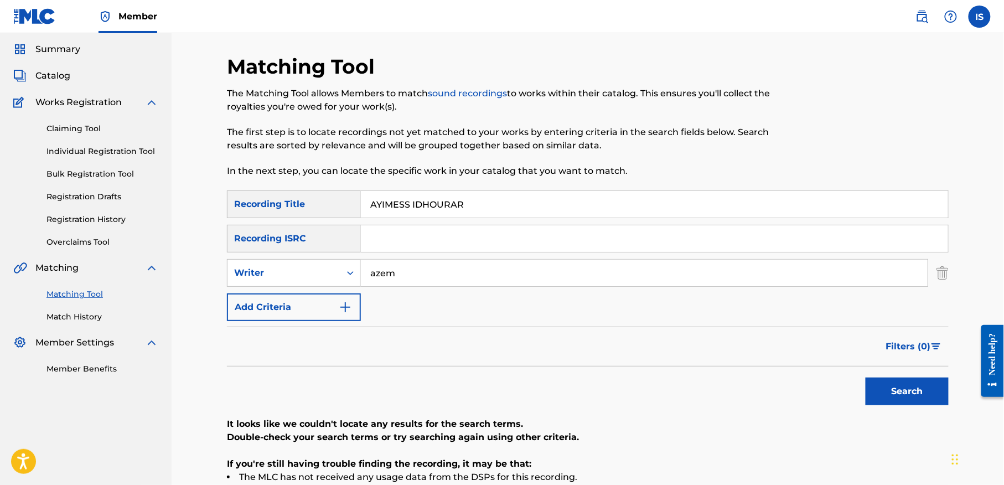
click at [399, 265] on input "azem" at bounding box center [644, 273] width 567 height 27
click at [361, 385] on div "Search" at bounding box center [588, 388] width 722 height 44
click at [365, 268] on input "Search Form" at bounding box center [644, 273] width 567 height 27
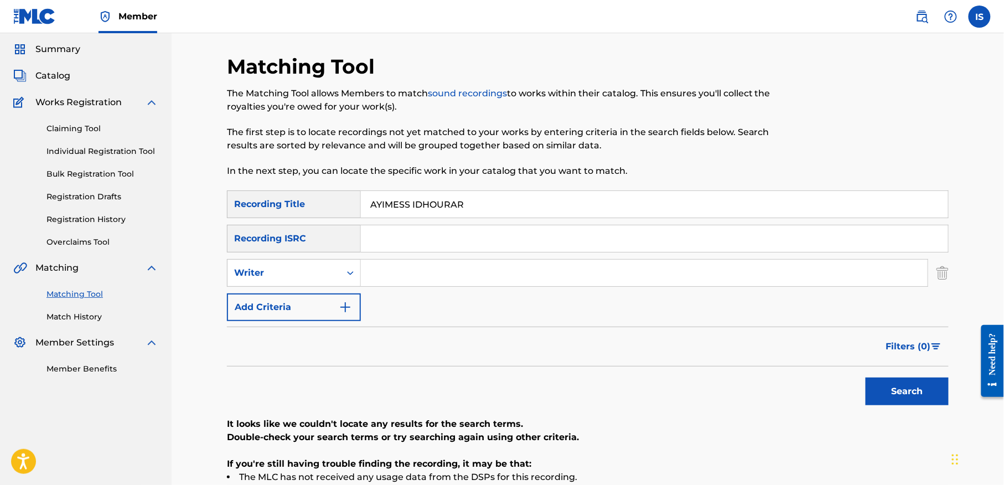
click at [365, 268] on input "Search Form" at bounding box center [644, 273] width 567 height 27
drag, startPoint x: 415, startPoint y: 182, endPoint x: 424, endPoint y: 168, distance: 16.4
click at [424, 168] on div "Matching Tool The Matching Tool allows Members to match sound recordings to wor…" at bounding box center [505, 122] width 556 height 136
click at [375, 251] on div "Search Form" at bounding box center [655, 239] width 588 height 28
click at [381, 260] on input "Search Form" at bounding box center [644, 273] width 567 height 27
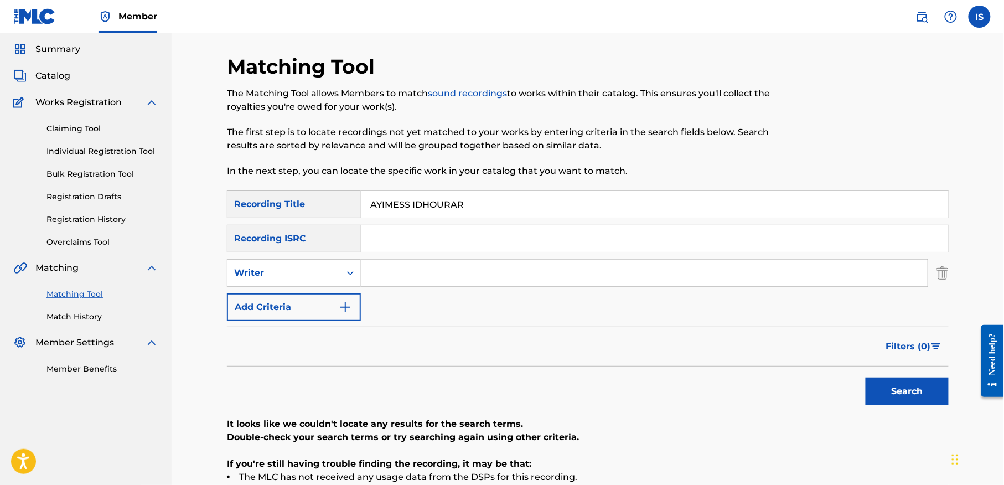
click at [401, 285] on input "Search Form" at bounding box center [644, 273] width 567 height 27
type input "matoub"
click at [896, 397] on button "Search" at bounding box center [907, 391] width 83 height 28
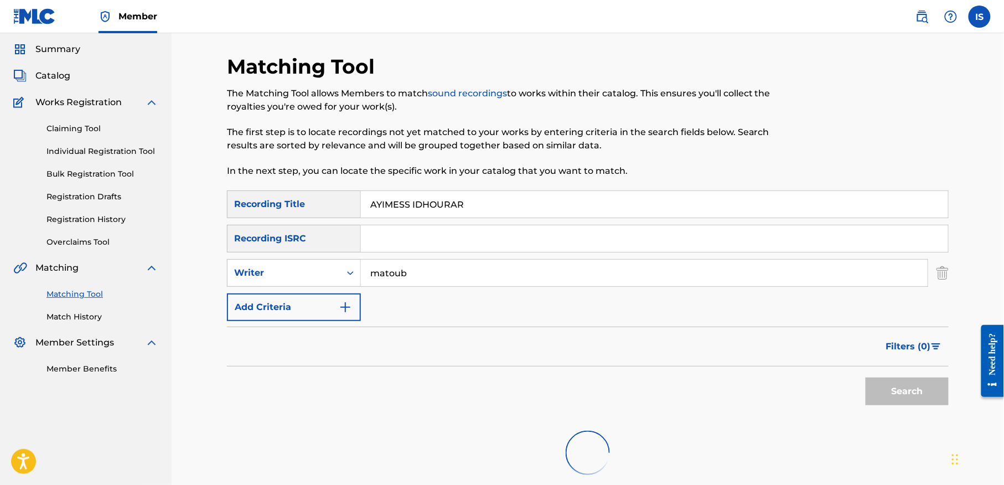
click at [896, 397] on div "Search" at bounding box center [904, 388] width 89 height 44
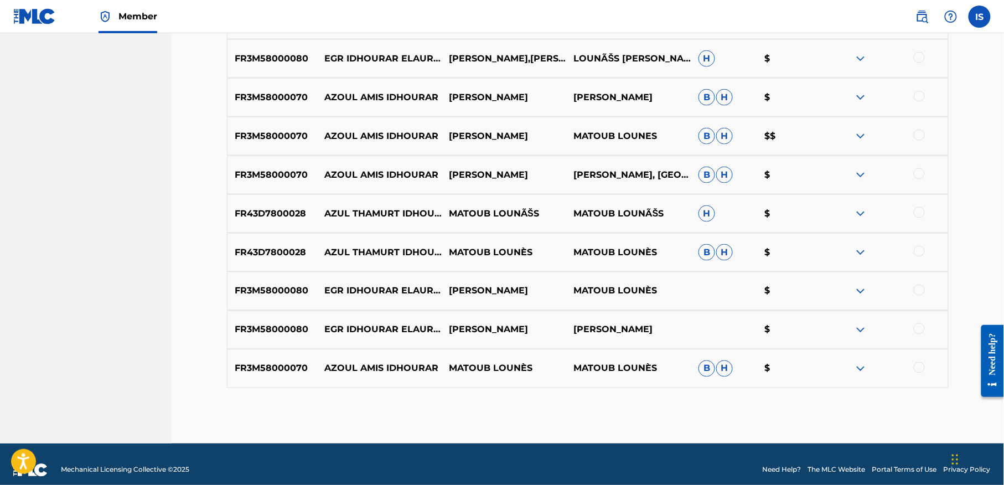
scroll to position [490, 0]
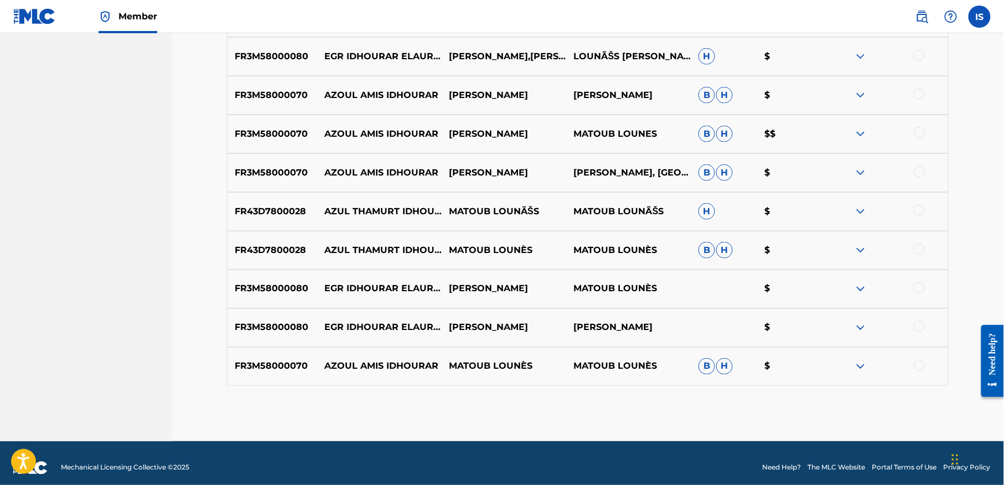
click at [922, 366] on div at bounding box center [919, 365] width 11 height 11
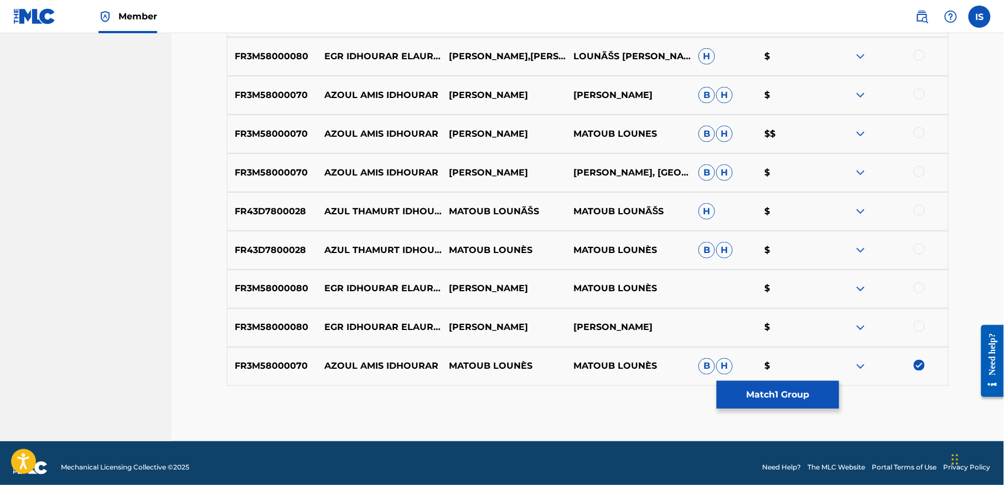
click at [919, 172] on div at bounding box center [919, 171] width 11 height 11
click at [912, 138] on div at bounding box center [886, 133] width 125 height 13
click at [919, 134] on div at bounding box center [919, 132] width 11 height 11
click at [920, 94] on div at bounding box center [919, 94] width 11 height 11
click at [938, 3] on nav "Member IS IS Idir SMAILI smaili@onda.dz Notification Preferences Profile Log out" at bounding box center [502, 16] width 1004 height 33
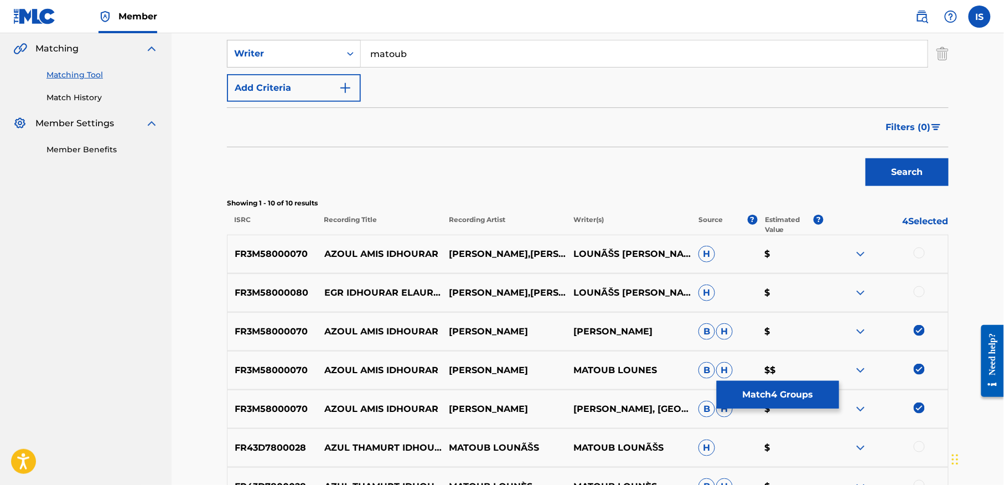
scroll to position [255, 0]
click at [919, 248] on div at bounding box center [919, 251] width 11 height 11
click at [778, 392] on button "Match 5 Groups" at bounding box center [778, 395] width 122 height 28
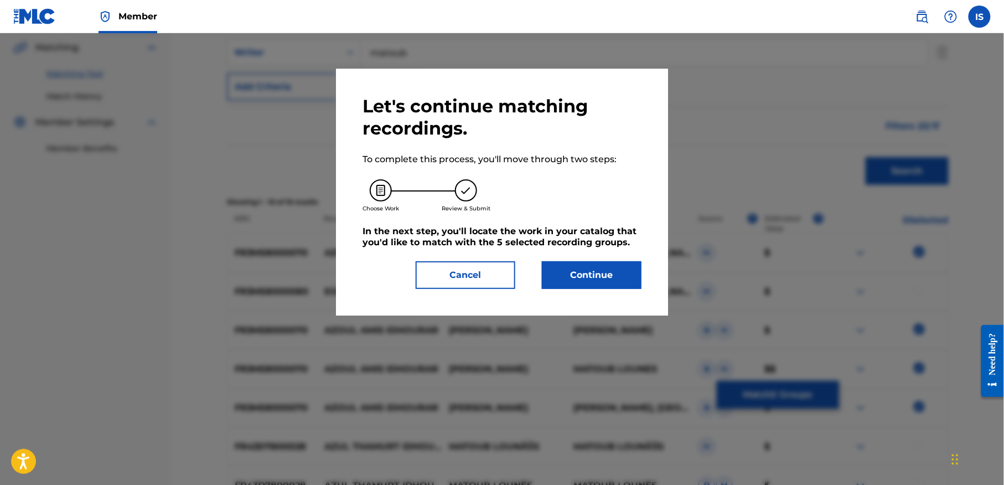
click at [586, 270] on button "Continue" at bounding box center [592, 275] width 100 height 28
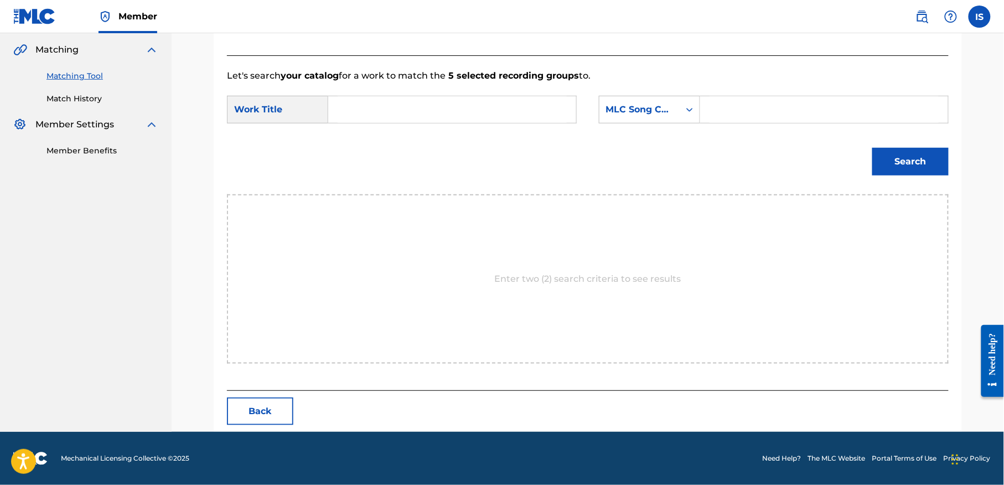
scroll to position [253, 0]
click at [408, 113] on input "Search Form" at bounding box center [452, 109] width 229 height 27
paste input "AYIMESS IDHOURAR"
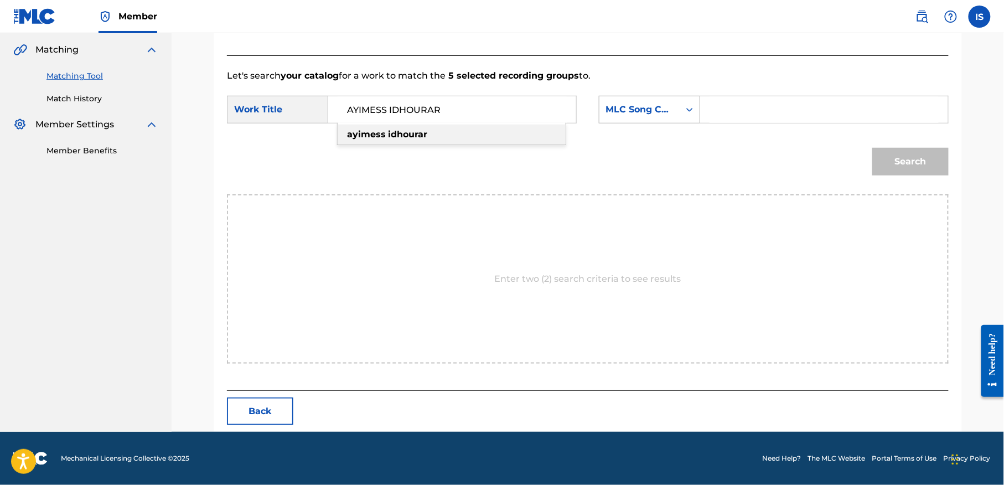
type input "AYIMESS IDHOURAR"
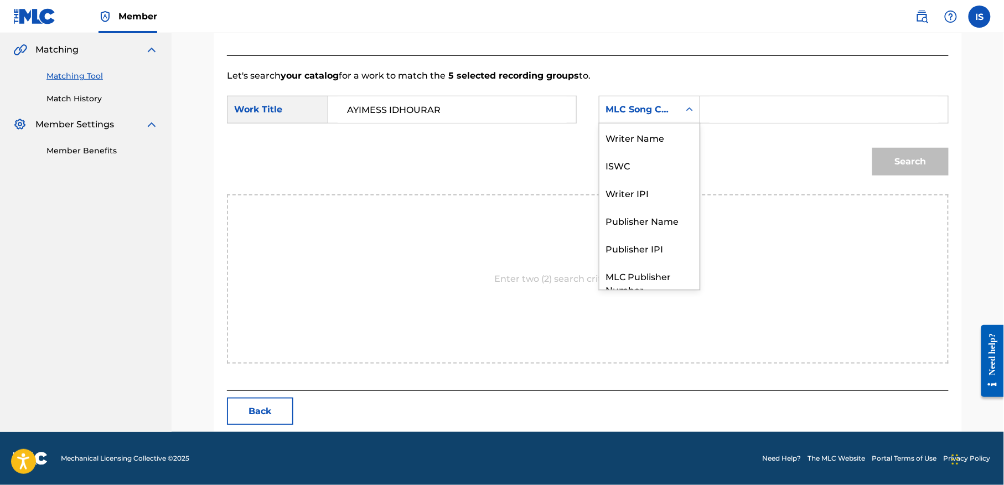
click at [681, 103] on div "Search Form" at bounding box center [690, 110] width 20 height 20
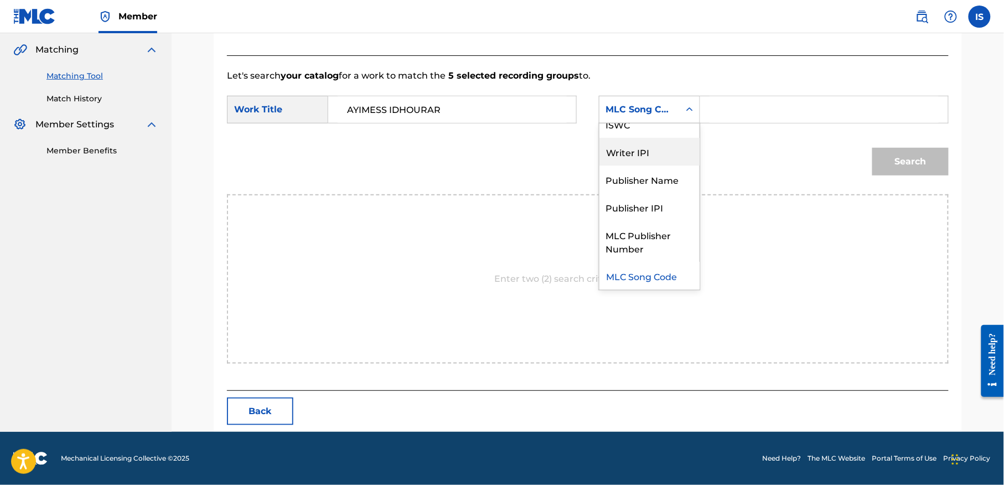
scroll to position [0, 0]
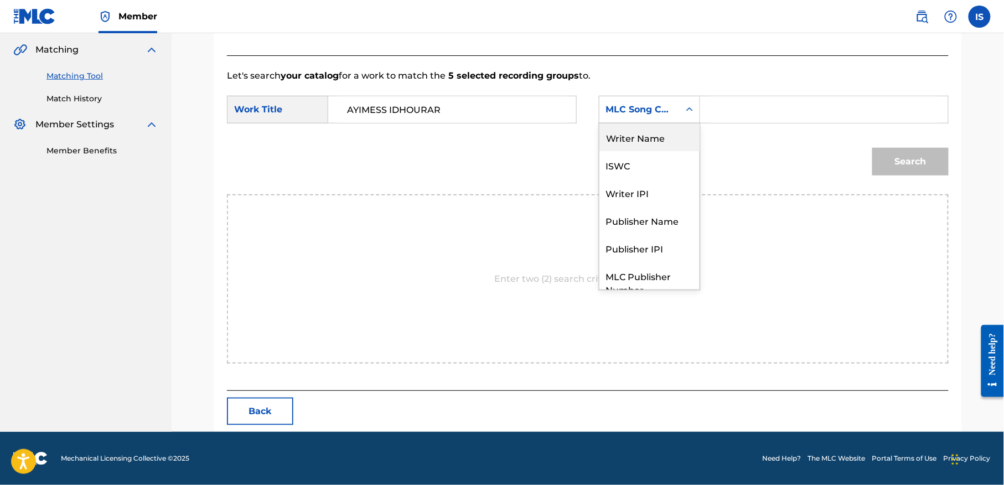
click at [662, 142] on div "Writer Name" at bounding box center [649, 137] width 100 height 28
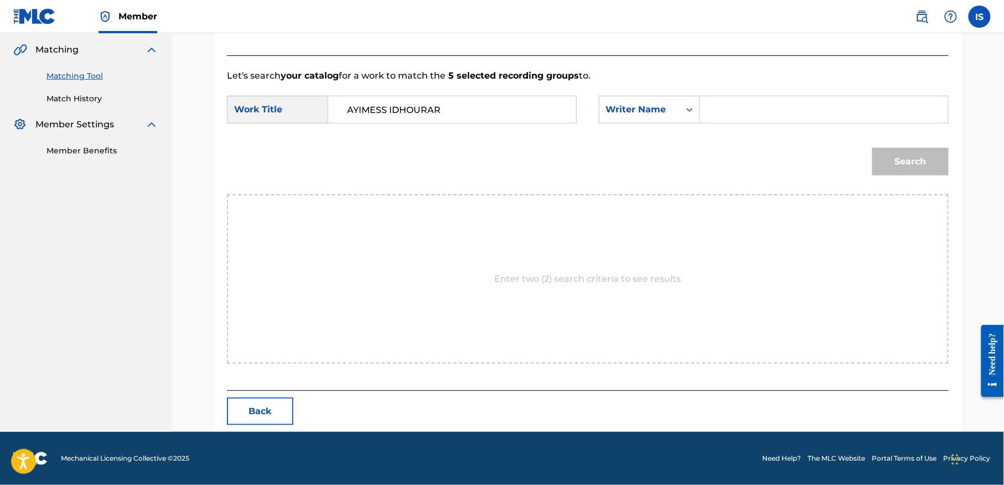
click at [764, 125] on div "SearchWithCriteria88cd1395-3e0d-47f2-9ccc-ebae84fa12d9 Work Title AYIMESS IDHOU…" at bounding box center [588, 113] width 722 height 34
click at [738, 111] on input "Search Form" at bounding box center [824, 109] width 229 height 27
type input "matoub"
click at [923, 144] on div "Search" at bounding box center [908, 159] width 82 height 44
click at [913, 156] on button "Search" at bounding box center [910, 162] width 76 height 28
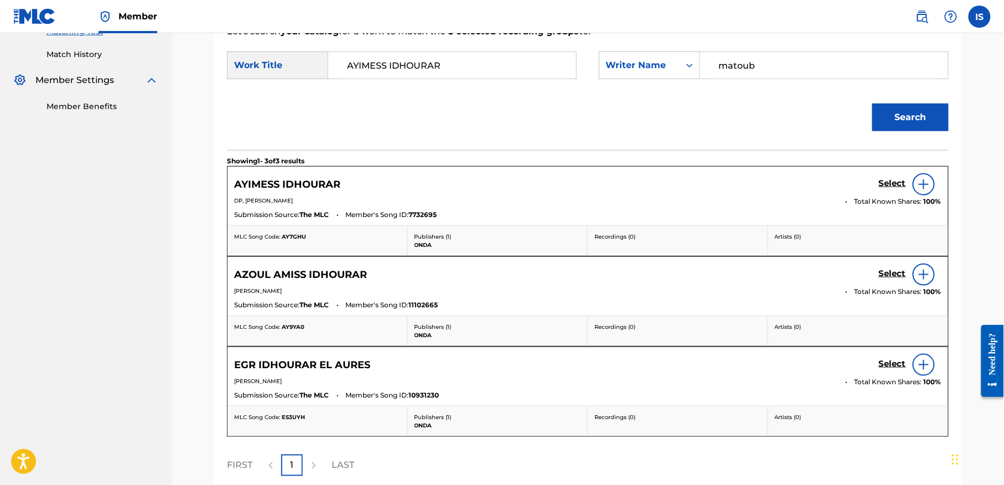
scroll to position [301, 0]
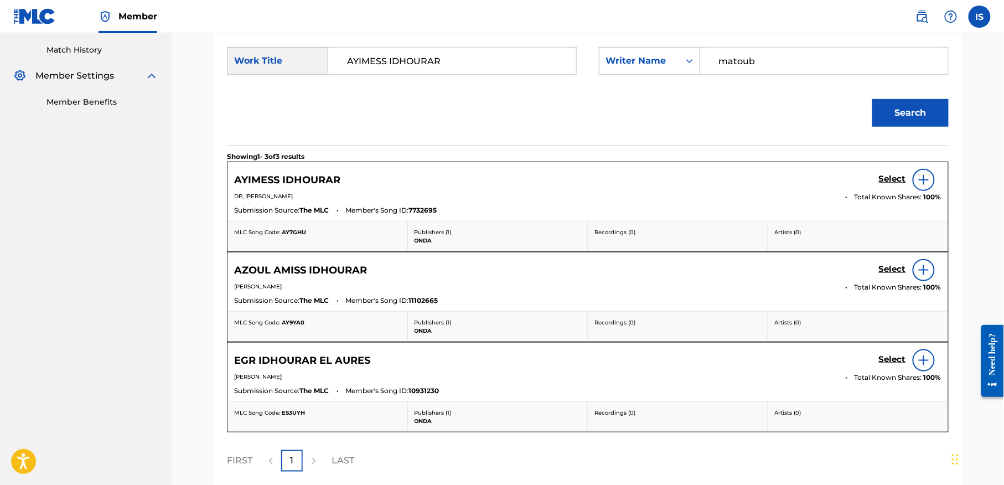
click at [889, 175] on h5 "Select" at bounding box center [892, 179] width 27 height 11
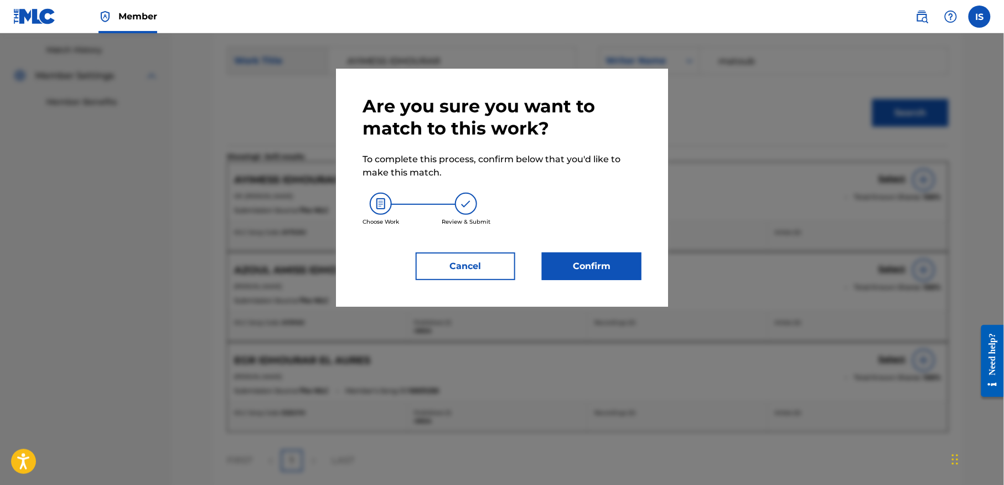
click at [589, 263] on button "Confirm" at bounding box center [592, 266] width 100 height 28
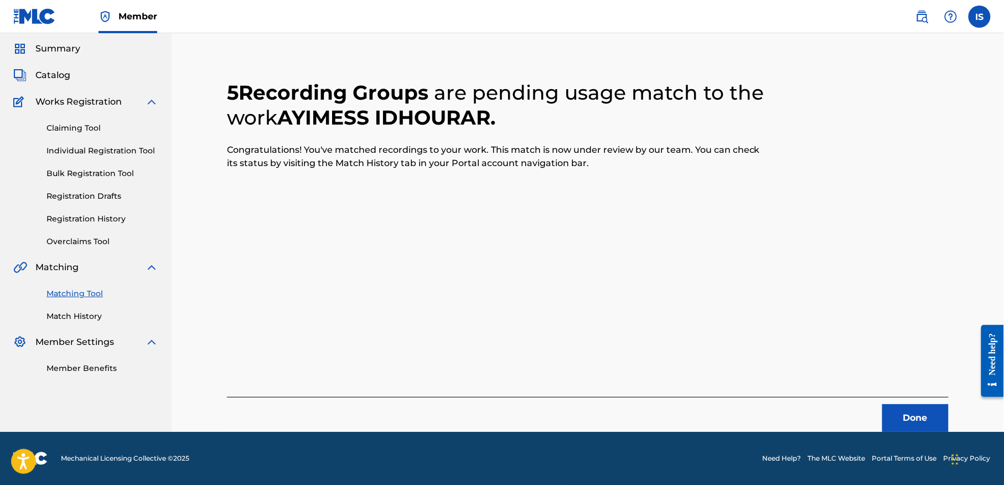
scroll to position [34, 0]
click at [928, 406] on button "Done" at bounding box center [915, 419] width 66 height 28
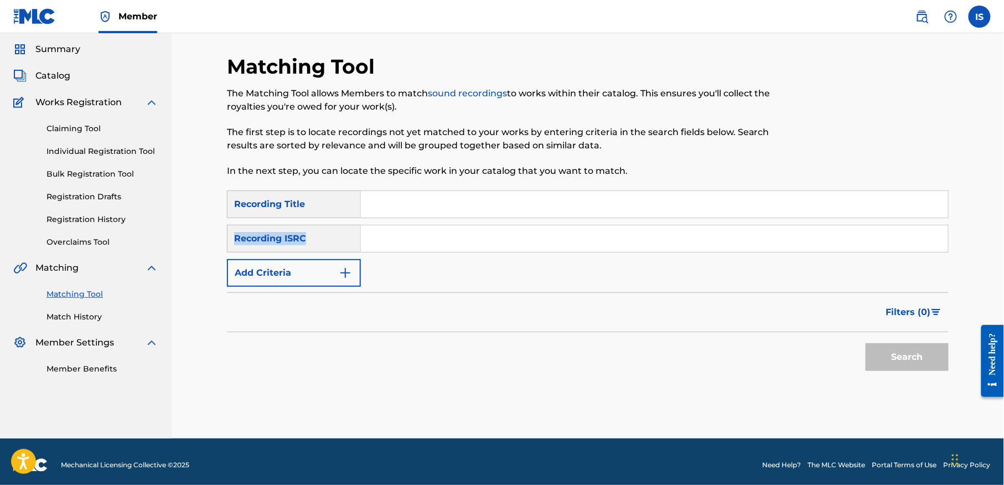
drag, startPoint x: 495, startPoint y: 219, endPoint x: 494, endPoint y: 211, distance: 7.8
click at [494, 215] on div "SearchWithCriteria79e0fa5e-1667-404f-8cb0-63c4fd5dcd9f Recording Title SearchWi…" at bounding box center [588, 238] width 722 height 96
click at [494, 211] on input "Search Form" at bounding box center [654, 204] width 587 height 27
paste input "TADUKLA"
type input "TADUKLA"
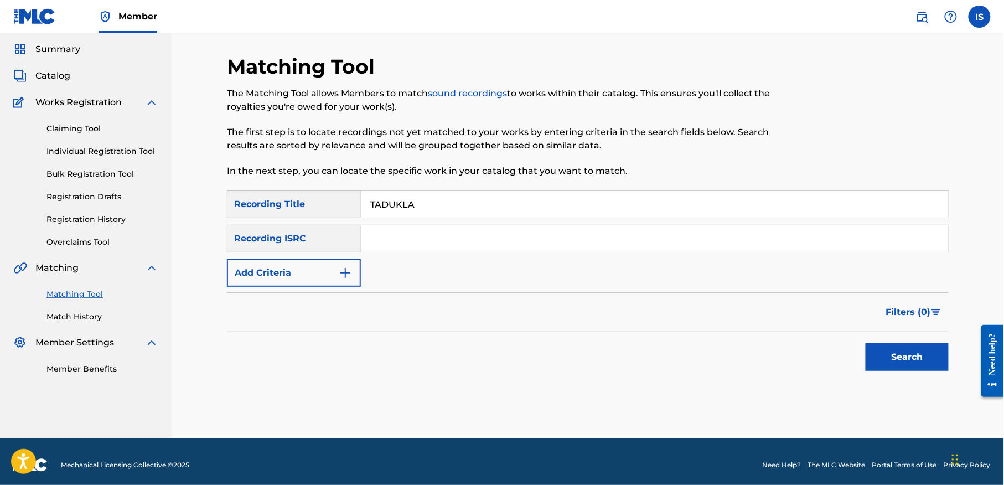
click at [326, 263] on button "Add Criteria" at bounding box center [294, 273] width 134 height 28
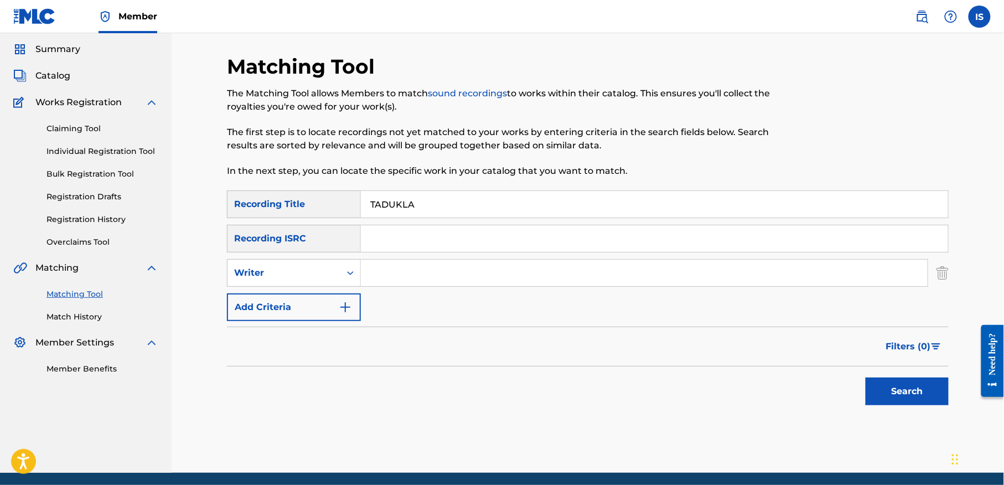
click at [404, 268] on input "Search Form" at bounding box center [644, 273] width 567 height 27
type input "matoub"
click at [911, 382] on button "Search" at bounding box center [907, 391] width 83 height 28
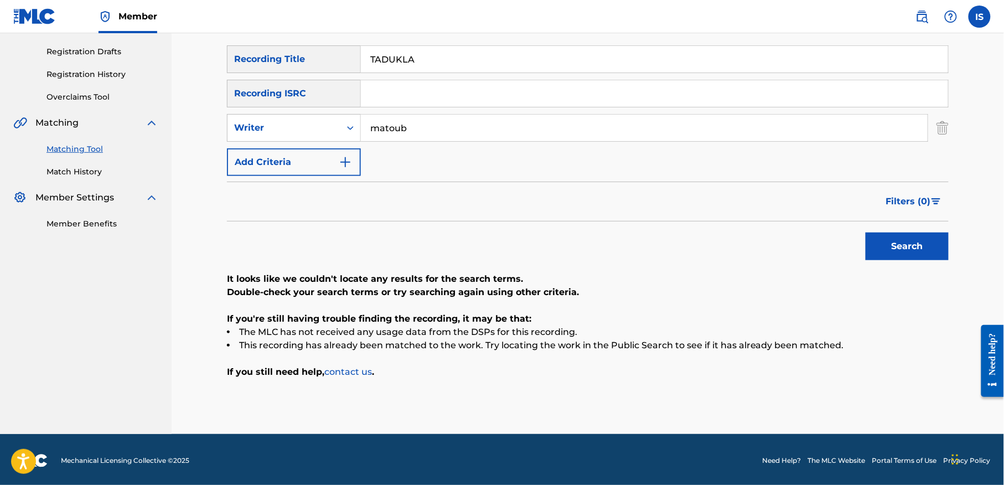
scroll to position [182, 0]
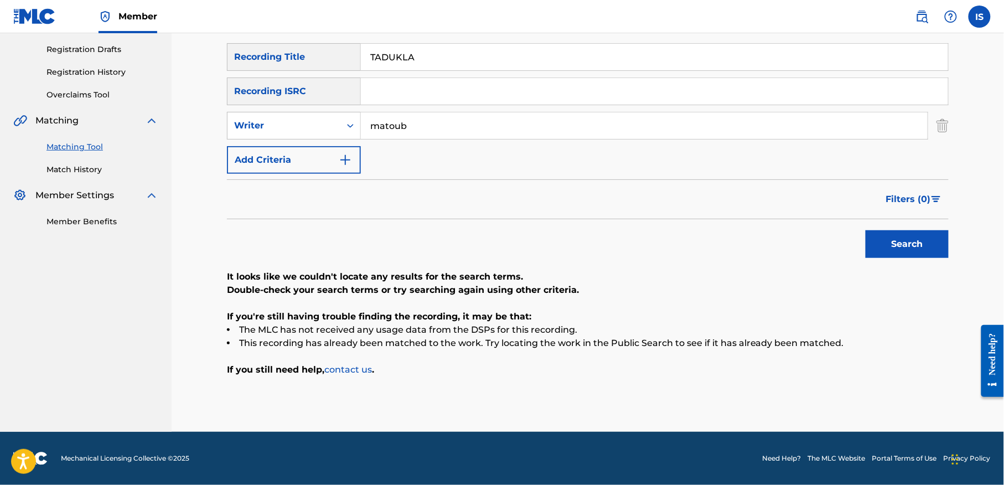
click at [376, 55] on input "TADUKLA" at bounding box center [654, 57] width 587 height 27
click at [866, 230] on button "Search" at bounding box center [907, 244] width 83 height 28
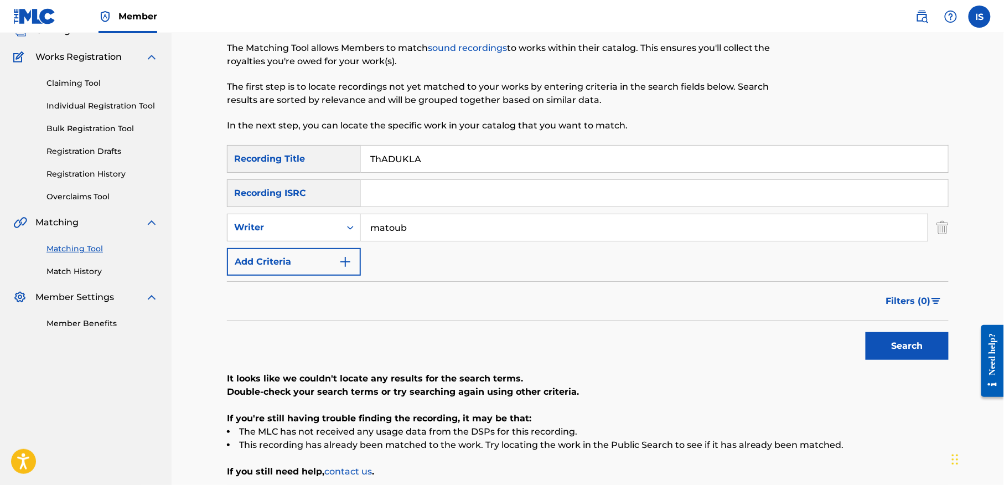
scroll to position [0, 0]
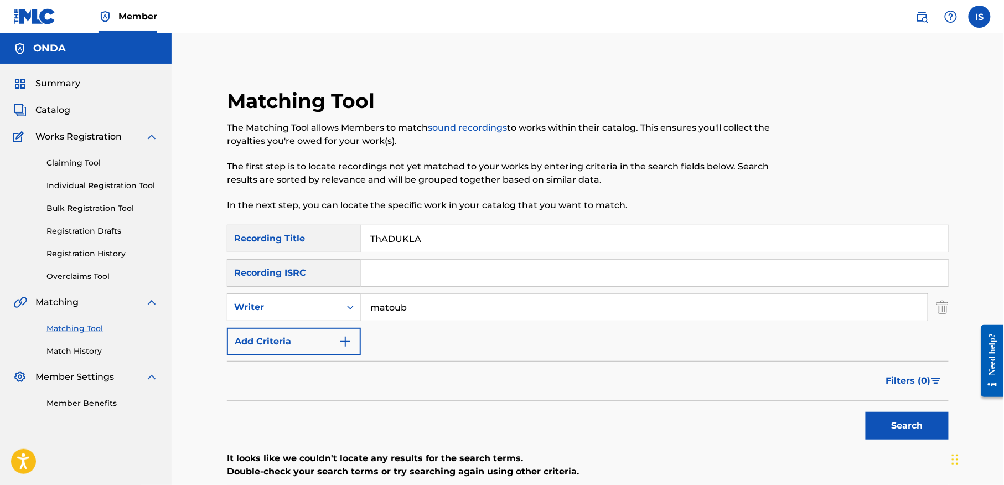
click at [397, 241] on input "ThADUKLA" at bounding box center [654, 238] width 587 height 27
paste input "IMGHERAQ"
click at [893, 416] on button "Search" at bounding box center [907, 426] width 83 height 28
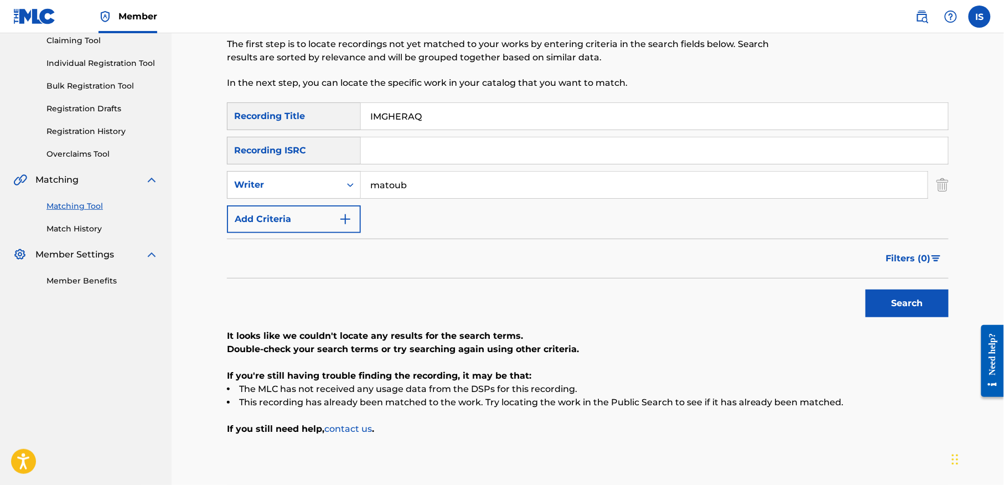
scroll to position [127, 0]
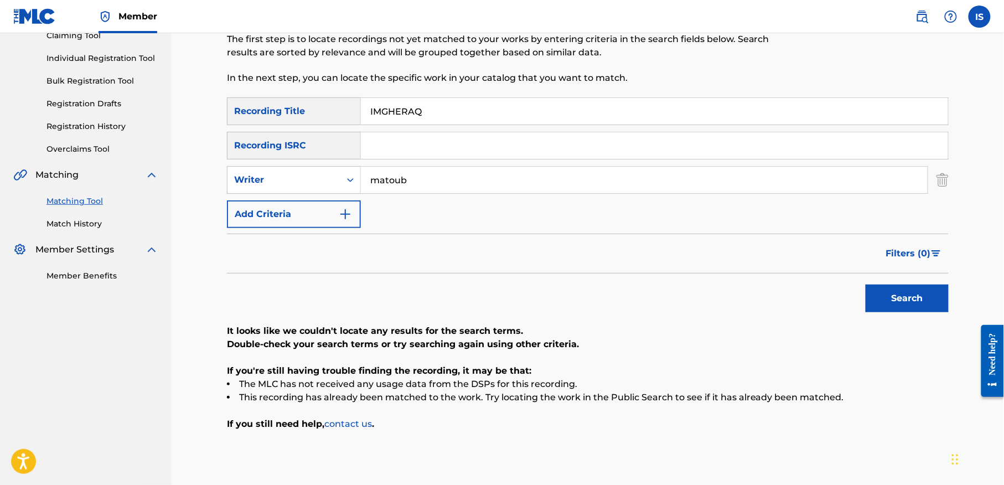
click at [410, 115] on input "IMGHERAQ" at bounding box center [654, 111] width 587 height 27
paste input "AZIGHENE HAKOUN"
click at [902, 295] on button "Search" at bounding box center [907, 299] width 83 height 28
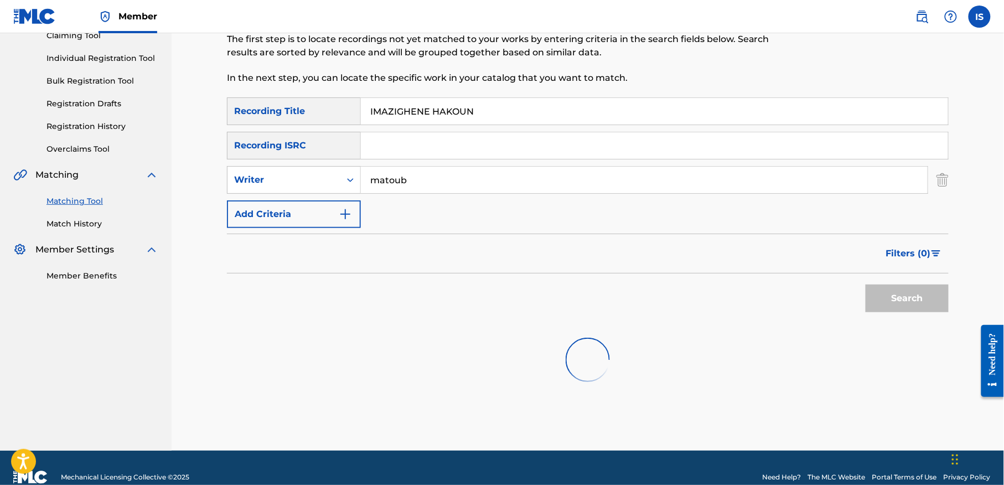
click at [902, 295] on div "Search" at bounding box center [904, 295] width 89 height 44
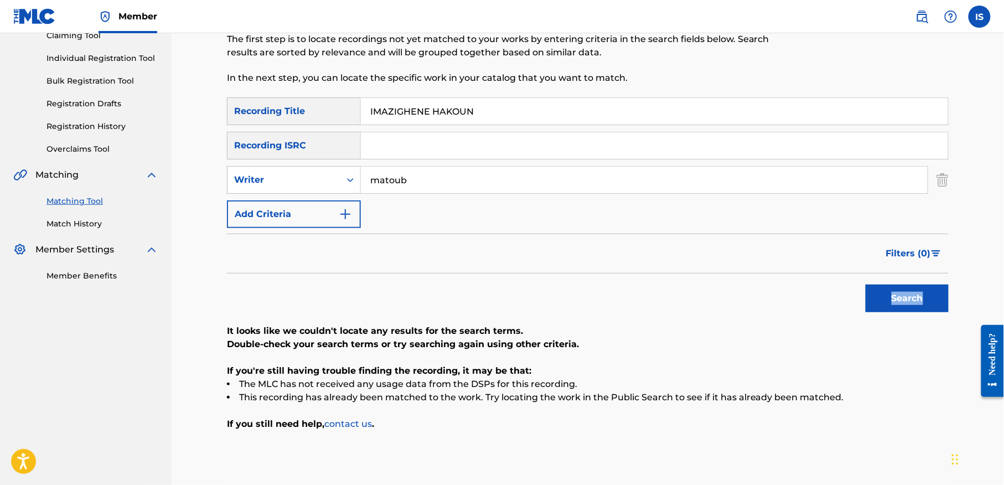
click at [430, 109] on input "IMAZIGHENE HAKOUN" at bounding box center [654, 111] width 587 height 27
paste input "YAOU ATHNAMGRETH"
type input "YAOU ATHNAMGRETH"
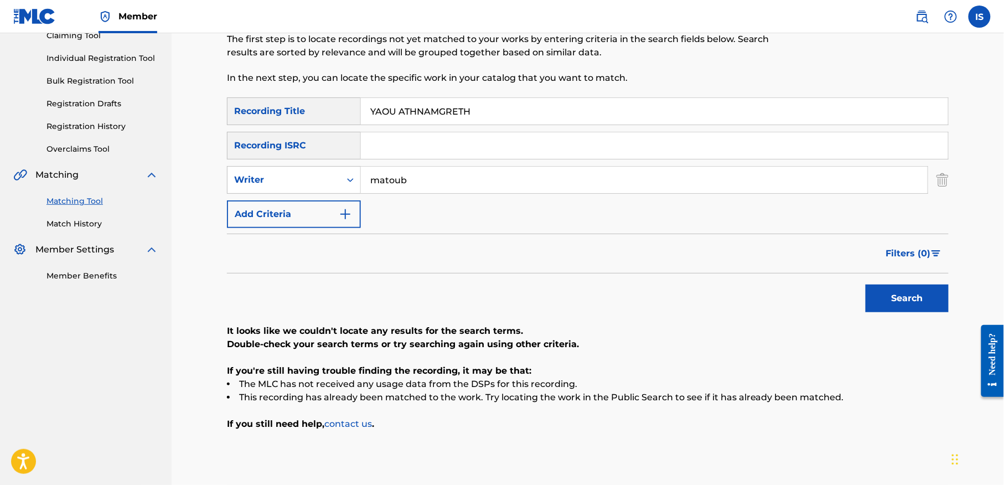
click at [866, 285] on button "Search" at bounding box center [907, 299] width 83 height 28
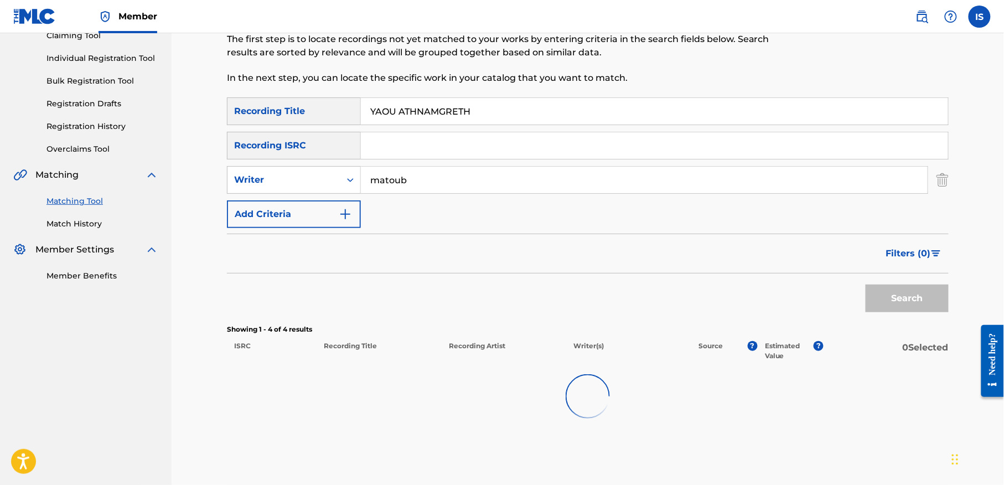
click at [430, 109] on input "YAOU ATHNAMGRETH" at bounding box center [654, 111] width 587 height 27
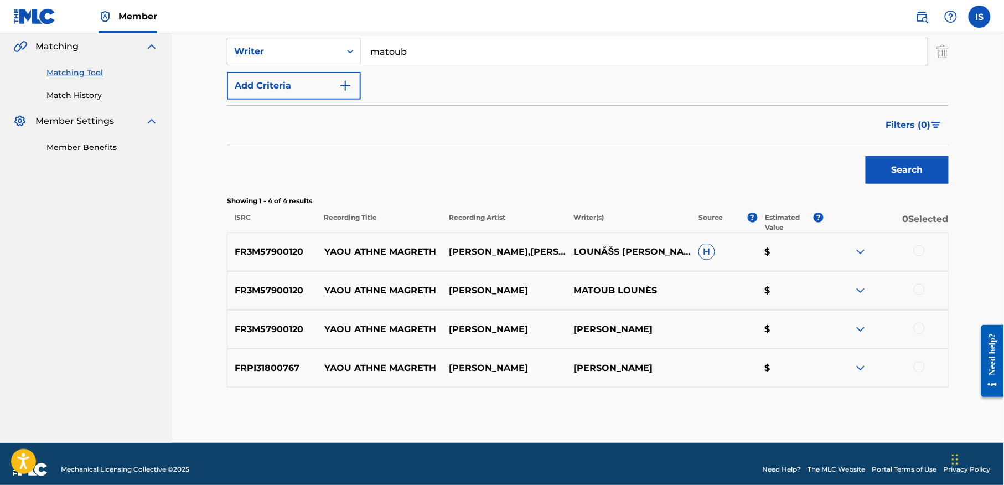
scroll to position [267, 0]
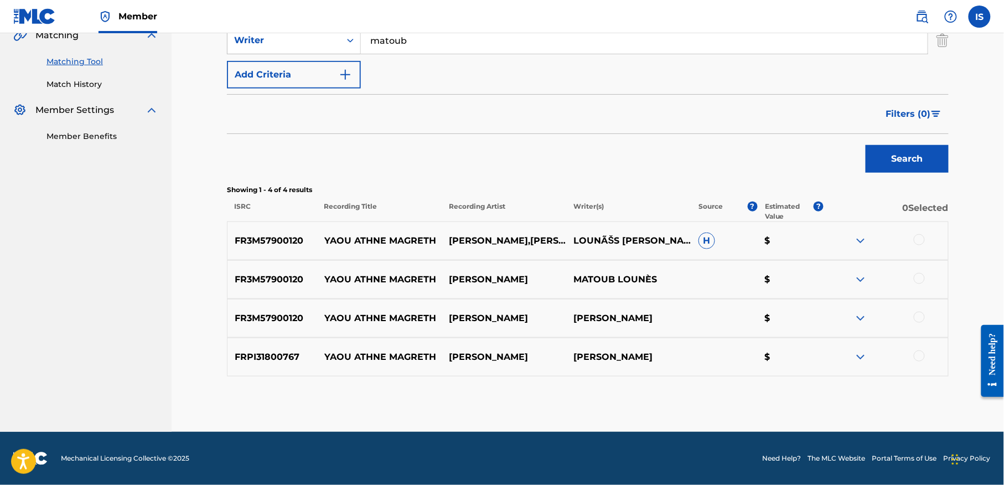
click at [920, 240] on div at bounding box center [919, 239] width 11 height 11
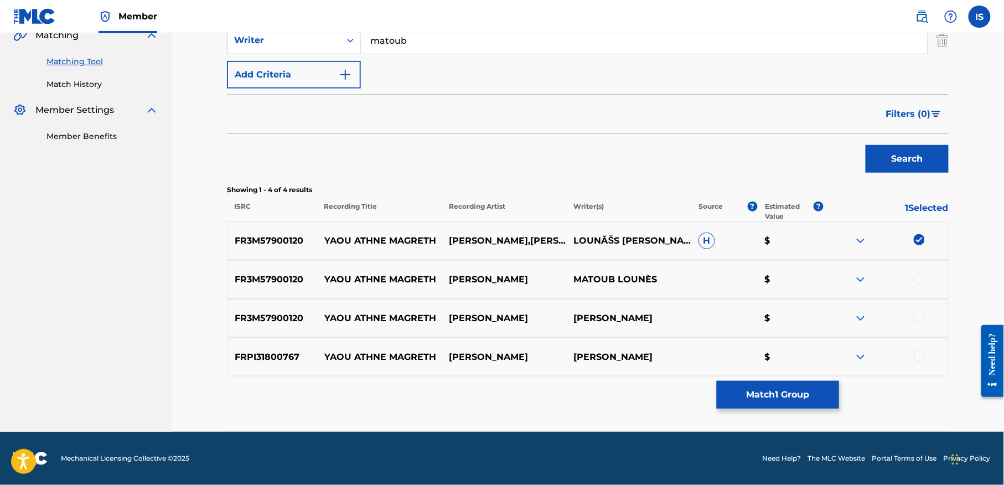
click at [923, 283] on div at bounding box center [886, 279] width 125 height 13
click at [920, 280] on div at bounding box center [919, 278] width 11 height 11
click at [918, 318] on div at bounding box center [919, 317] width 11 height 11
click at [922, 360] on div at bounding box center [919, 355] width 11 height 11
click at [809, 401] on button "Match 4 Groups" at bounding box center [778, 395] width 122 height 28
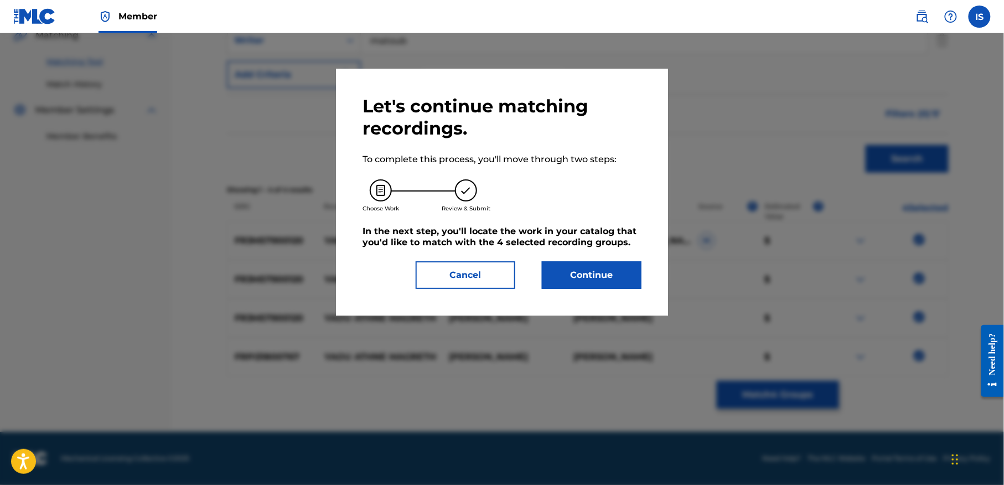
click at [809, 401] on div at bounding box center [502, 275] width 1004 height 485
click at [589, 269] on button "Continue" at bounding box center [592, 275] width 100 height 28
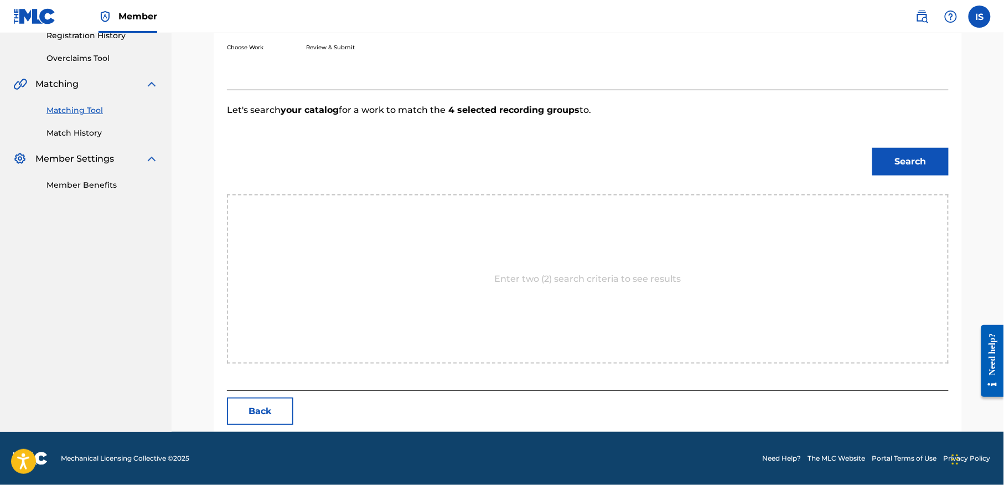
scroll to position [253, 0]
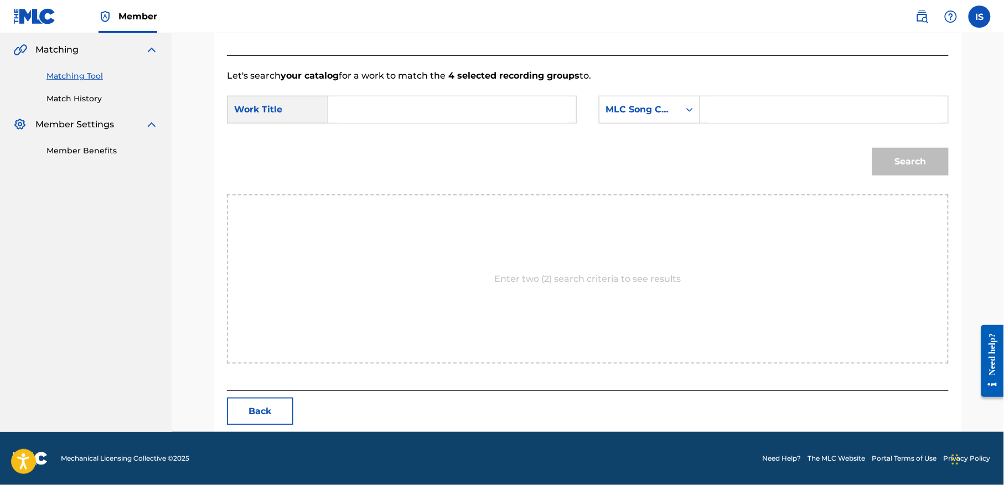
click at [408, 121] on input "Search Form" at bounding box center [452, 109] width 229 height 27
paste input "YAOU ATHNAMGRETH"
type input "YAOU ATHNAMGRETH"
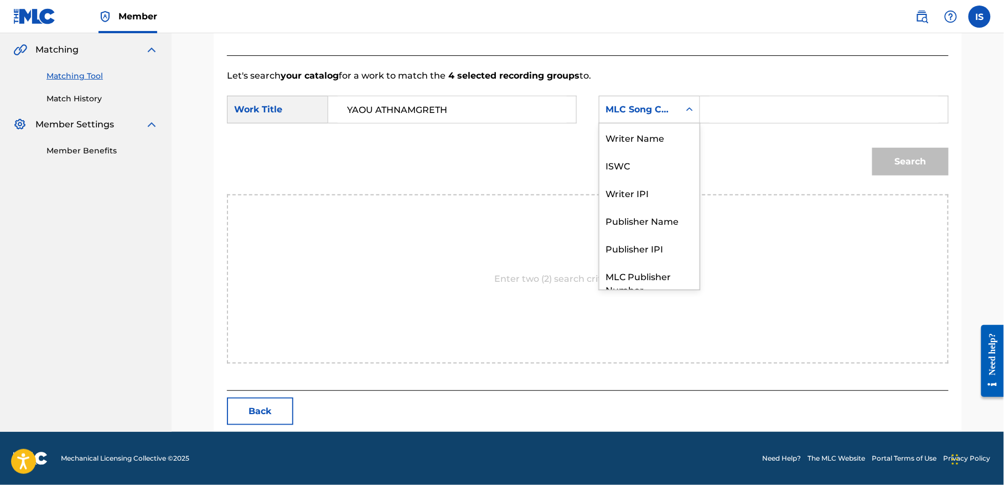
click at [658, 99] on div "MLC Song Code" at bounding box center [639, 109] width 80 height 21
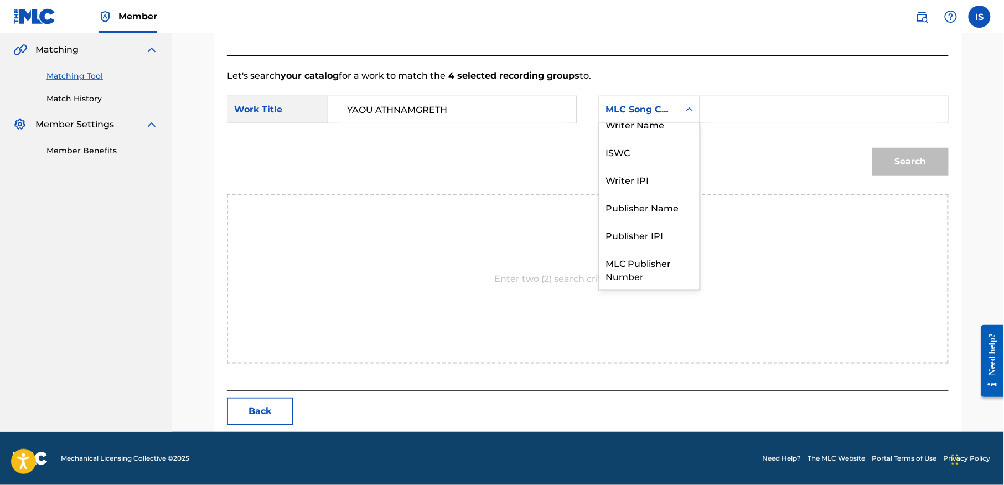
scroll to position [0, 0]
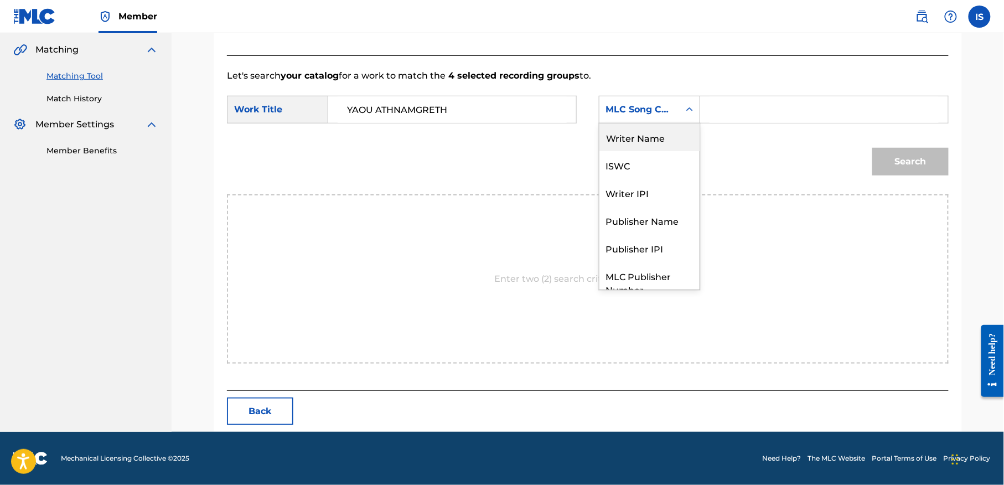
click at [653, 140] on div "Writer Name" at bounding box center [649, 137] width 100 height 28
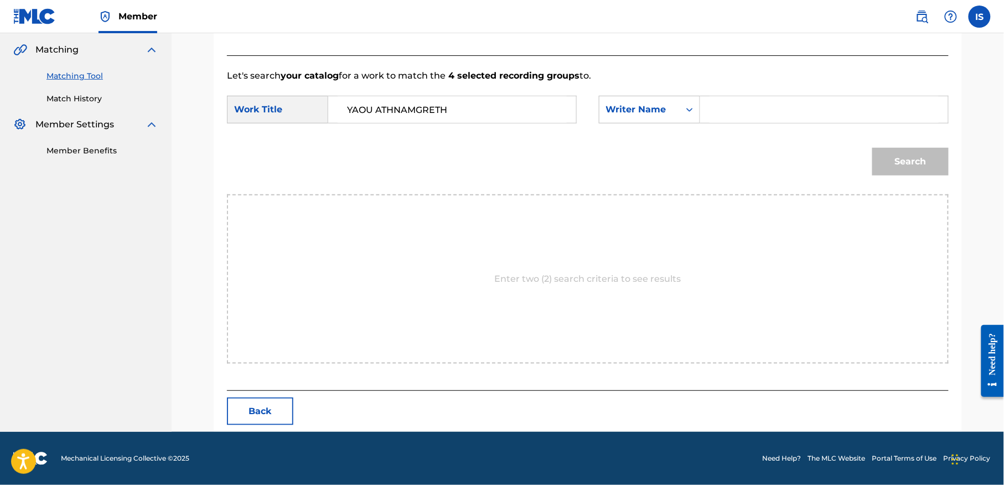
click at [753, 96] on input "Search Form" at bounding box center [824, 109] width 229 height 27
type input "matoub"
click at [897, 159] on button "Search" at bounding box center [910, 162] width 76 height 28
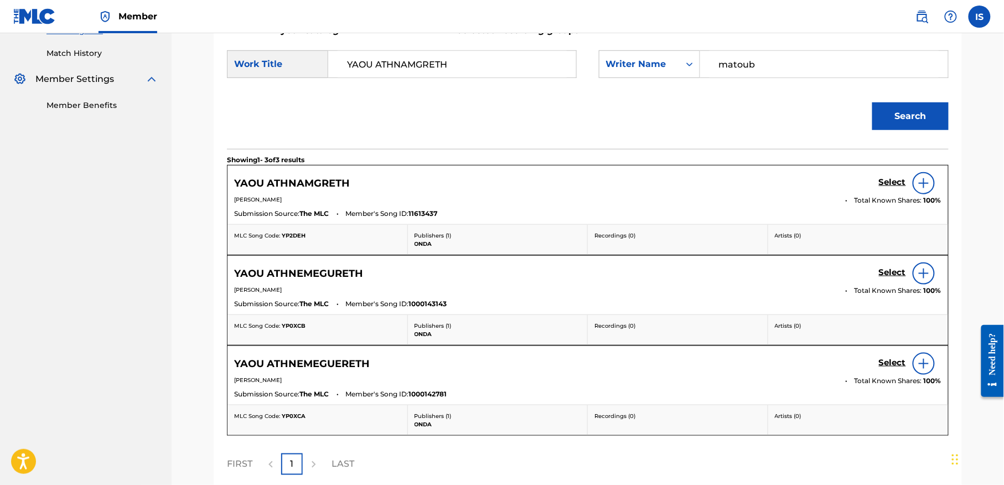
scroll to position [301, 0]
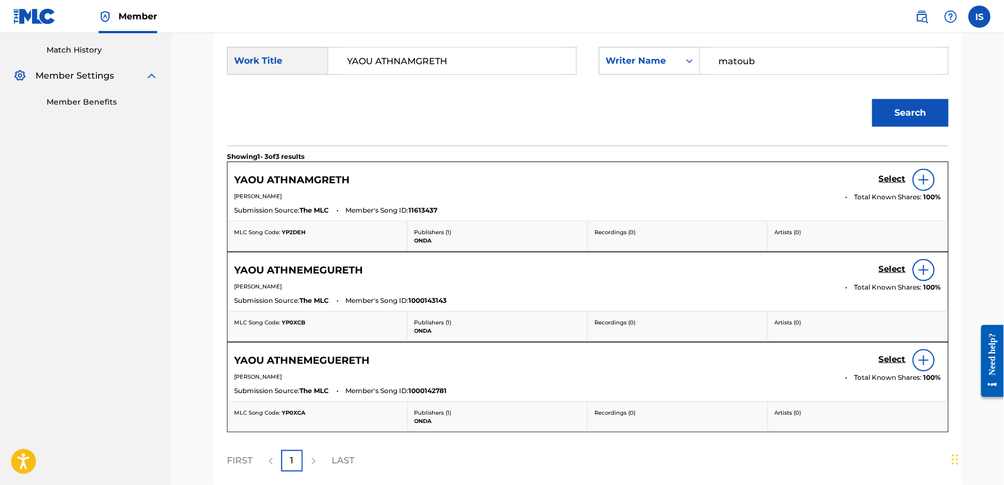
click at [888, 182] on h5 "Select" at bounding box center [892, 179] width 27 height 11
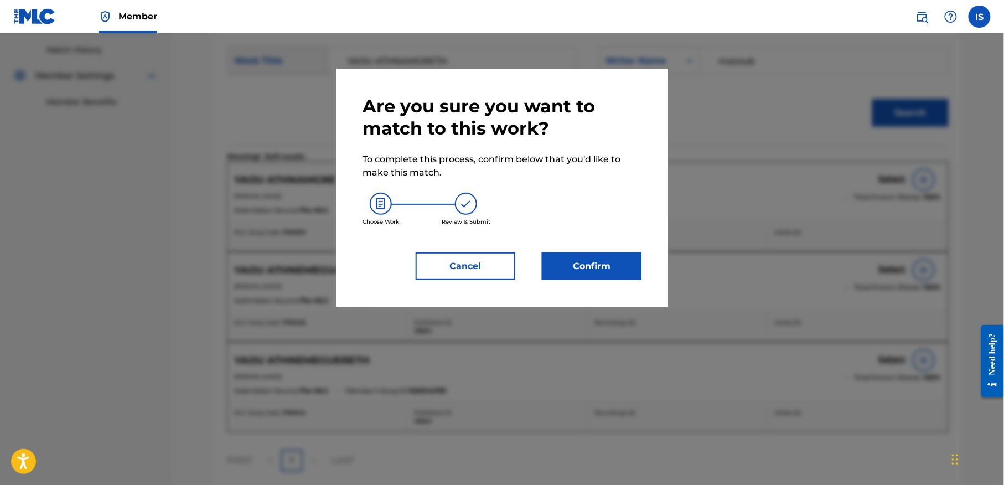
click at [579, 273] on button "Confirm" at bounding box center [592, 266] width 100 height 28
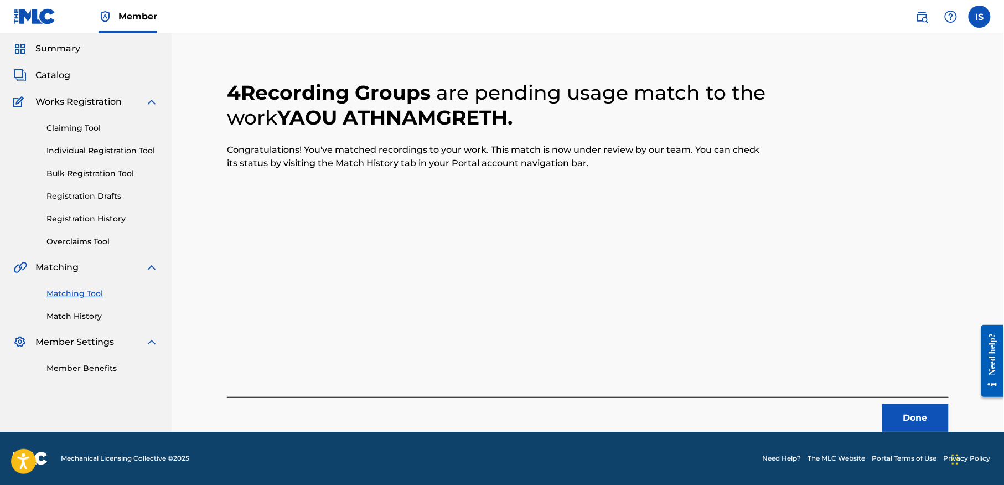
scroll to position [34, 0]
click at [933, 410] on button "Done" at bounding box center [915, 419] width 66 height 28
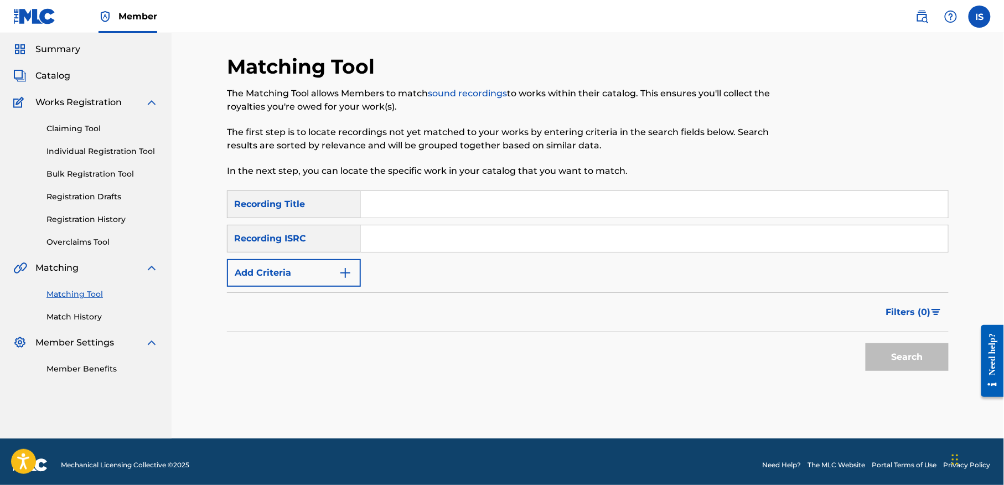
click at [530, 210] on input "Search Form" at bounding box center [654, 204] width 587 height 27
paste input "DHI RAMDHANE"
type input "DHI RAMDHANE"
click at [288, 281] on form "SearchWithCriteria79e0fa5e-1667-404f-8cb0-63c4fd5dcd9f Recording Title DHI RAMD…" at bounding box center [588, 283] width 722 height 186
click at [324, 279] on button "Add Criteria" at bounding box center [294, 273] width 134 height 28
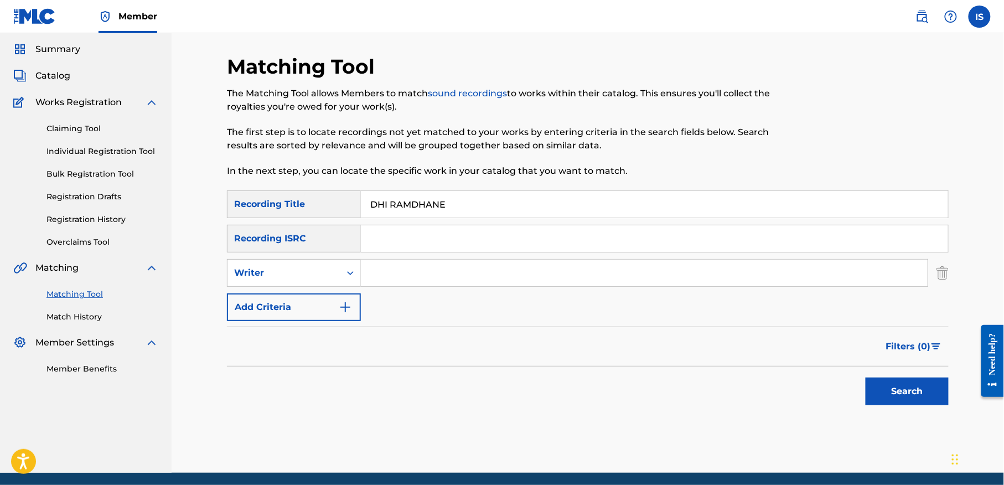
click at [377, 273] on input "Search Form" at bounding box center [644, 273] width 567 height 27
type input "azem"
click at [904, 393] on button "Search" at bounding box center [907, 391] width 83 height 28
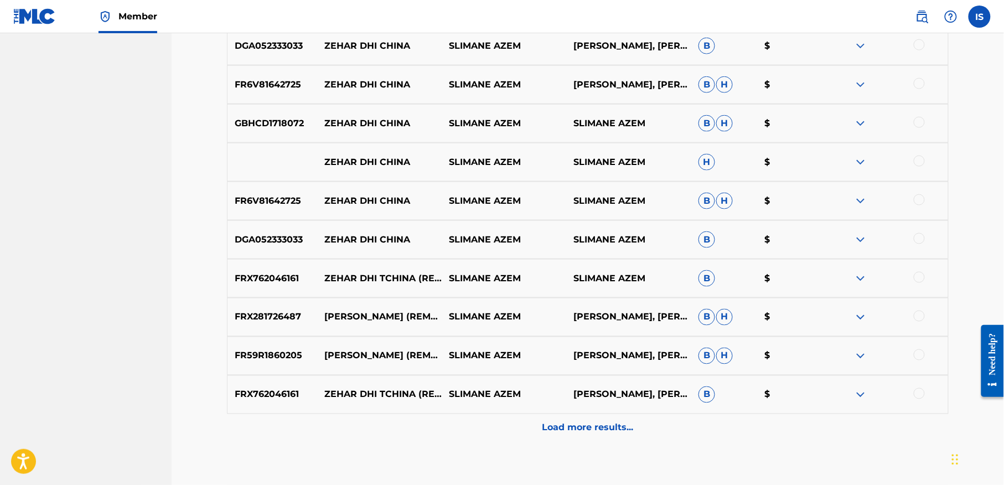
scroll to position [461, 0]
click at [586, 439] on div "Load more results..." at bounding box center [588, 429] width 722 height 28
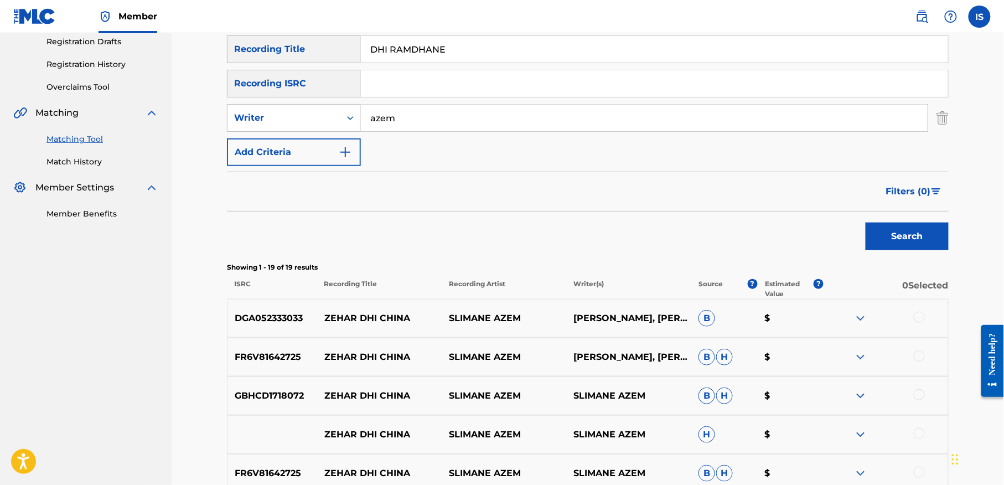
scroll to position [190, 0]
click at [914, 314] on div at bounding box center [919, 316] width 11 height 11
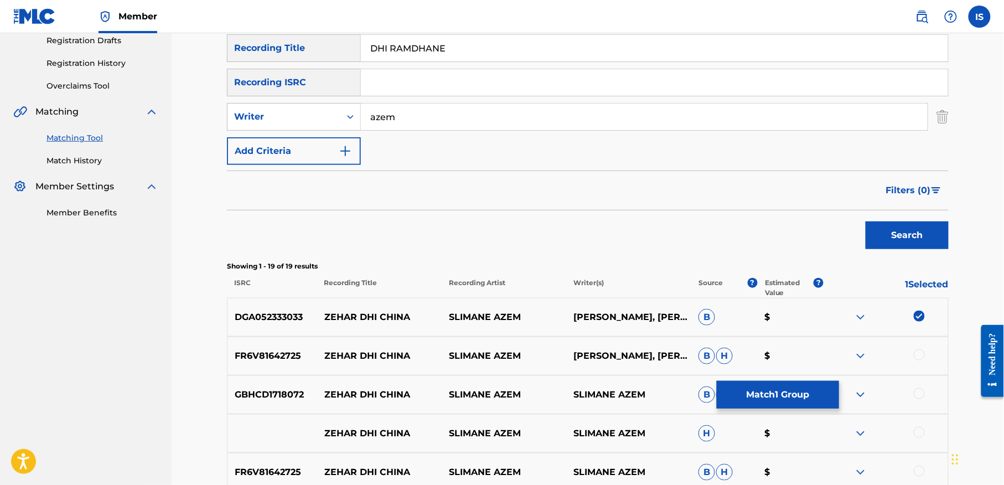
click at [916, 351] on div at bounding box center [919, 354] width 11 height 11
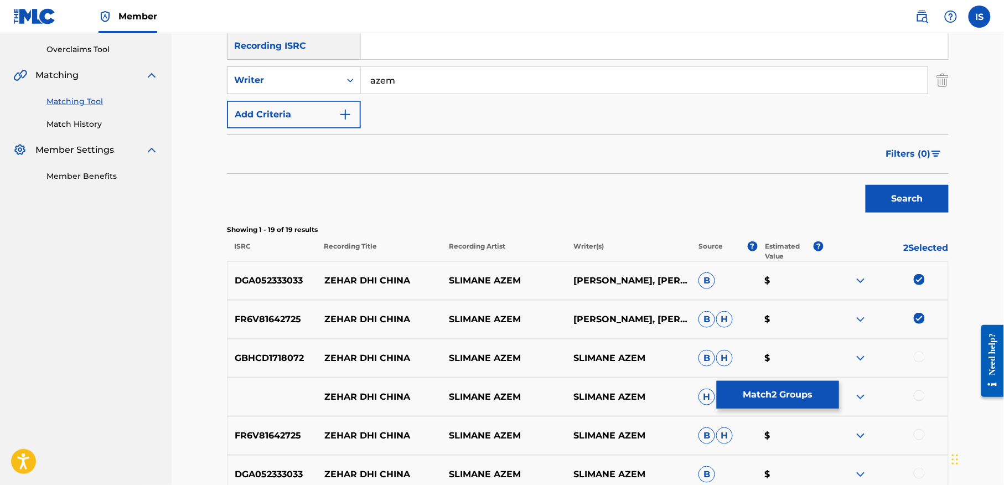
scroll to position [238, 0]
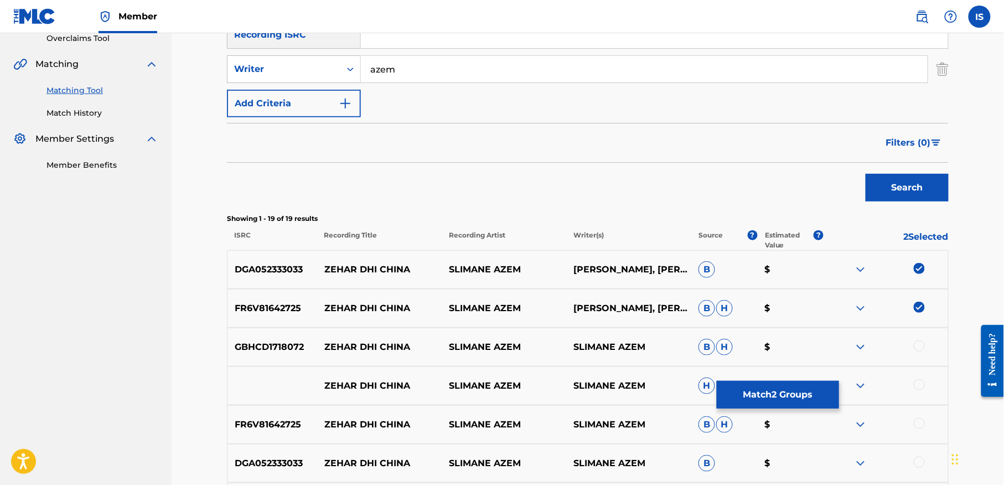
click at [917, 350] on div at bounding box center [919, 345] width 11 height 11
click at [920, 377] on div "ZEHAR DHI CHINA SLIMANE AZEM SLIMANE AZEM H $" at bounding box center [588, 385] width 722 height 39
click at [917, 390] on div at bounding box center [886, 385] width 125 height 13
click at [914, 384] on div at bounding box center [919, 384] width 11 height 11
click at [917, 426] on div at bounding box center [919, 423] width 11 height 11
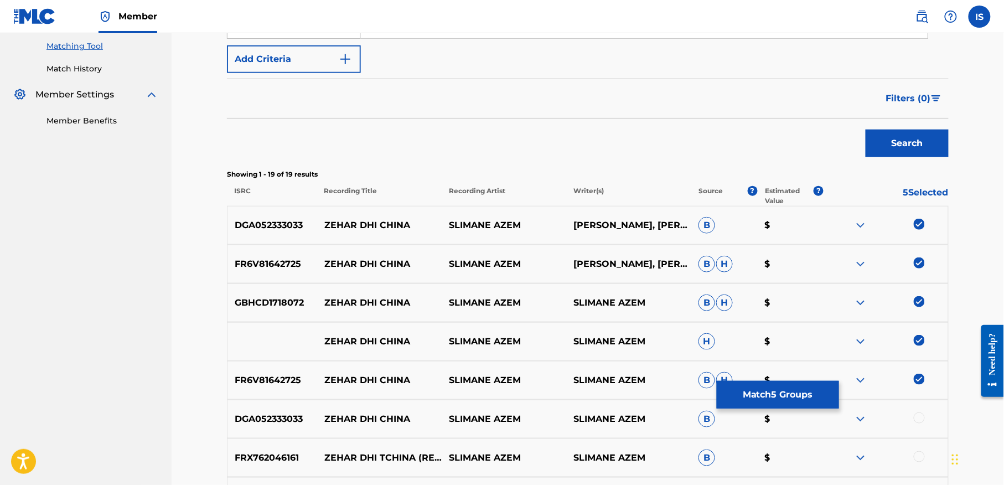
scroll to position [286, 0]
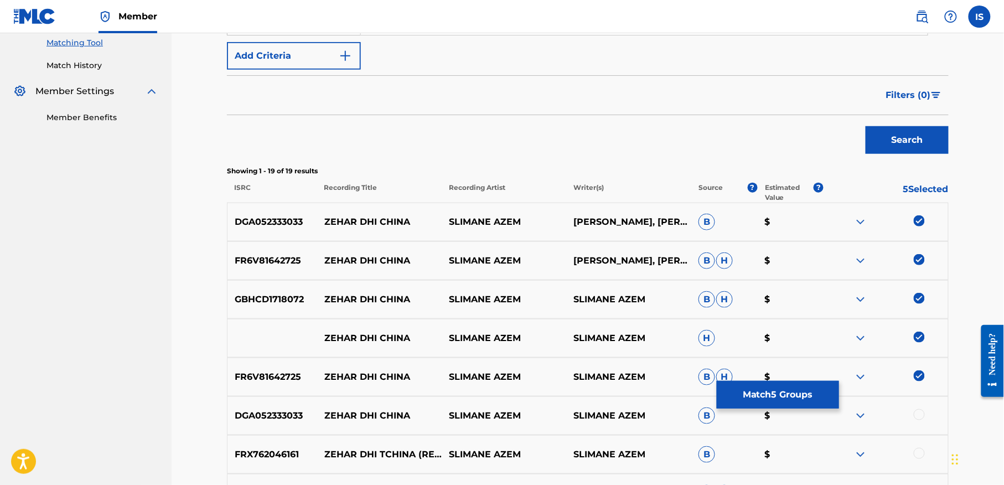
click at [917, 426] on div "DGA052333033 ZEHAR DHI CHINA SLIMANE AZEM SLIMANE AZEM B $" at bounding box center [588, 415] width 722 height 39
click at [917, 417] on div at bounding box center [919, 414] width 11 height 11
click at [919, 452] on div at bounding box center [919, 453] width 11 height 11
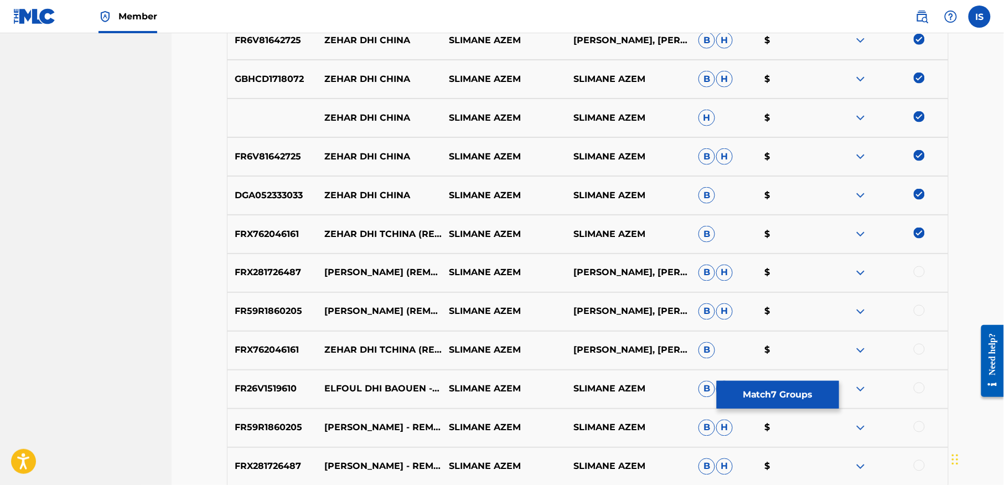
scroll to position [510, 0]
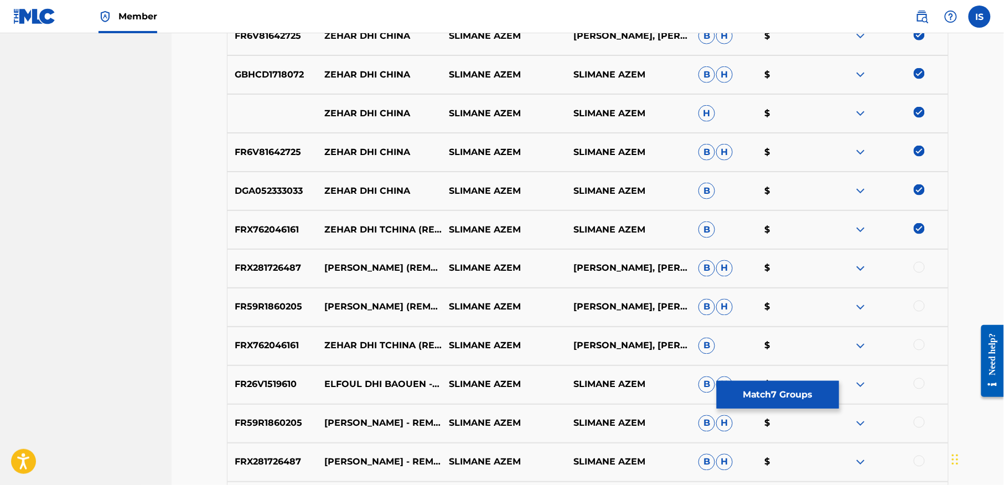
click at [917, 267] on div at bounding box center [919, 267] width 11 height 11
click at [919, 310] on div at bounding box center [919, 306] width 11 height 11
click at [916, 345] on div at bounding box center [919, 344] width 11 height 11
click at [917, 390] on div at bounding box center [886, 384] width 125 height 13
click at [915, 384] on div at bounding box center [919, 383] width 11 height 11
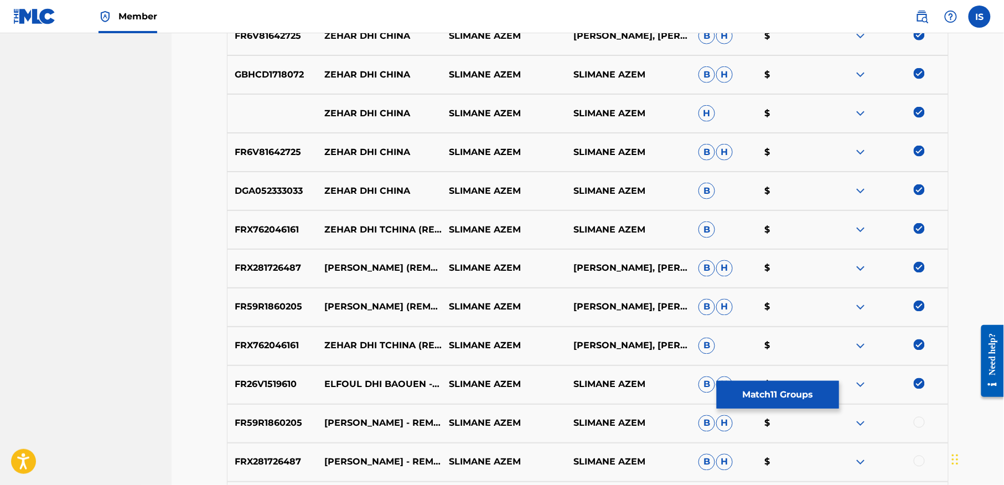
click at [914, 424] on div at bounding box center [919, 422] width 11 height 11
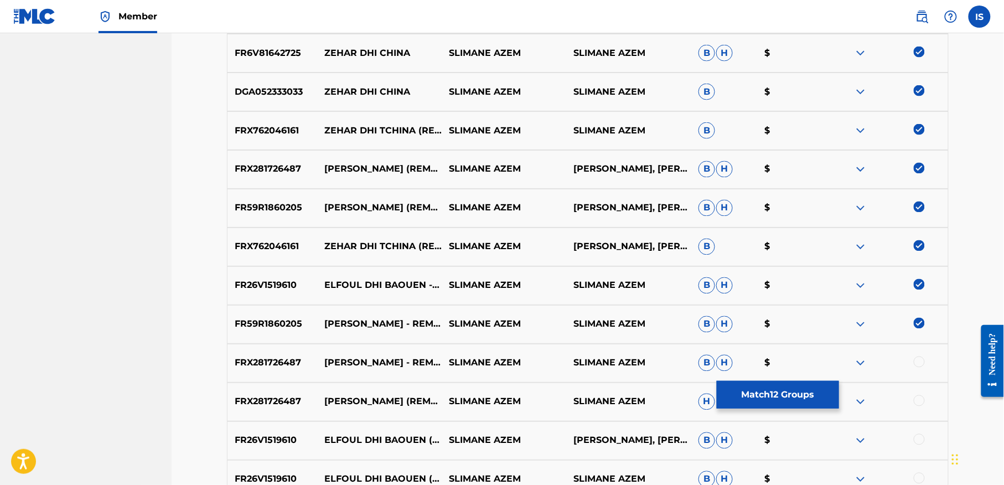
scroll to position [625, 0]
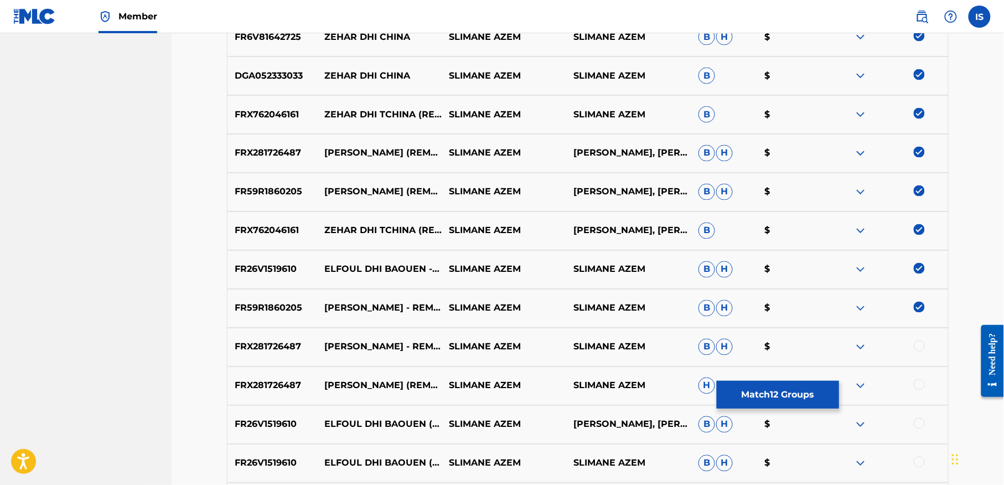
click at [919, 344] on div at bounding box center [919, 345] width 11 height 11
click at [918, 382] on div at bounding box center [919, 384] width 11 height 11
click at [919, 422] on div at bounding box center [919, 423] width 11 height 11
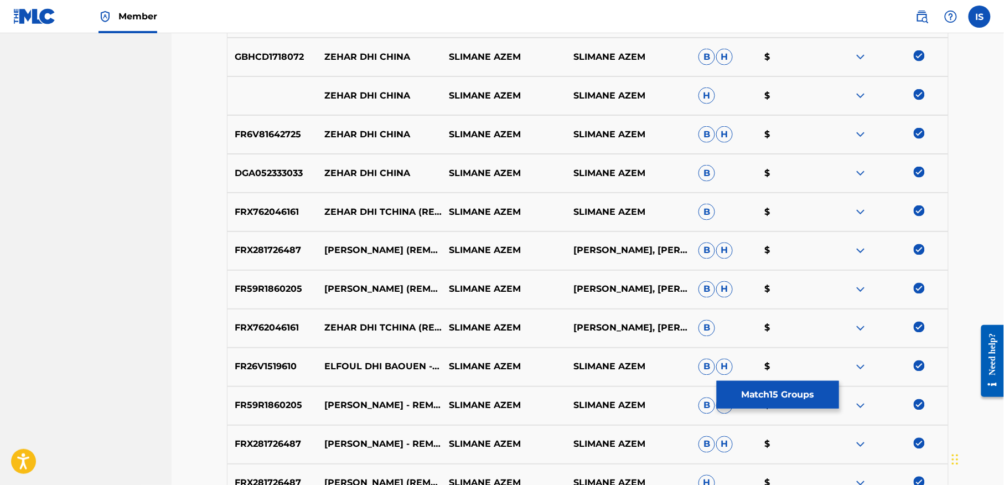
scroll to position [530, 0]
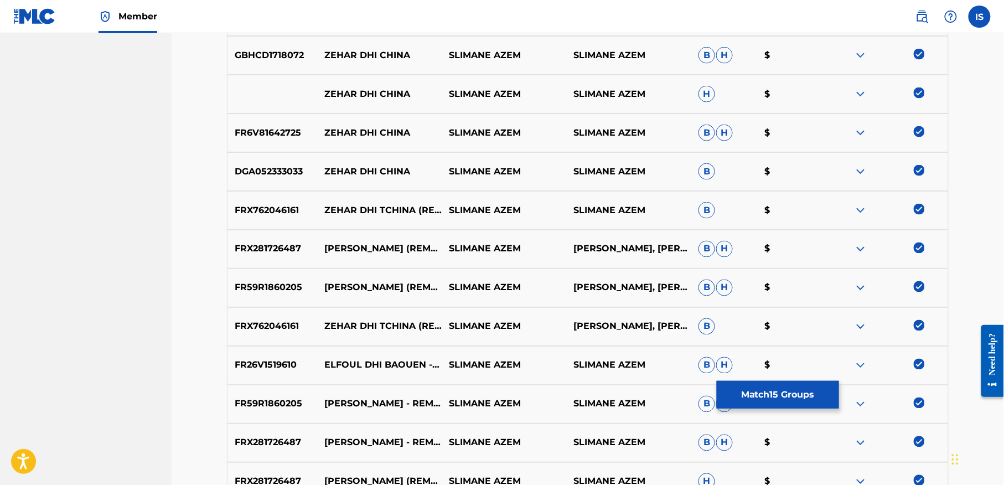
click at [917, 248] on img at bounding box center [919, 247] width 11 height 11
click at [917, 288] on img at bounding box center [919, 286] width 11 height 11
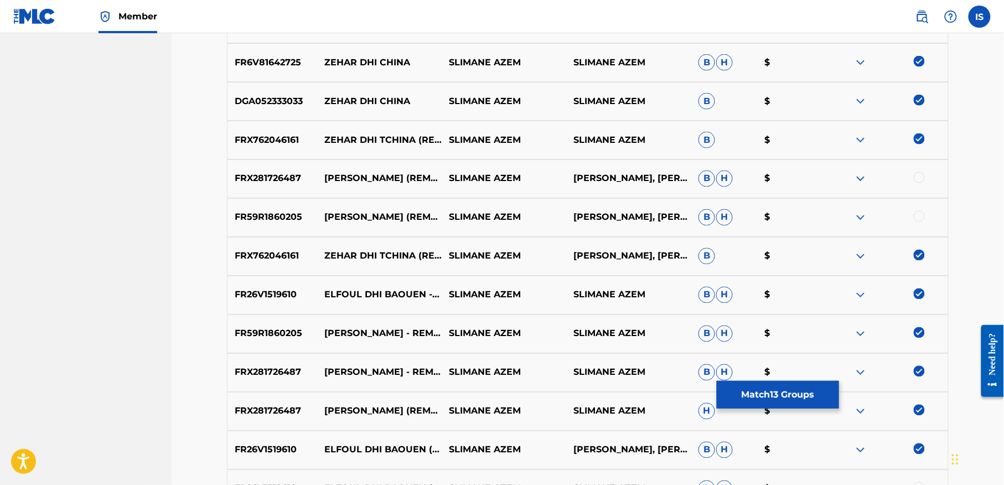
scroll to position [614, 0]
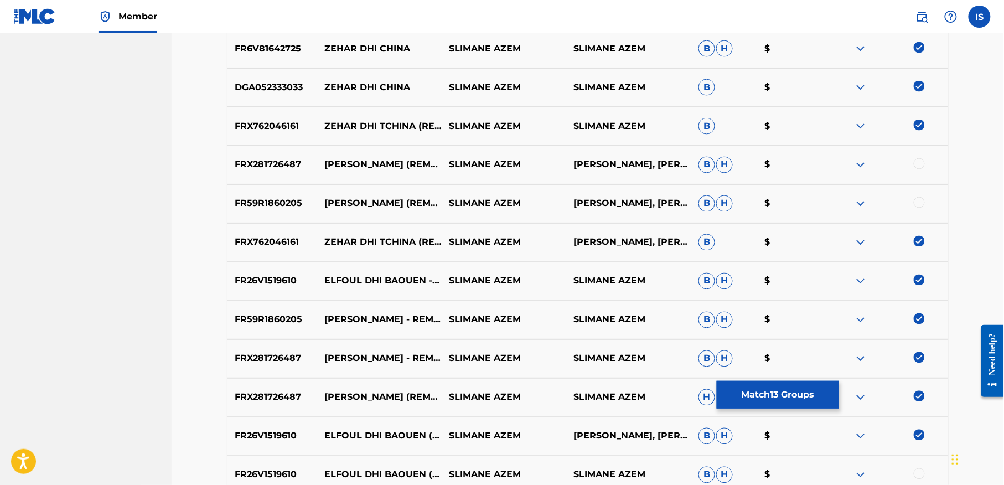
click at [915, 280] on img at bounding box center [919, 280] width 11 height 11
click at [916, 321] on img at bounding box center [919, 318] width 11 height 11
click at [917, 358] on img at bounding box center [919, 357] width 11 height 11
drag, startPoint x: 921, startPoint y: 380, endPoint x: 913, endPoint y: 394, distance: 16.6
click at [913, 394] on div "FRX281726487 ELFOUI DHI IBAOUEM (REMASTERISÉ) SLIMANE AZEM SLIMANE AZEM H $" at bounding box center [588, 397] width 722 height 39
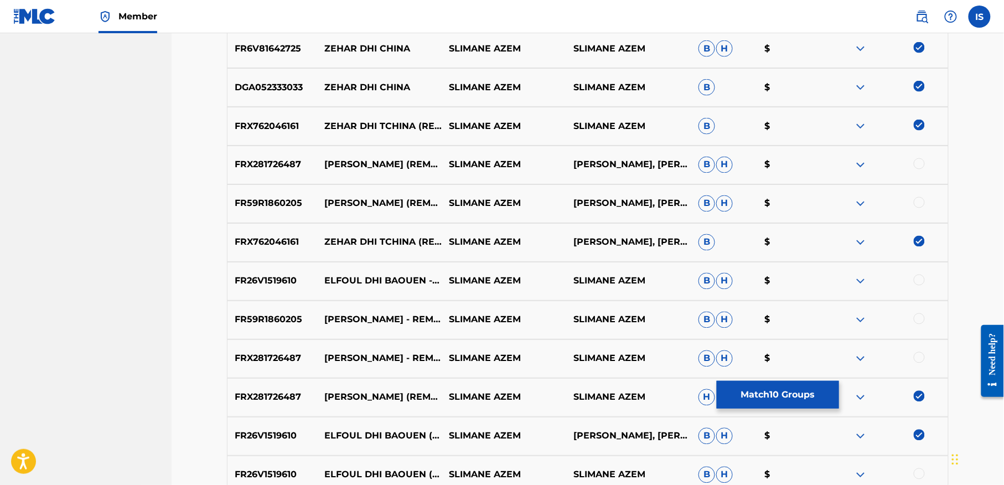
click at [917, 432] on img at bounding box center [919, 435] width 11 height 11
click at [917, 399] on img at bounding box center [919, 396] width 11 height 11
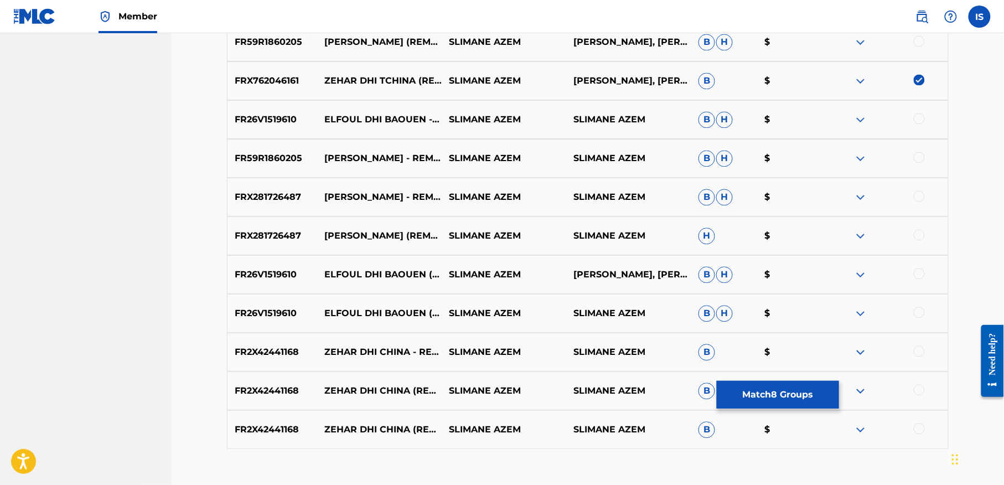
scroll to position [776, 0]
click at [917, 350] on div at bounding box center [919, 350] width 11 height 11
click at [919, 386] on div at bounding box center [919, 389] width 11 height 11
click at [918, 424] on div at bounding box center [919, 427] width 11 height 11
click at [777, 404] on button "Match 11 Groups" at bounding box center [778, 395] width 122 height 28
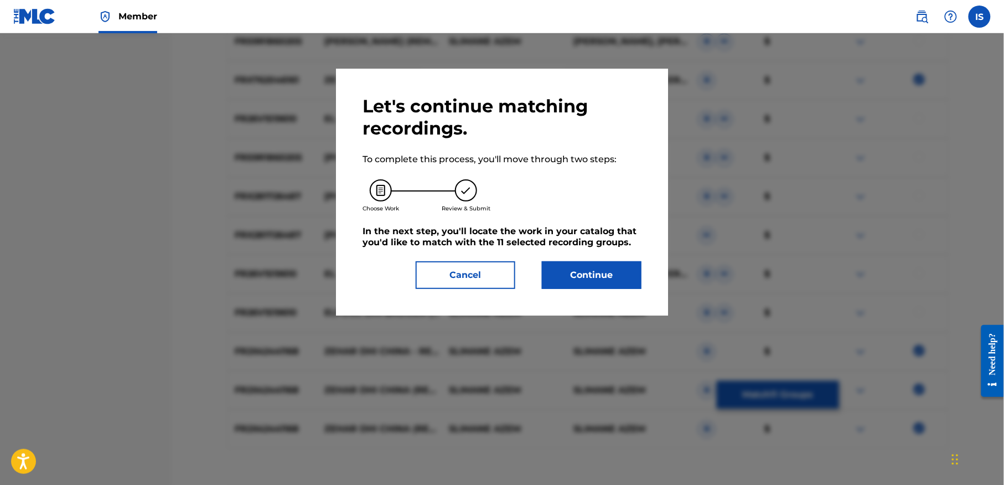
click at [777, 401] on div at bounding box center [502, 275] width 1004 height 485
click at [580, 290] on div "Let's continue matching recordings. To complete this process, you'll move throu…" at bounding box center [502, 192] width 332 height 247
drag, startPoint x: 580, startPoint y: 290, endPoint x: 570, endPoint y: 281, distance: 13.7
click at [570, 282] on div "Let's continue matching recordings. To complete this process, you'll move throu…" at bounding box center [502, 192] width 332 height 247
click at [569, 281] on button "Continue" at bounding box center [592, 275] width 100 height 28
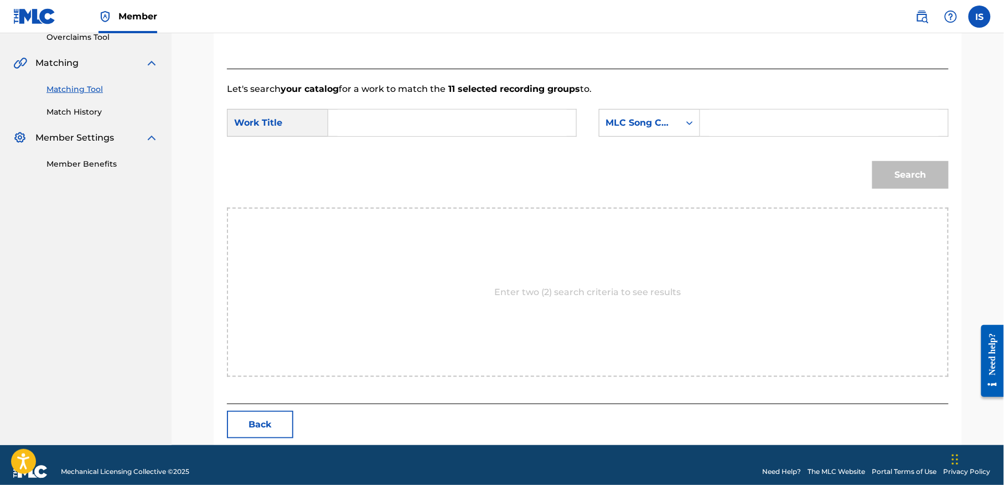
scroll to position [253, 0]
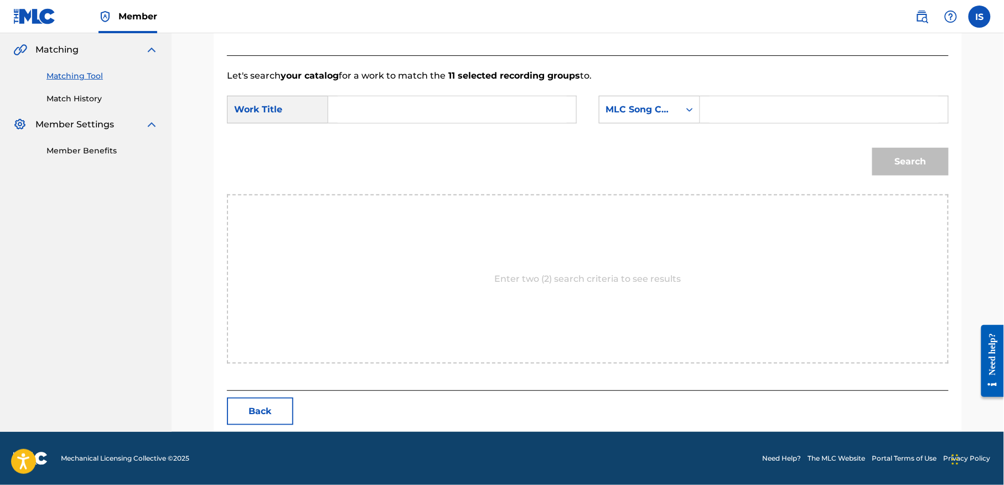
click at [404, 116] on input "Search Form" at bounding box center [452, 109] width 229 height 27
paste input "DHI RAMDHANE"
click at [404, 116] on input "DHI RAMDHANE" at bounding box center [452, 109] width 229 height 27
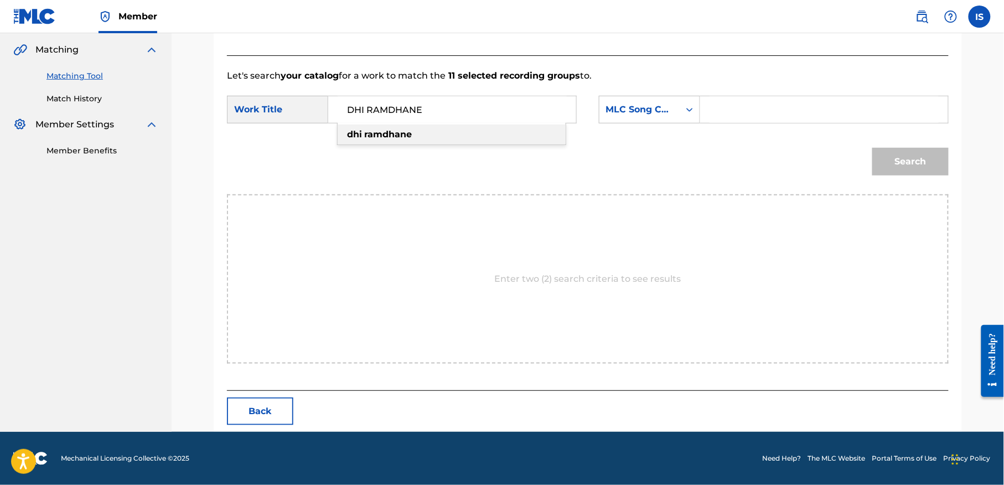
click at [404, 116] on input "DHI RAMDHANE" at bounding box center [452, 109] width 229 height 27
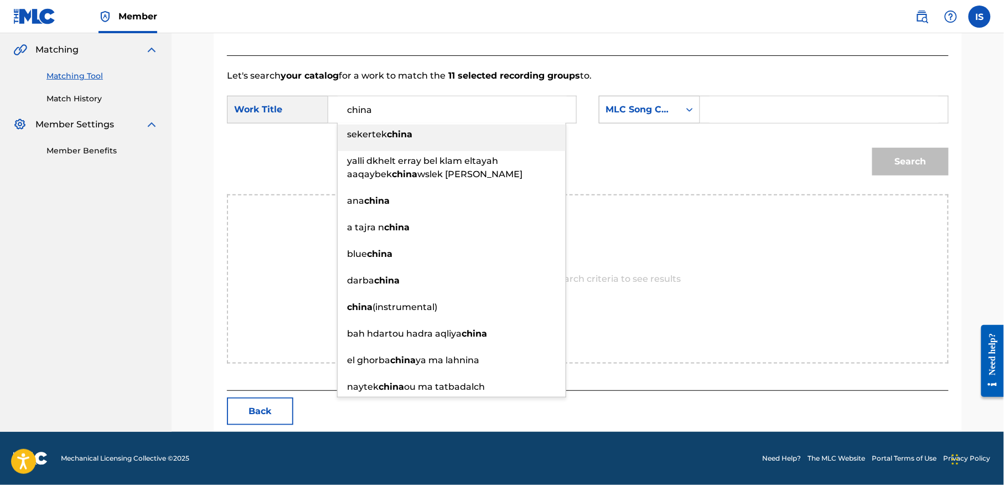
type input "china"
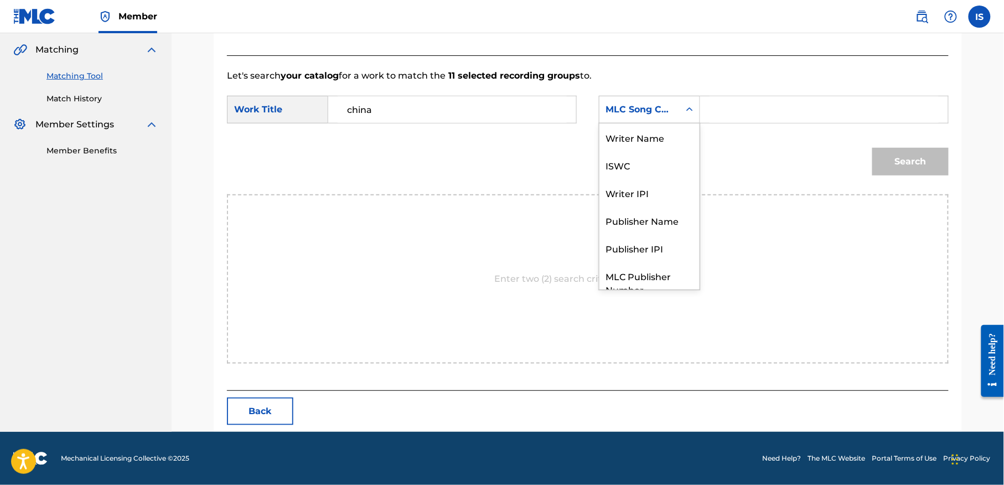
click at [645, 107] on div "MLC Song Code" at bounding box center [639, 109] width 67 height 13
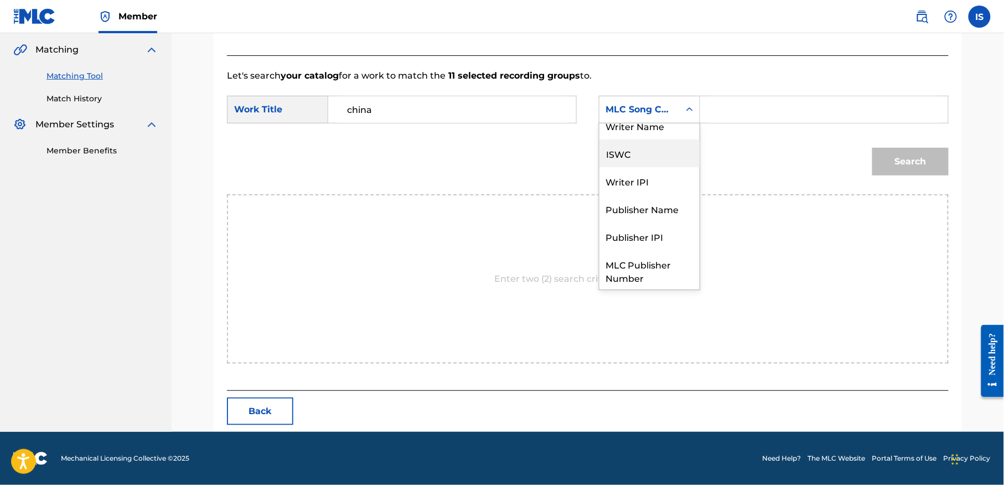
scroll to position [0, 0]
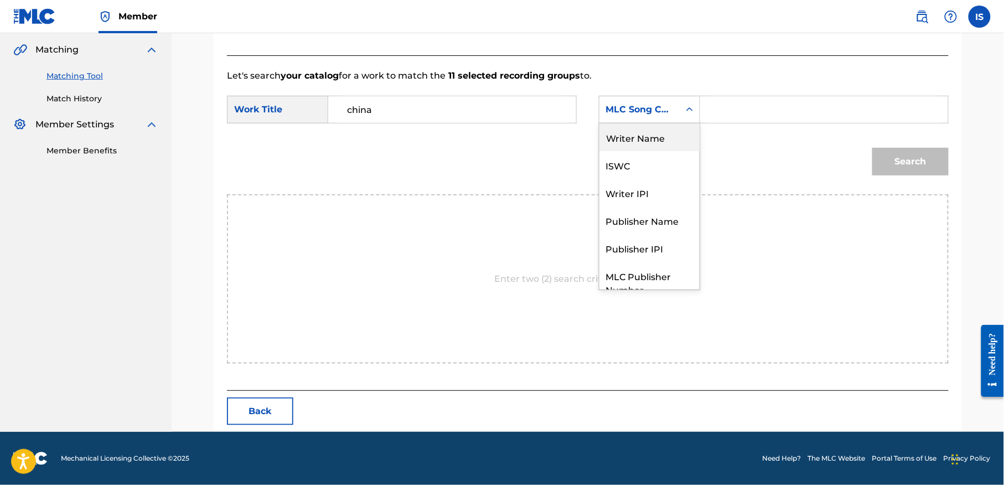
click at [651, 143] on div "Writer Name" at bounding box center [649, 137] width 100 height 28
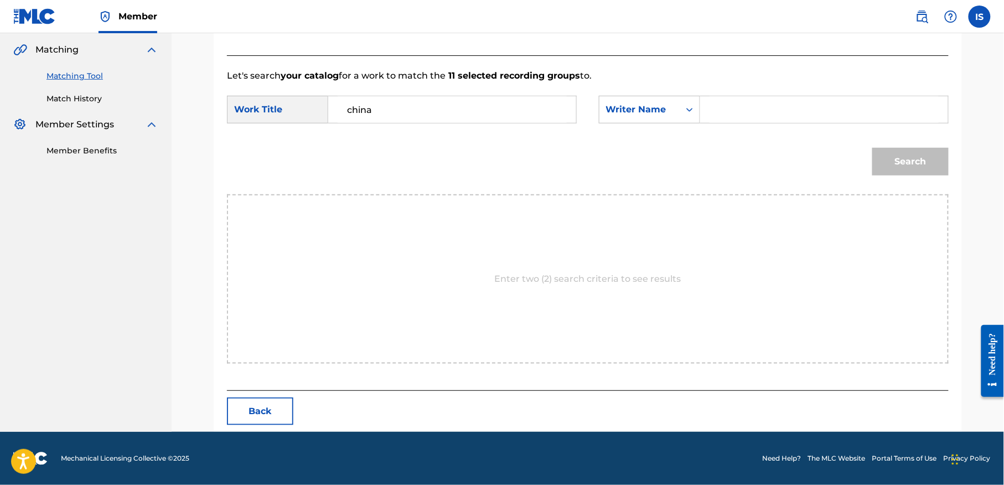
drag, startPoint x: 651, startPoint y: 143, endPoint x: 777, endPoint y: 89, distance: 136.6
click at [777, 89] on form "SearchWithCriteria88cd1395-3e0d-47f2-9ccc-ebae84fa12d9 Work Title china SearchW…" at bounding box center [588, 138] width 722 height 112
type input "&"
type input "azem"
click at [872, 148] on button "Search" at bounding box center [910, 162] width 76 height 28
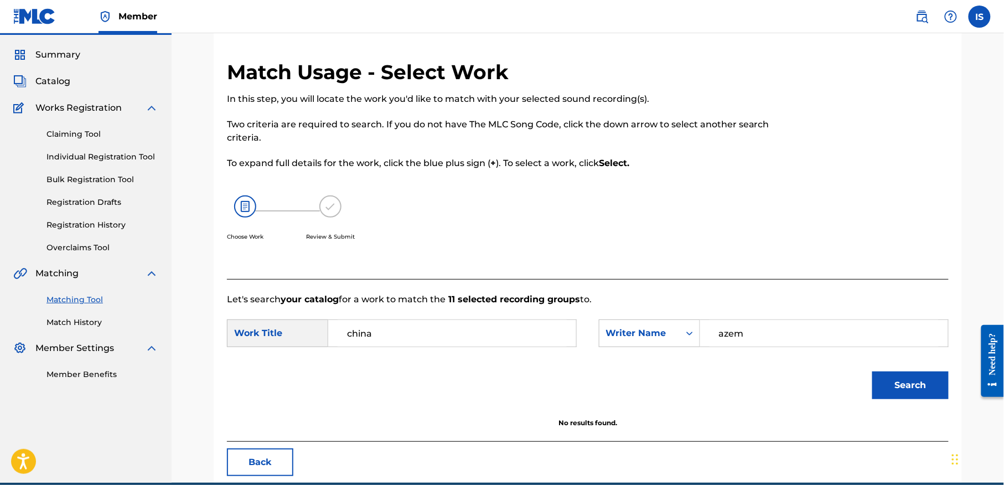
scroll to position [23, 0]
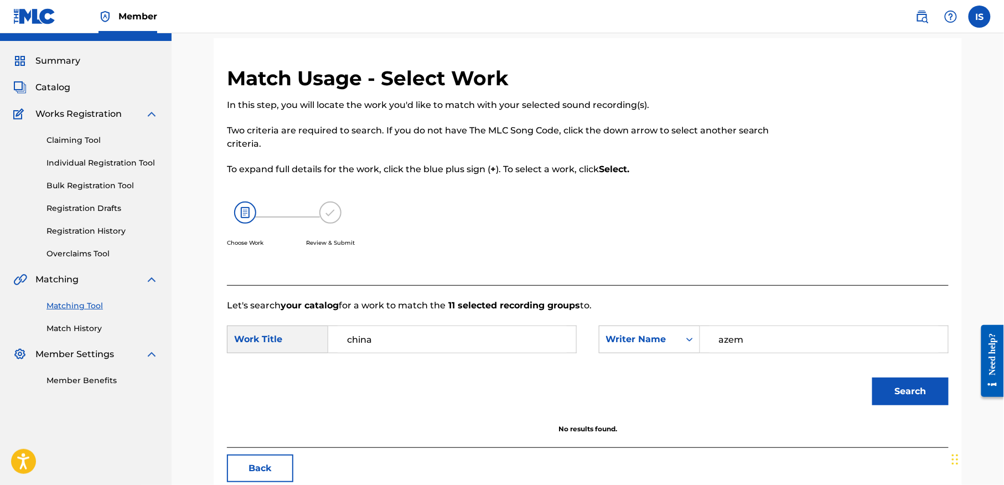
click at [423, 344] on input "china" at bounding box center [452, 339] width 229 height 27
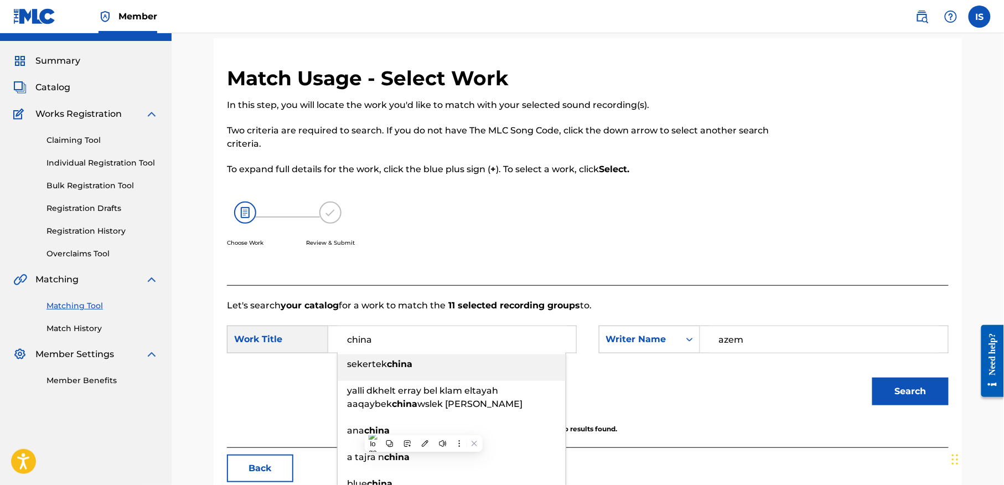
click at [423, 344] on input "china" at bounding box center [452, 339] width 229 height 27
paste input "THAMSALT NESLIMANE:HOMMAGE A SLIMEN AZEM"
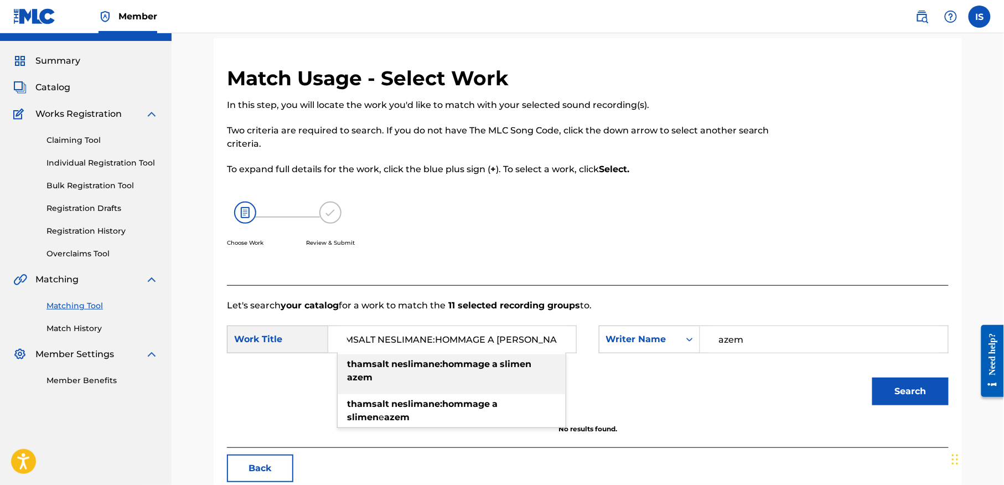
type input "THAMSALT NESLIMANE:HOMMAGE A SLIMEN AZEM"
click at [759, 344] on input "azem" at bounding box center [824, 339] width 229 height 27
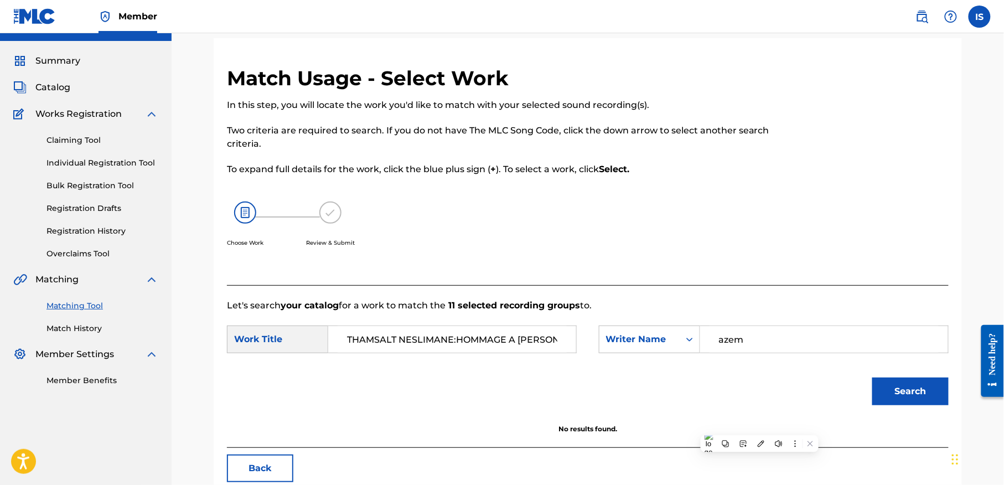
click at [759, 344] on input "azem" at bounding box center [824, 339] width 229 height 27
click at [872, 377] on button "Search" at bounding box center [910, 391] width 76 height 28
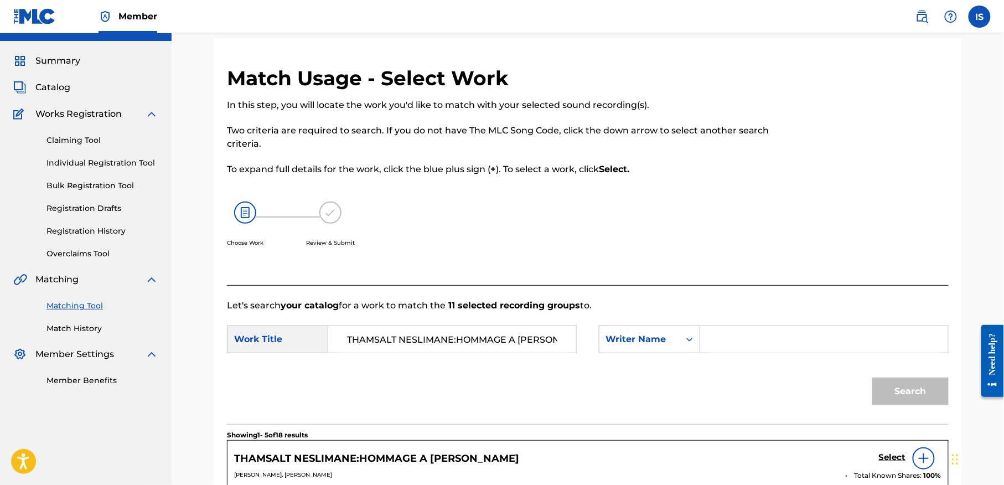
click at [759, 344] on input "Search Form" at bounding box center [824, 339] width 229 height 27
type input "matoub"
click at [917, 390] on button "Search" at bounding box center [910, 391] width 76 height 28
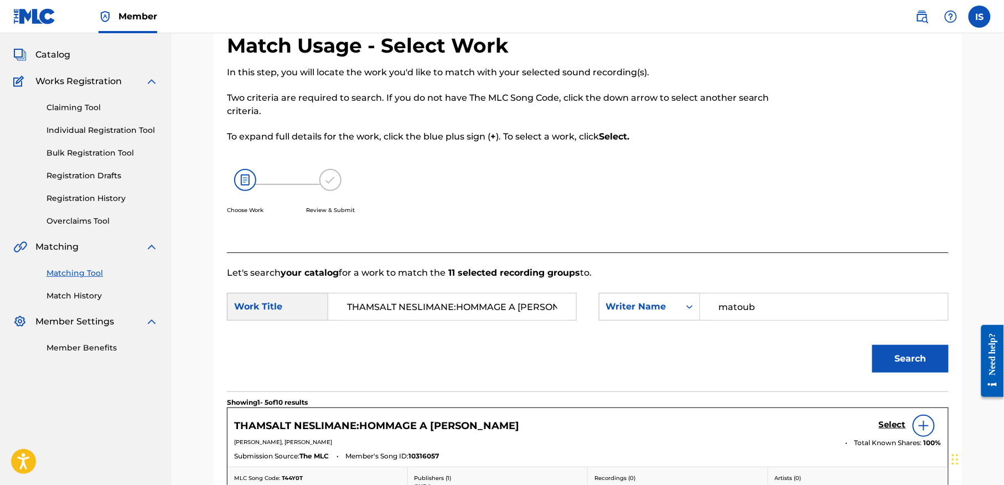
scroll to position [54, 0]
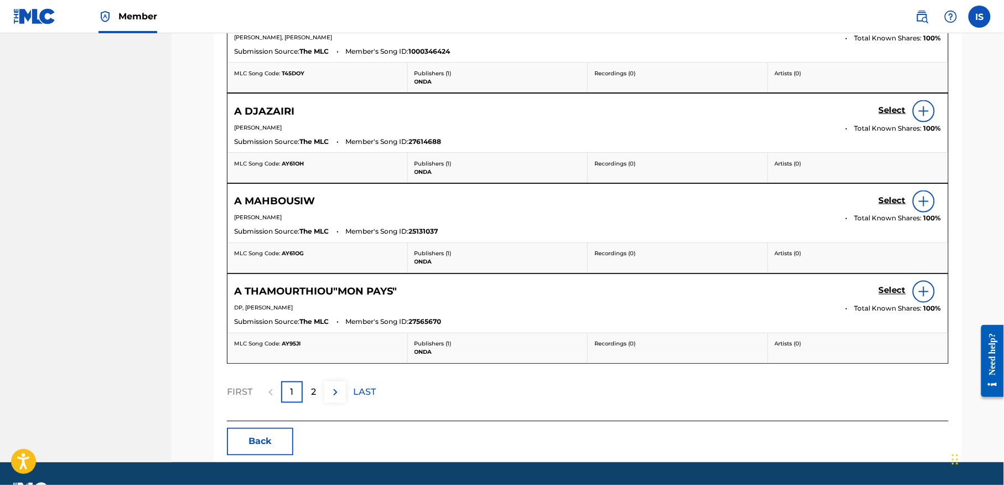
scroll to position [583, 0]
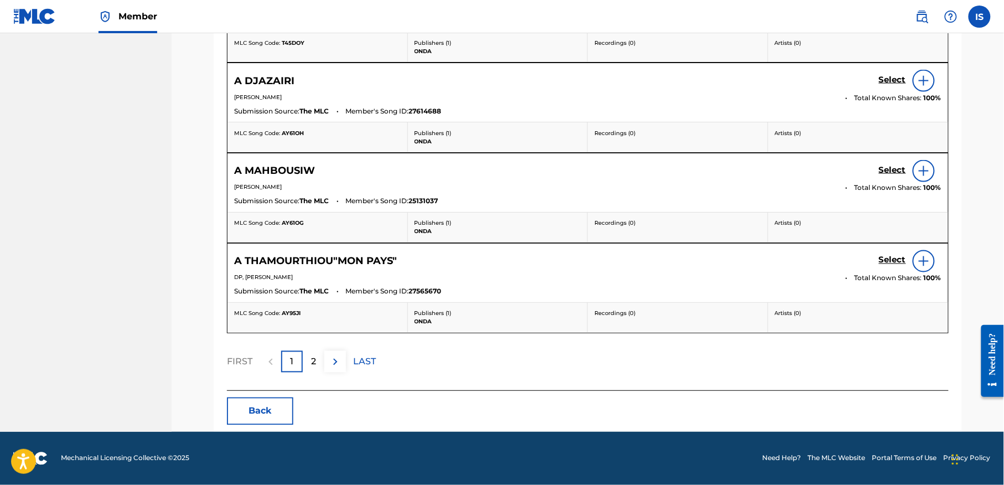
click at [245, 414] on button "Back" at bounding box center [260, 411] width 66 height 28
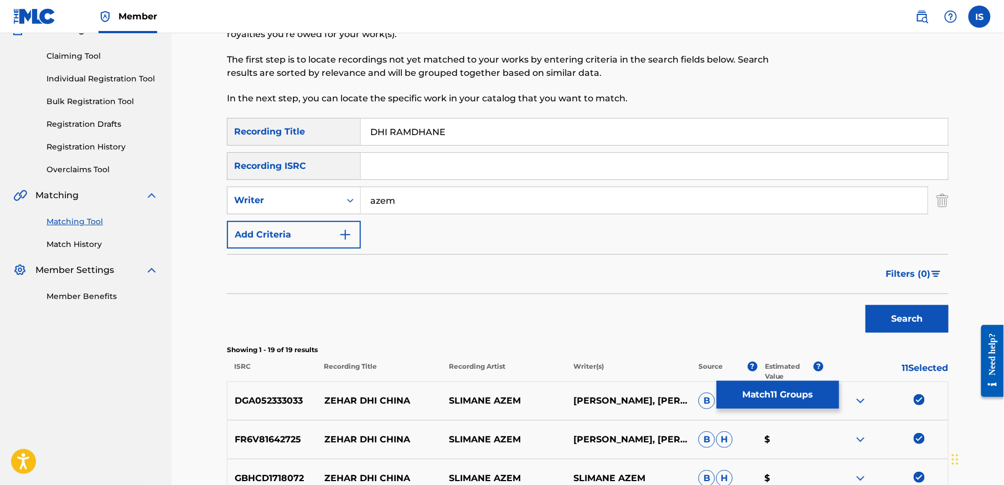
scroll to position [0, 0]
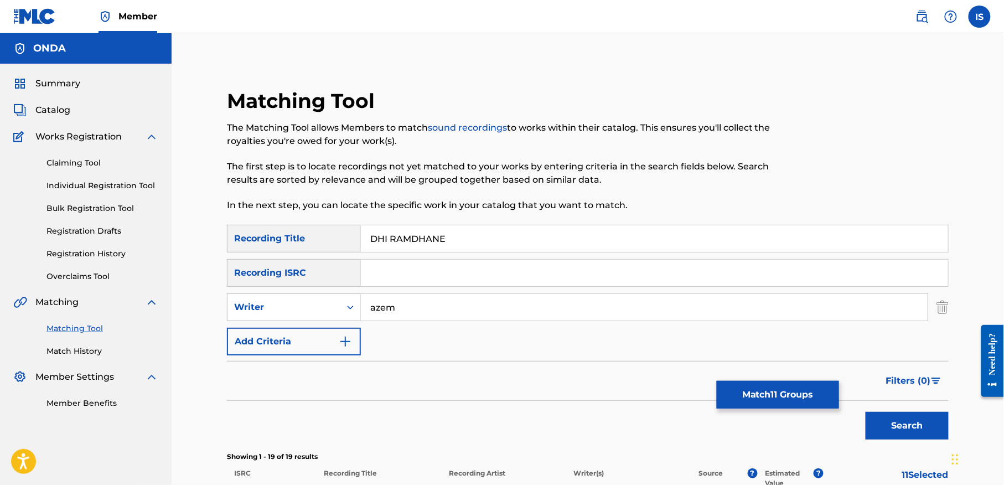
click at [414, 237] on input "DHI RAMDHANE" at bounding box center [654, 238] width 587 height 27
paste input "THAMSALT NESLIMANE:HOMMAGE A SLIMEN AZEM"
type input "THAMSALT NESLIMANE:HOMMAGE A SLIMEN AZEM"
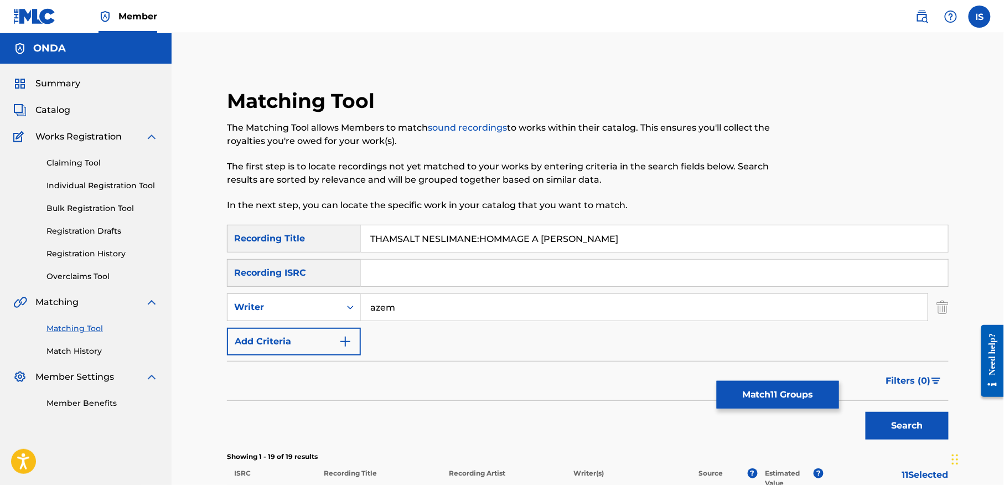
click at [807, 381] on button "Match 11 Groups" at bounding box center [778, 395] width 122 height 28
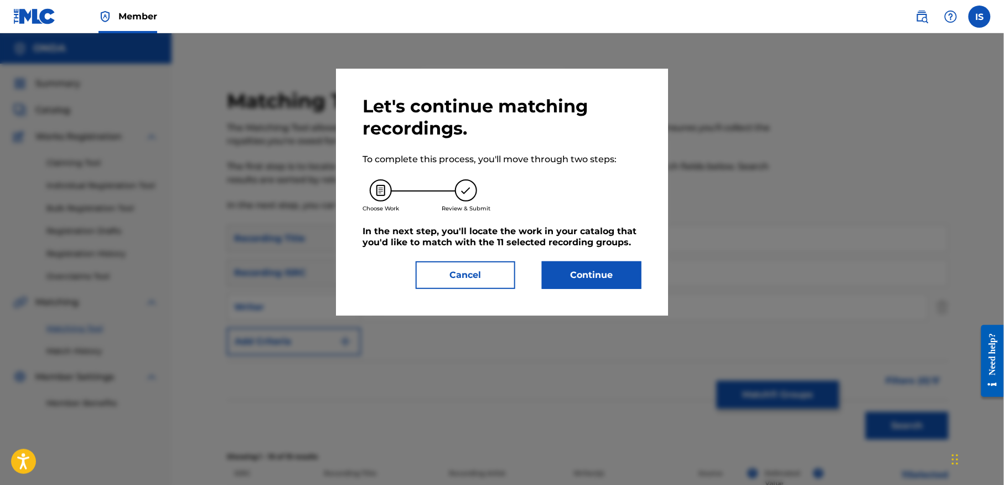
click at [470, 273] on button "Cancel" at bounding box center [466, 275] width 100 height 28
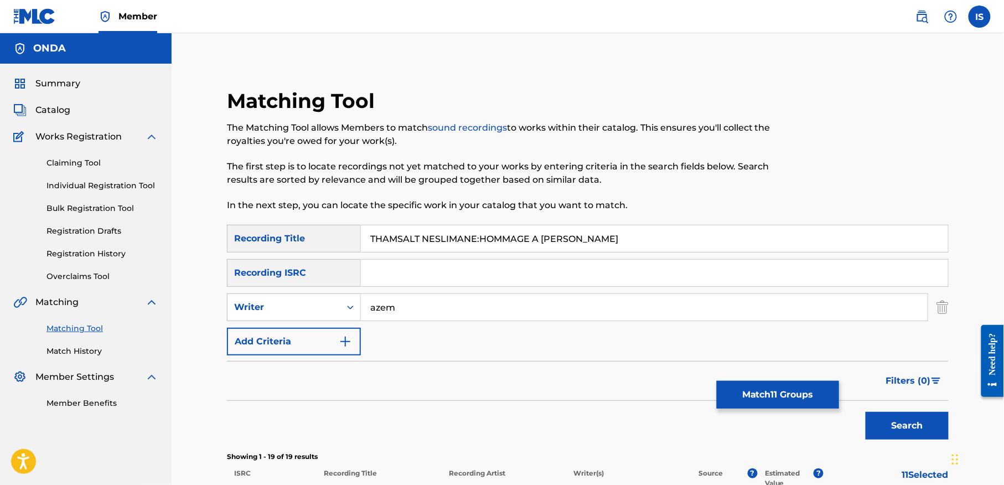
click at [910, 417] on button "Search" at bounding box center [907, 426] width 83 height 28
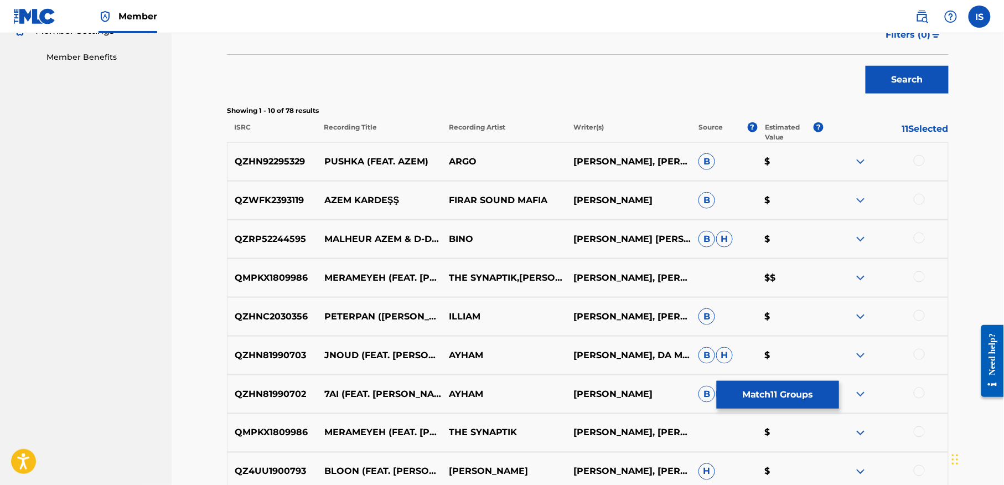
scroll to position [528, 0]
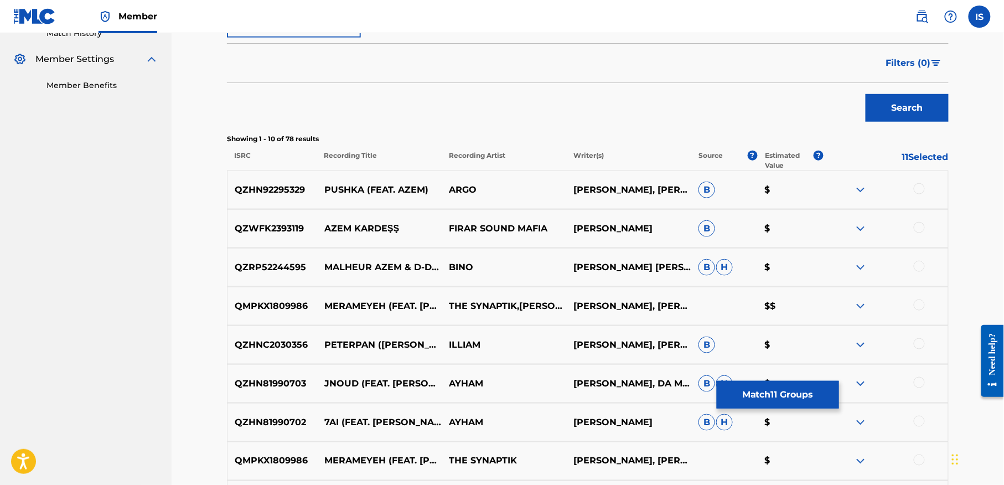
scroll to position [0, 0]
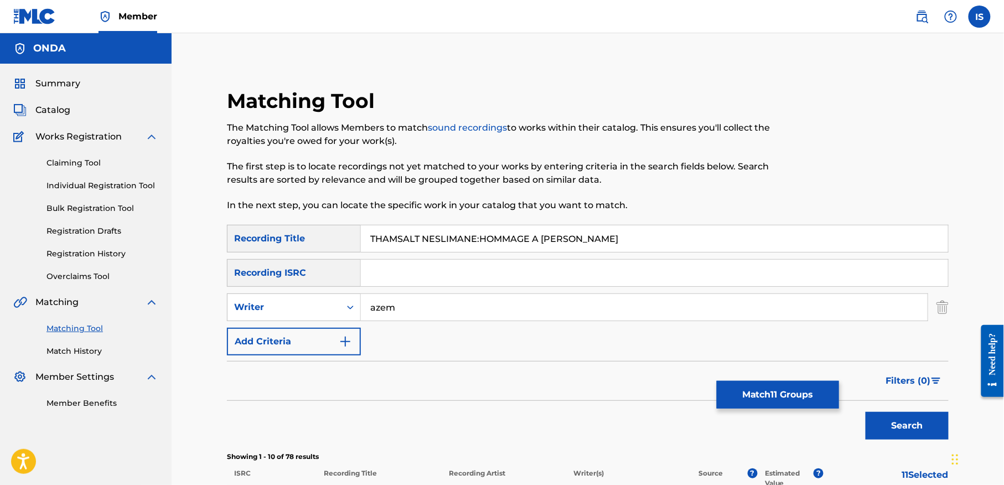
click at [111, 260] on link "Registration History" at bounding box center [102, 254] width 112 height 12
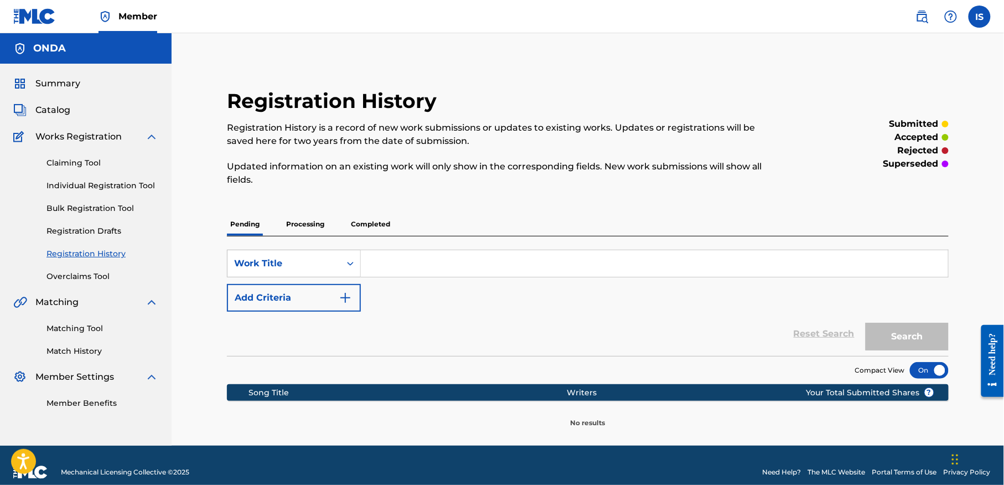
click at [399, 263] on input "Search Form" at bounding box center [654, 263] width 587 height 27
click at [84, 334] on link "Matching Tool" at bounding box center [102, 329] width 112 height 12
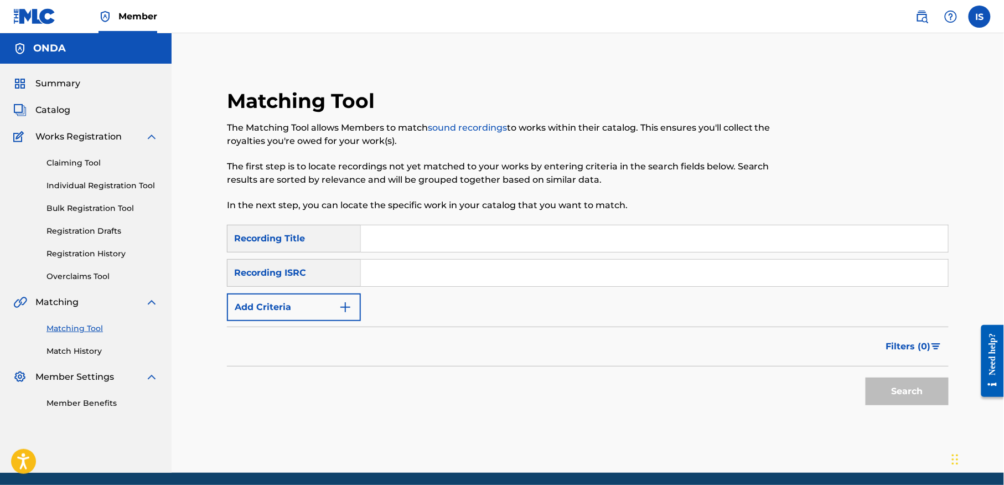
click at [387, 225] on input "Search Form" at bounding box center [654, 238] width 587 height 27
paste input "MASOUGHAGH"
type input "MASOUGHAGH"
drag, startPoint x: 297, startPoint y: 330, endPoint x: 297, endPoint y: 313, distance: 17.2
click at [297, 313] on form "SearchWithCriteria79e0fa5e-1667-404f-8cb0-63c4fd5dcd9f Recording Title MASOUGHA…" at bounding box center [588, 318] width 722 height 186
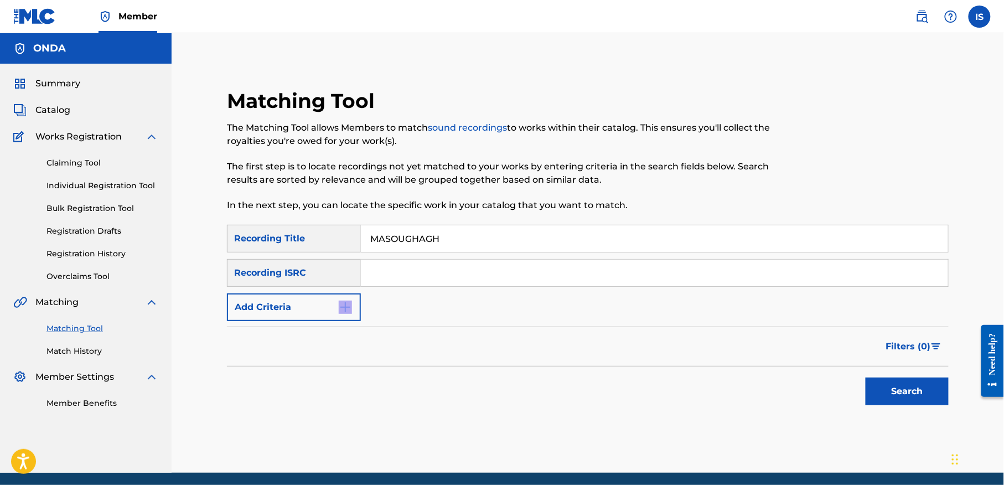
click at [297, 313] on button "Add Criteria" at bounding box center [294, 307] width 134 height 28
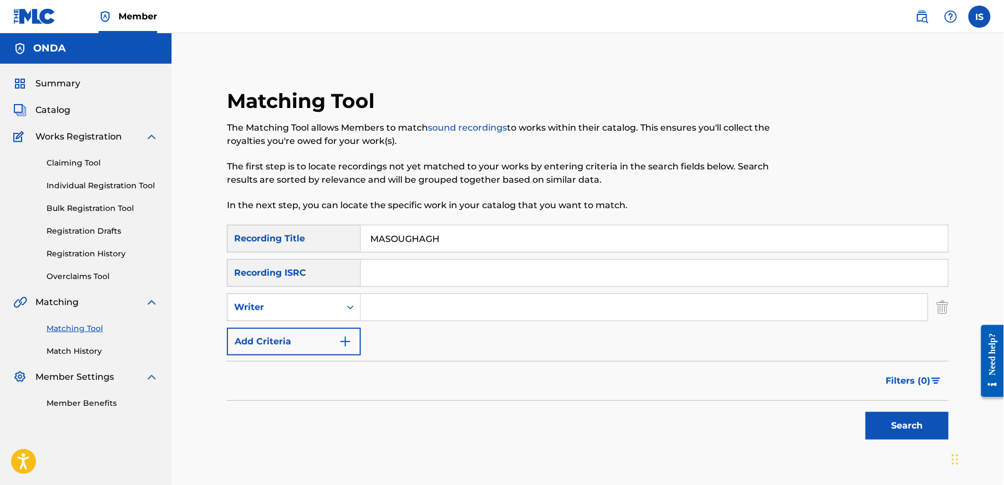
click at [374, 302] on input "Search Form" at bounding box center [644, 307] width 567 height 27
type input "matoub"
click at [902, 426] on button "Search" at bounding box center [907, 426] width 83 height 28
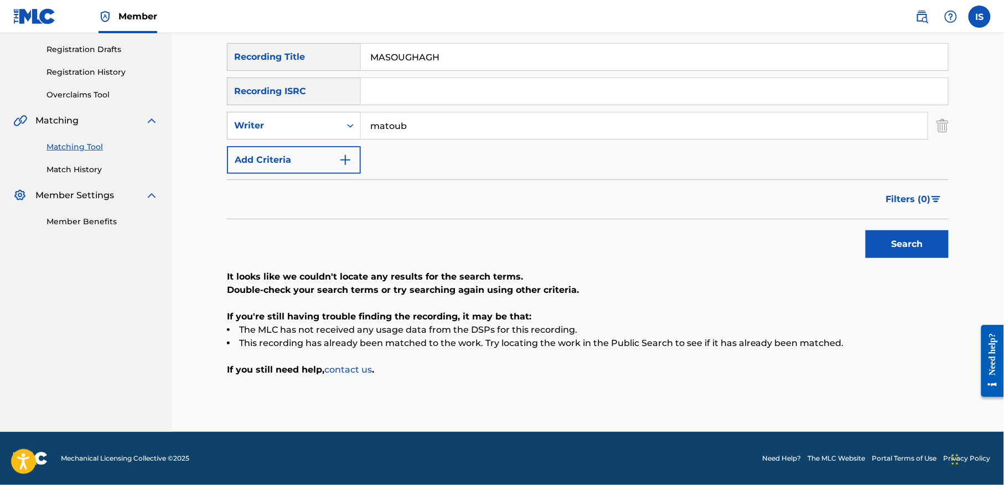
scroll to position [182, 0]
click at [386, 53] on input "MASOUGHAGH" at bounding box center [654, 57] width 587 height 27
click at [915, 240] on button "Search" at bounding box center [907, 244] width 83 height 28
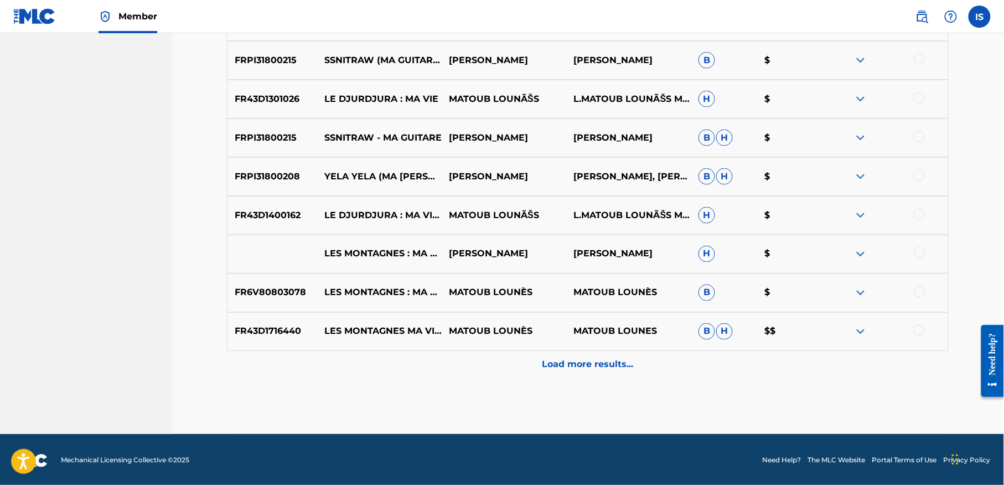
scroll to position [525, 0]
click at [609, 359] on p "Load more results..." at bounding box center [587, 364] width 91 height 13
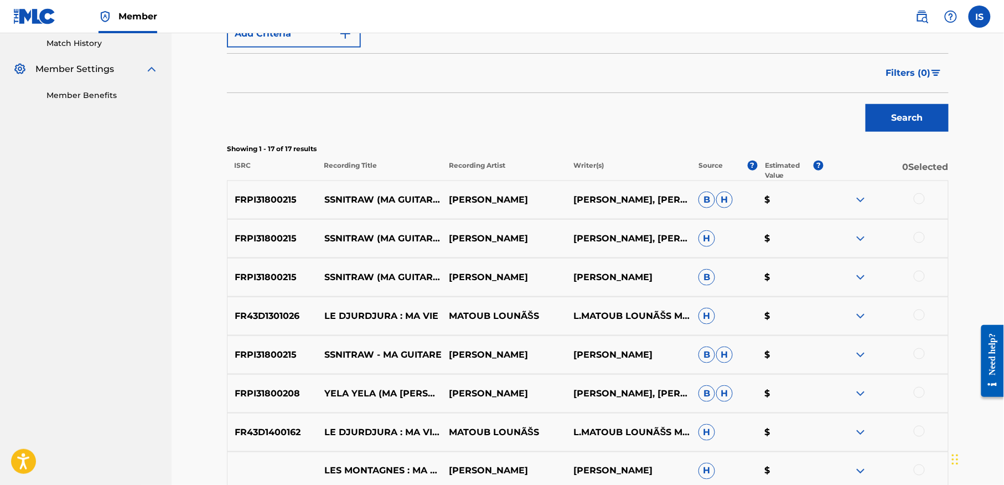
scroll to position [38, 0]
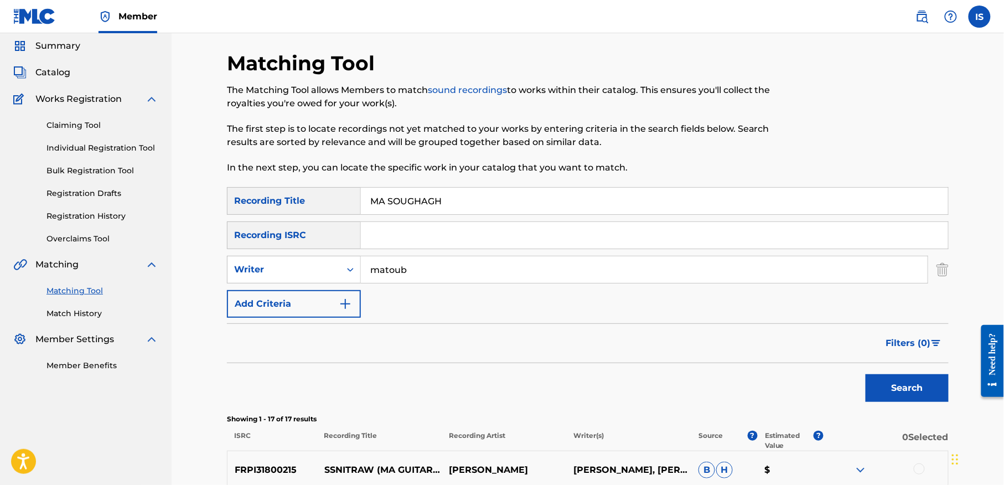
click at [452, 199] on input "MA SOUGHAGH" at bounding box center [654, 201] width 587 height 27
paste input "EZZAHRIOU"
click at [452, 199] on input "MA SOUGHAGH" at bounding box center [654, 201] width 587 height 27
click at [893, 380] on button "Search" at bounding box center [907, 388] width 83 height 28
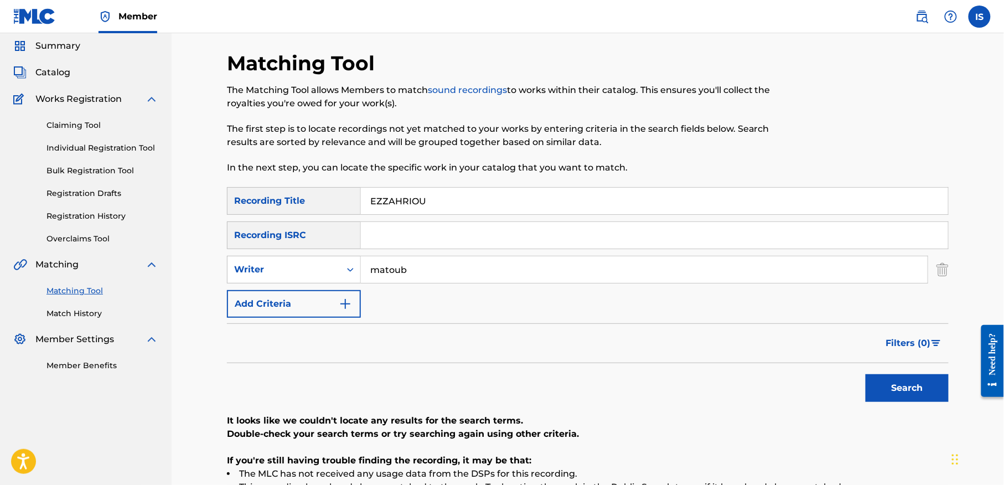
scroll to position [178, 0]
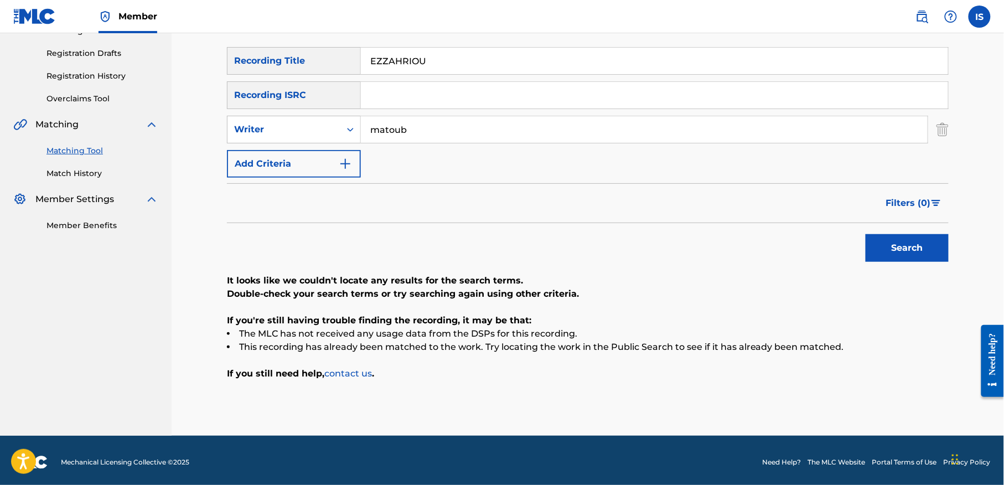
click at [427, 56] on input "EZZAHRIOU" at bounding box center [654, 61] width 587 height 27
click at [866, 234] on button "Search" at bounding box center [907, 248] width 83 height 28
click at [383, 60] on input "EZZAHRIw" at bounding box center [654, 61] width 587 height 27
click at [866, 234] on button "Search" at bounding box center [907, 248] width 83 height 28
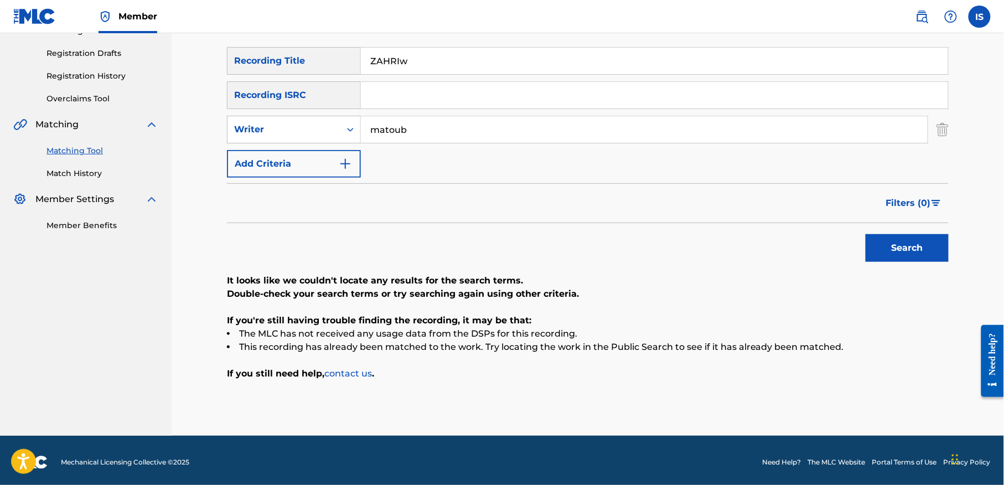
click at [866, 234] on button "Search" at bounding box center [907, 248] width 83 height 28
click at [384, 127] on input "matoub" at bounding box center [644, 129] width 567 height 27
click at [407, 48] on input "ZAHRIw" at bounding box center [654, 61] width 587 height 27
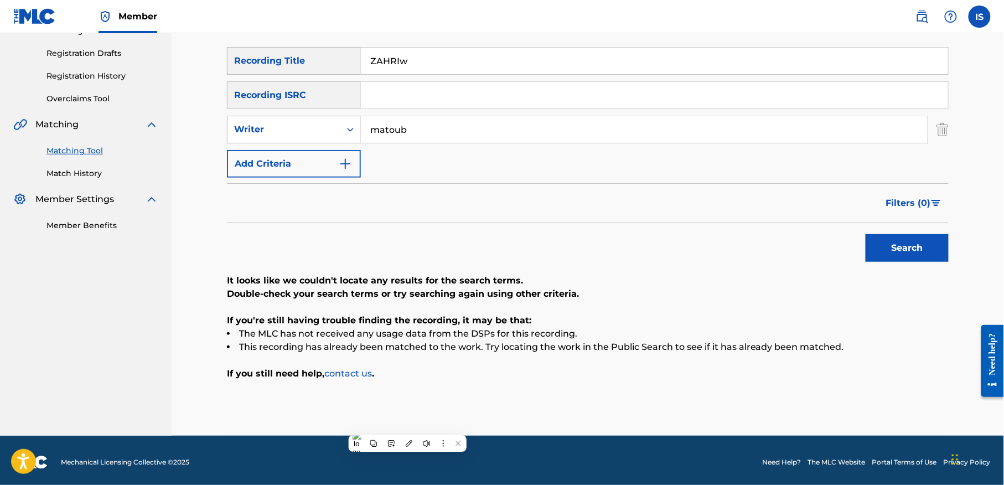
paste input "AMOUSS YEZGA IZEDHGHITENE"
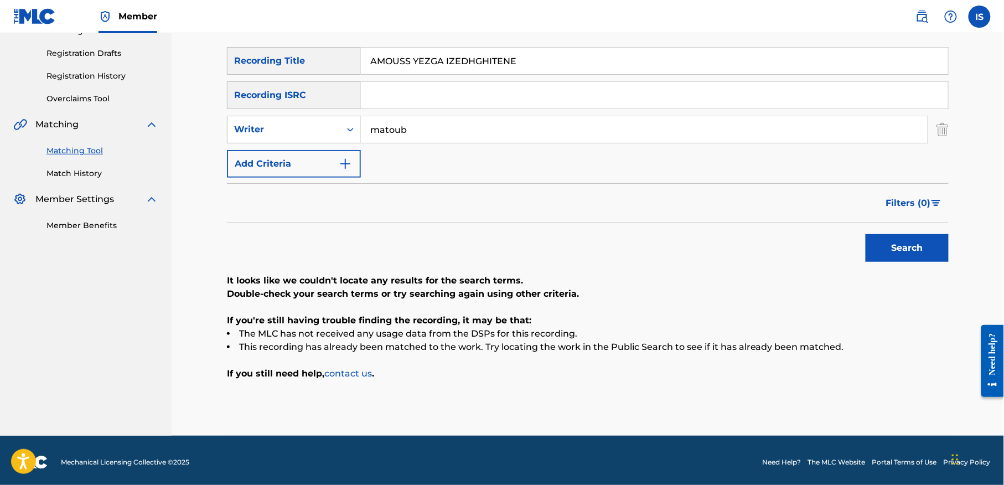
type input "AMOUSS YEZGA IZEDHGHITENE"
click at [898, 250] on button "Search" at bounding box center [907, 248] width 83 height 28
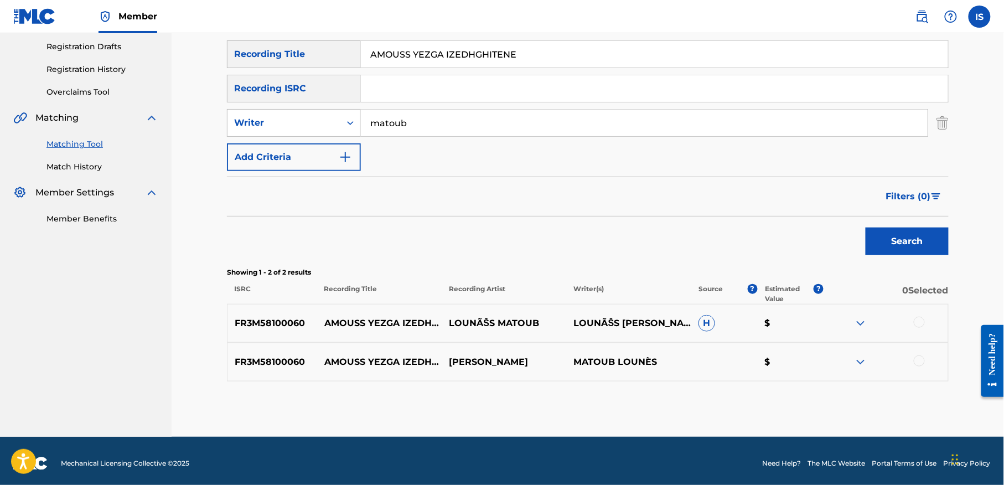
scroll to position [189, 0]
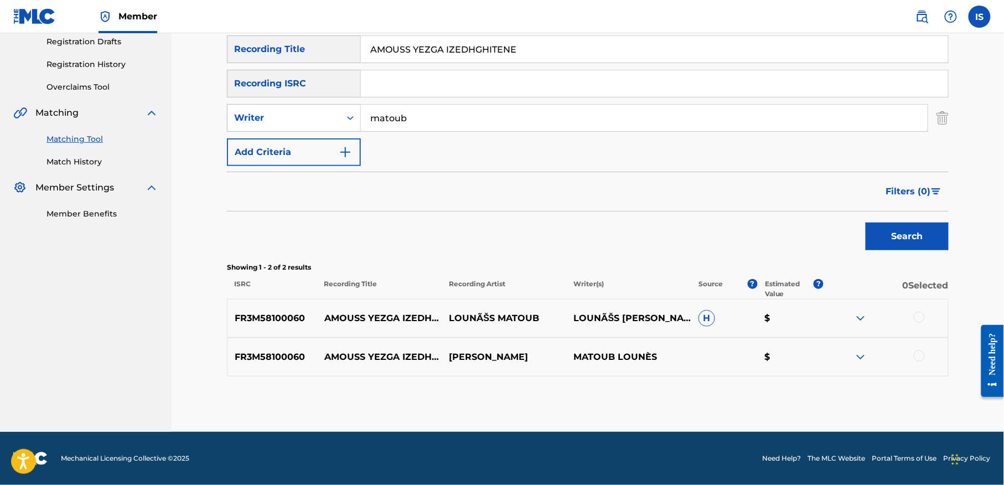
click at [918, 319] on div at bounding box center [919, 317] width 11 height 11
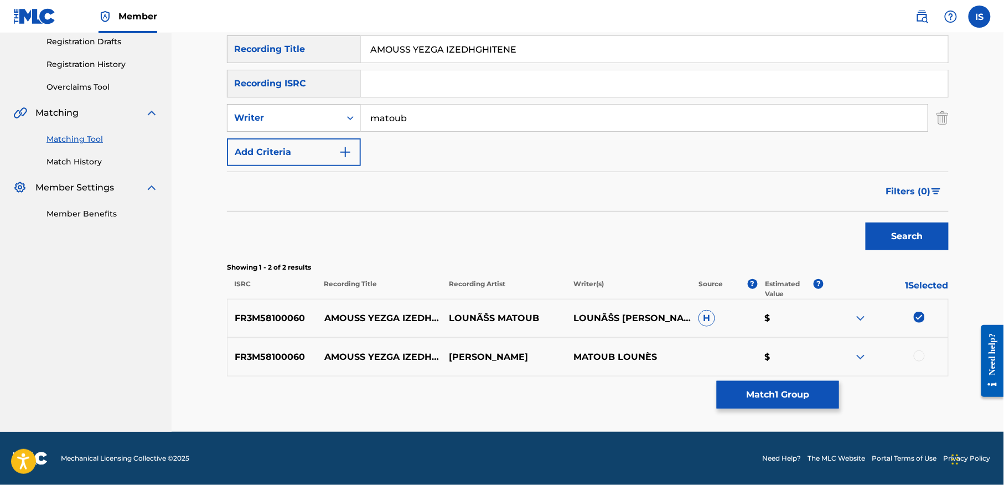
click at [920, 353] on div at bounding box center [919, 355] width 11 height 11
click at [756, 386] on button "Match 2 Groups" at bounding box center [778, 395] width 122 height 28
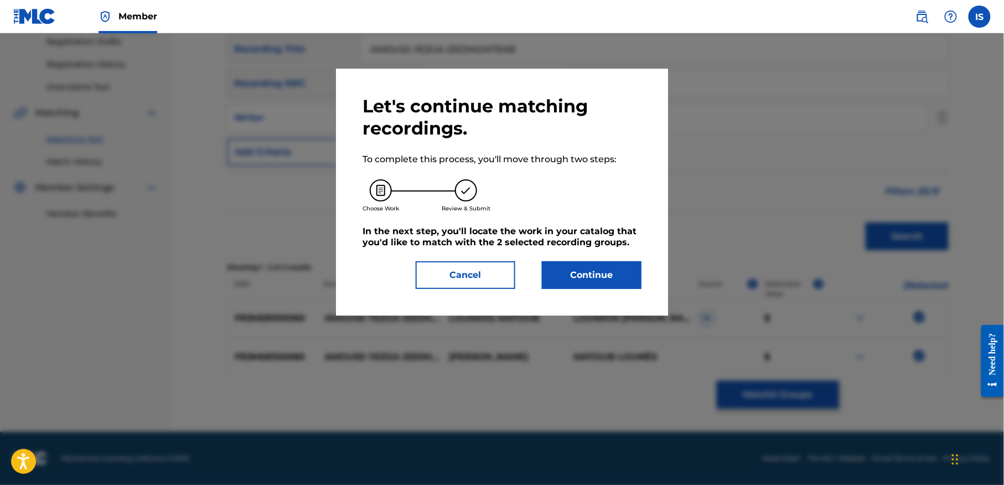
click at [563, 275] on button "Continue" at bounding box center [592, 275] width 100 height 28
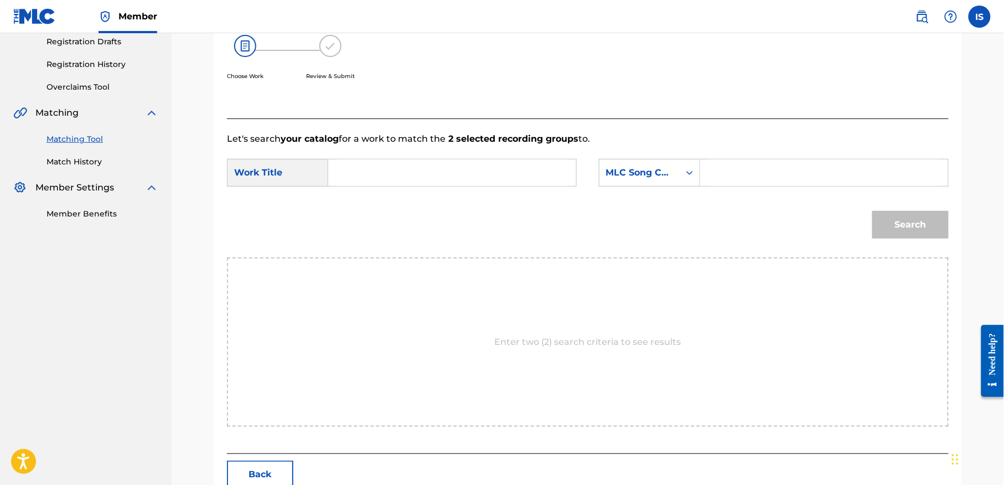
click at [396, 172] on input "Search Form" at bounding box center [452, 172] width 229 height 27
paste input "AMOUSS YEZGA IZEDHGHITENE"
type input "AMOUSS YEZGA IZEDHGHITENE"
click at [651, 168] on div "MLC Song Code" at bounding box center [639, 172] width 67 height 13
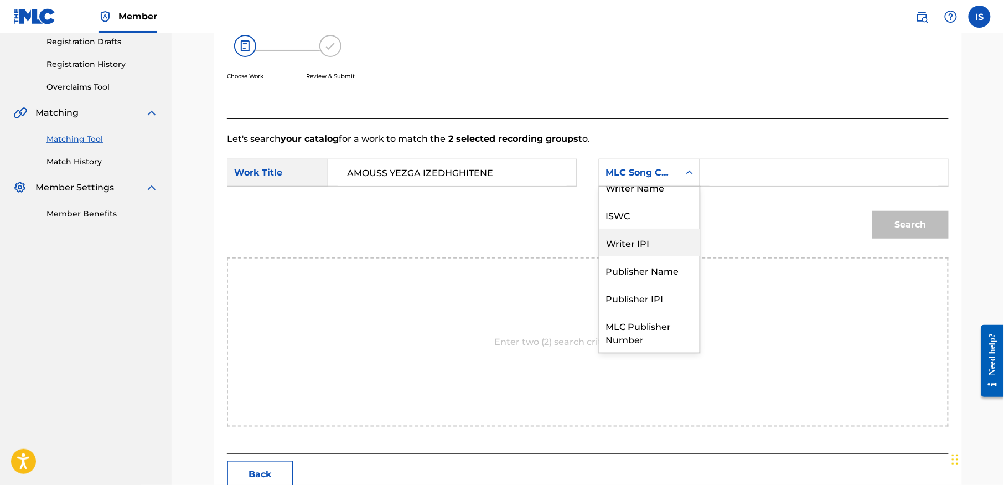
scroll to position [0, 0]
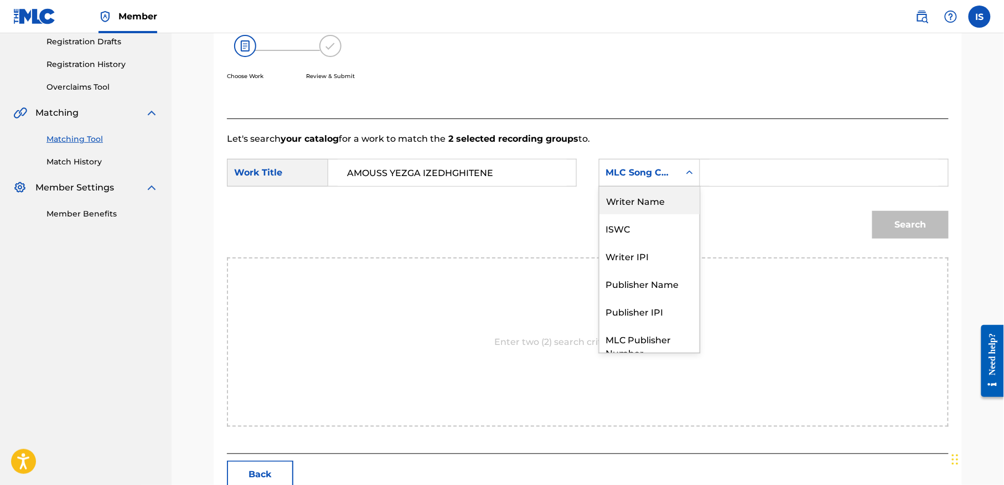
click at [645, 204] on div "Writer Name" at bounding box center [649, 201] width 100 height 28
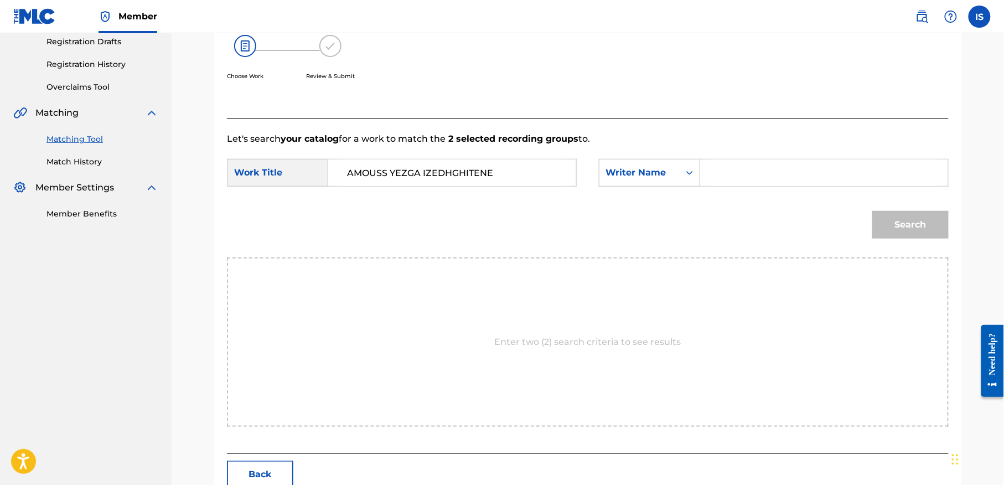
click at [751, 176] on input "Search Form" at bounding box center [824, 172] width 229 height 27
type input "matoub"
click at [950, 221] on div "Match Usage - Select Work In this step, you will locate the work you'd like to …" at bounding box center [588, 197] width 748 height 596
click at [931, 235] on button "Search" at bounding box center [910, 225] width 76 height 28
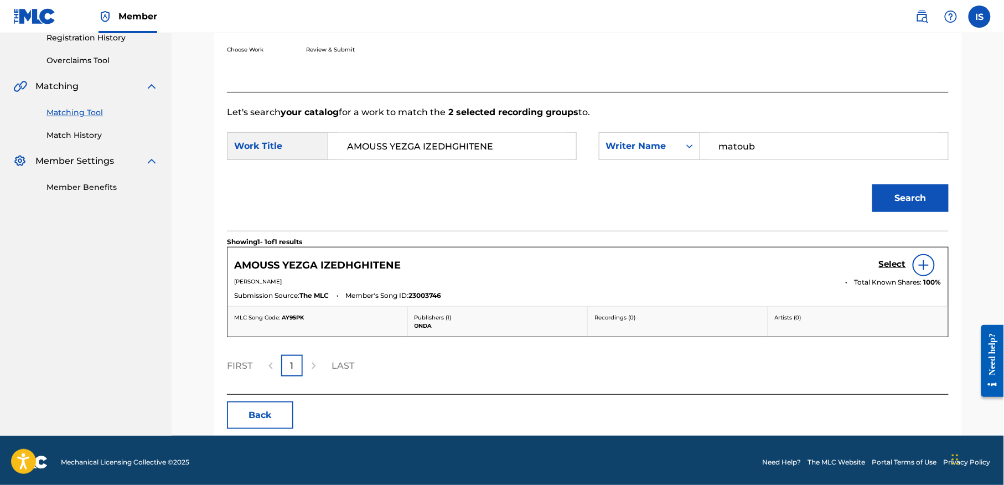
scroll to position [217, 0]
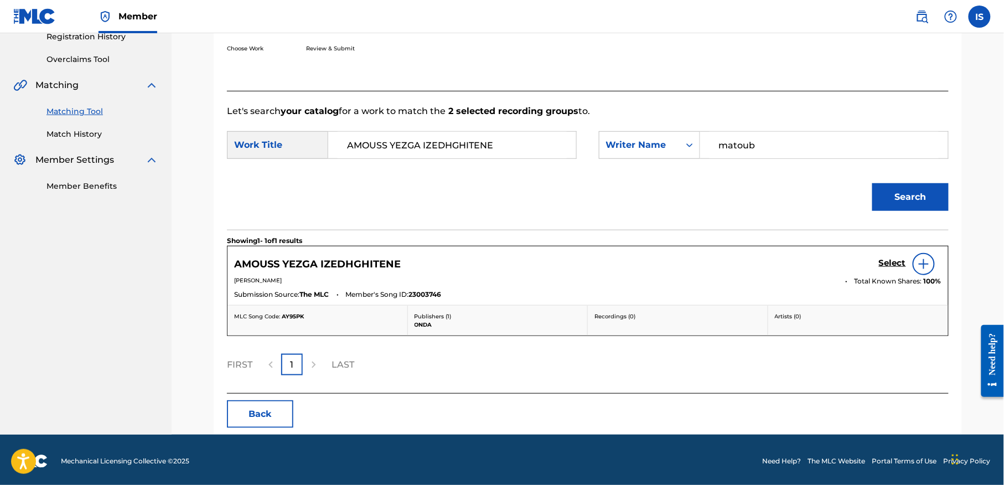
click at [887, 265] on h5 "Select" at bounding box center [892, 263] width 27 height 11
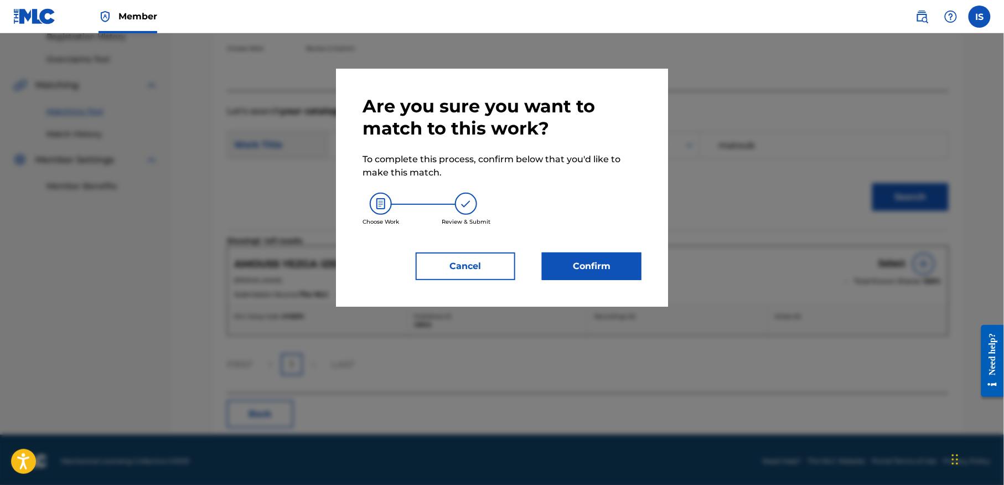
click at [607, 258] on button "Confirm" at bounding box center [592, 266] width 100 height 28
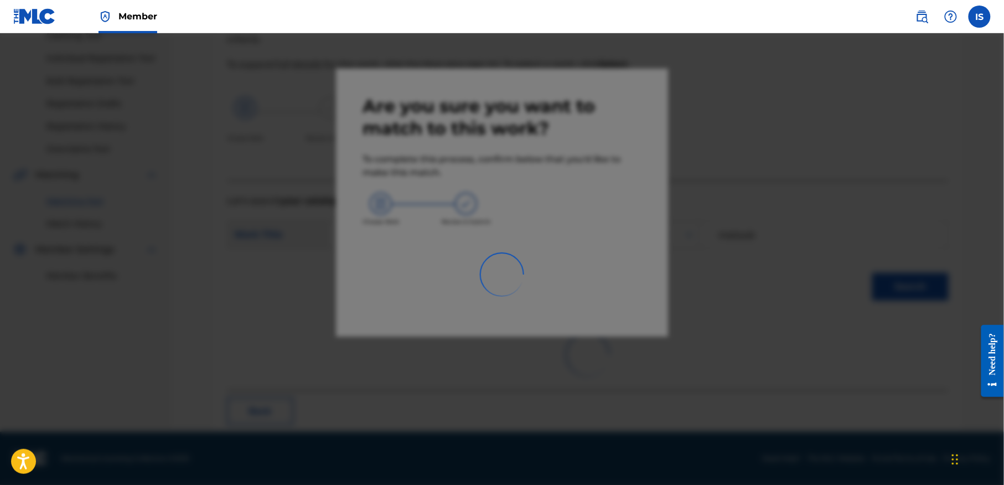
scroll to position [34, 0]
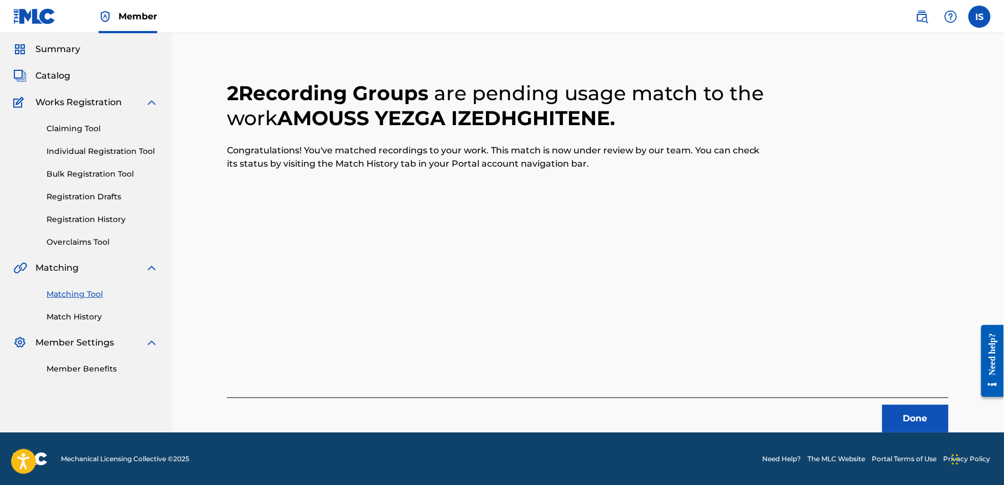
click at [906, 403] on div "Done" at bounding box center [588, 414] width 722 height 35
click at [906, 416] on button "Done" at bounding box center [915, 419] width 66 height 28
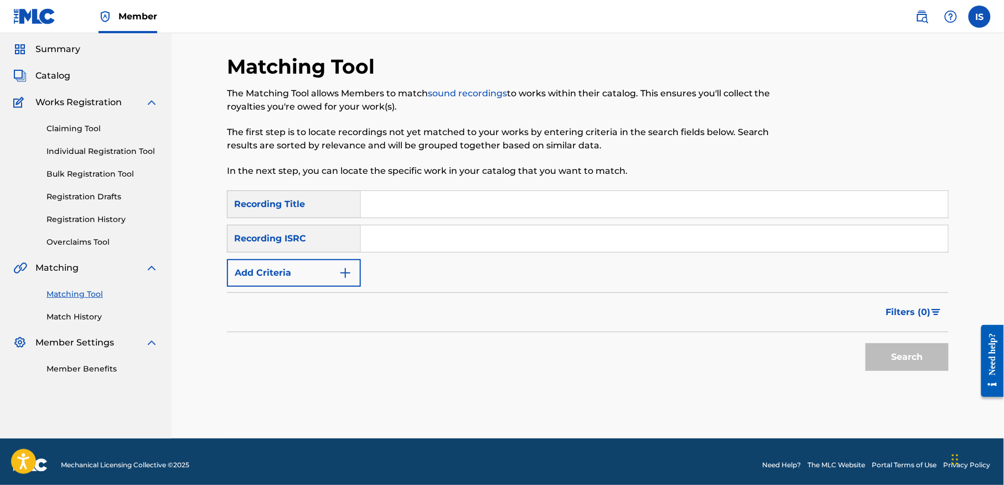
click at [474, 199] on input "Search Form" at bounding box center [654, 204] width 587 height 27
paste input "AKENKANE IDETAKHREGH"
type input "AKENKANE IDETAKHREGH"
click at [302, 268] on button "Add Criteria" at bounding box center [294, 273] width 134 height 28
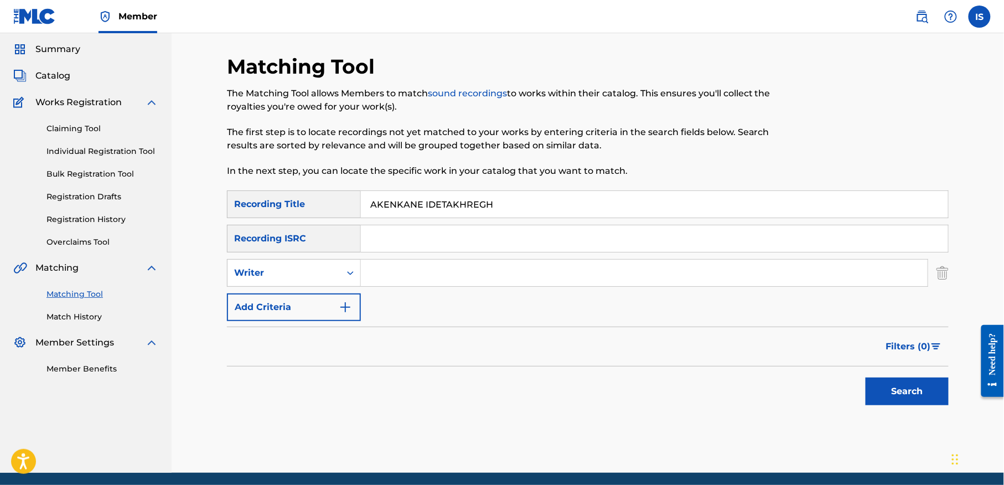
click at [400, 273] on input "Search Form" at bounding box center [644, 273] width 567 height 27
type input "matoub"
click at [919, 388] on button "Search" at bounding box center [907, 391] width 83 height 28
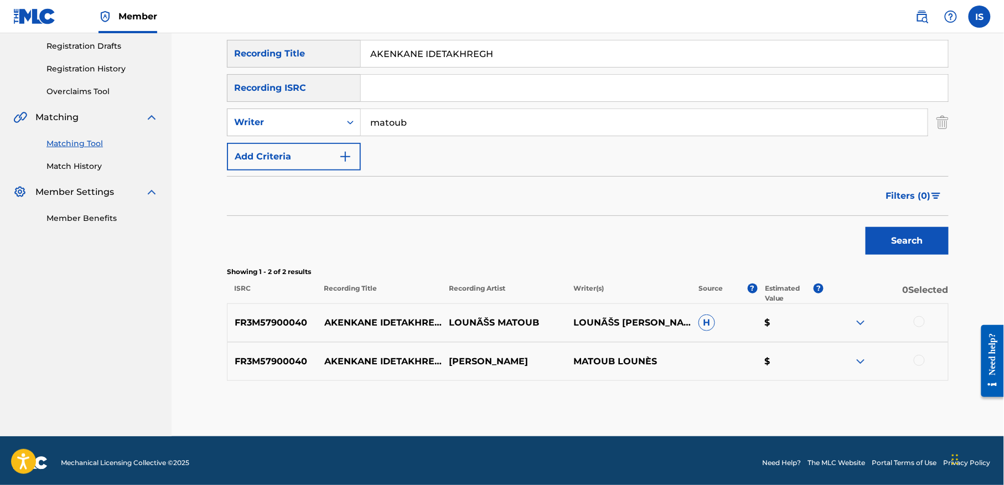
scroll to position [189, 0]
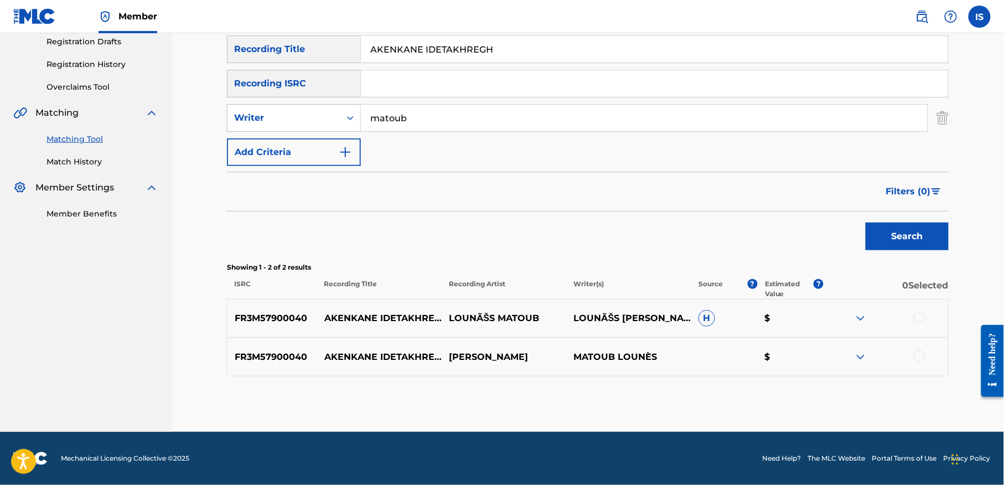
click at [919, 319] on div at bounding box center [919, 317] width 11 height 11
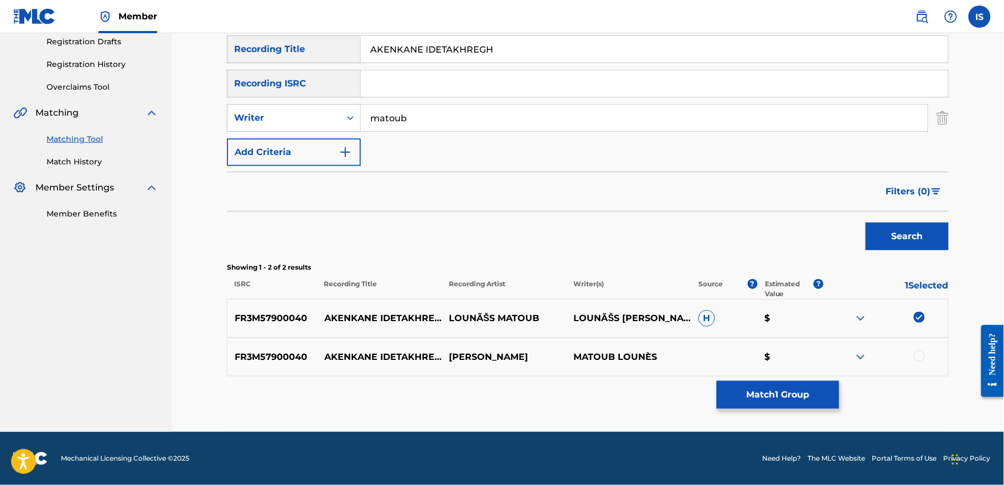
click at [922, 357] on div at bounding box center [919, 355] width 11 height 11
click at [767, 390] on button "Match 2 Groups" at bounding box center [778, 395] width 122 height 28
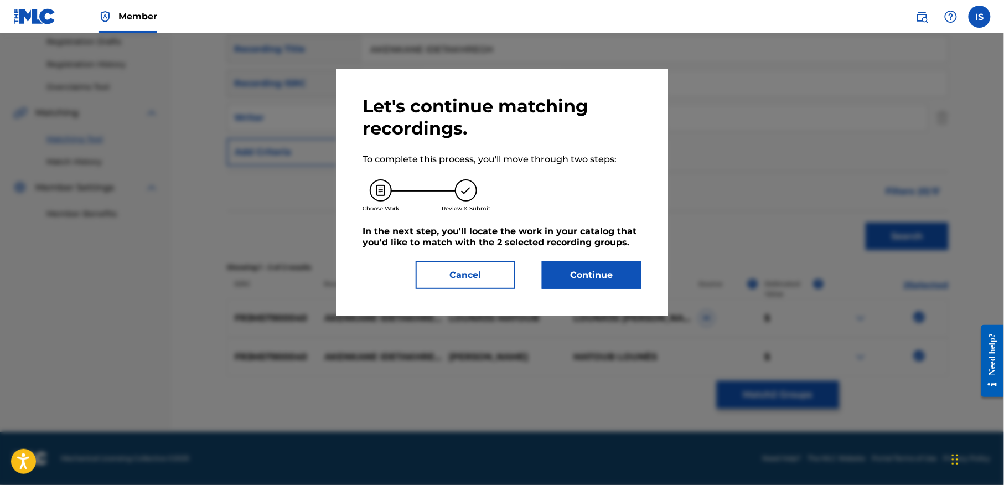
click at [570, 287] on button "Continue" at bounding box center [592, 275] width 100 height 28
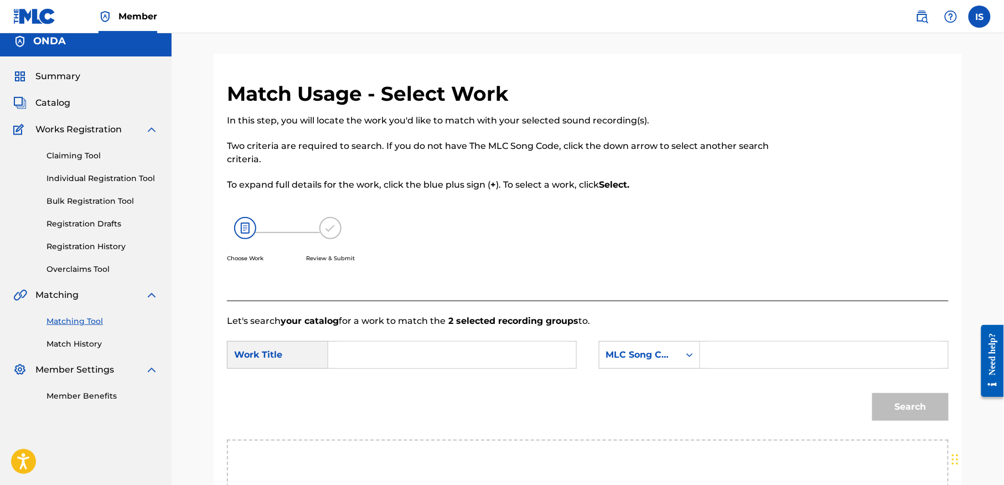
scroll to position [0, 0]
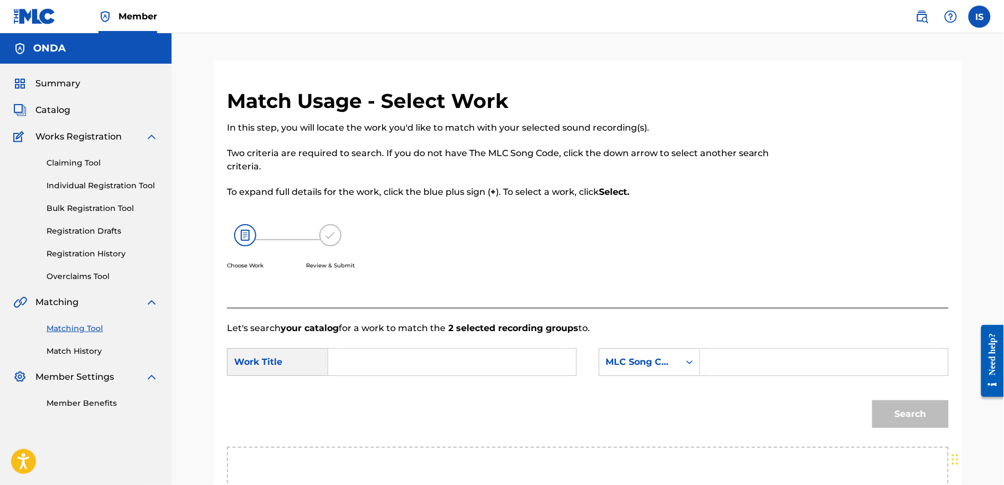
click at [49, 111] on span "Catalog" at bounding box center [52, 110] width 35 height 13
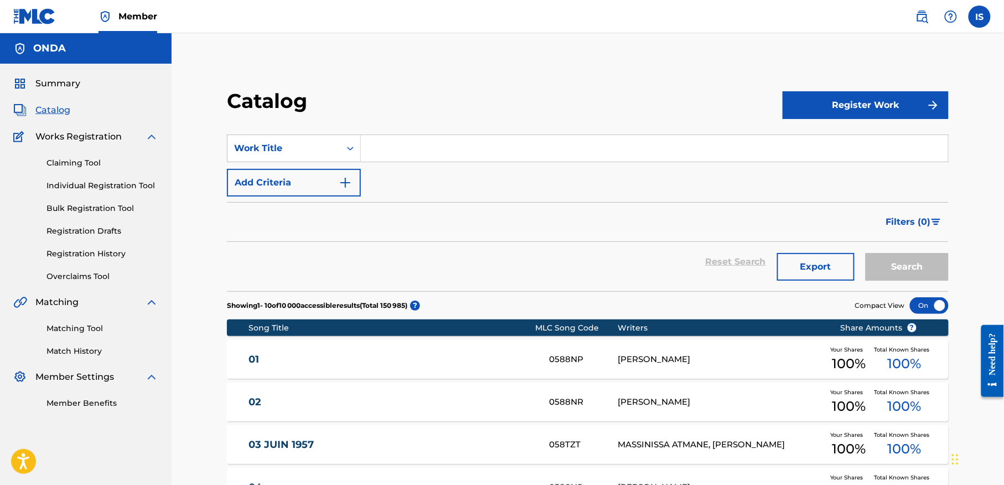
scroll to position [388, 0]
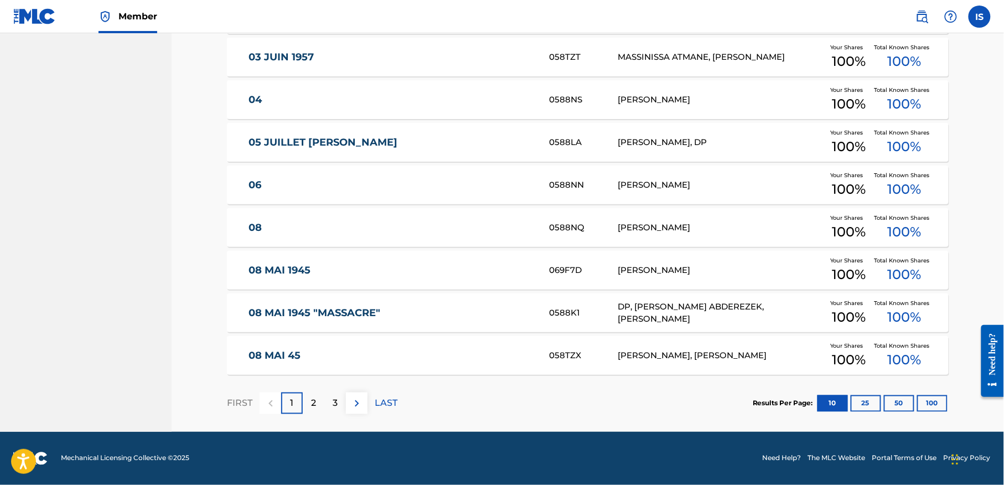
click at [348, 391] on div "FIRST 1 2 3 LAST" at bounding box center [312, 403] width 170 height 57
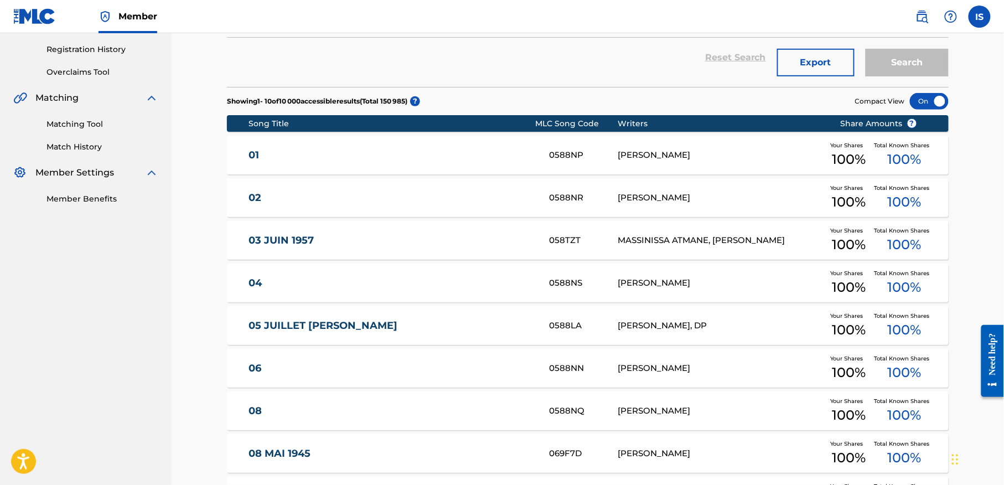
scroll to position [0, 0]
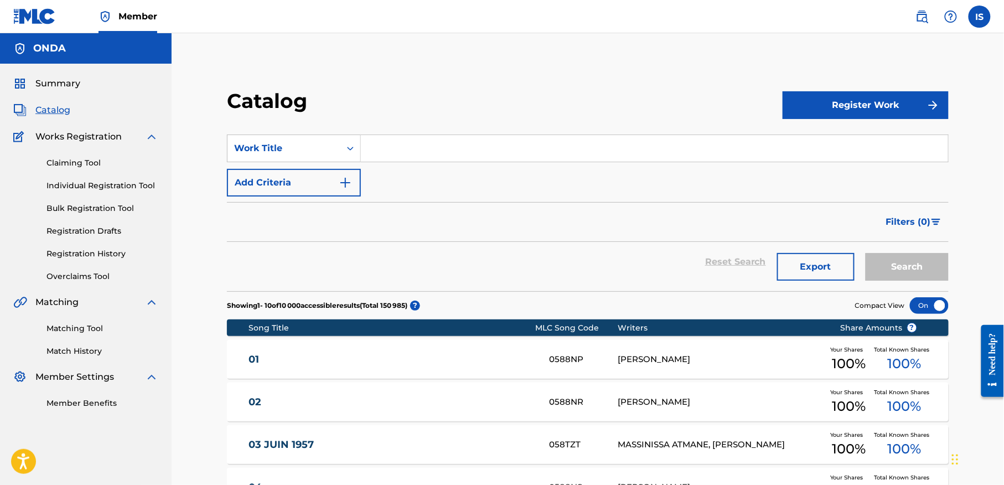
click at [430, 140] on input "Search Form" at bounding box center [654, 148] width 587 height 27
click at [866, 253] on button "Search" at bounding box center [907, 267] width 83 height 28
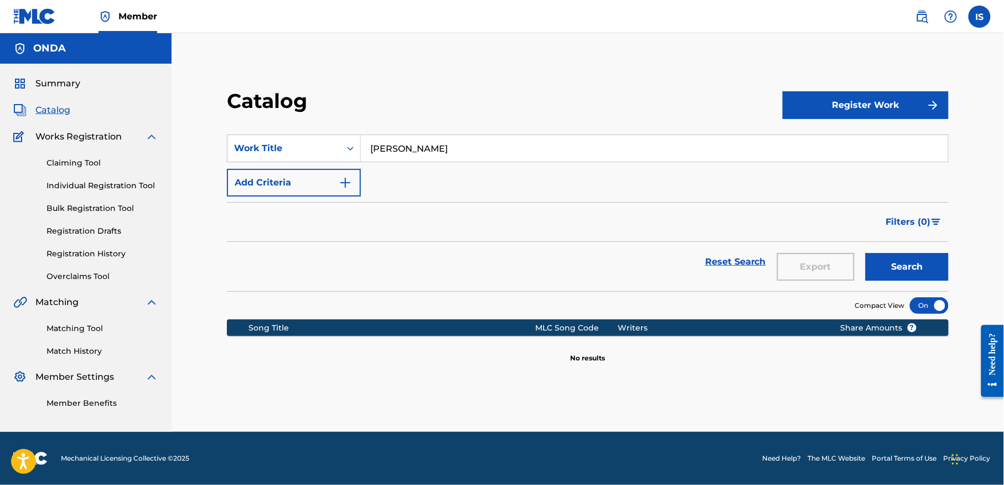
scroll to position [2, 0]
type input "BOUCHELOUCH"
click at [866, 253] on button "Search" at bounding box center [907, 267] width 83 height 28
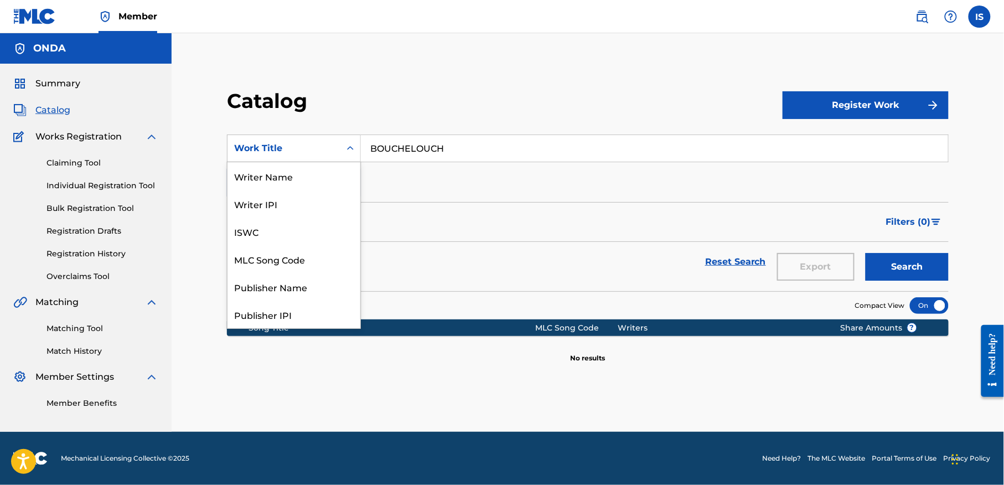
click at [282, 136] on div "Work Title" at bounding box center [294, 149] width 134 height 28
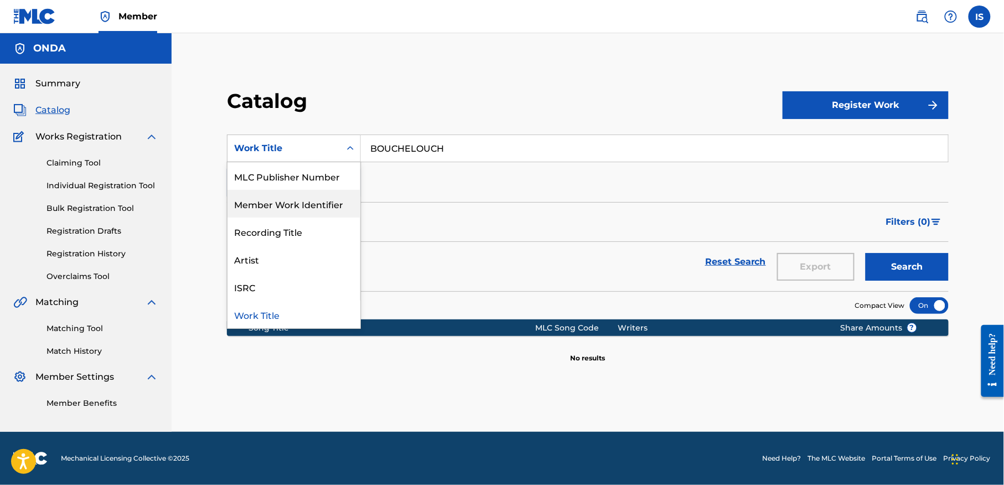
scroll to position [34, 0]
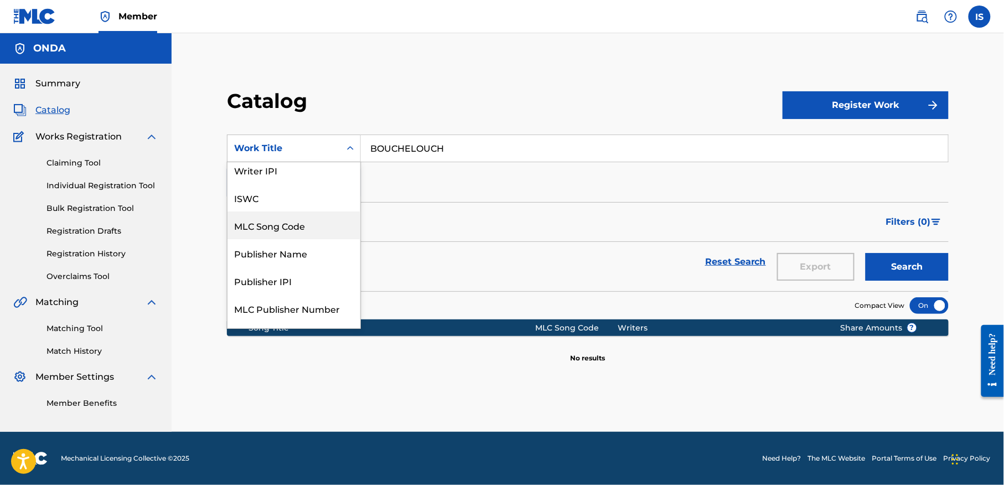
drag, startPoint x: 347, startPoint y: 206, endPoint x: 355, endPoint y: 266, distance: 61.0
click at [355, 266] on div "Writer Name Writer IPI ISWC MLC Song Code Publisher Name Publisher IPI MLC Publ…" at bounding box center [293, 245] width 133 height 166
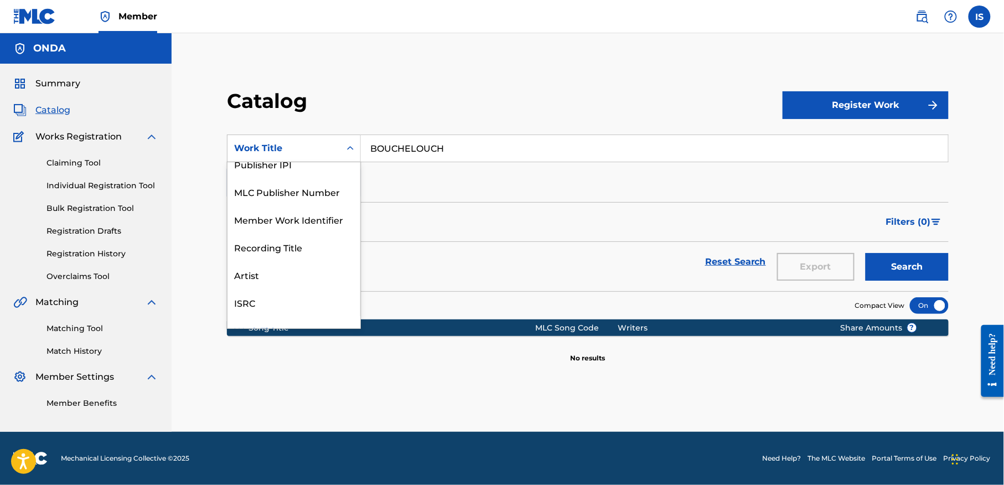
scroll to position [179, 0]
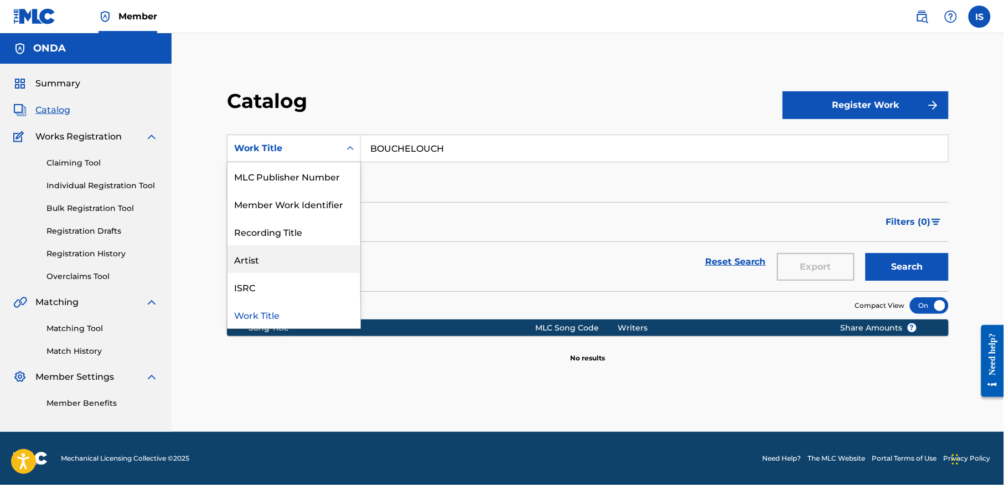
click at [253, 258] on div "Artist" at bounding box center [293, 259] width 133 height 28
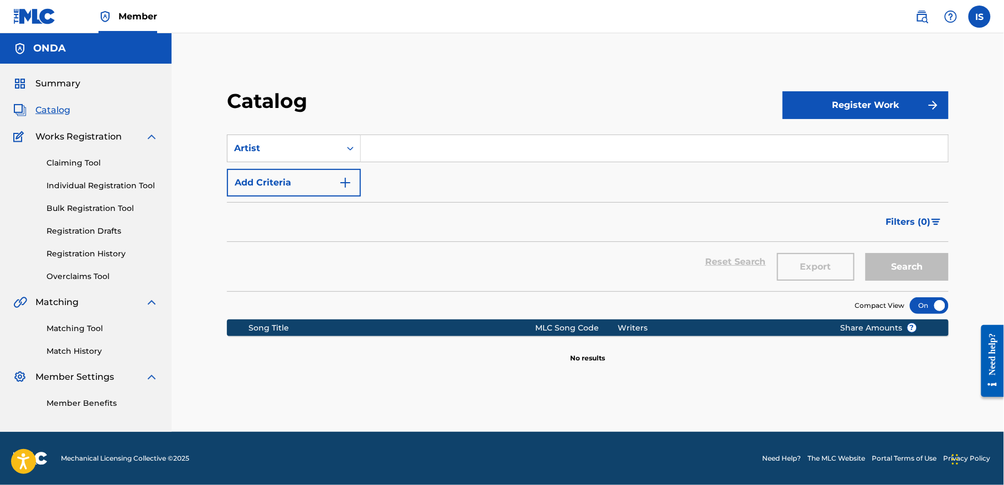
click at [431, 152] on input "Search Form" at bounding box center [654, 148] width 587 height 27
type input "CHEB HOUSSEM"
click at [866, 253] on button "Search" at bounding box center [907, 267] width 83 height 28
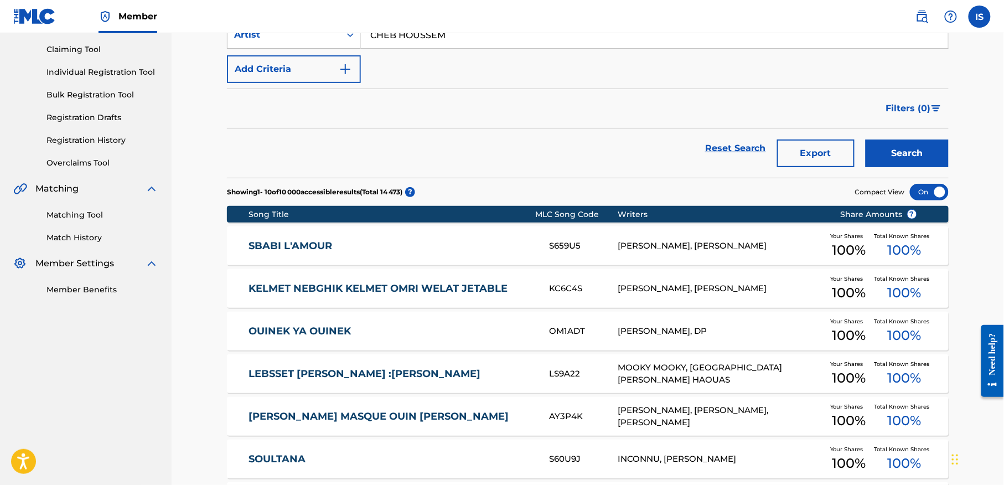
scroll to position [117, 0]
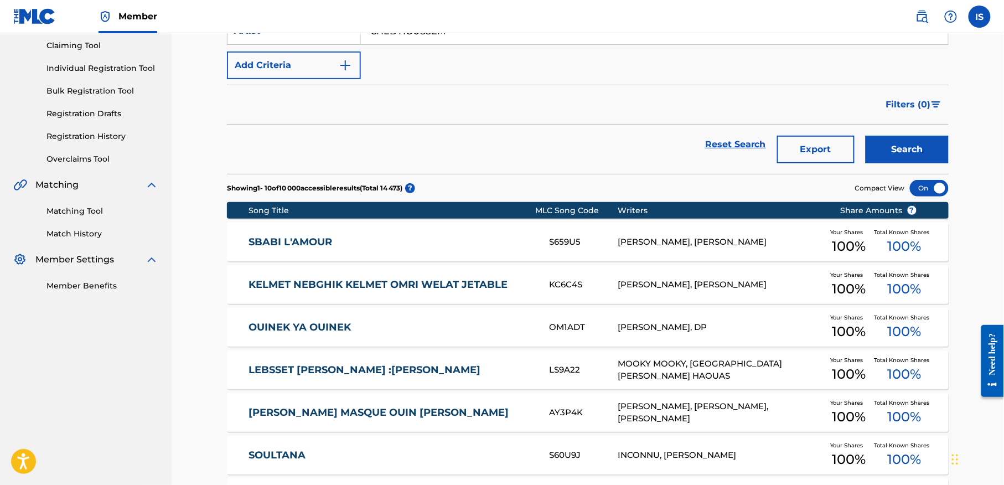
drag, startPoint x: 228, startPoint y: 237, endPoint x: 197, endPoint y: 242, distance: 31.5
click at [197, 242] on div "Catalog Register Work SearchWithCriteria261b167d-ed94-454c-8cab-c1ac46b24fec Ar…" at bounding box center [588, 309] width 832 height 786
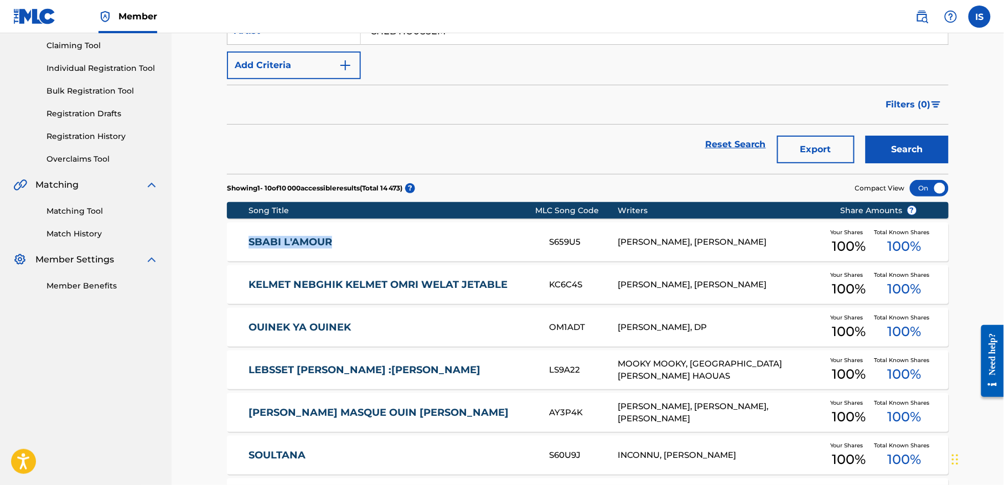
copy link "SBABI L'AMOUR"
click at [309, 239] on link "SBABI L'AMOUR" at bounding box center [392, 242] width 286 height 13
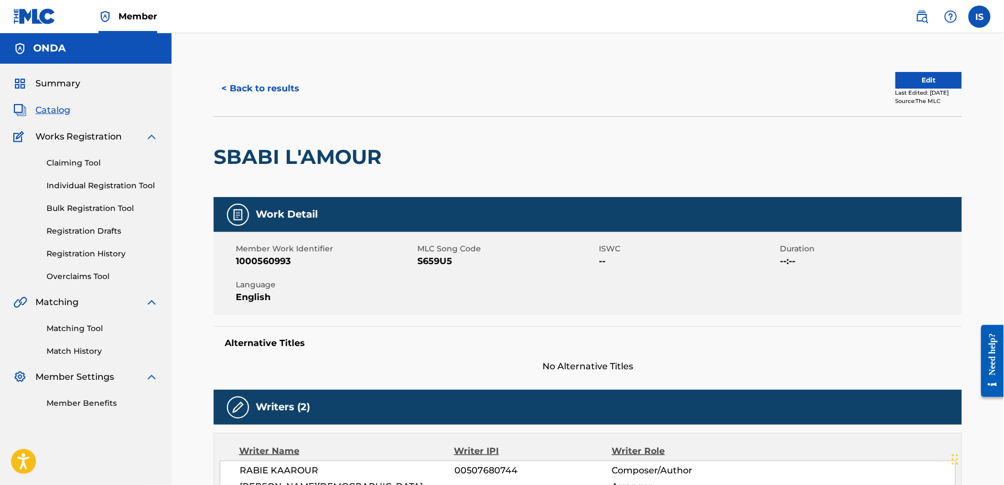
click at [270, 94] on button "< Back to results" at bounding box center [261, 89] width 94 height 28
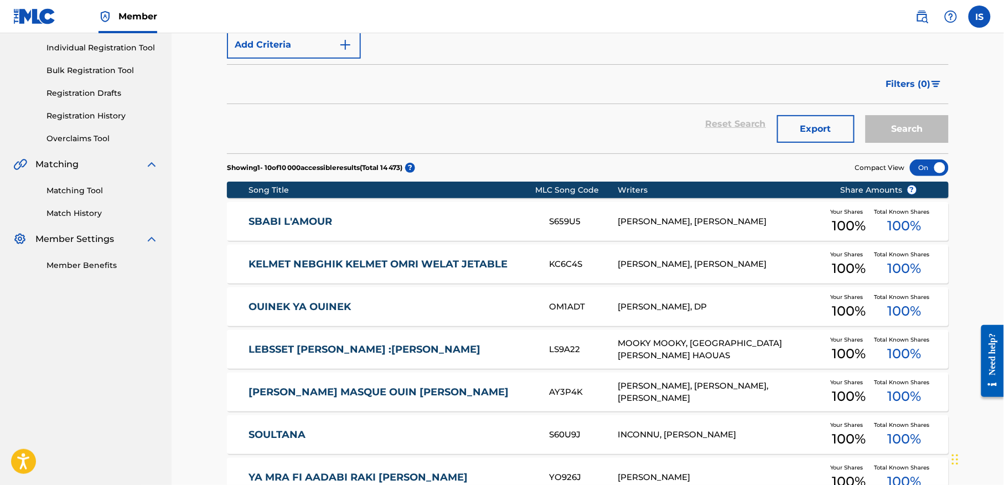
scroll to position [141, 0]
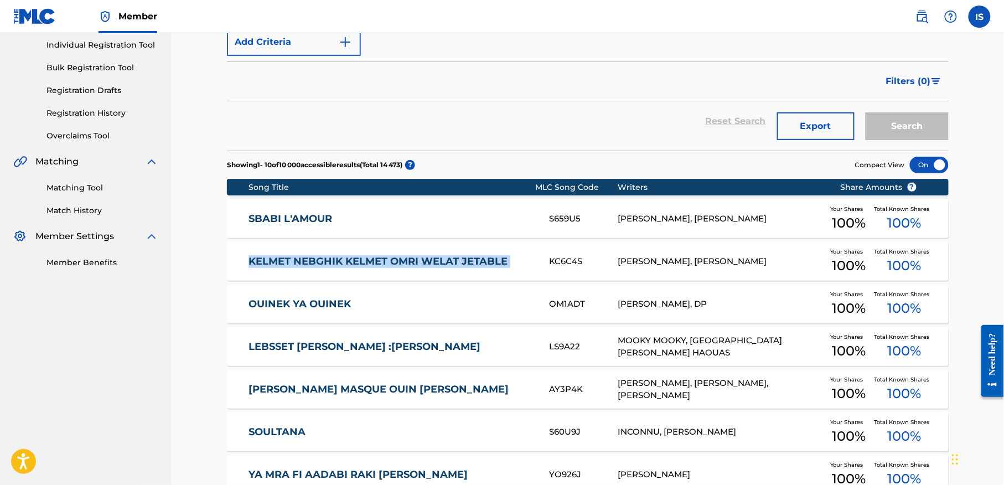
drag, startPoint x: 205, startPoint y: 260, endPoint x: 550, endPoint y: 258, distance: 345.4
click at [550, 258] on div "Catalog Register Work SearchWithCriteriaffbd1d4b-cb43-4c2e-95ca-764c3fc4c464 Wo…" at bounding box center [587, 299] width 775 height 758
copy div "KELMET NEBGHIK KELMET OMRI WELAT JETABLE"
click at [229, 304] on div "OUINEK YA OUINEK OM1ADT MOHAMED EL AMINE BENAIRED, DP Your Shares 100 % Total K…" at bounding box center [588, 304] width 722 height 39
click at [229, 304] on div "Catalog Register Work SearchWithCriteriaffbd1d4b-cb43-4c2e-95ca-764c3fc4c464 Wo…" at bounding box center [587, 299] width 775 height 758
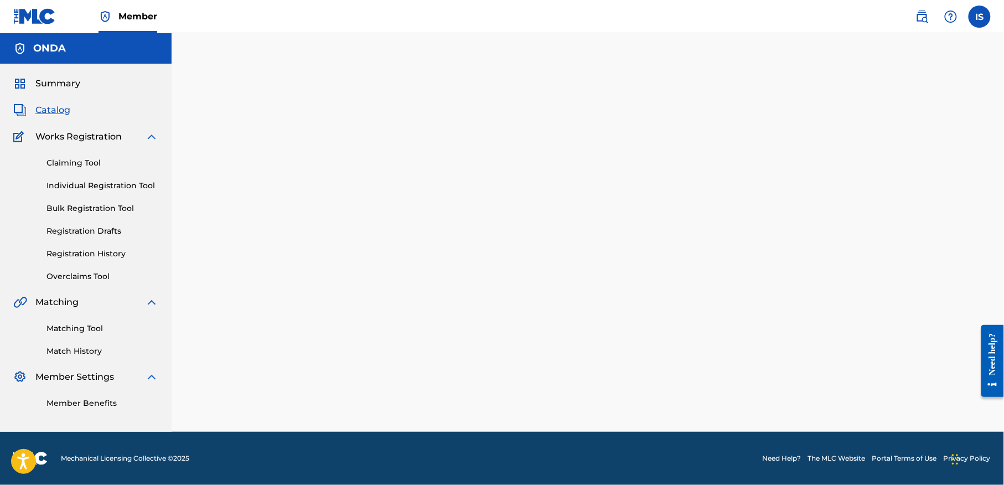
click at [229, 304] on div at bounding box center [587, 246] width 775 height 371
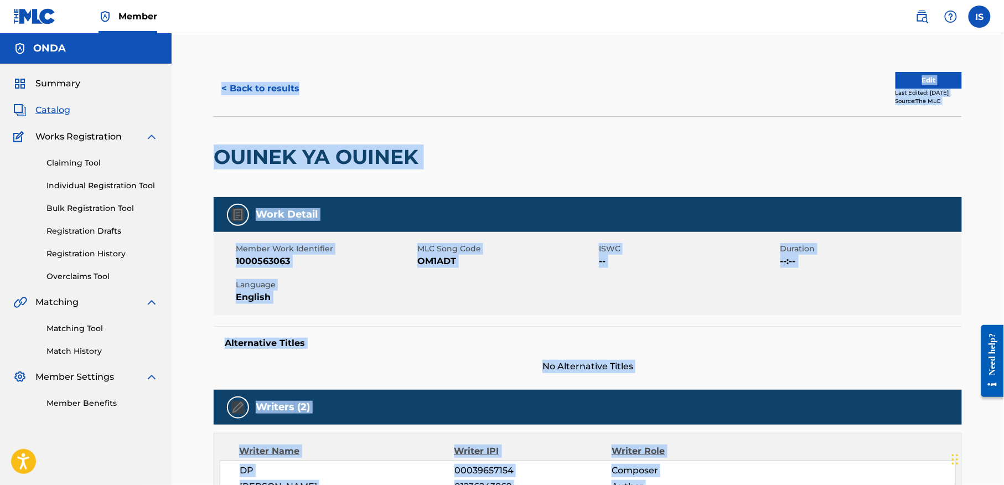
click at [321, 158] on h2 "OUINEK YA OUINEK" at bounding box center [319, 156] width 210 height 25
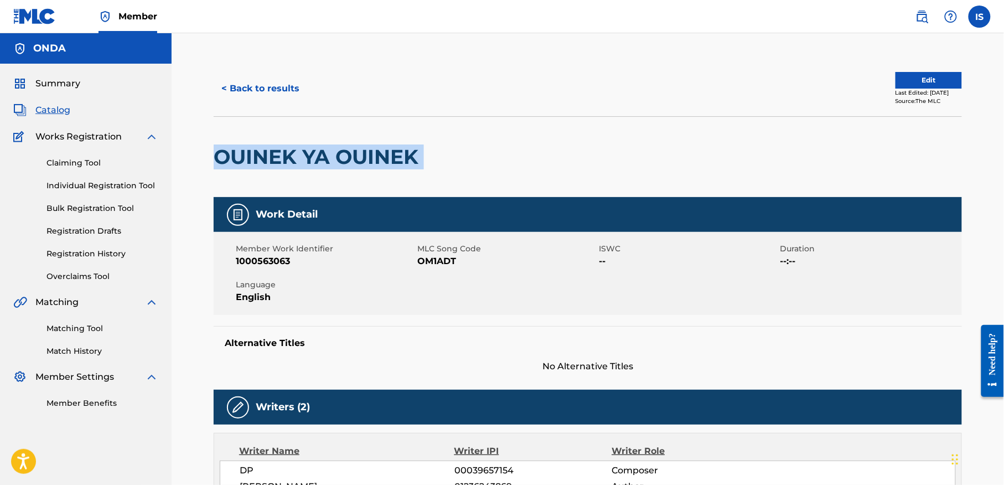
click at [321, 158] on h2 "OUINEK YA OUINEK" at bounding box center [319, 156] width 210 height 25
click at [255, 89] on button "< Back to results" at bounding box center [261, 89] width 94 height 28
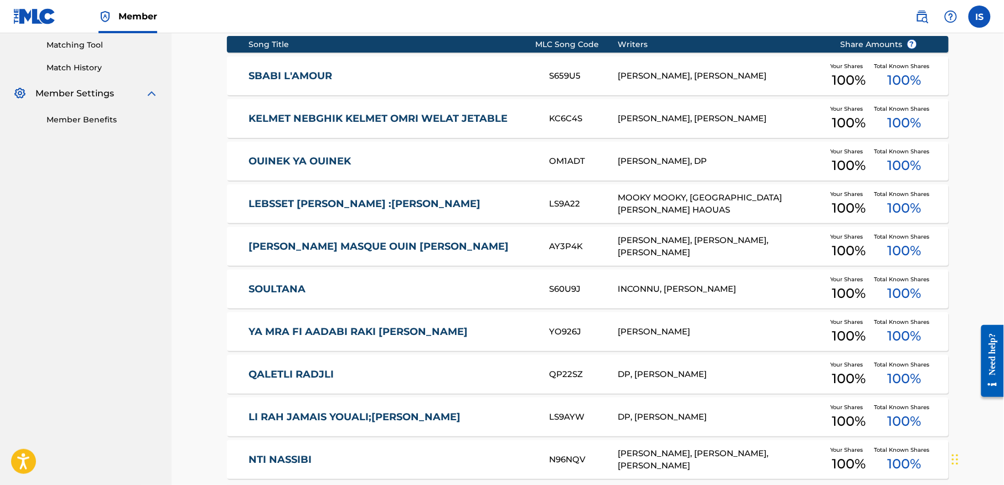
scroll to position [388, 0]
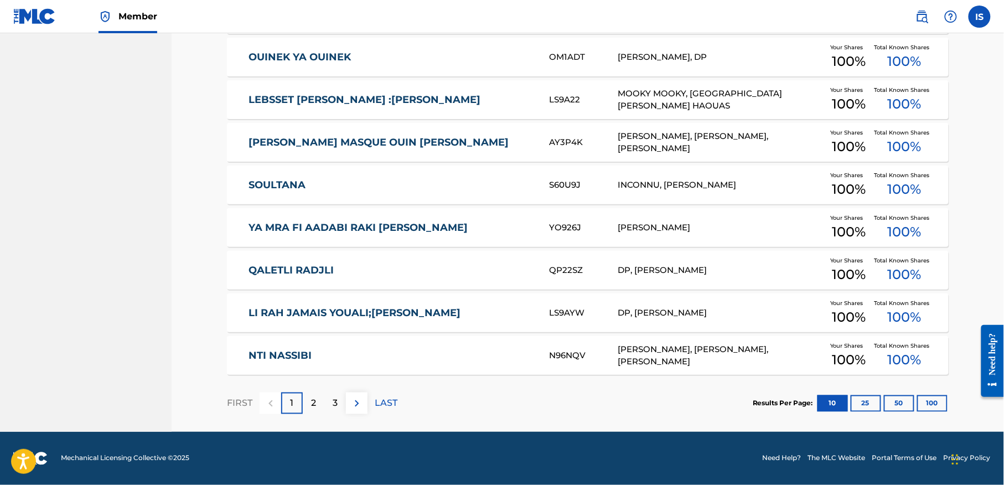
click at [330, 408] on div "3" at bounding box center [335, 403] width 22 height 22
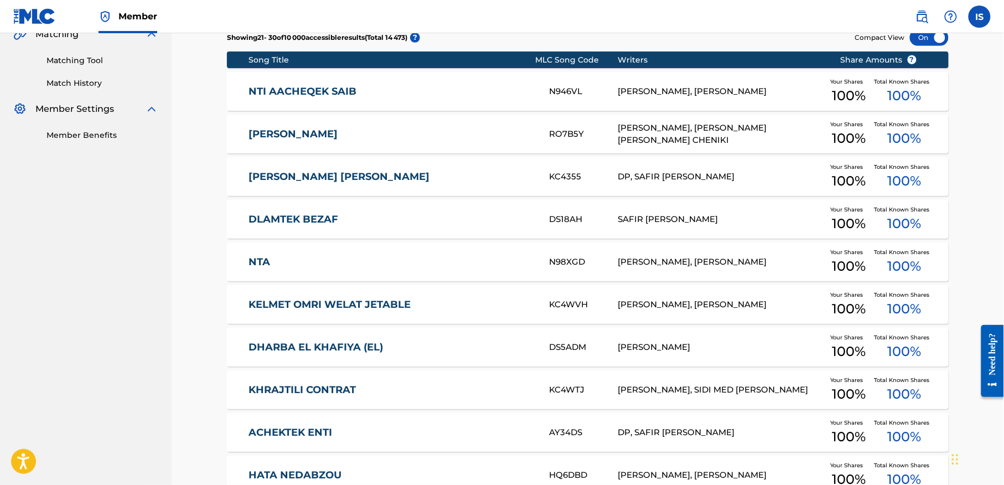
scroll to position [257, 0]
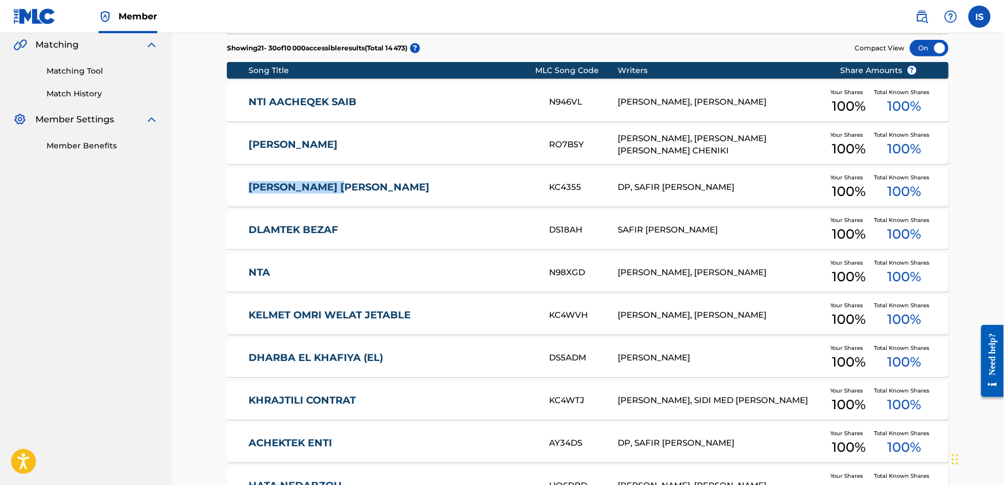
drag, startPoint x: 219, startPoint y: 189, endPoint x: 399, endPoint y: 178, distance: 179.7
click at [399, 178] on div "Catalog Register Work SearchWithCriteriaffbd1d4b-cb43-4c2e-95ca-764c3fc4c464 Wo…" at bounding box center [588, 196] width 748 height 731
copy link "KHATIRA KHATIRA"
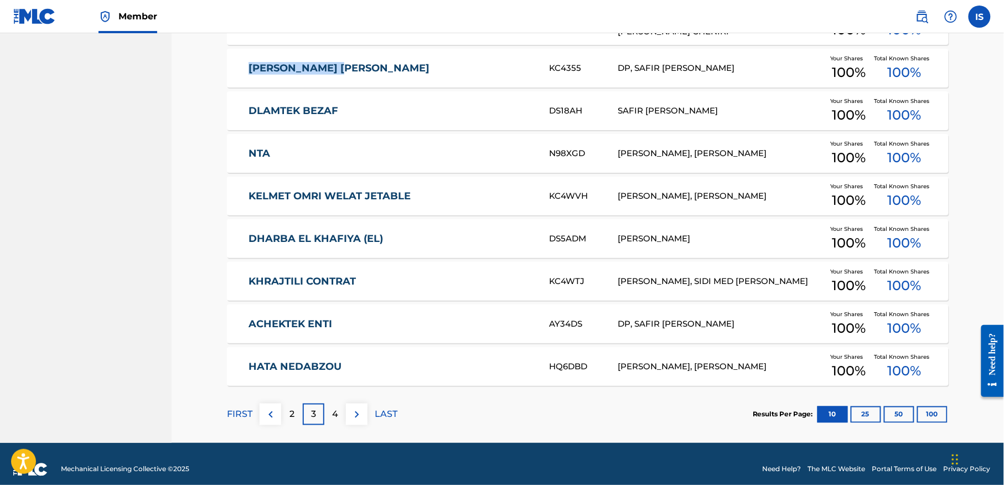
scroll to position [388, 0]
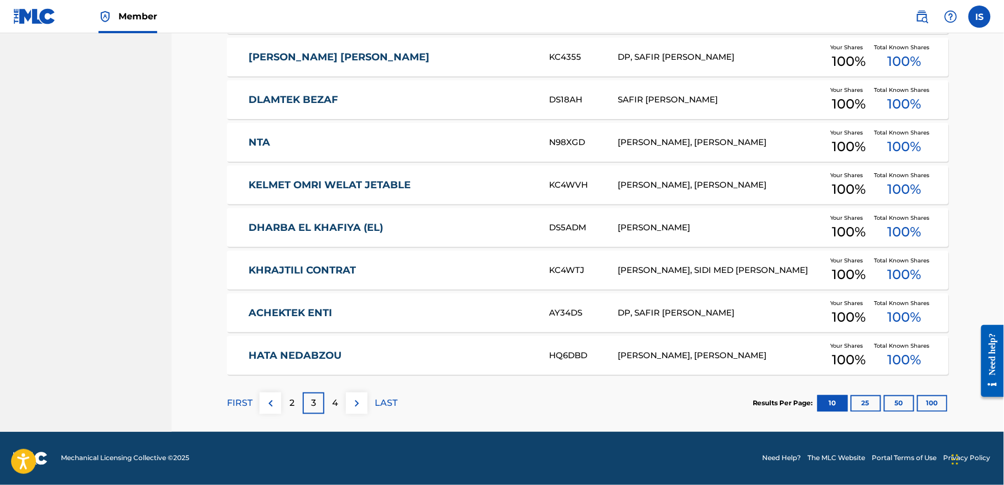
click at [335, 405] on p "4" at bounding box center [335, 403] width 6 height 13
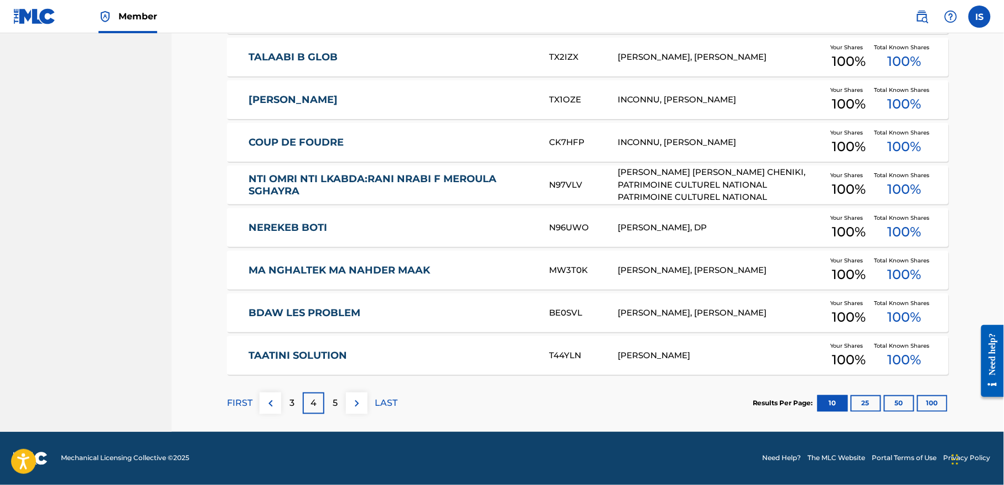
click at [329, 388] on div "FIRST 3 4 5 LAST" at bounding box center [312, 403] width 170 height 57
click at [332, 401] on div "5" at bounding box center [335, 403] width 22 height 22
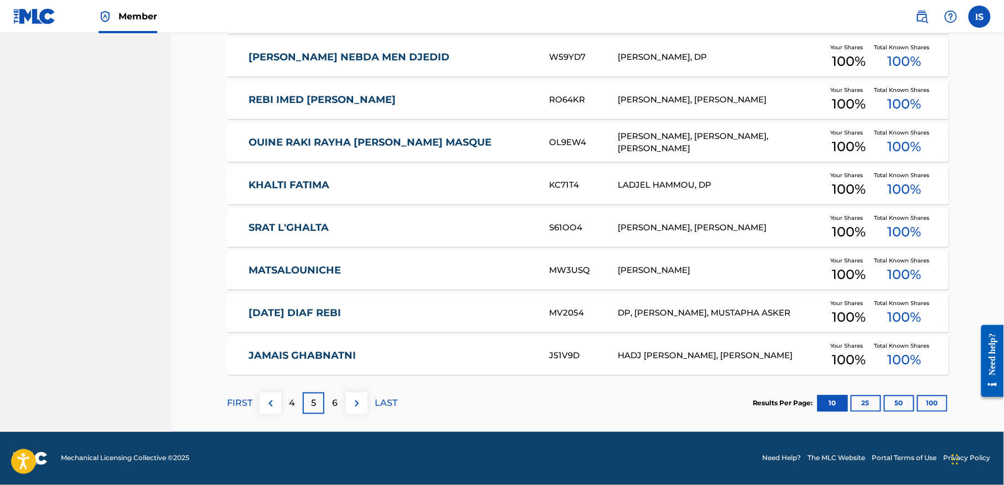
click at [344, 406] on div "6" at bounding box center [335, 403] width 22 height 22
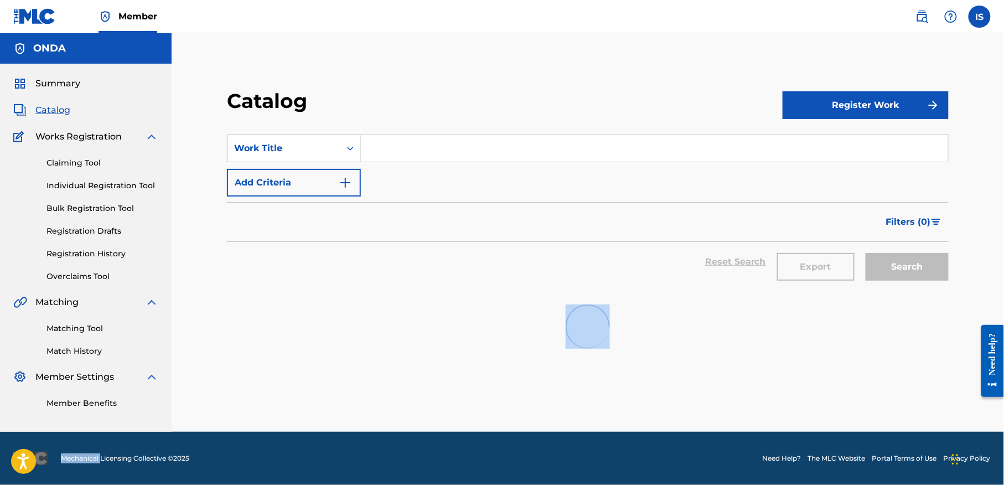
click at [344, 406] on div "Catalog Register Work SearchWithCriteriaffbd1d4b-cb43-4c2e-95ca-764c3fc4c464 Wo…" at bounding box center [587, 246] width 775 height 371
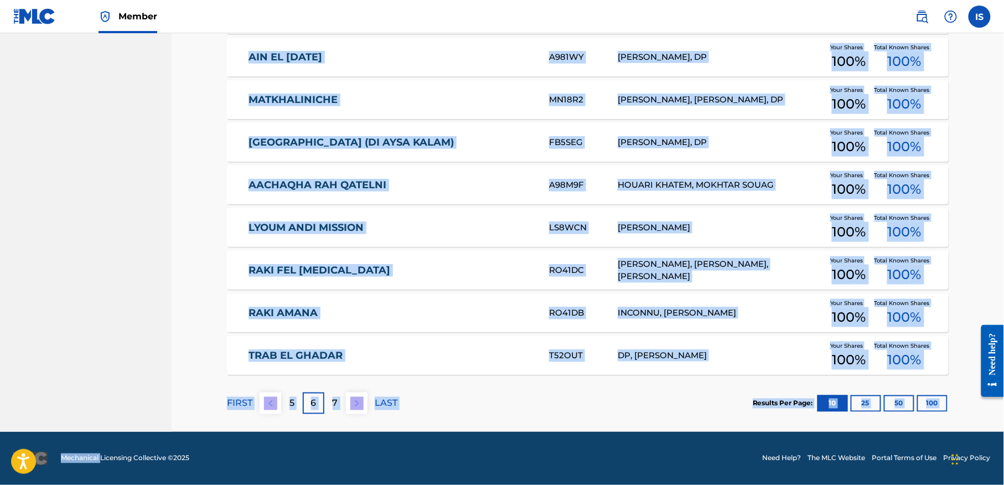
click at [187, 346] on div "Catalog Register Work SearchWithCriteriaffbd1d4b-cb43-4c2e-95ca-764c3fc4c464 Wo…" at bounding box center [588, 39] width 832 height 786
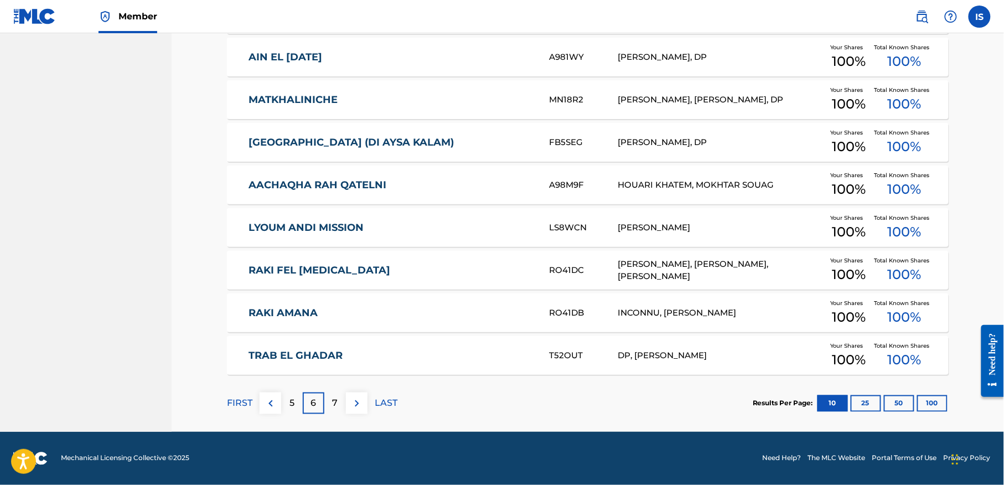
click at [339, 406] on div "7" at bounding box center [335, 403] width 22 height 22
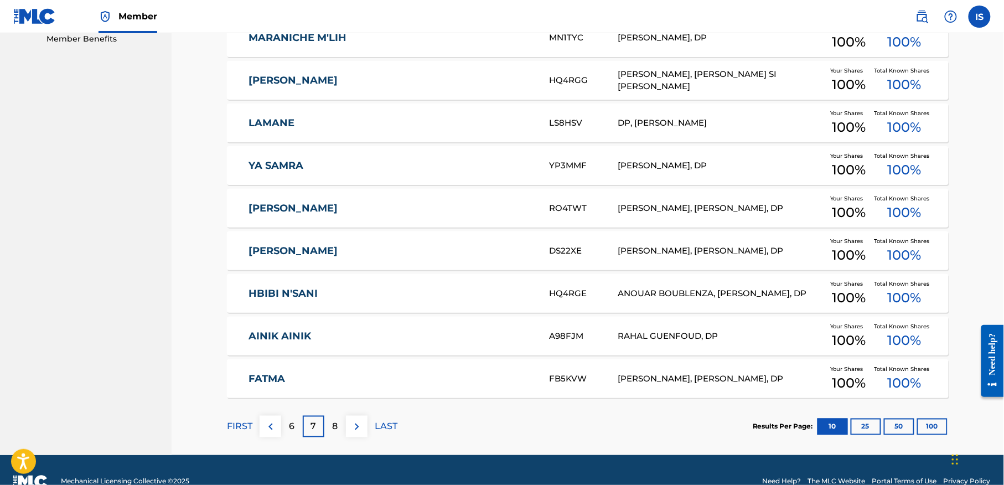
scroll to position [377, 0]
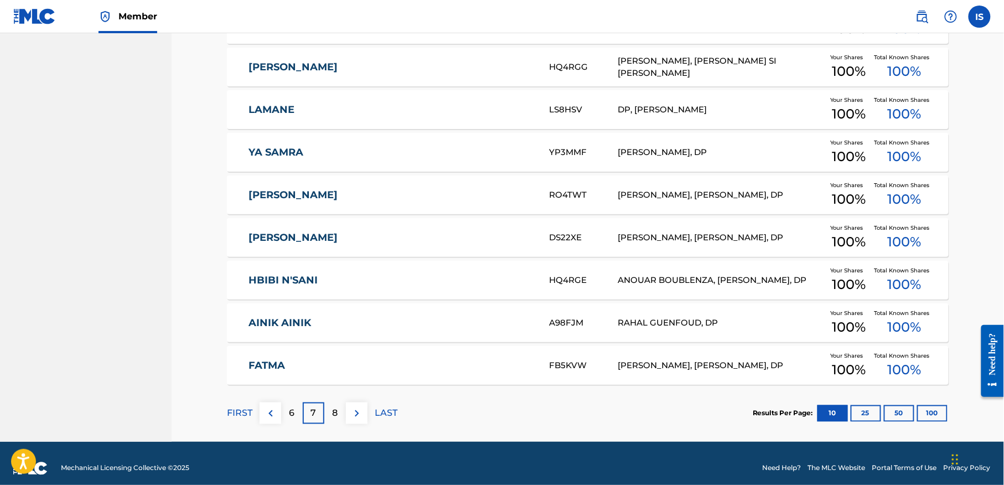
click at [330, 423] on div "8" at bounding box center [335, 413] width 22 height 22
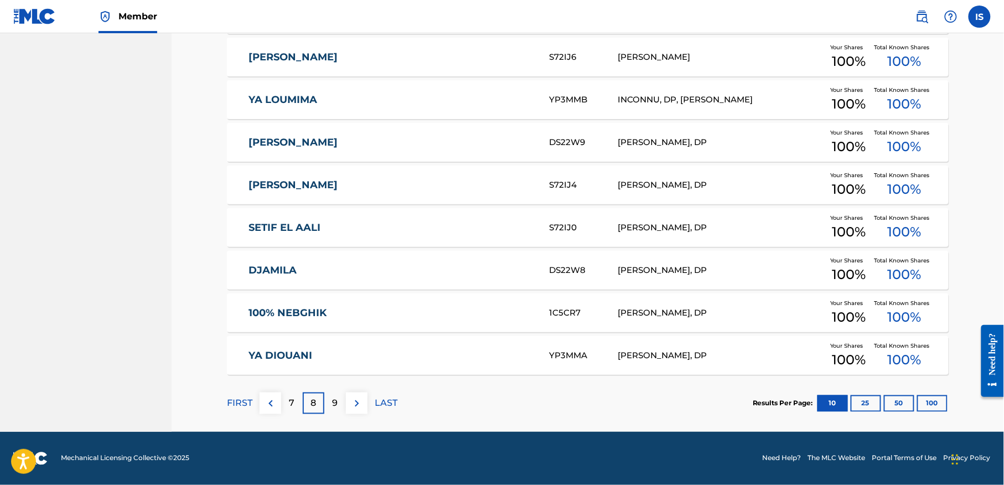
click at [330, 423] on div "FIRST 7 8 9 LAST" at bounding box center [312, 403] width 170 height 57
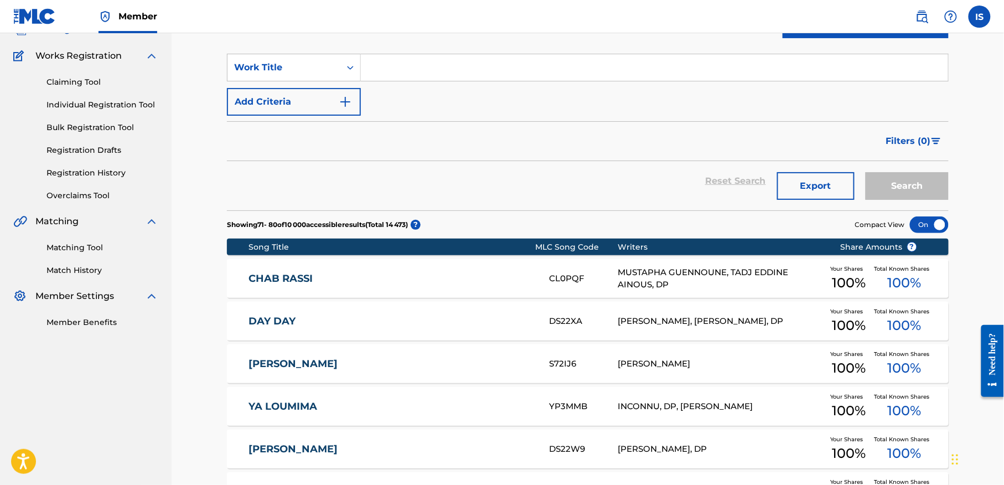
scroll to position [0, 0]
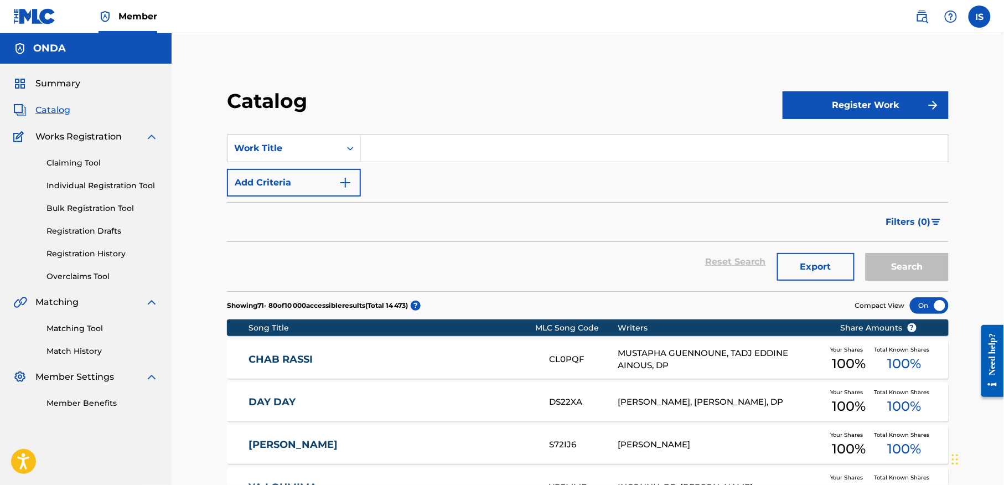
click at [76, 89] on span "Summary" at bounding box center [57, 83] width 45 height 13
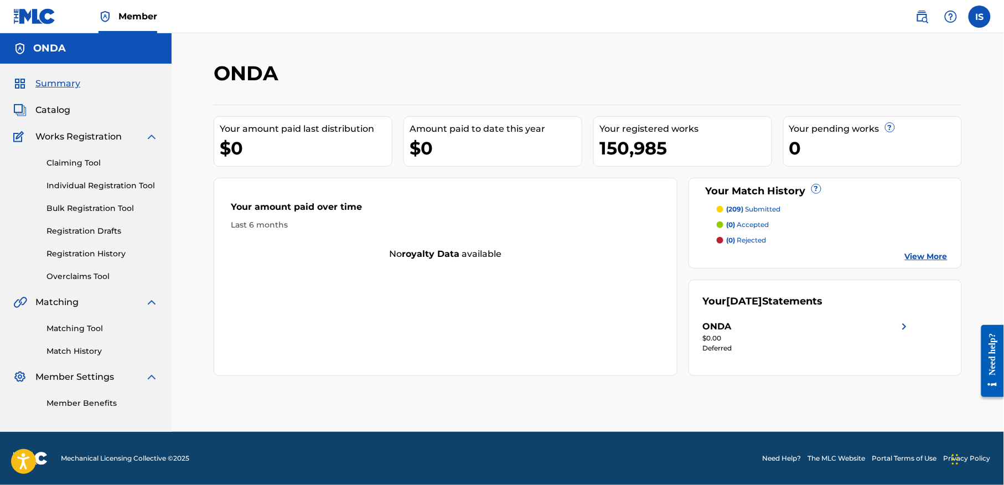
click at [636, 136] on div "150,985" at bounding box center [685, 148] width 172 height 25
